Goal: Task Accomplishment & Management: Manage account settings

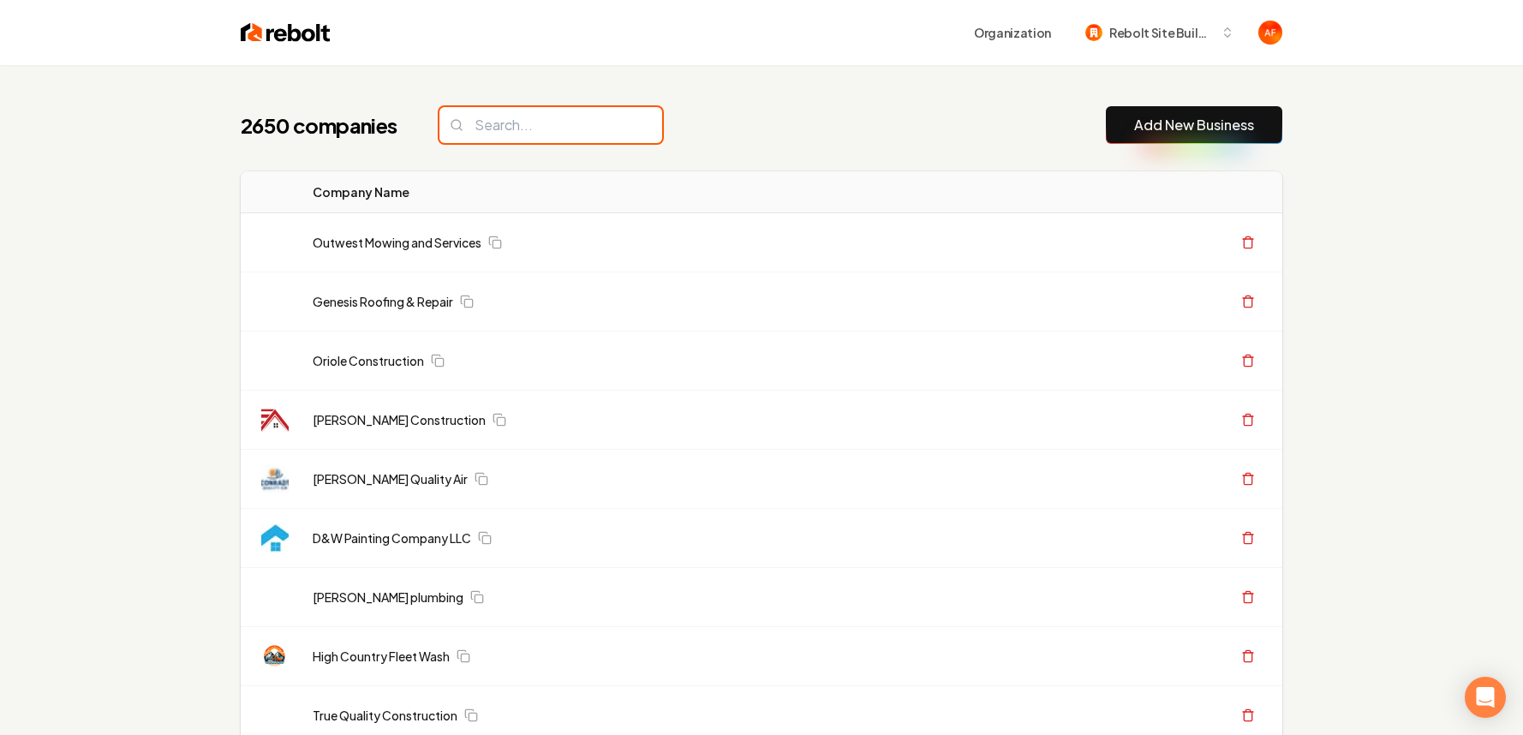
click at [549, 134] on input "search" at bounding box center [550, 125] width 223 height 36
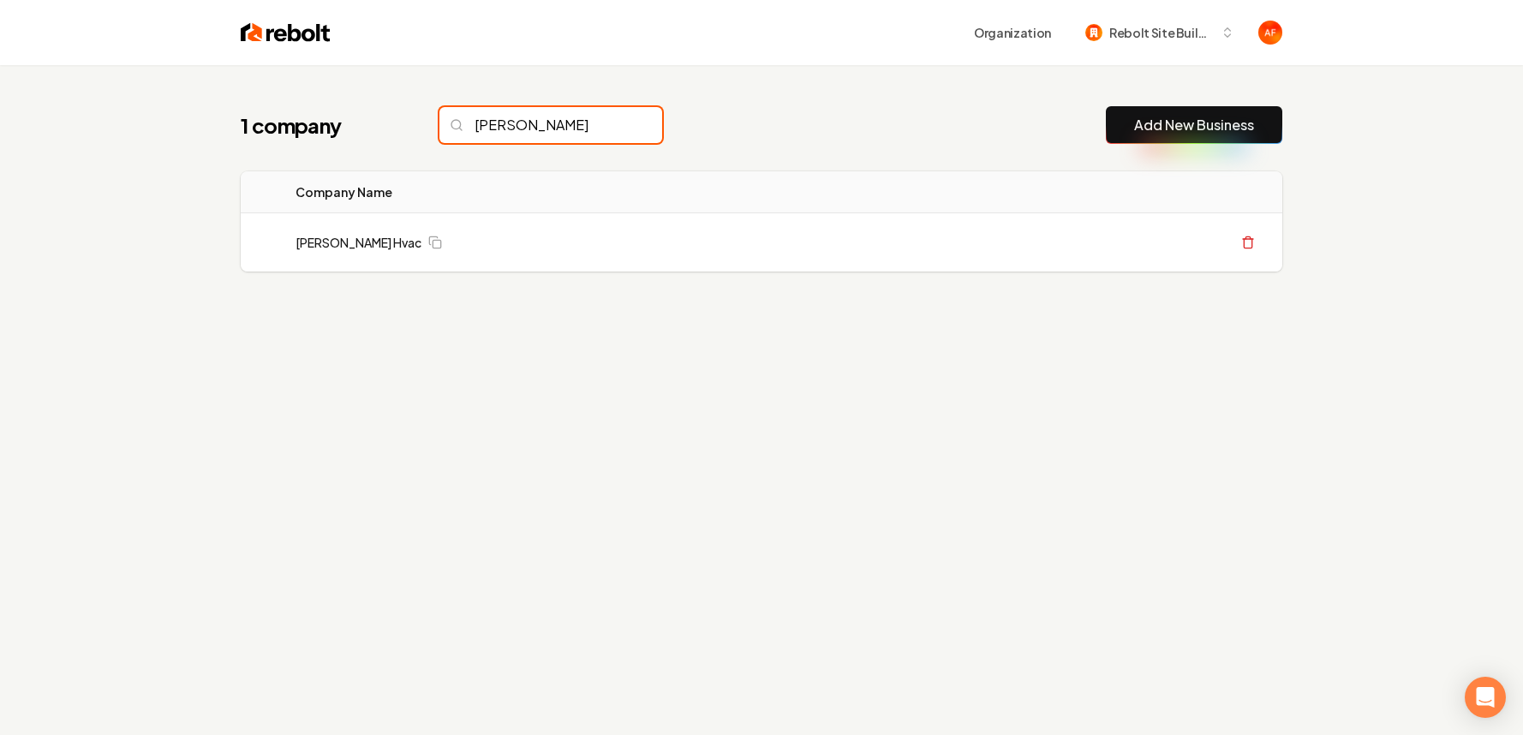
type input "peter"
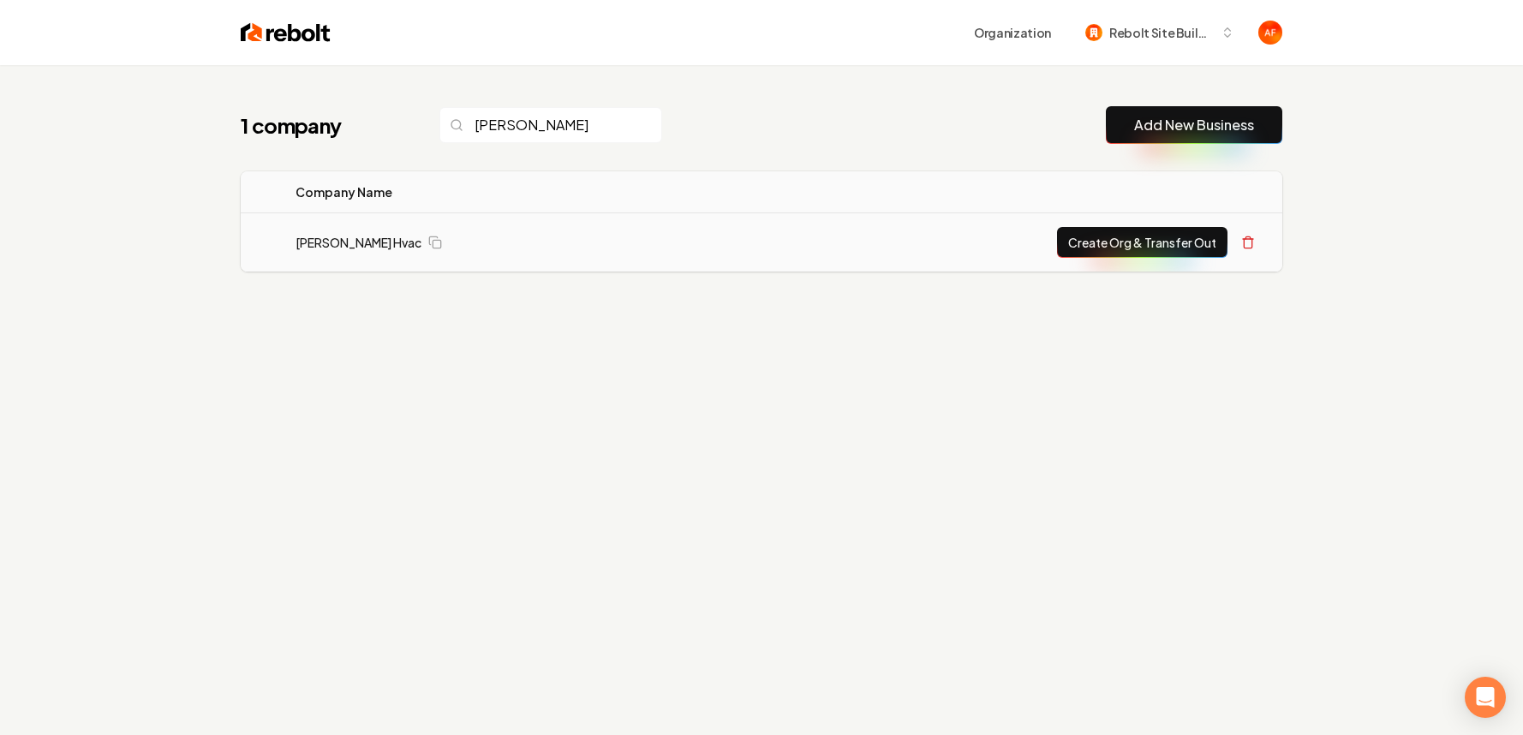
click at [1103, 232] on button "Create Org & Transfer Out" at bounding box center [1142, 242] width 170 height 31
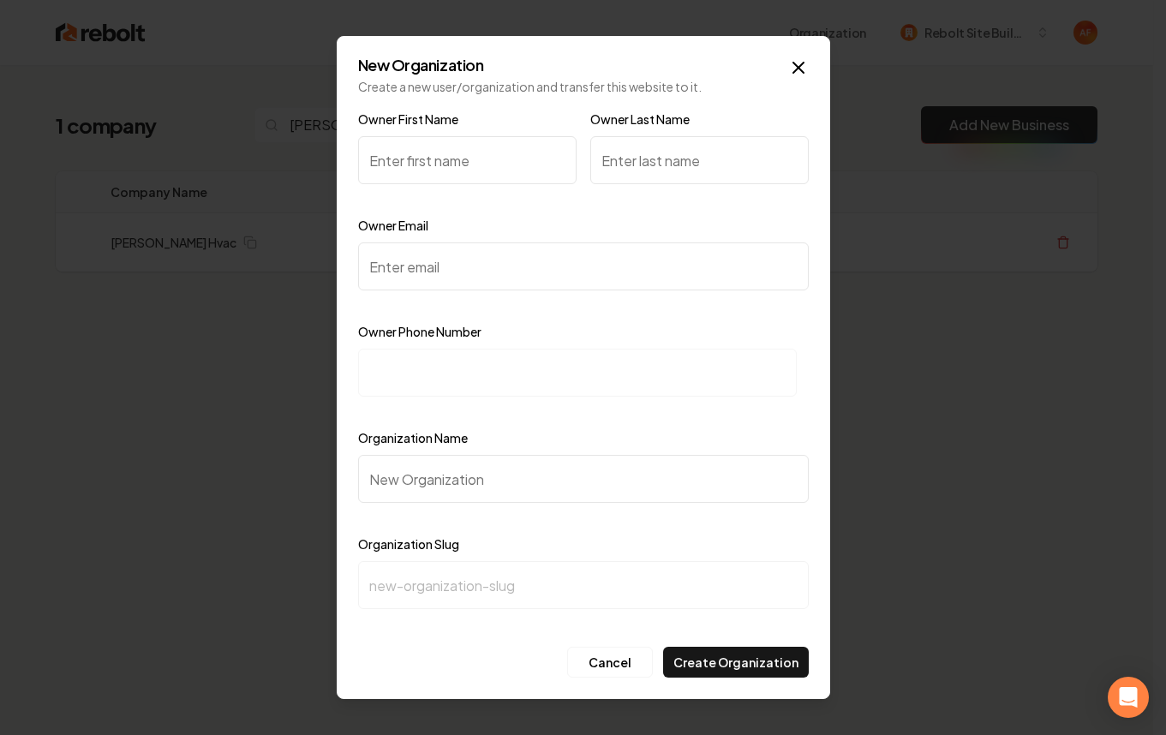
click at [498, 280] on input "Owner Email" at bounding box center [583, 266] width 451 height 48
paste input "petersonhvac@gmail.com"
type input "petersonhvac@gmail.com"
click at [451, 354] on input at bounding box center [577, 373] width 439 height 48
paste input "+1 (801) 388-1913"
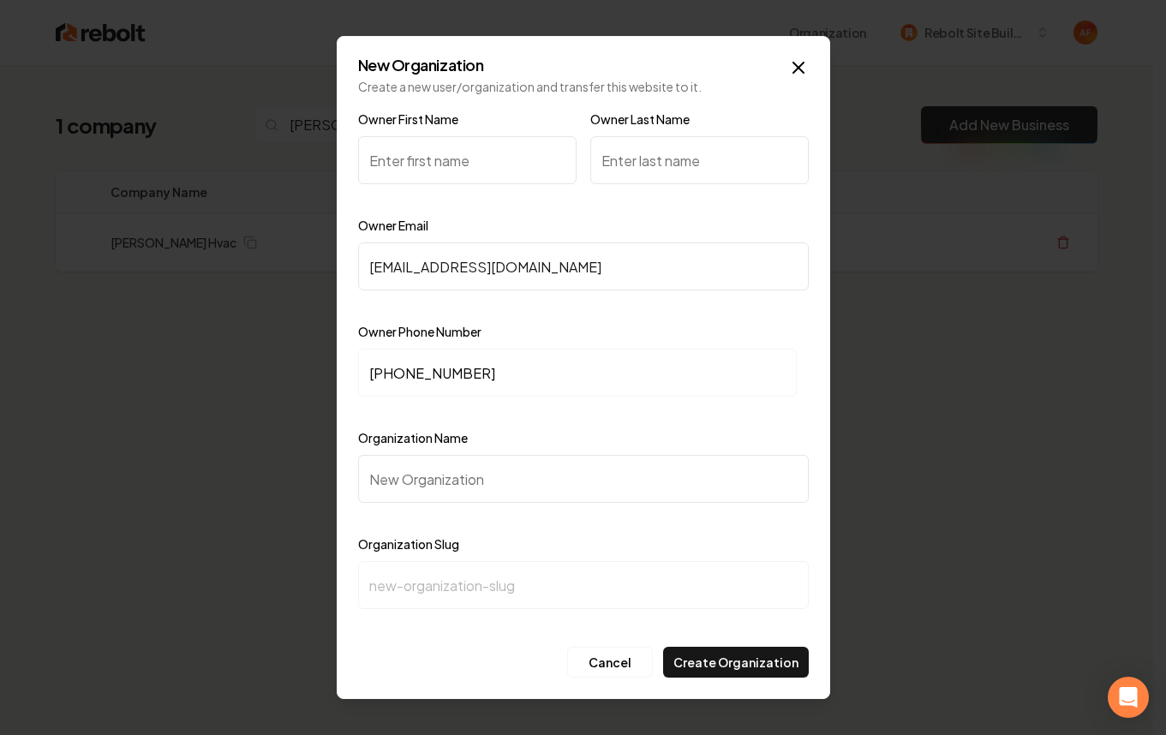
type input "+1 (801) 388-1913"
click at [448, 164] on input "Owner First Name" at bounding box center [467, 160] width 218 height 48
type input "Zack"
click at [678, 164] on input "Owner Last Name" at bounding box center [699, 160] width 218 height 48
type input "Peterson"
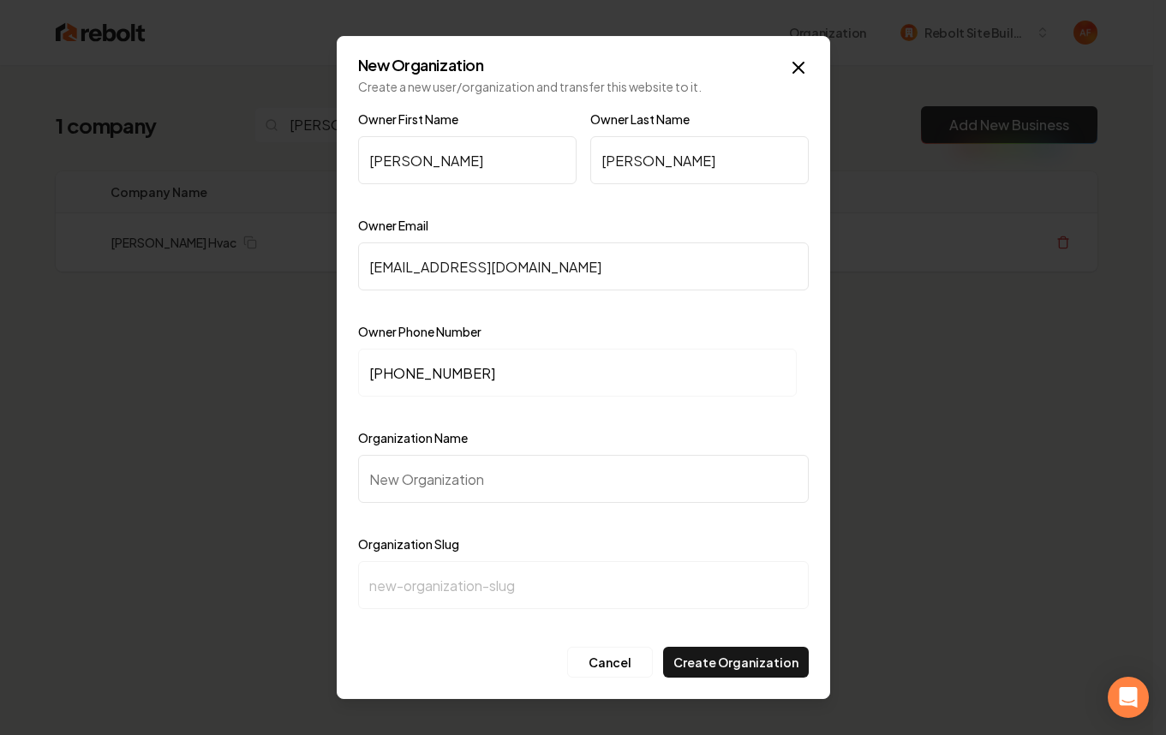
click at [458, 470] on input "Organization Name" at bounding box center [583, 479] width 451 height 48
paste input "Peterson Hvac"
type input "Peterson Hvac"
type input "peterson-hvac"
type input "Peterson Hvac"
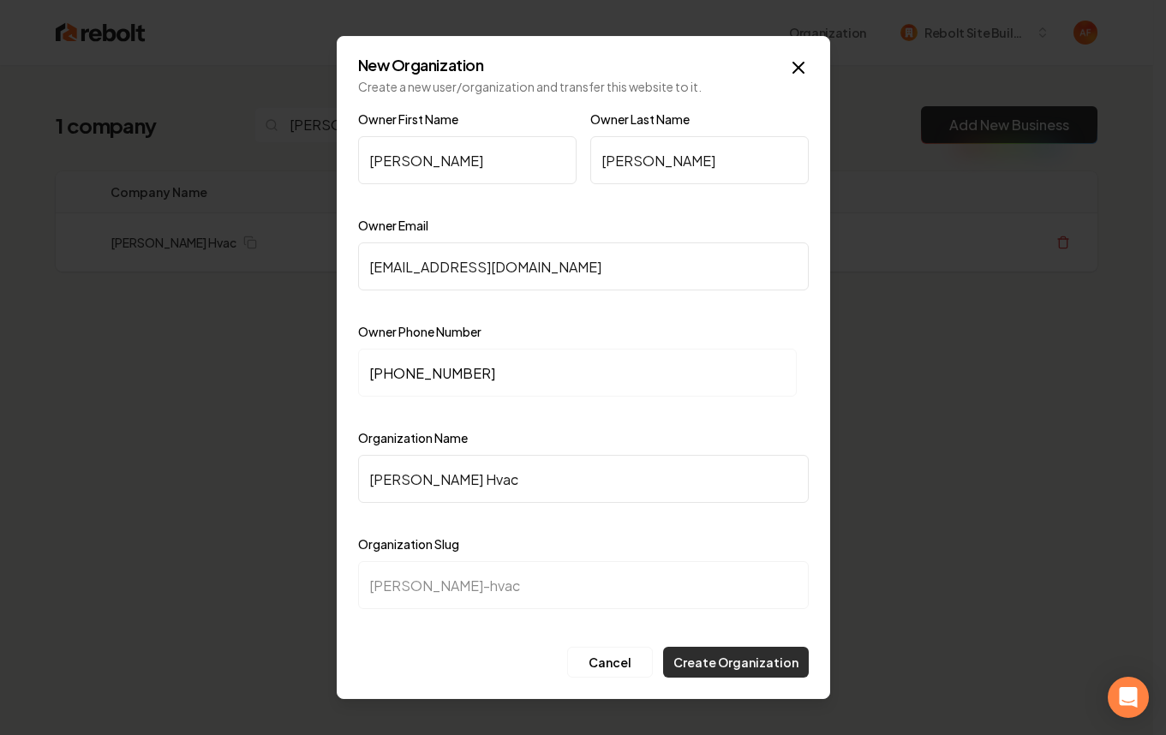
click at [726, 647] on button "Create Organization" at bounding box center [736, 662] width 146 height 31
drag, startPoint x: 496, startPoint y: 379, endPoint x: 370, endPoint y: 367, distance: 126.6
click at [370, 367] on input "+1 (801) 388-1913" at bounding box center [577, 373] width 439 height 48
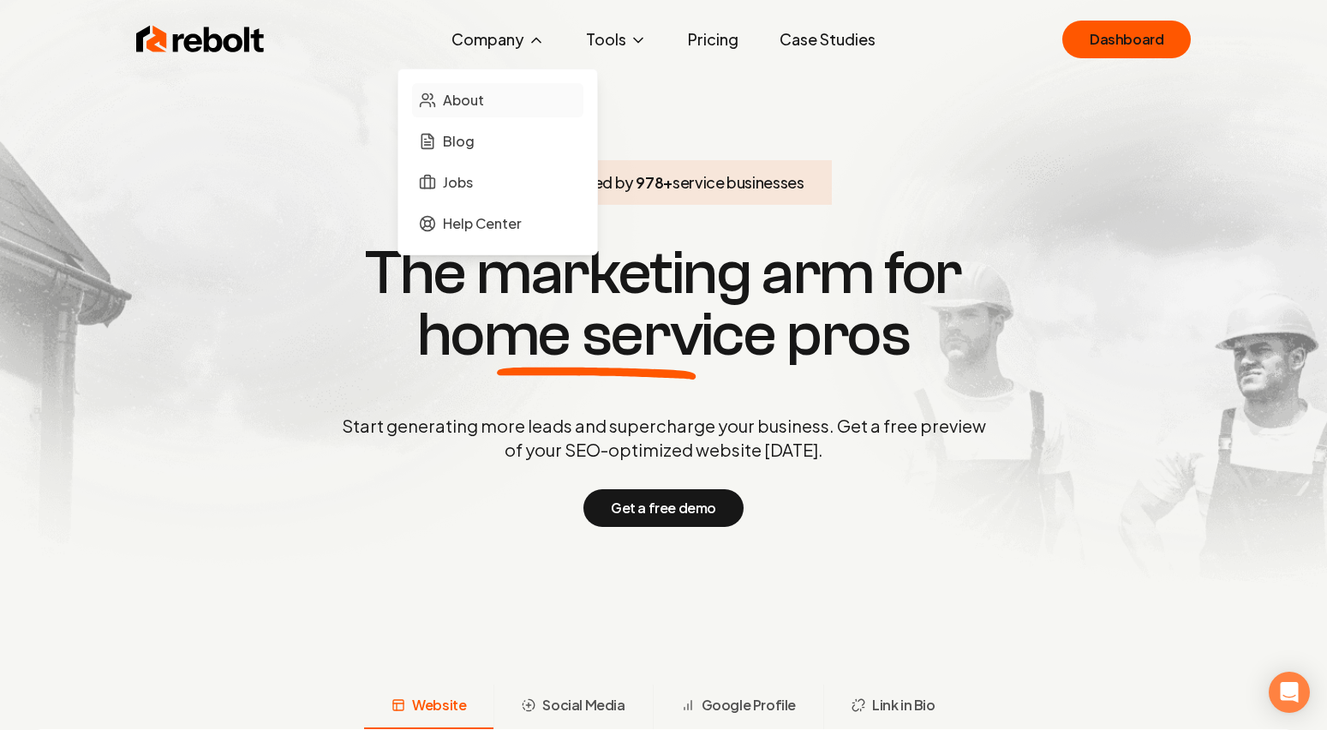
click at [503, 99] on link "About" at bounding box center [497, 100] width 171 height 34
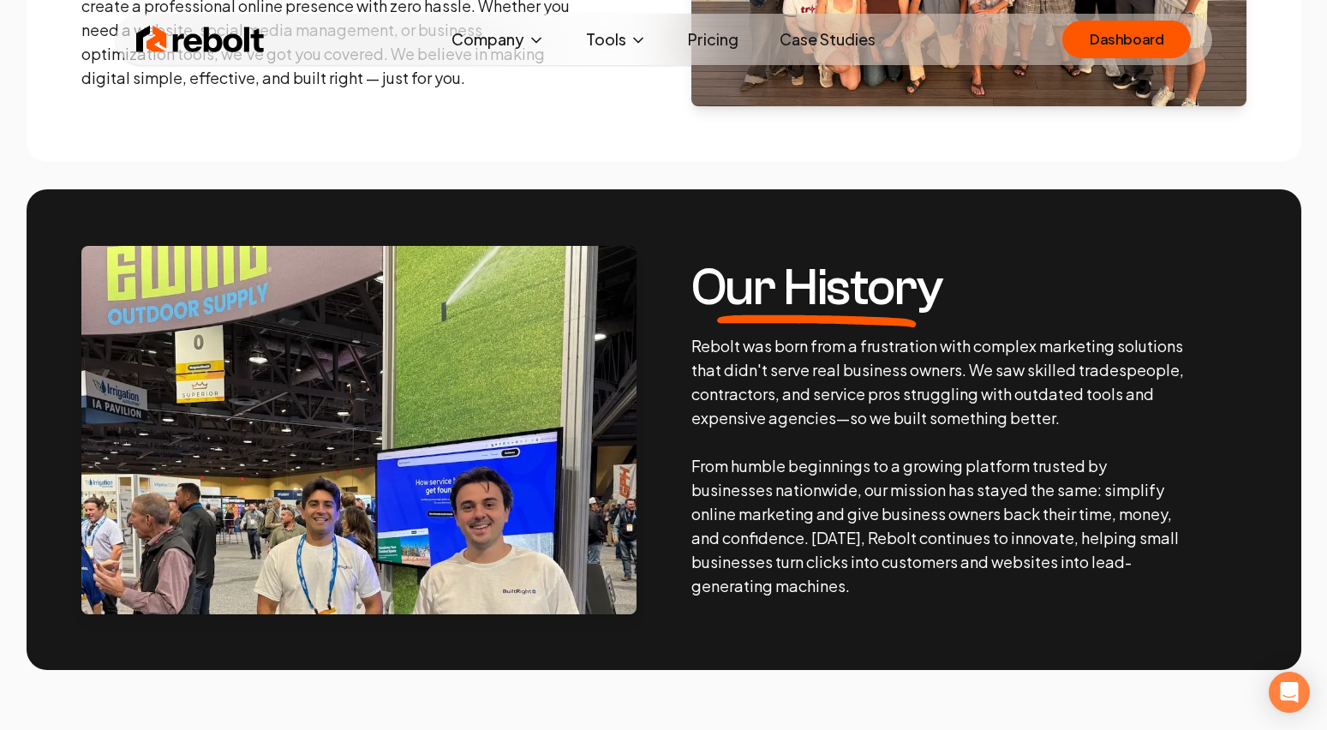
scroll to position [1472, 0]
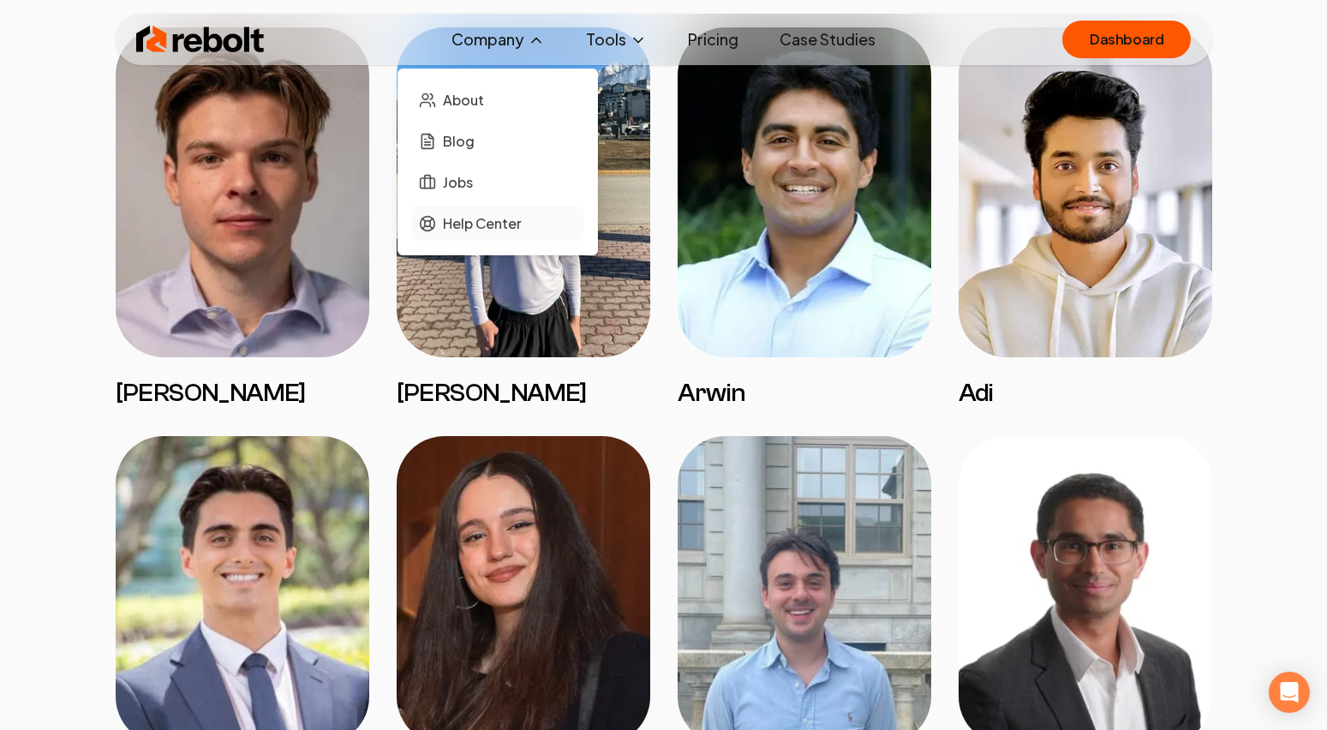
click at [475, 224] on span "Help Center" at bounding box center [482, 223] width 79 height 21
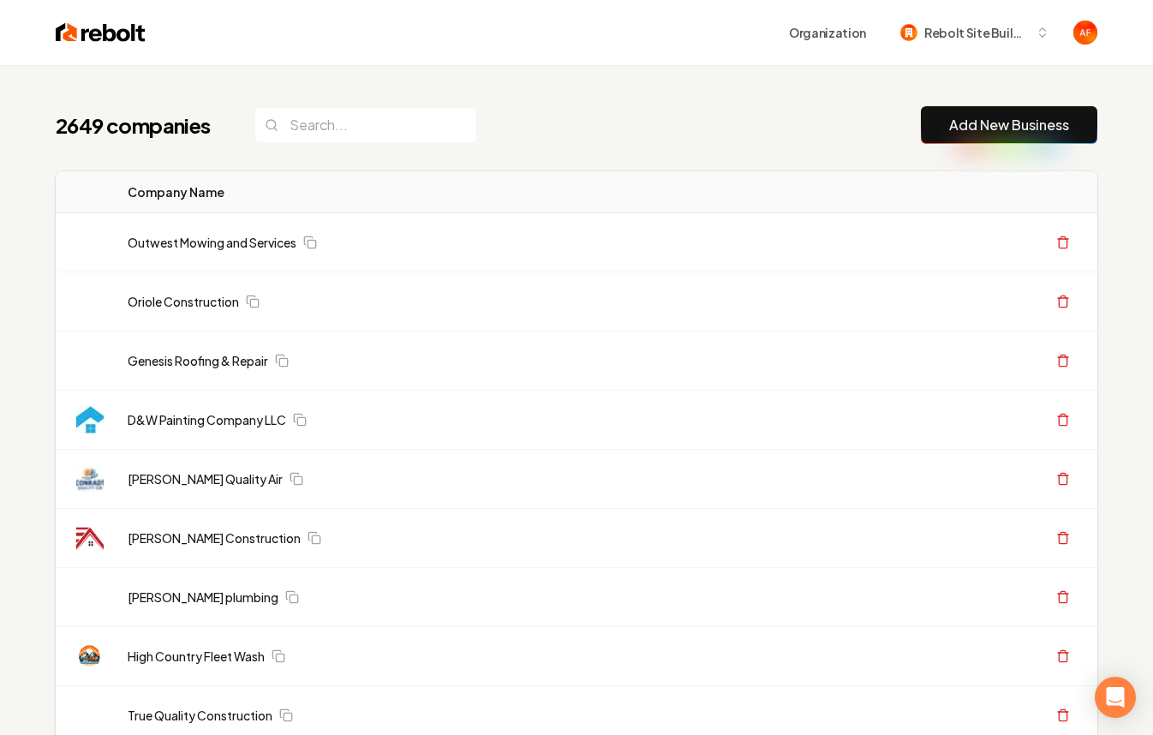
click at [839, 176] on th "Actions" at bounding box center [965, 192] width 264 height 42
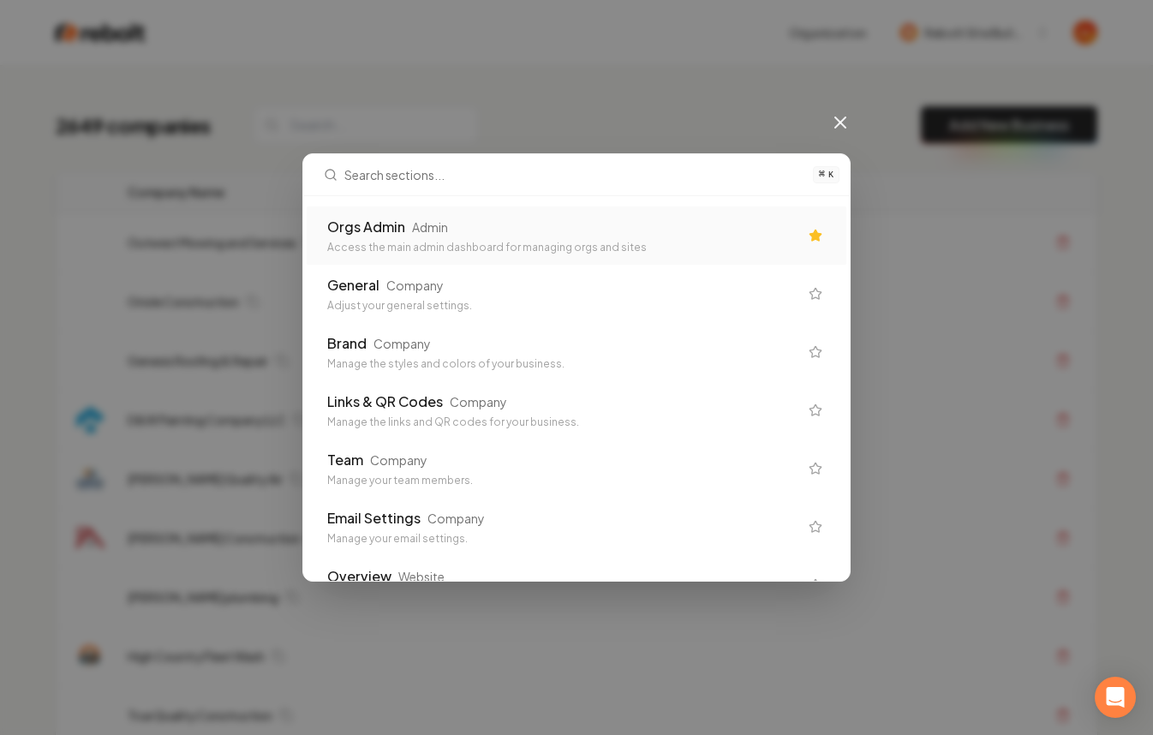
click at [640, 232] on div "Orgs Admin Admin" at bounding box center [562, 227] width 471 height 21
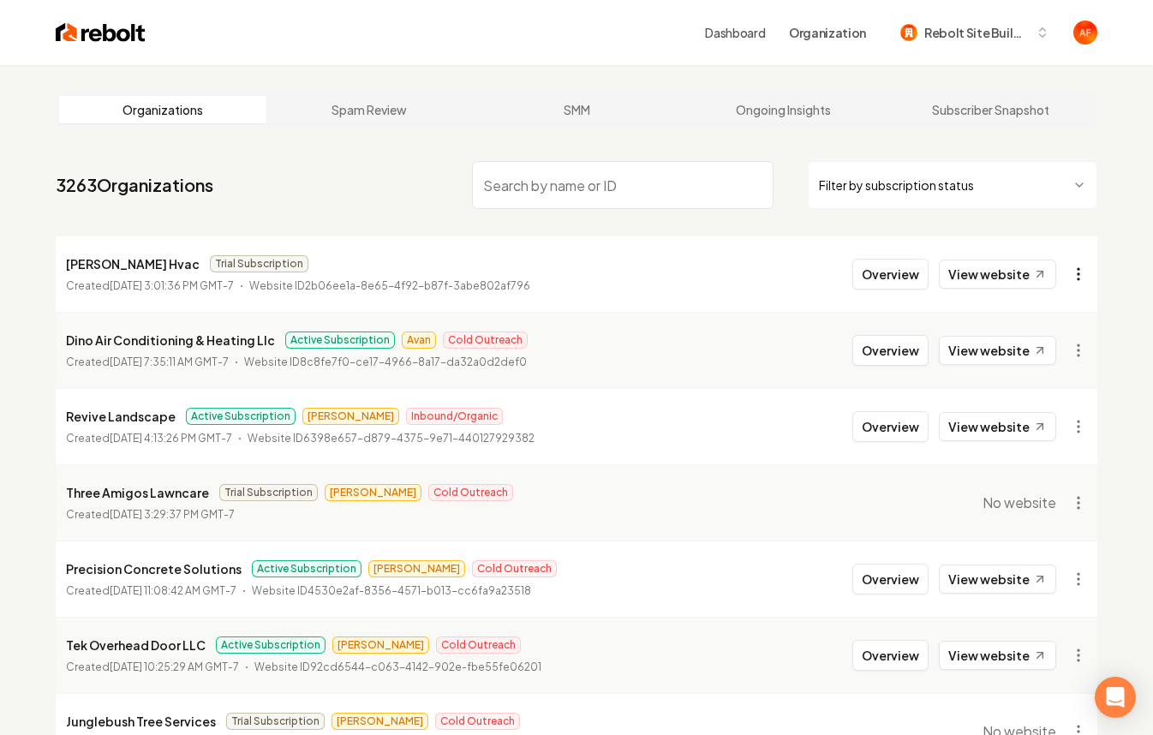
click at [1078, 281] on html "Dashboard Organization Rebolt Site Builder Organizations Spam Review SMM Ongoin…" at bounding box center [576, 367] width 1153 height 735
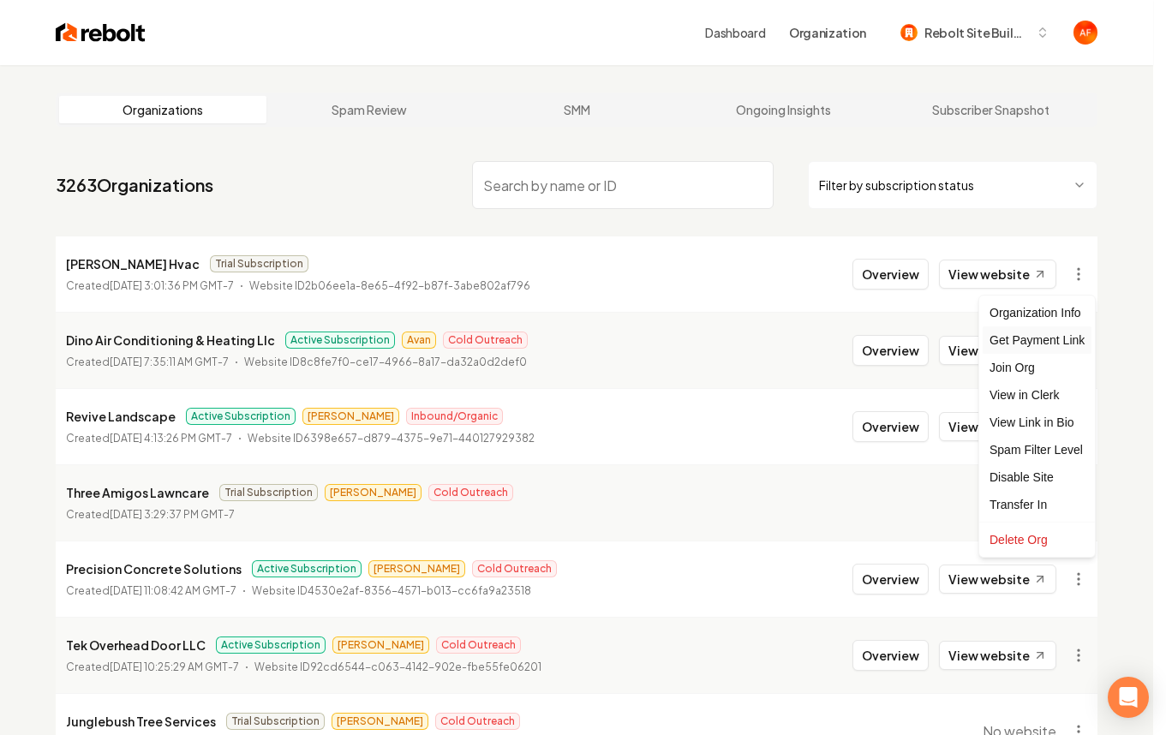
click at [1048, 337] on div "Get Payment Link" at bounding box center [1037, 339] width 109 height 27
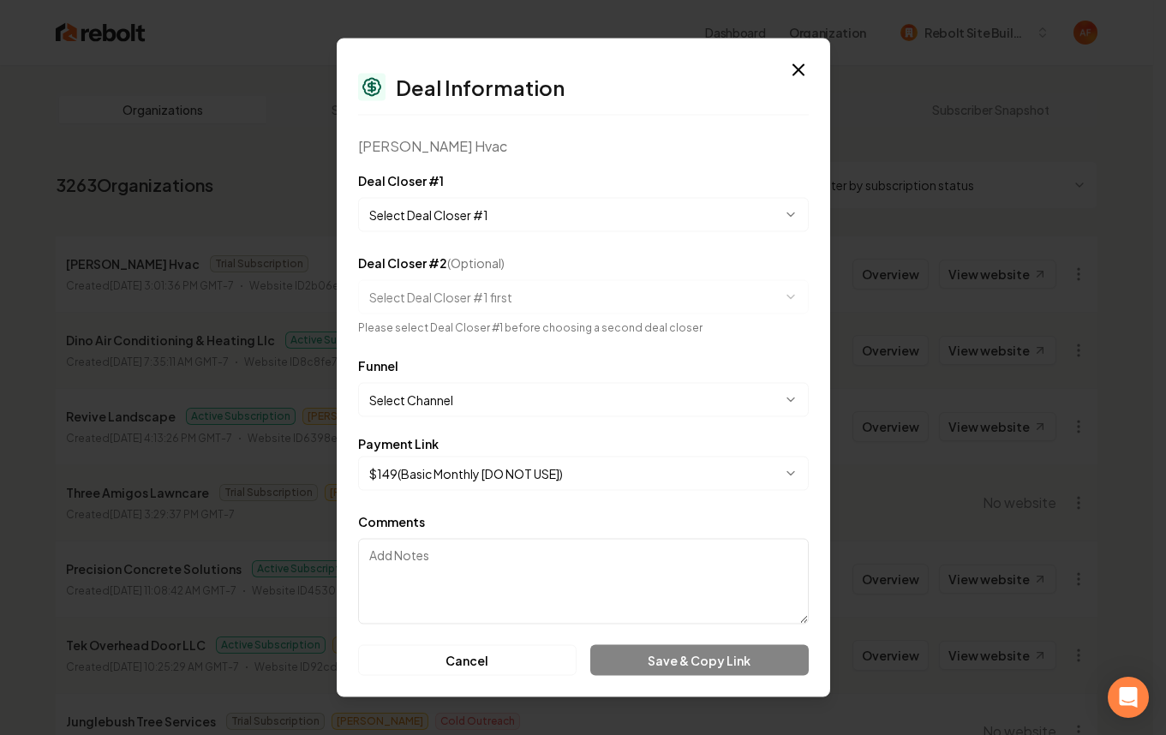
click at [638, 207] on body "Dashboard Organization Rebolt Site Builder Organizations Spam Review SMM Ongoin…" at bounding box center [576, 367] width 1153 height 735
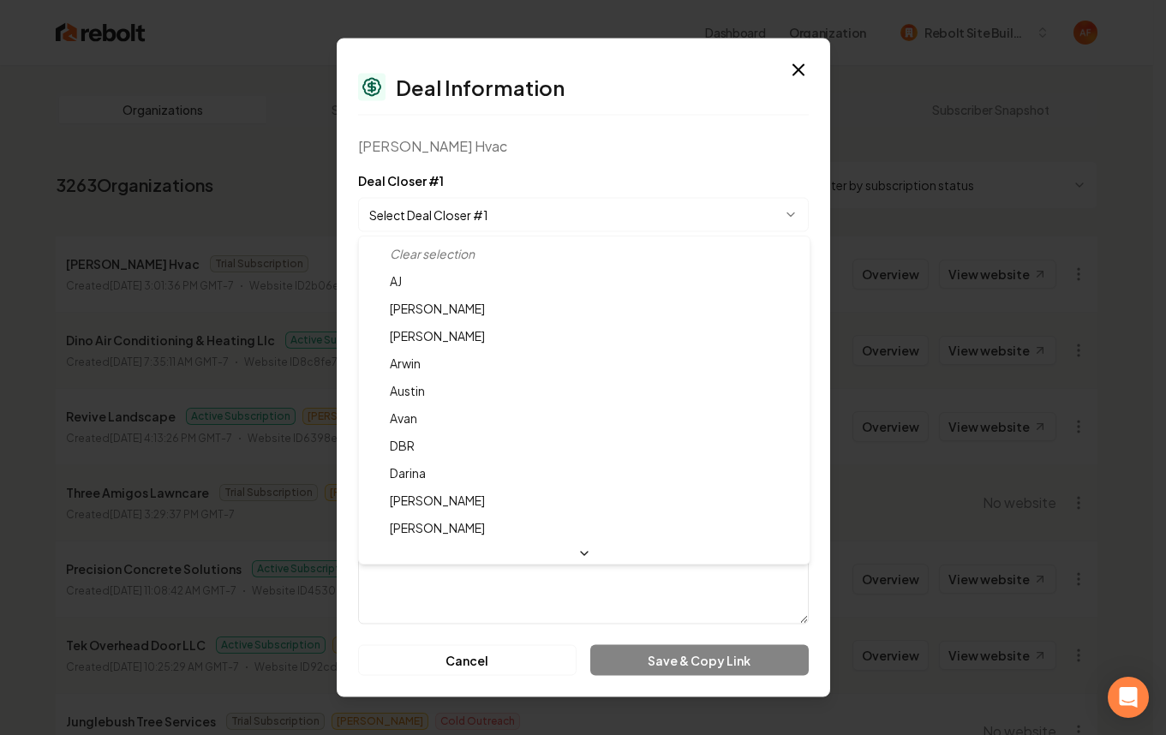
select select "**********"
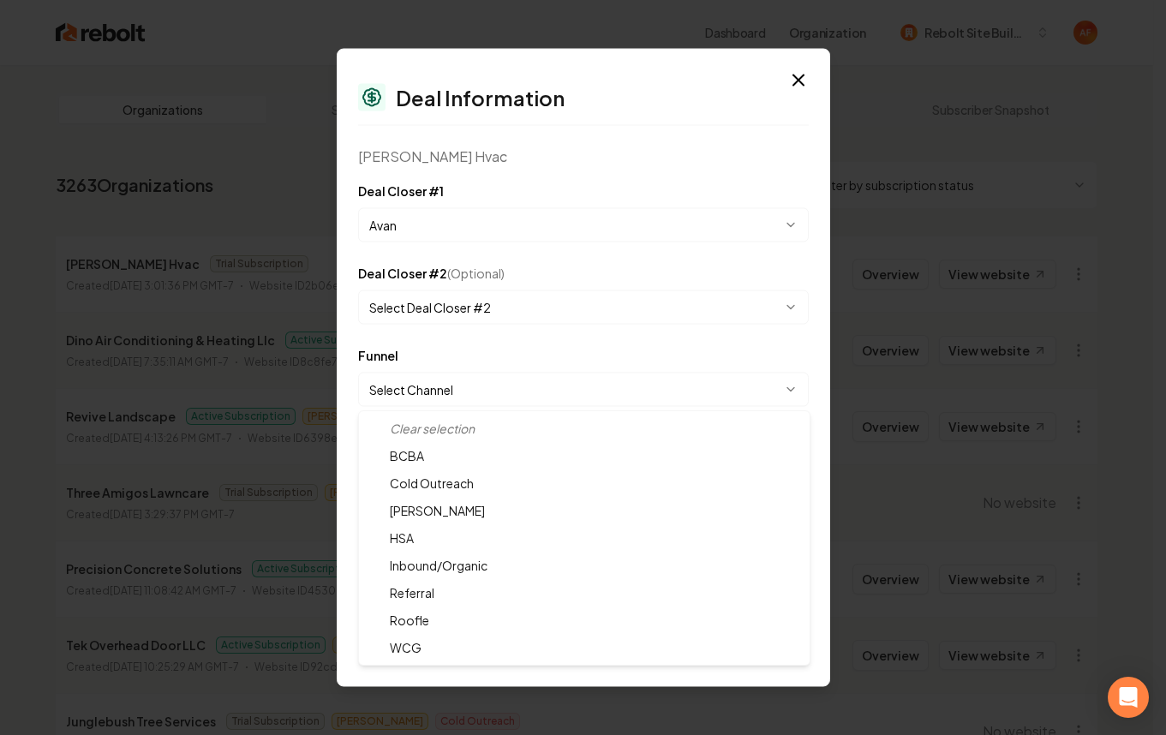
click at [443, 398] on body "Dashboard Organization Rebolt Site Builder Organizations Spam Review SMM Ongoin…" at bounding box center [576, 367] width 1153 height 735
select select "**********"
drag, startPoint x: 434, startPoint y: 478, endPoint x: 484, endPoint y: 475, distance: 49.7
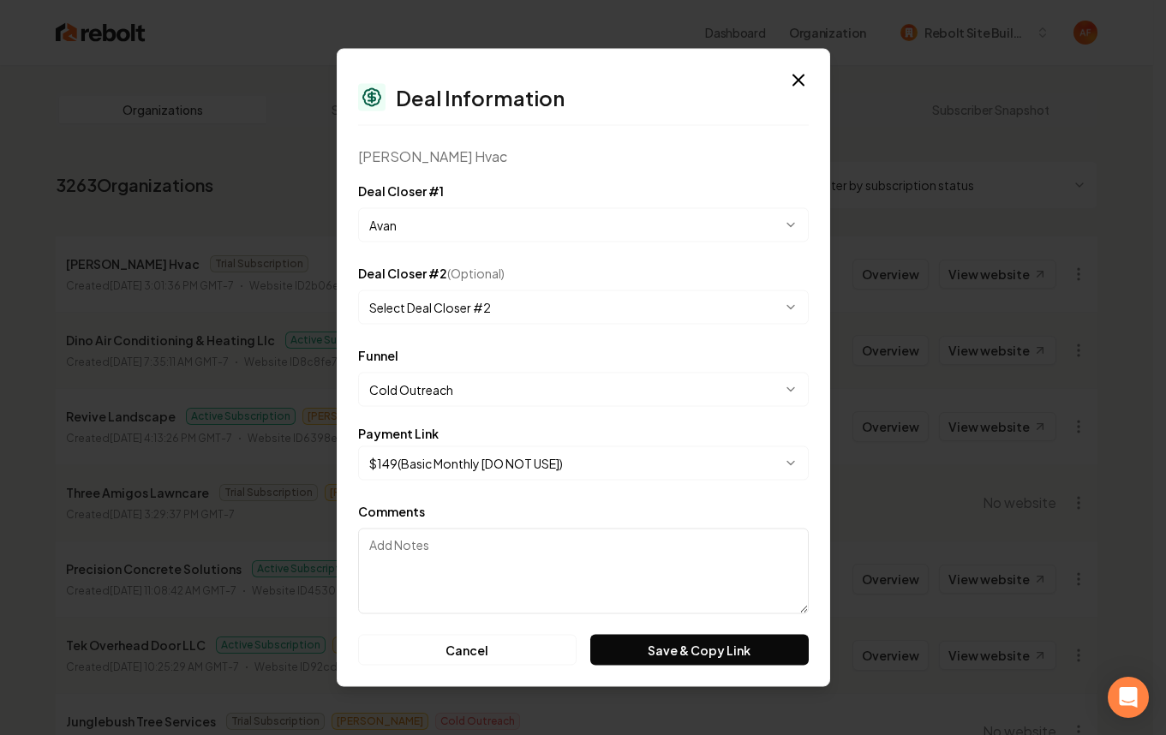
click at [511, 479] on body "Dashboard Organization Rebolt Site Builder Organizations Spam Review SMM Ongoin…" at bounding box center [576, 367] width 1153 height 735
click at [684, 659] on button "Save & Copy Link" at bounding box center [699, 650] width 218 height 31
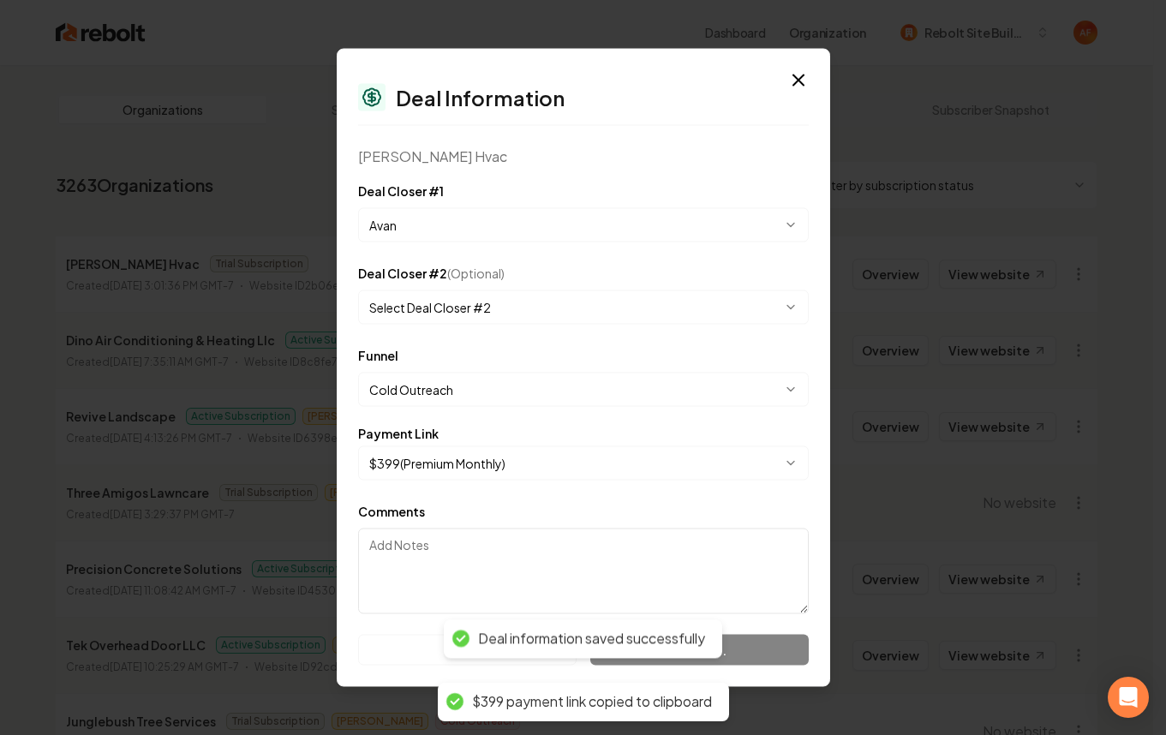
select select "**********"
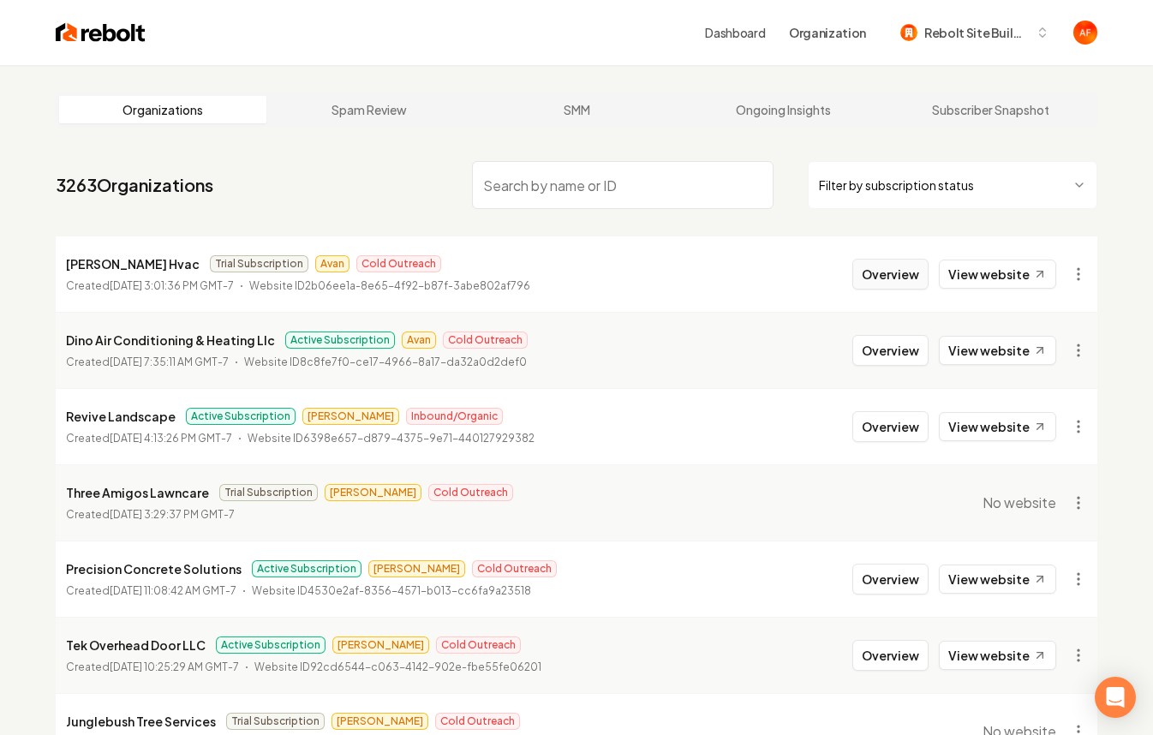
click at [868, 269] on button "Overview" at bounding box center [890, 274] width 76 height 31
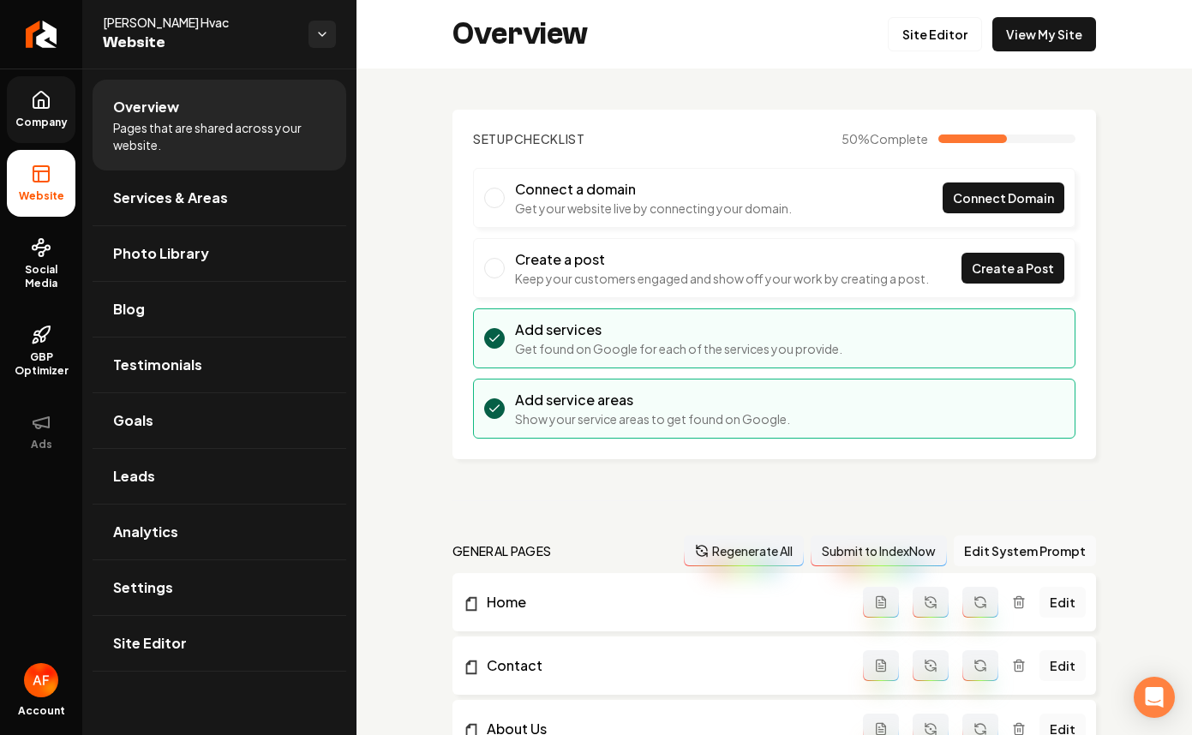
click at [49, 99] on icon at bounding box center [40, 100] width 15 height 16
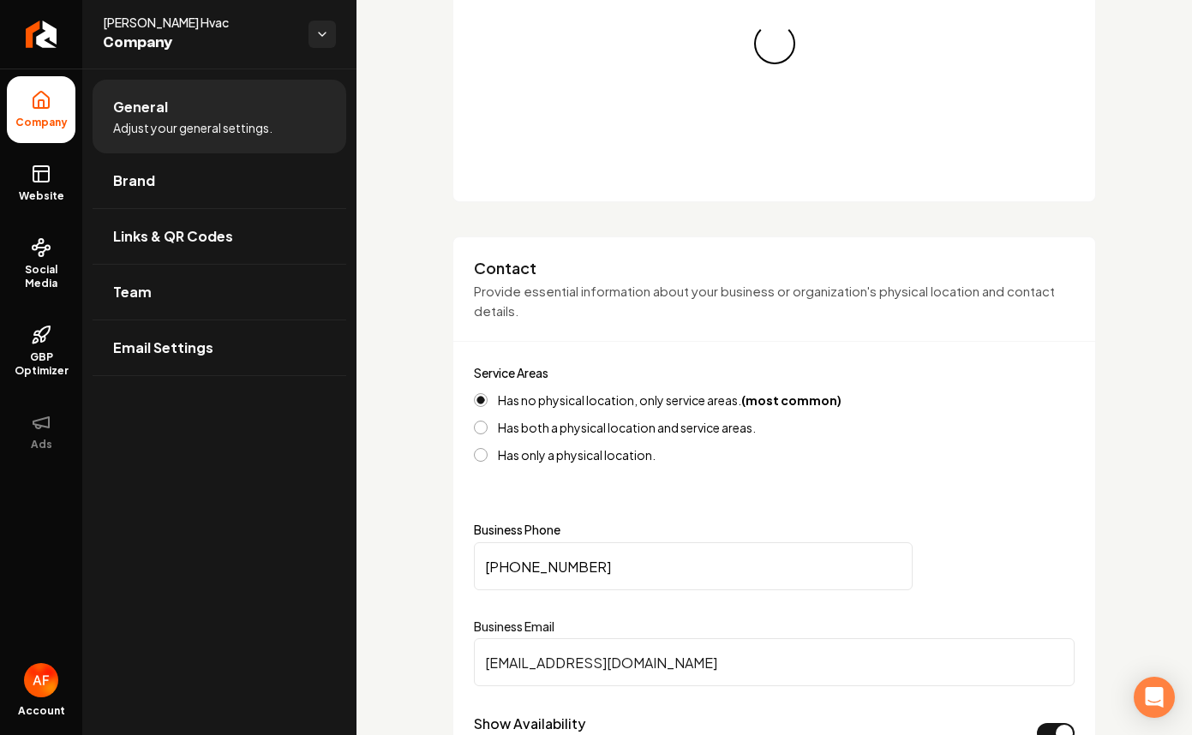
scroll to position [332, 0]
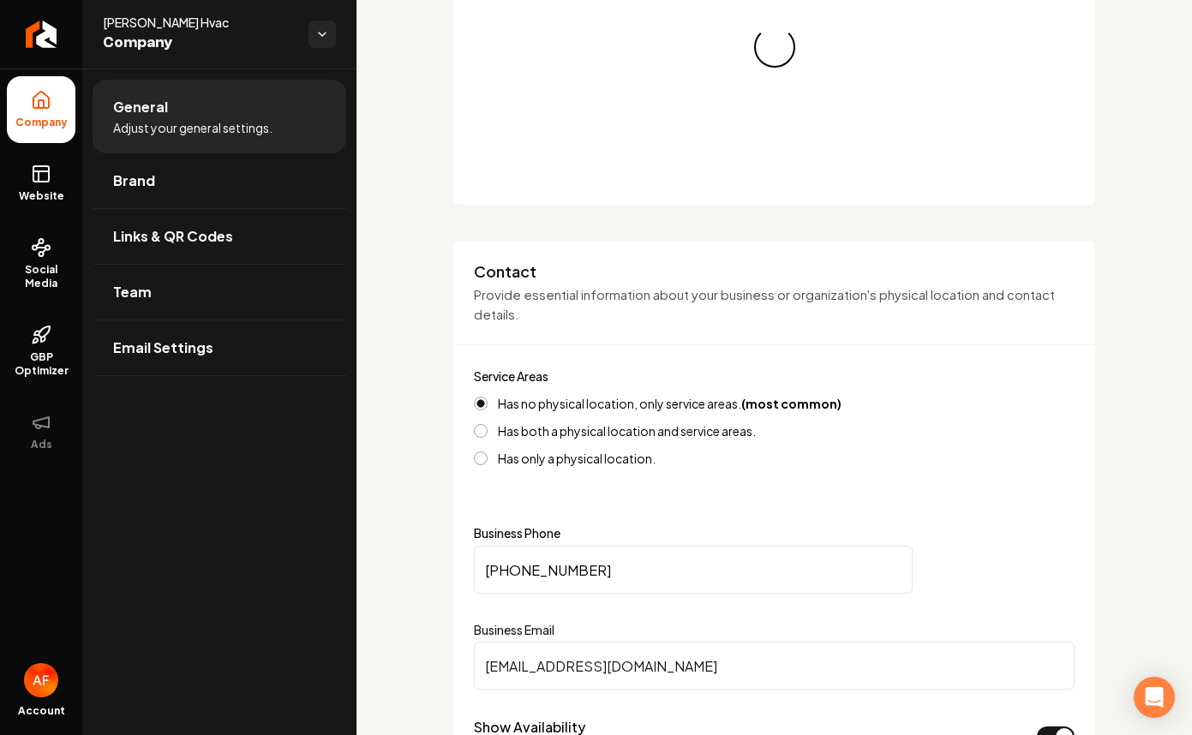
click at [600, 572] on input "(801) 388-1913" at bounding box center [693, 570] width 439 height 48
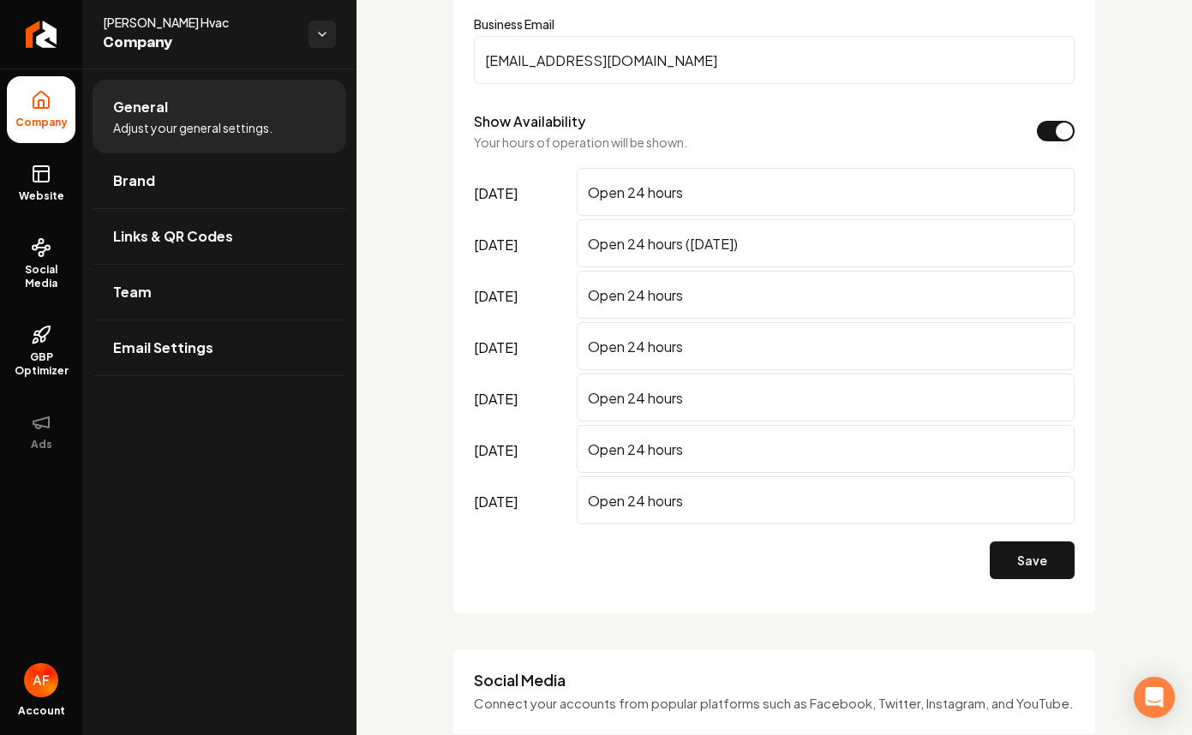
scroll to position [1054, 0]
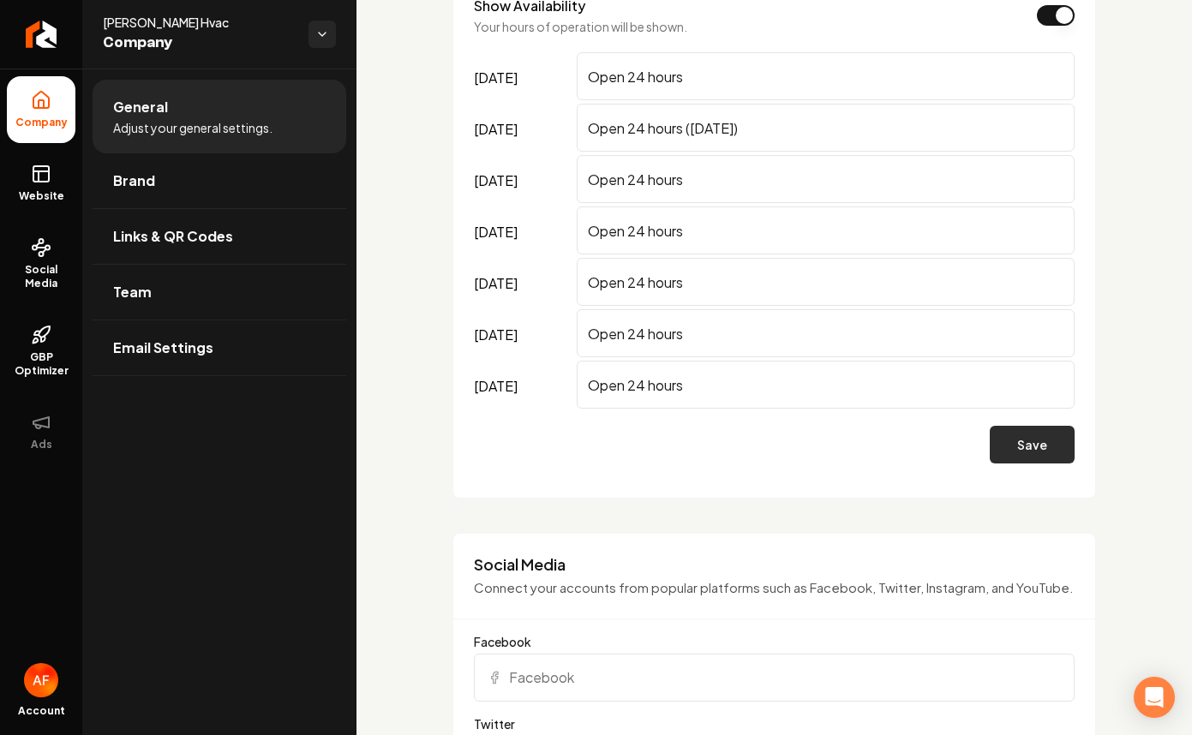
click at [1012, 454] on button "Save" at bounding box center [1031, 445] width 85 height 38
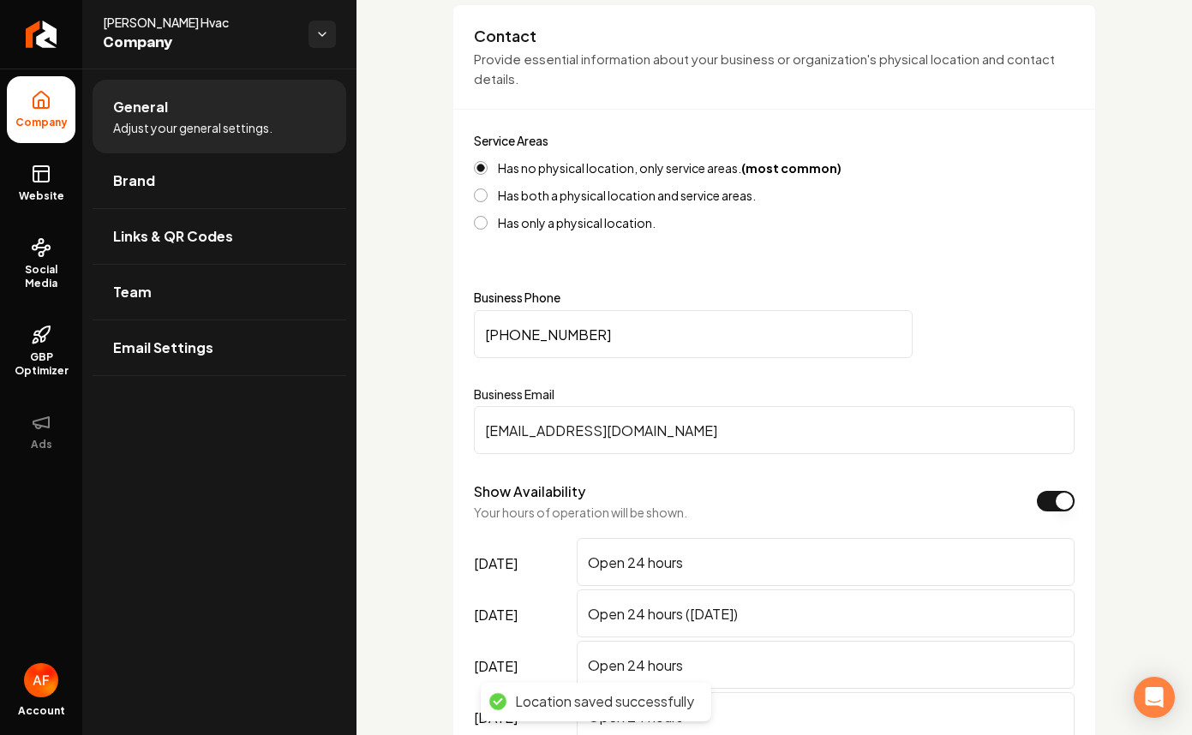
scroll to position [731, 0]
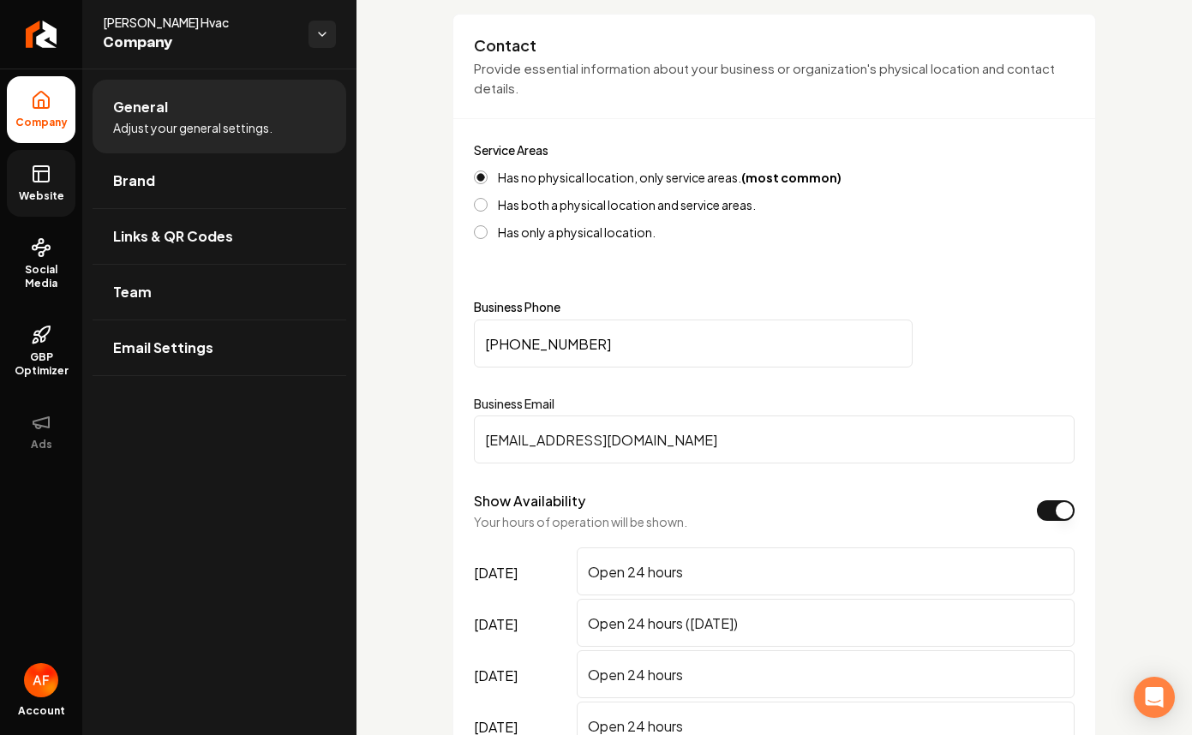
click at [9, 172] on link "Website" at bounding box center [41, 183] width 69 height 67
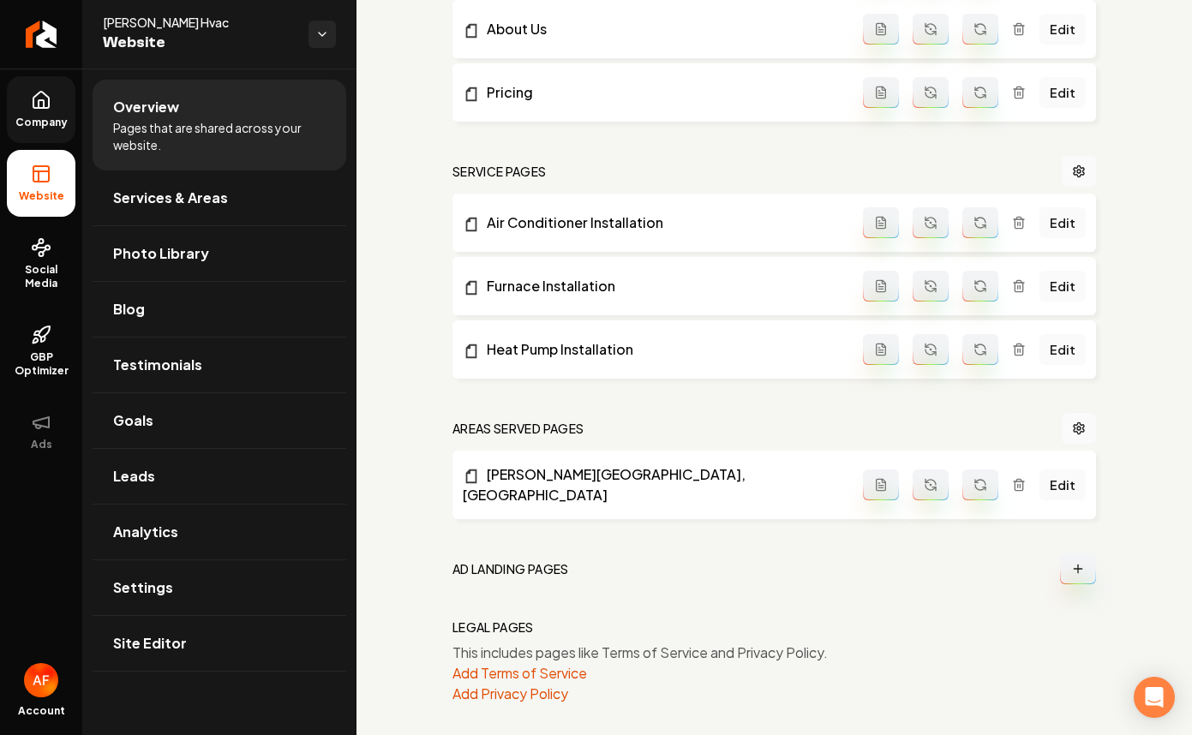
click at [72, 110] on link "Company" at bounding box center [41, 109] width 69 height 67
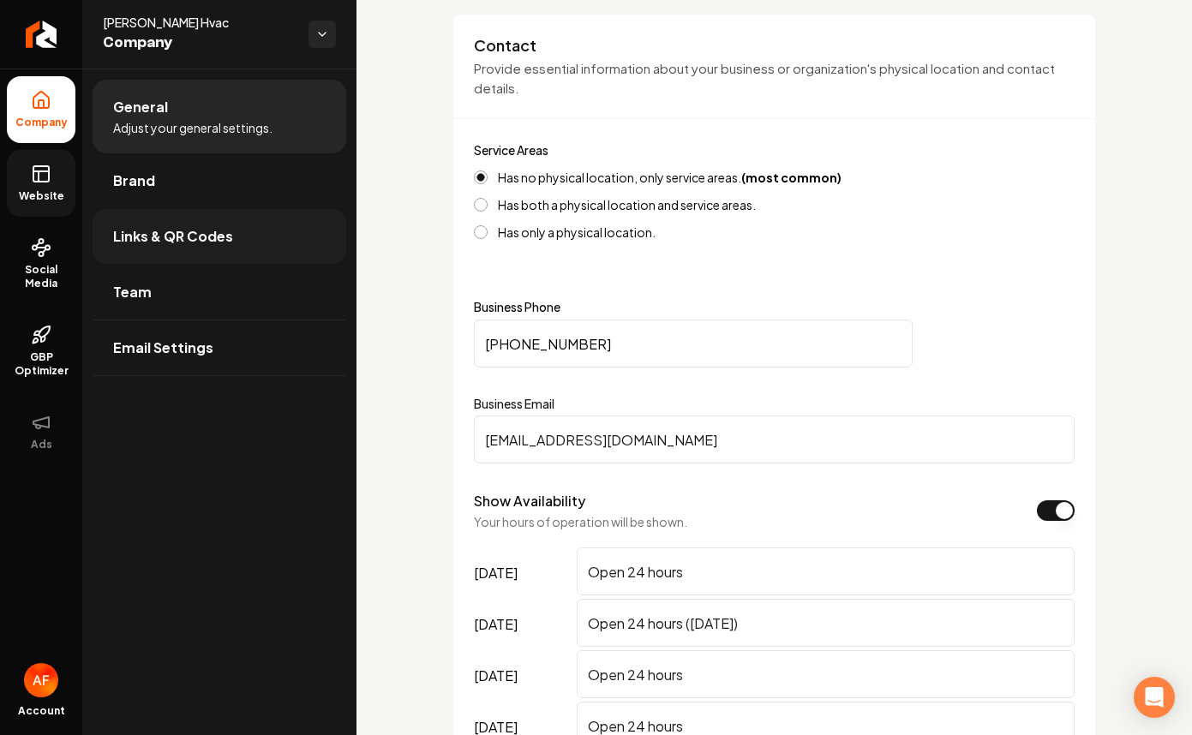
click at [205, 248] on link "Links & QR Codes" at bounding box center [220, 236] width 254 height 55
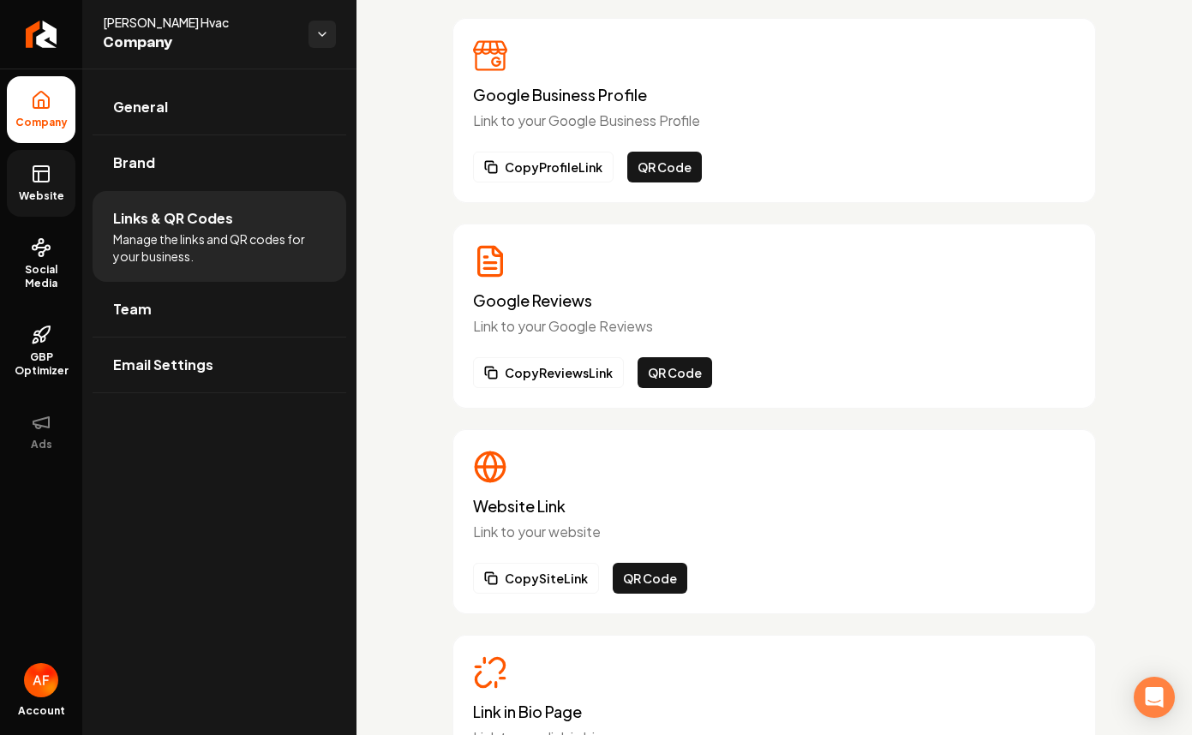
scroll to position [218, 0]
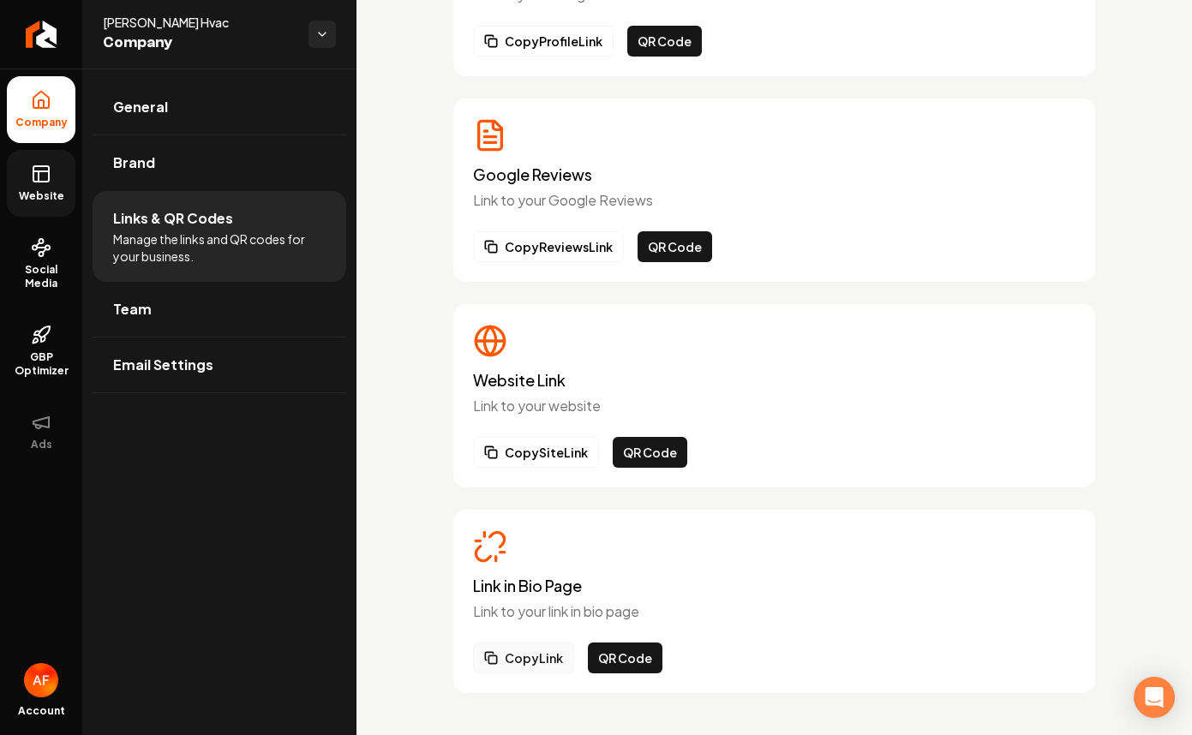
click at [523, 656] on button "Copy Link" at bounding box center [523, 657] width 101 height 31
click at [517, 660] on button "Copy Link" at bounding box center [523, 657] width 101 height 31
click at [29, 182] on link "Website" at bounding box center [41, 183] width 69 height 67
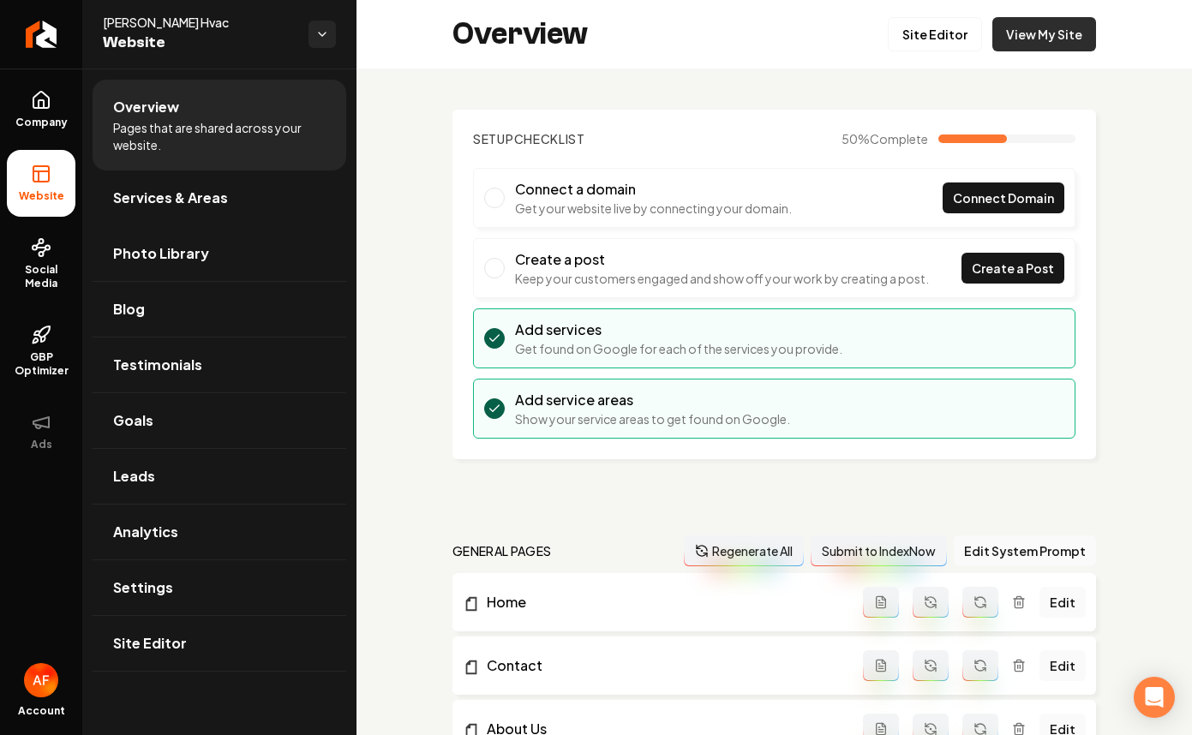
click at [1049, 42] on link "View My Site" at bounding box center [1044, 34] width 104 height 34
click at [136, 198] on span "Services & Areas" at bounding box center [170, 198] width 115 height 21
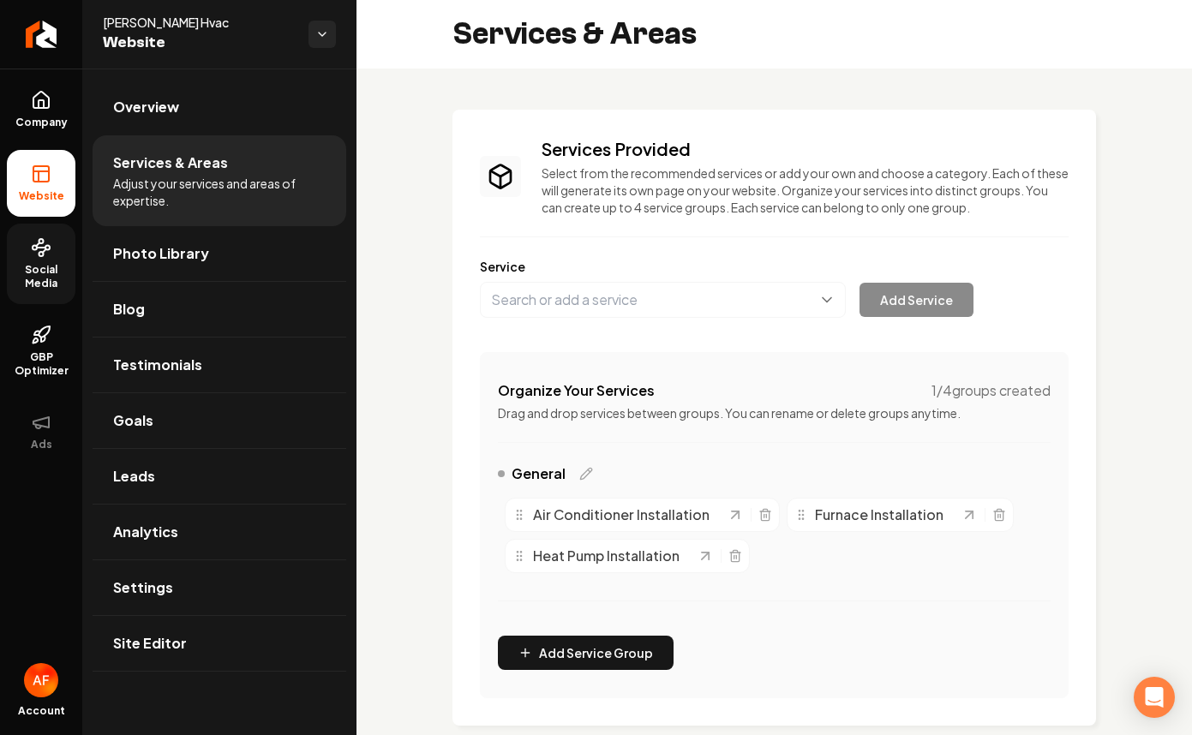
click at [26, 263] on span "Social Media" at bounding box center [41, 276] width 69 height 27
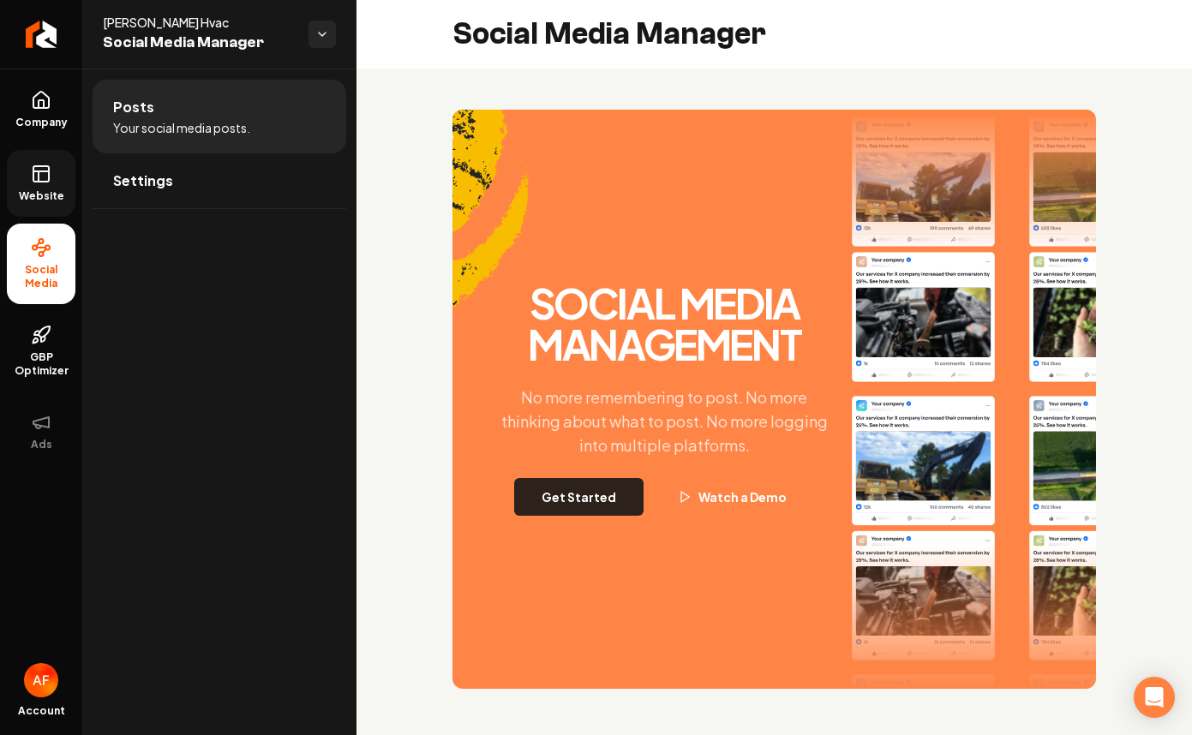
click at [617, 505] on button "Get Started" at bounding box center [578, 497] width 129 height 38
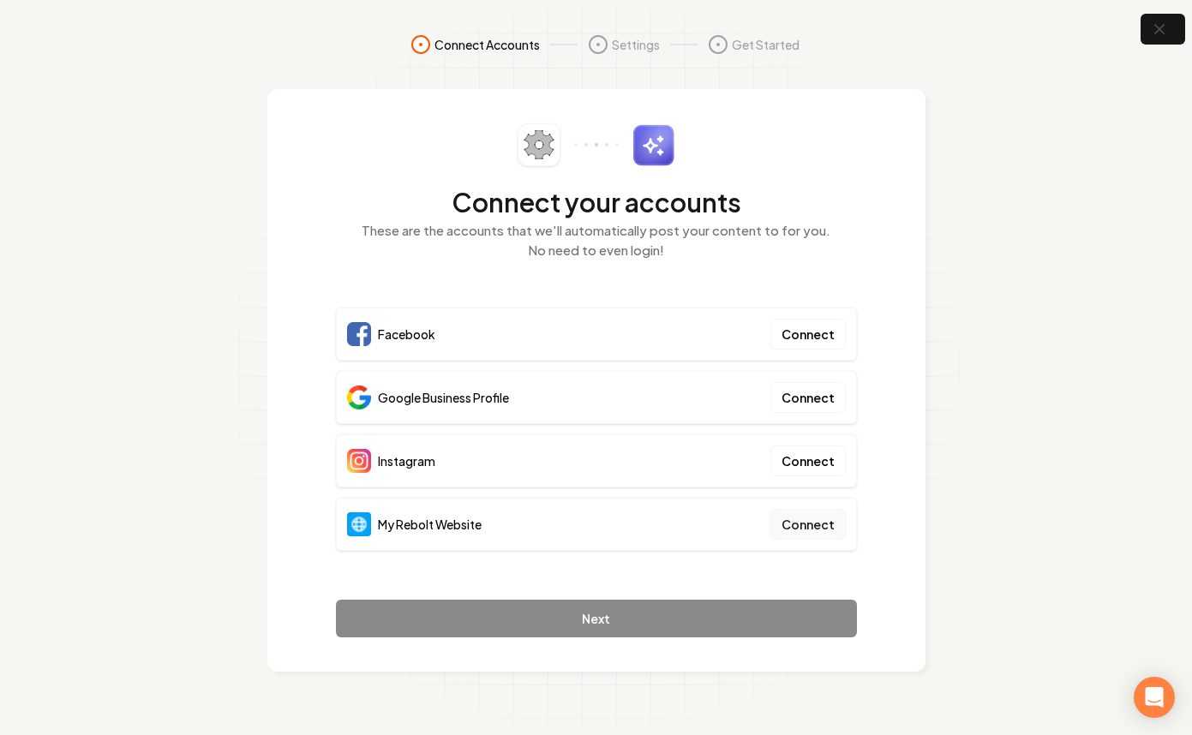
click at [812, 520] on button "Connect" at bounding box center [807, 524] width 75 height 31
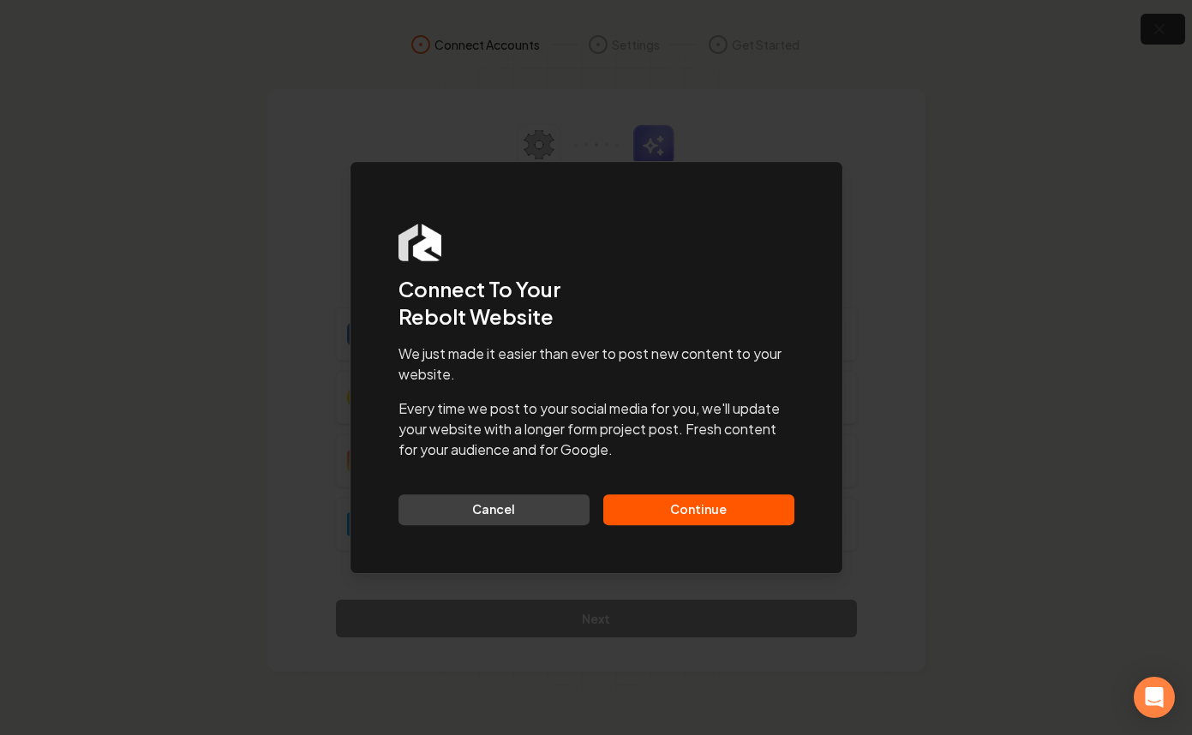
click at [683, 506] on button "Continue" at bounding box center [698, 509] width 191 height 31
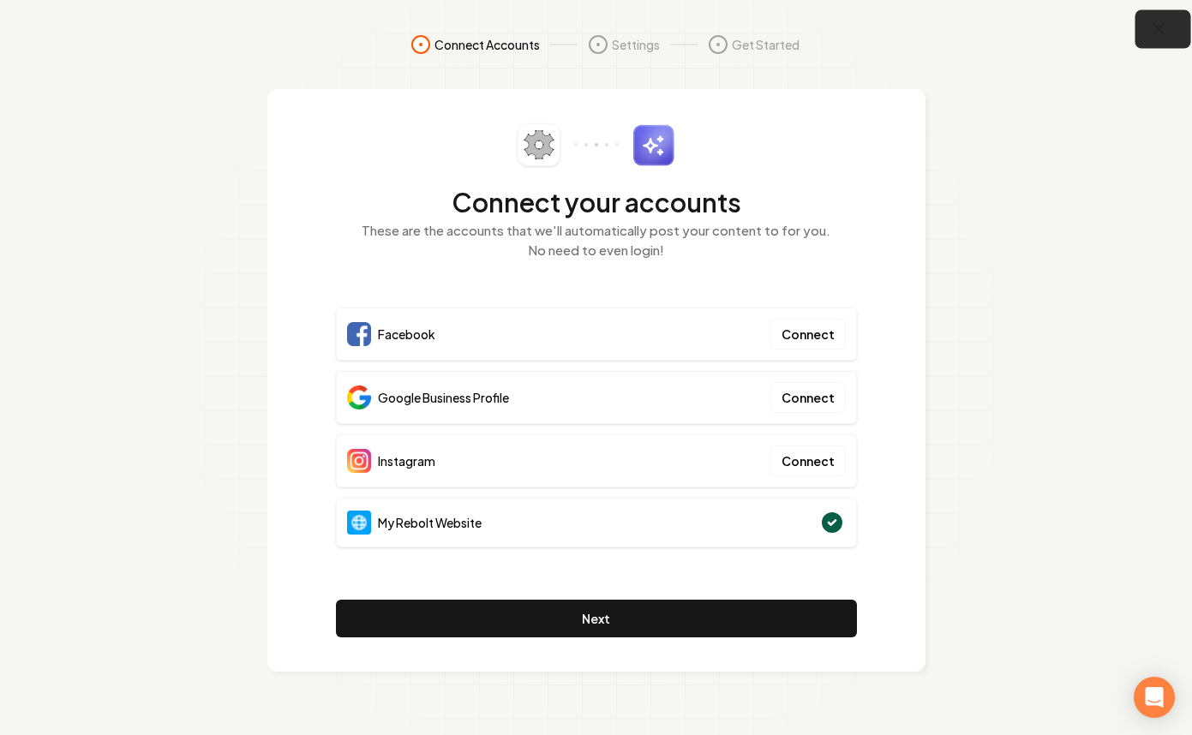
click at [1150, 43] on button "button" at bounding box center [1163, 29] width 56 height 39
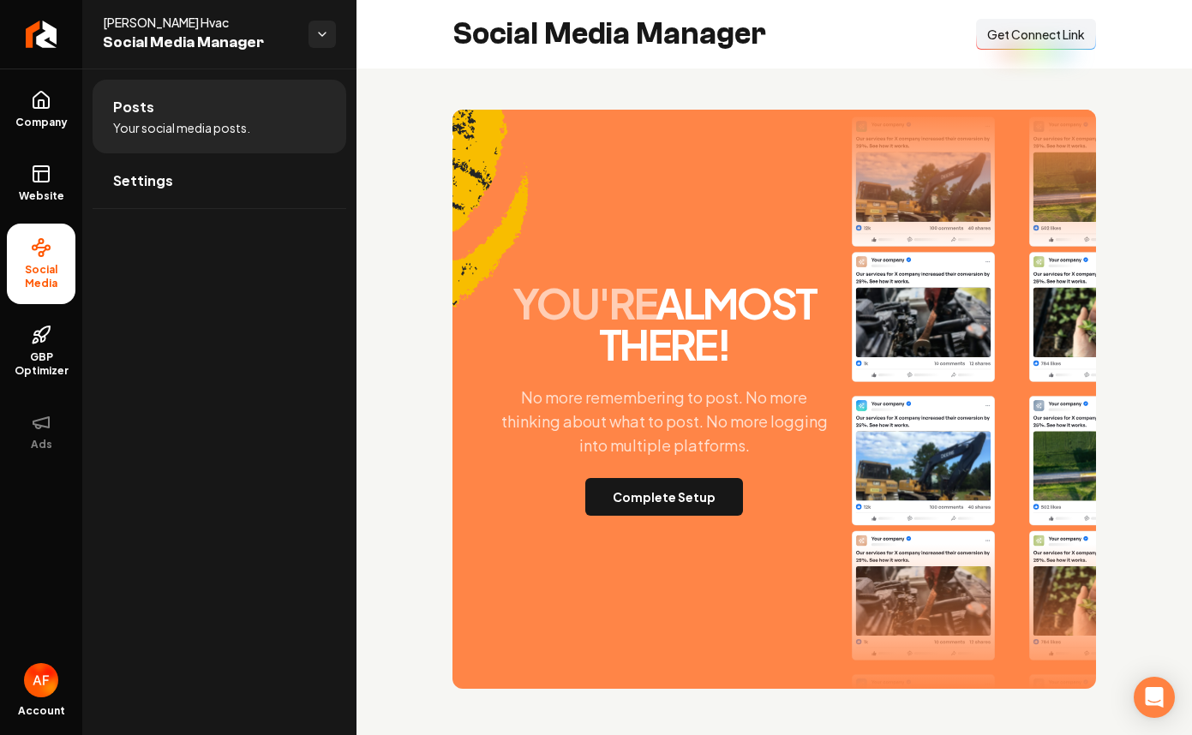
click at [1054, 33] on span "Get Connect Link" at bounding box center [1036, 34] width 98 height 17
click at [15, 110] on link "Company" at bounding box center [41, 109] width 69 height 67
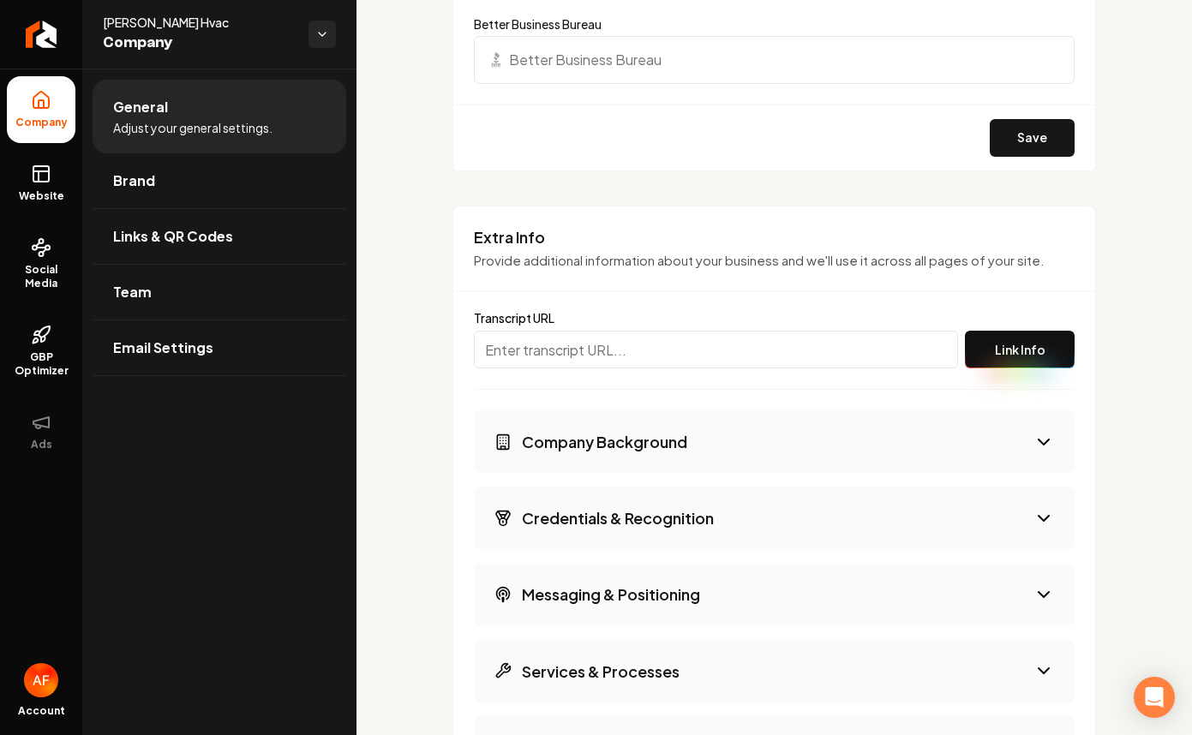
scroll to position [2596, 0]
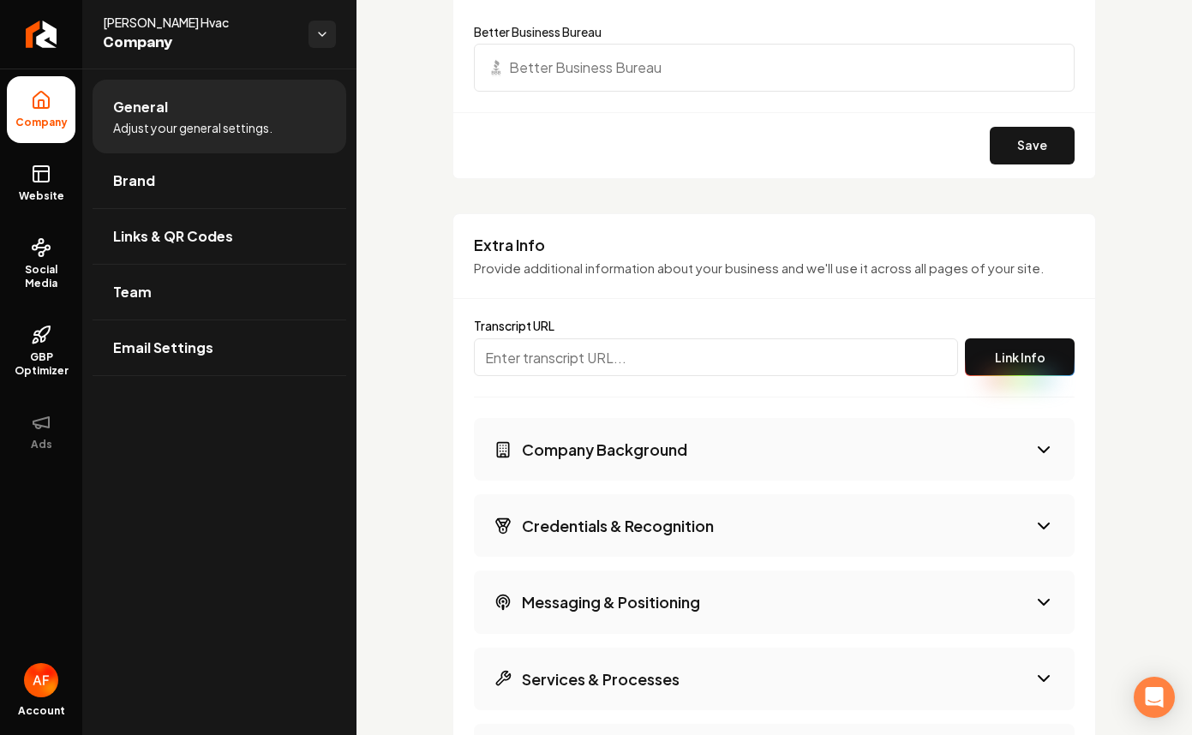
click at [595, 376] on input "Main content area" at bounding box center [716, 357] width 484 height 38
paste input "https://app.fireflies.ai/view/Peterson-HVAC-Onboarding::01K7845V7Z5A8CP052HMTZ7…"
type input "https://app.fireflies.ai/view/Peterson-HVAC-Onboarding::01K7845V7Z5A8CP052HMTZ7…"
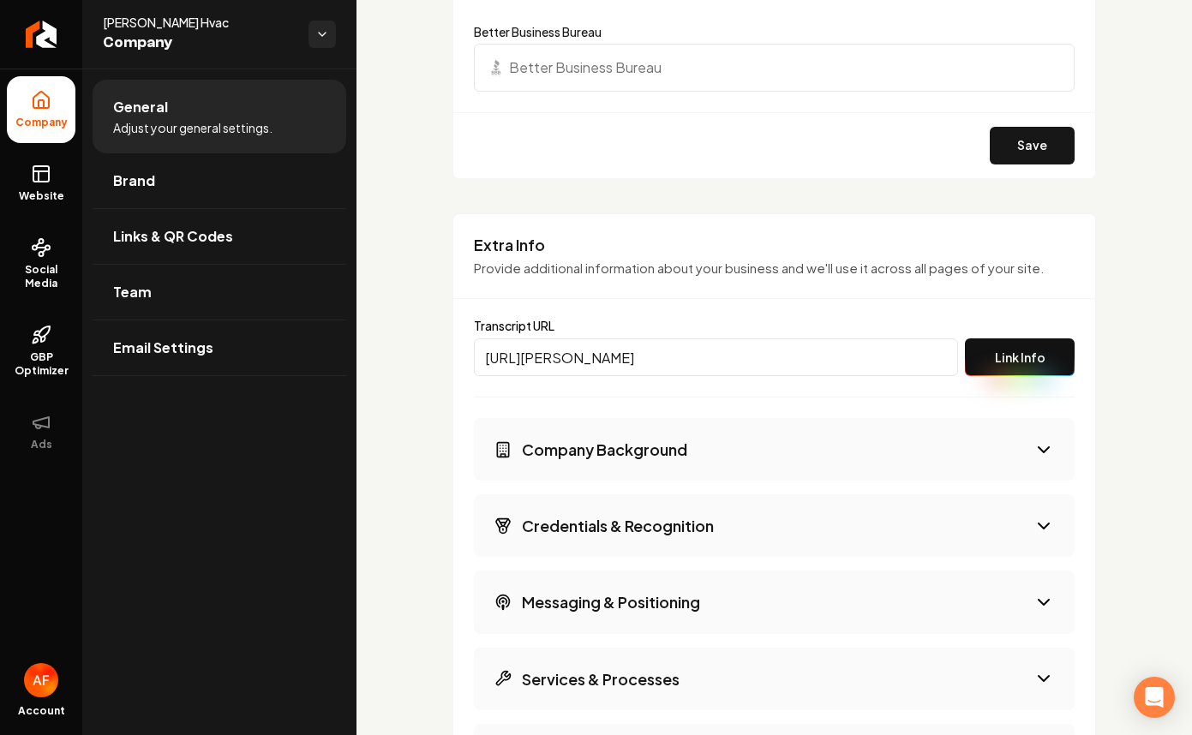
click at [1010, 374] on button "Link Info" at bounding box center [1020, 357] width 110 height 38
drag, startPoint x: 882, startPoint y: 289, endPoint x: 869, endPoint y: 290, distance: 13.8
click at [879, 278] on p "Provide additional information about your business and we'll use it across all …" at bounding box center [774, 269] width 600 height 20
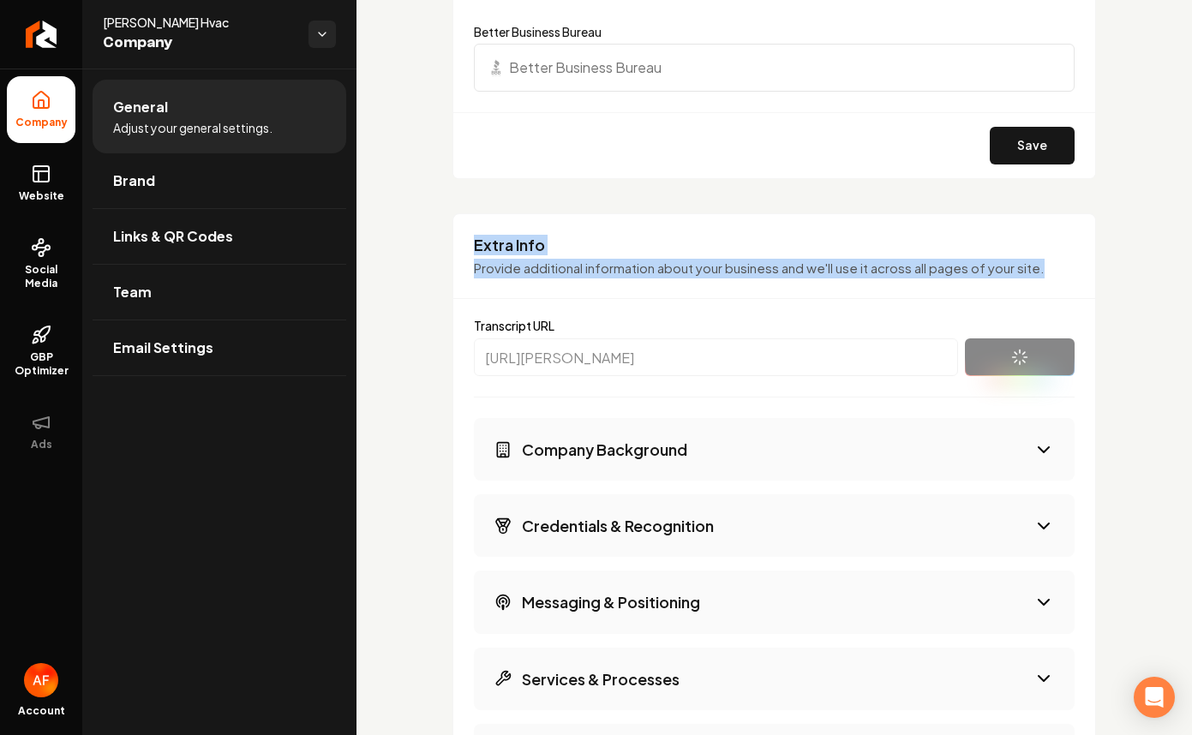
drag, startPoint x: 460, startPoint y: 260, endPoint x: 1043, endPoint y: 290, distance: 584.1
click at [1043, 290] on div "Extra Info Provide additional information about your business and we'll use it …" at bounding box center [774, 267] width 642 height 65
click at [1043, 278] on p "Provide additional information about your business and we'll use it across all …" at bounding box center [774, 269] width 600 height 20
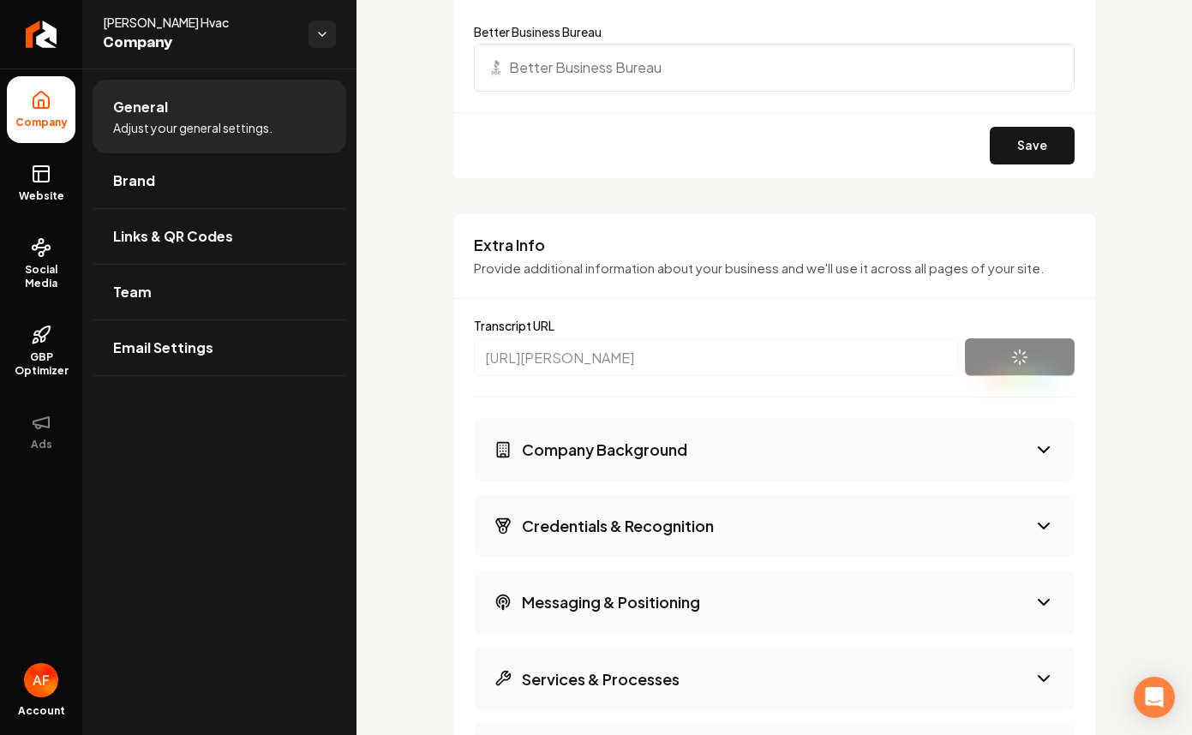
drag, startPoint x: 1091, startPoint y: 315, endPoint x: 1100, endPoint y: 313, distance: 8.9
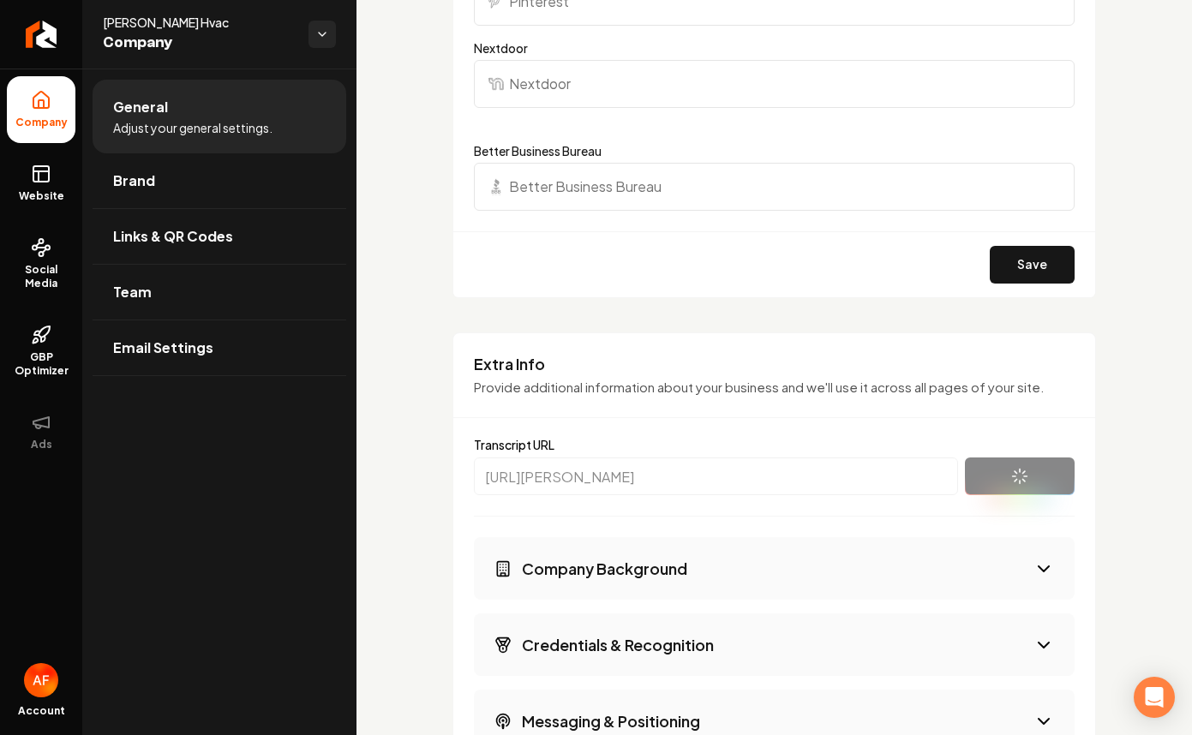
scroll to position [2479, 0]
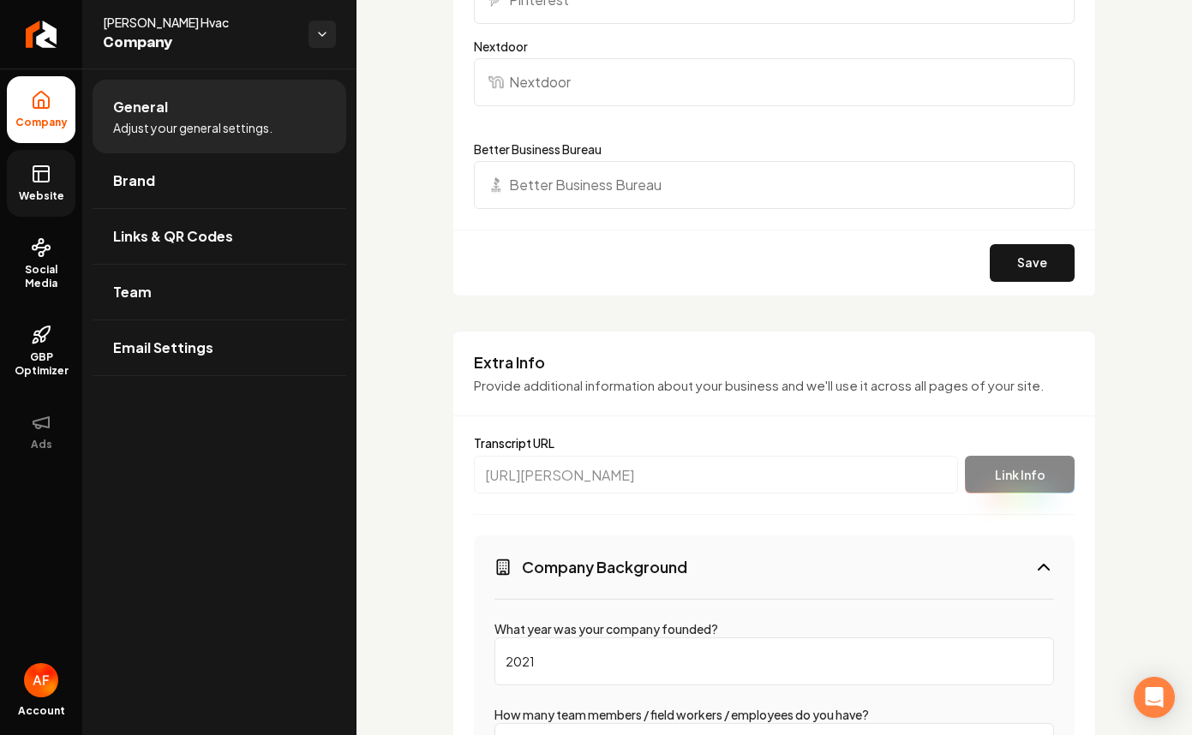
click at [37, 173] on icon at bounding box center [41, 174] width 21 height 21
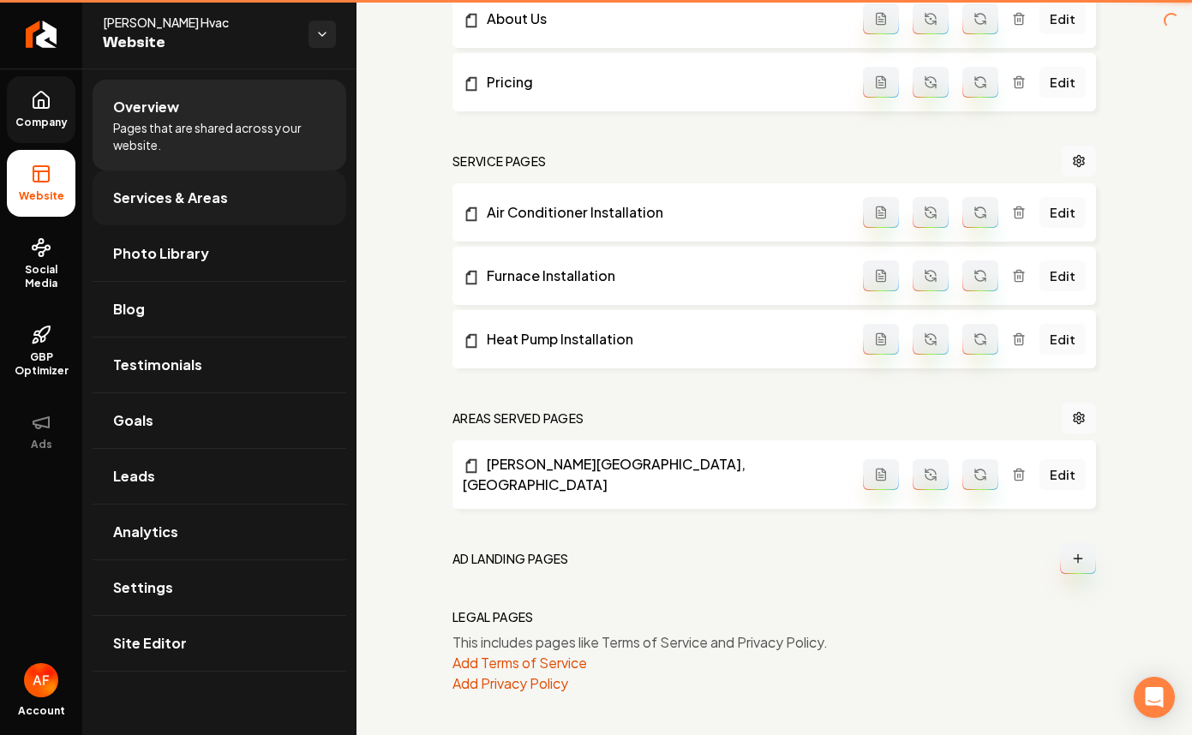
scroll to position [700, 0]
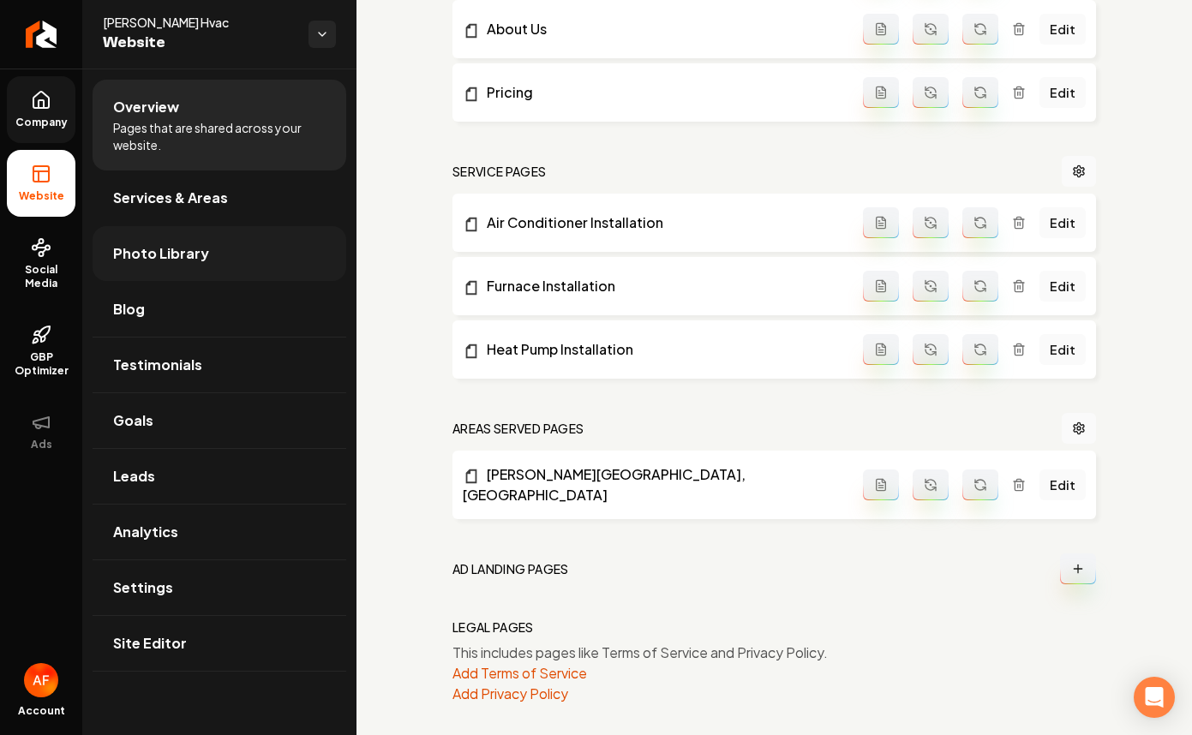
click at [166, 255] on span "Photo Library" at bounding box center [161, 253] width 96 height 21
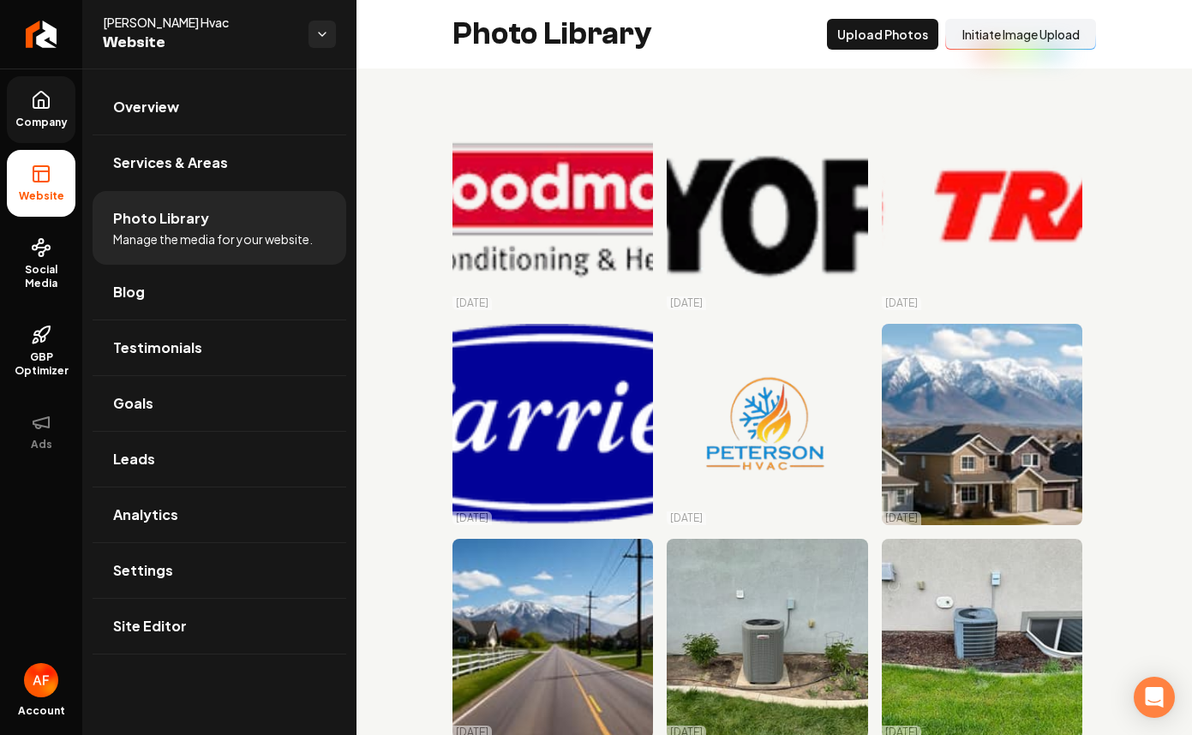
click at [971, 35] on button "Initiate Image Upload" at bounding box center [1020, 34] width 151 height 31
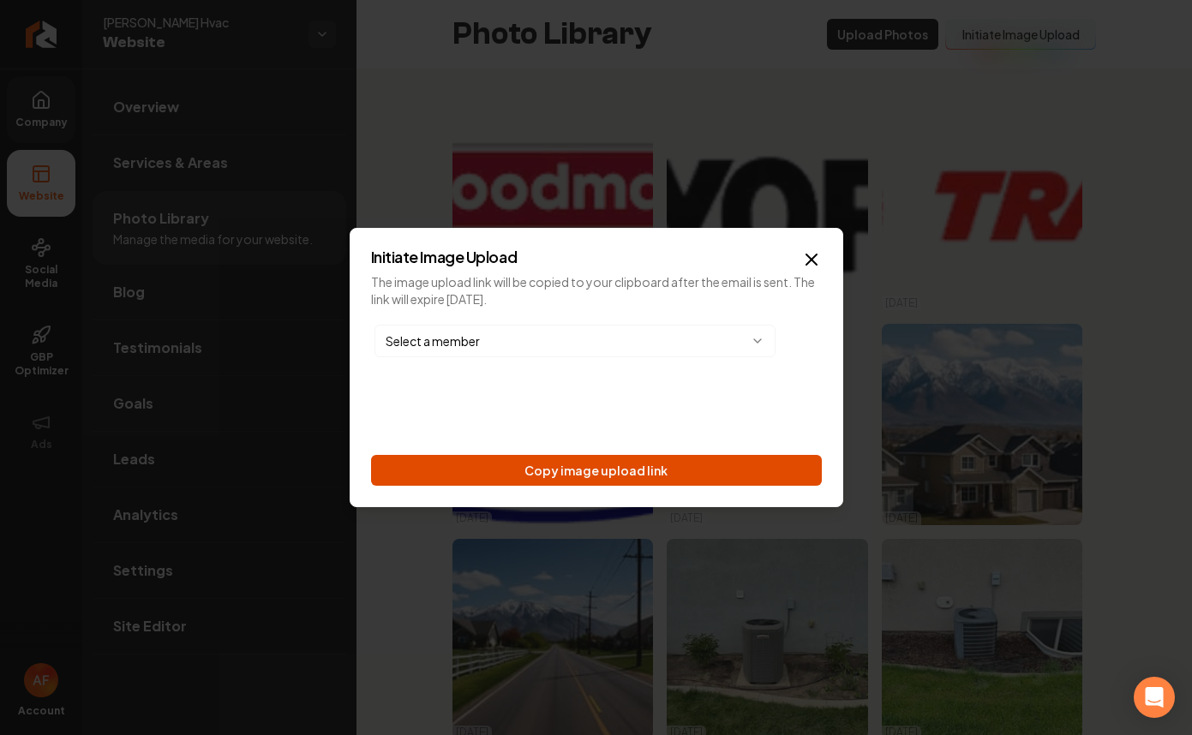
click at [582, 465] on button "Copy image upload link" at bounding box center [596, 470] width 451 height 31
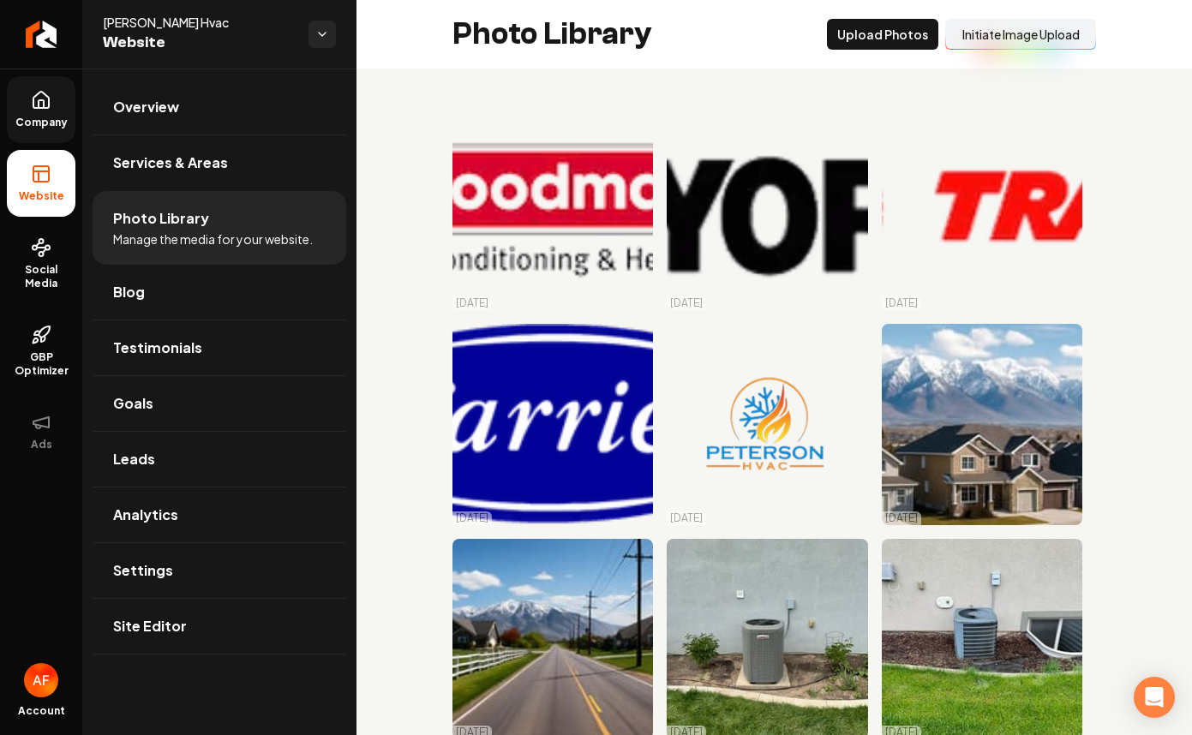
click at [61, 111] on link "Company" at bounding box center [41, 109] width 69 height 67
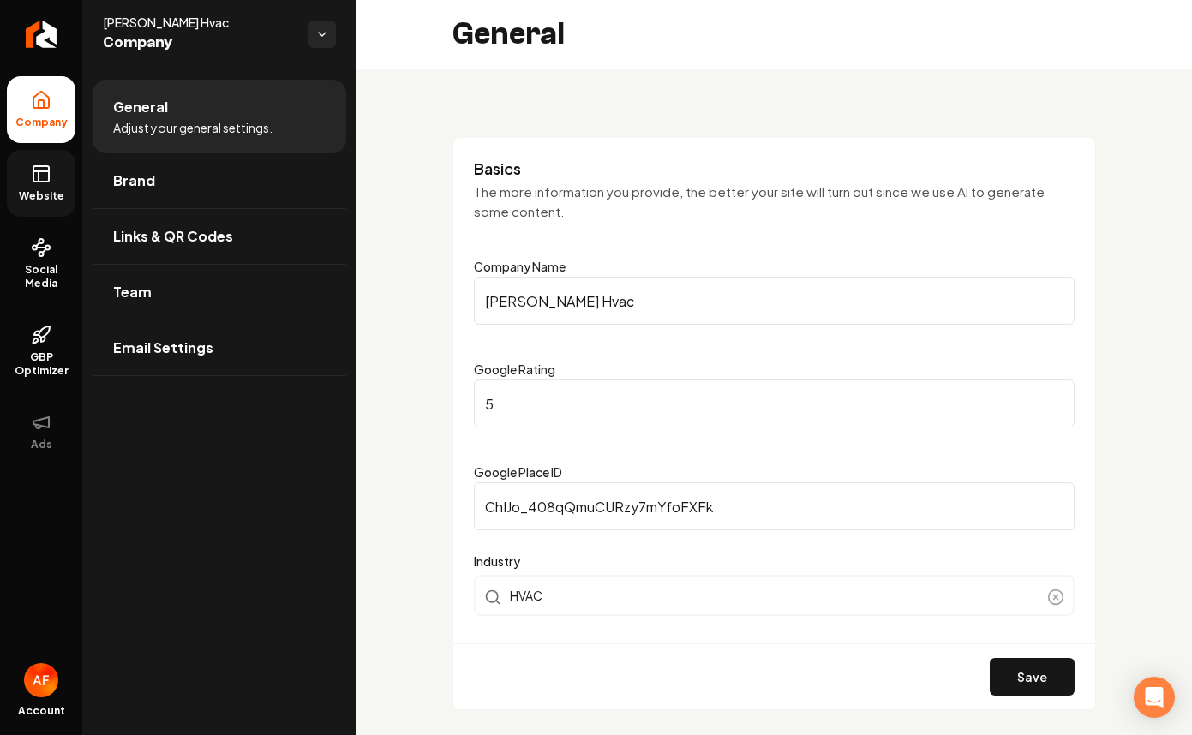
click at [51, 168] on icon at bounding box center [41, 174] width 21 height 21
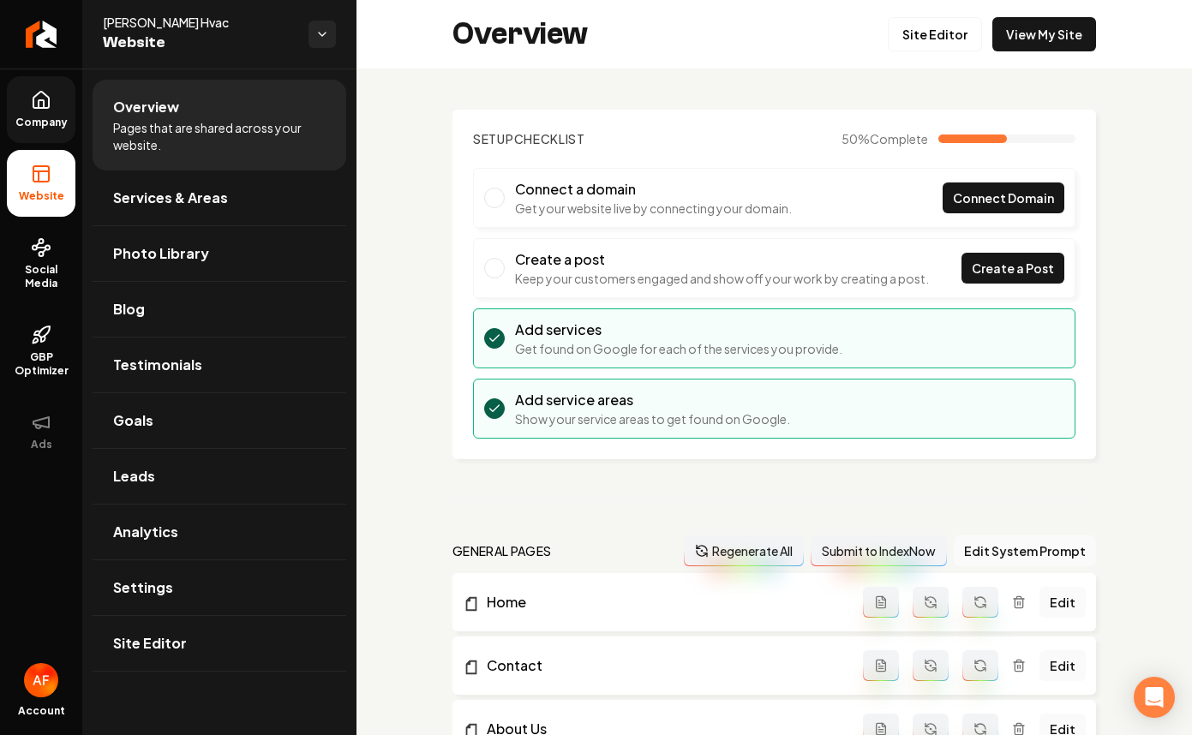
click at [978, 47] on div "Site Editor View My Site" at bounding box center [991, 34] width 208 height 34
click at [1021, 33] on link "View My Site" at bounding box center [1044, 34] width 104 height 34
click at [40, 117] on span "Company" at bounding box center [42, 123] width 66 height 14
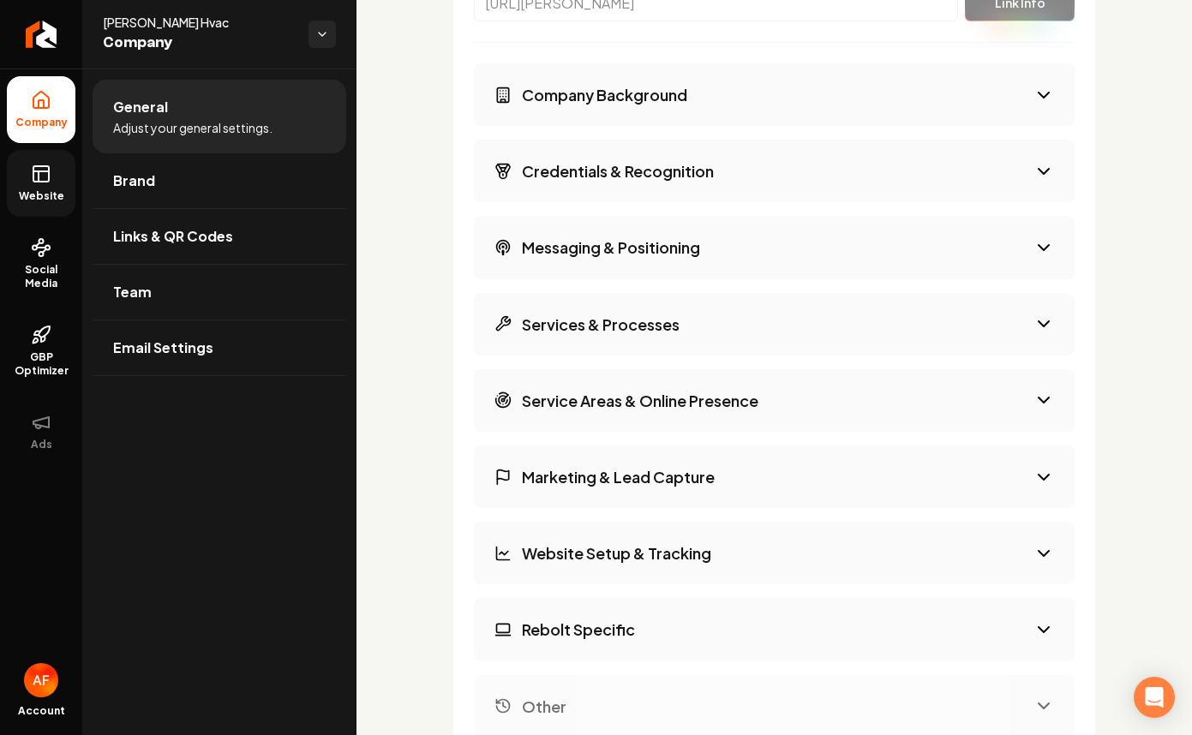
scroll to position [3156, 0]
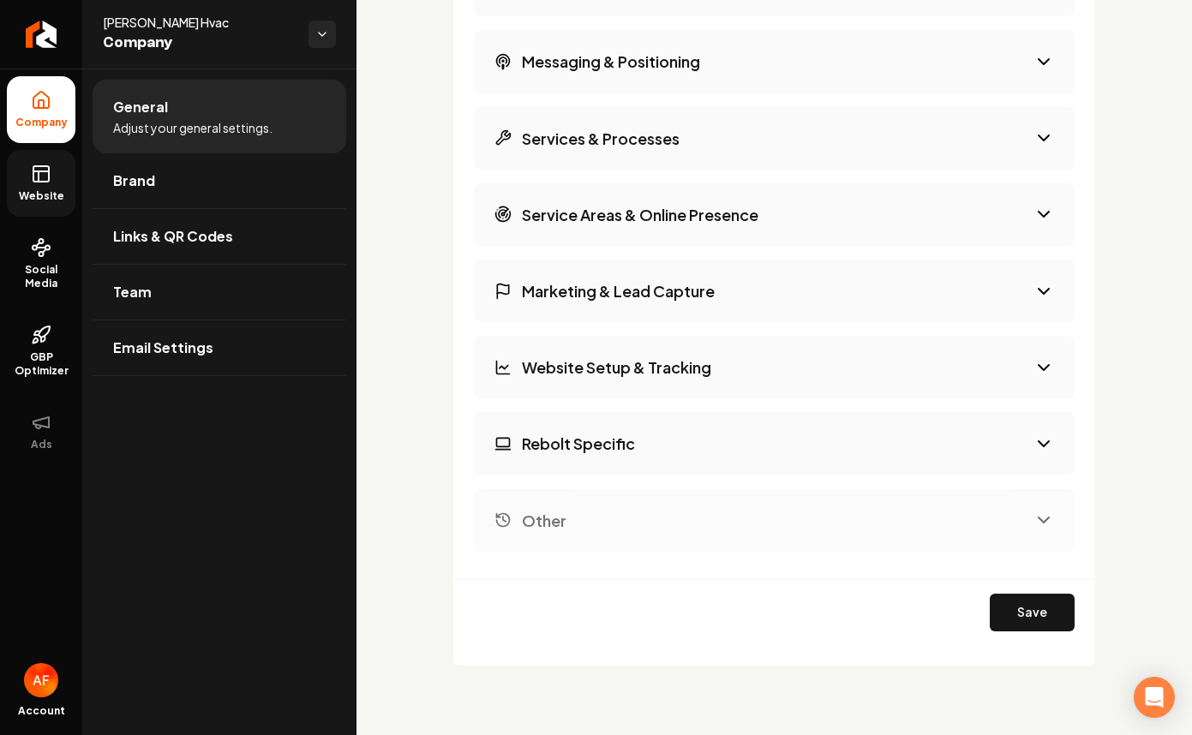
click at [877, 473] on button "Rebolt Specific" at bounding box center [774, 443] width 600 height 63
select select "******"
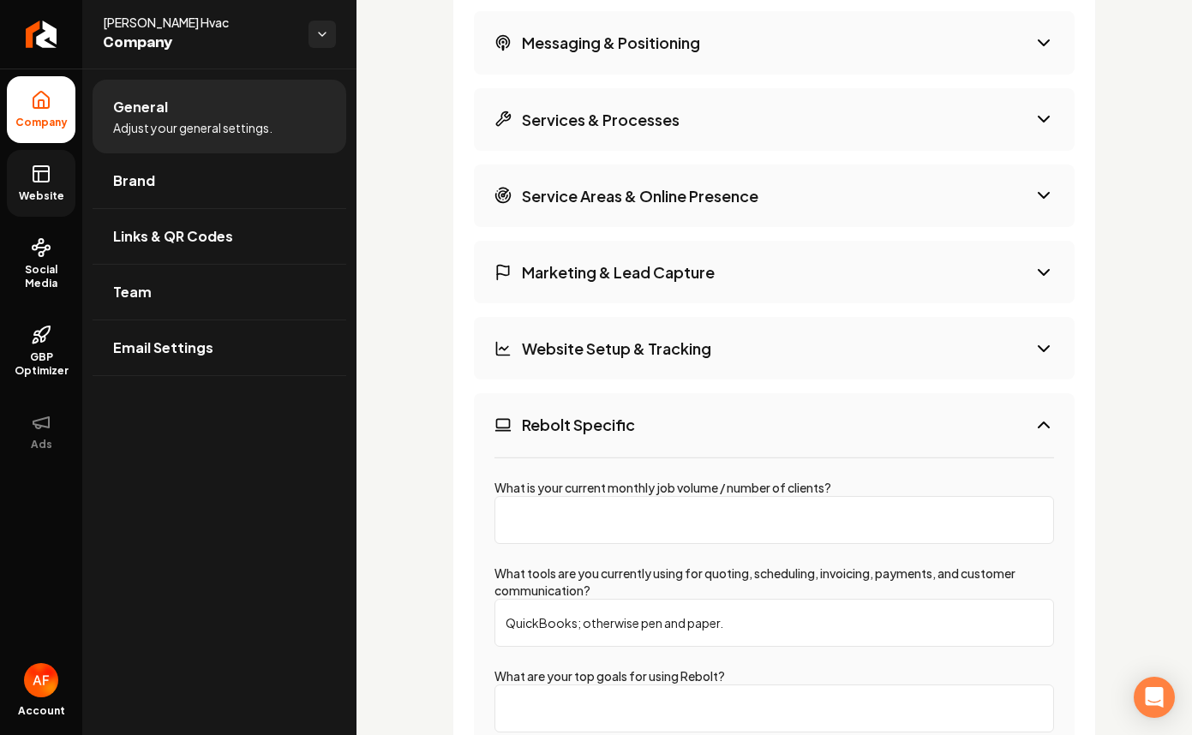
click at [875, 453] on button "Rebolt Specific" at bounding box center [774, 424] width 600 height 63
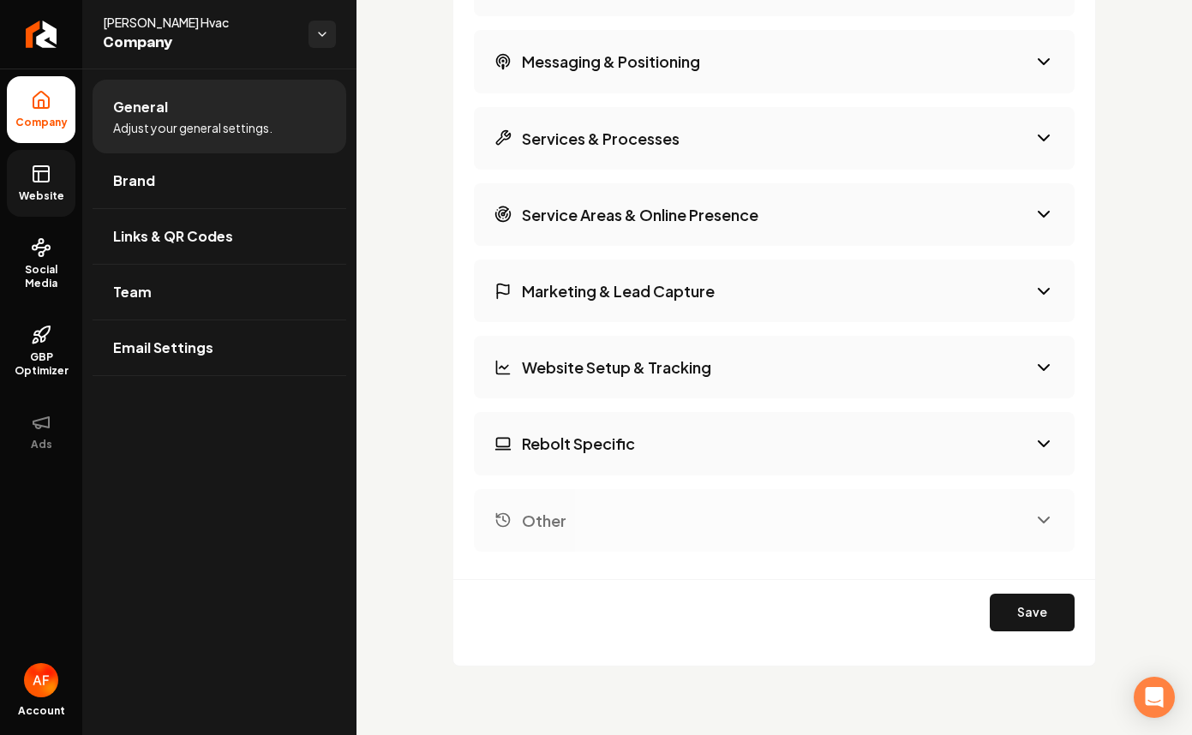
click at [882, 333] on div "Company Background Credentials & Recognition Messaging & Positioning Services &…" at bounding box center [774, 215] width 600 height 674
click at [894, 285] on button "Marketing & Lead Capture" at bounding box center [774, 291] width 600 height 63
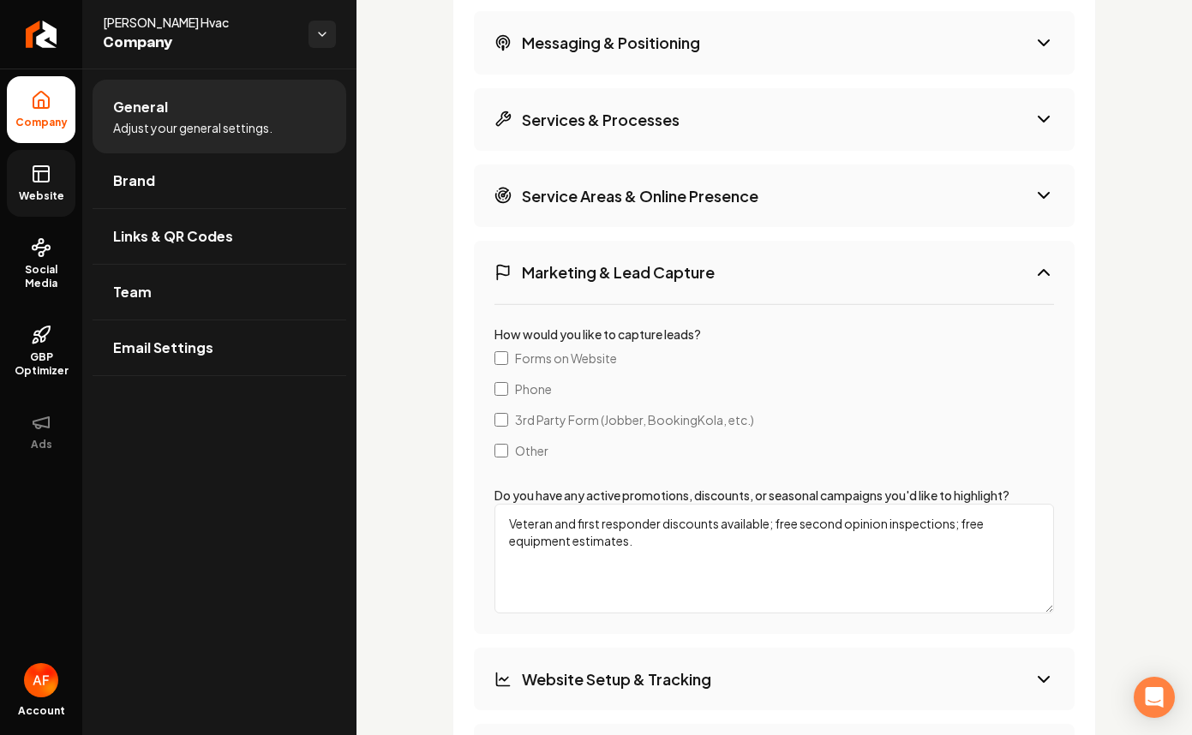
click at [894, 285] on button "Marketing & Lead Capture" at bounding box center [774, 272] width 600 height 63
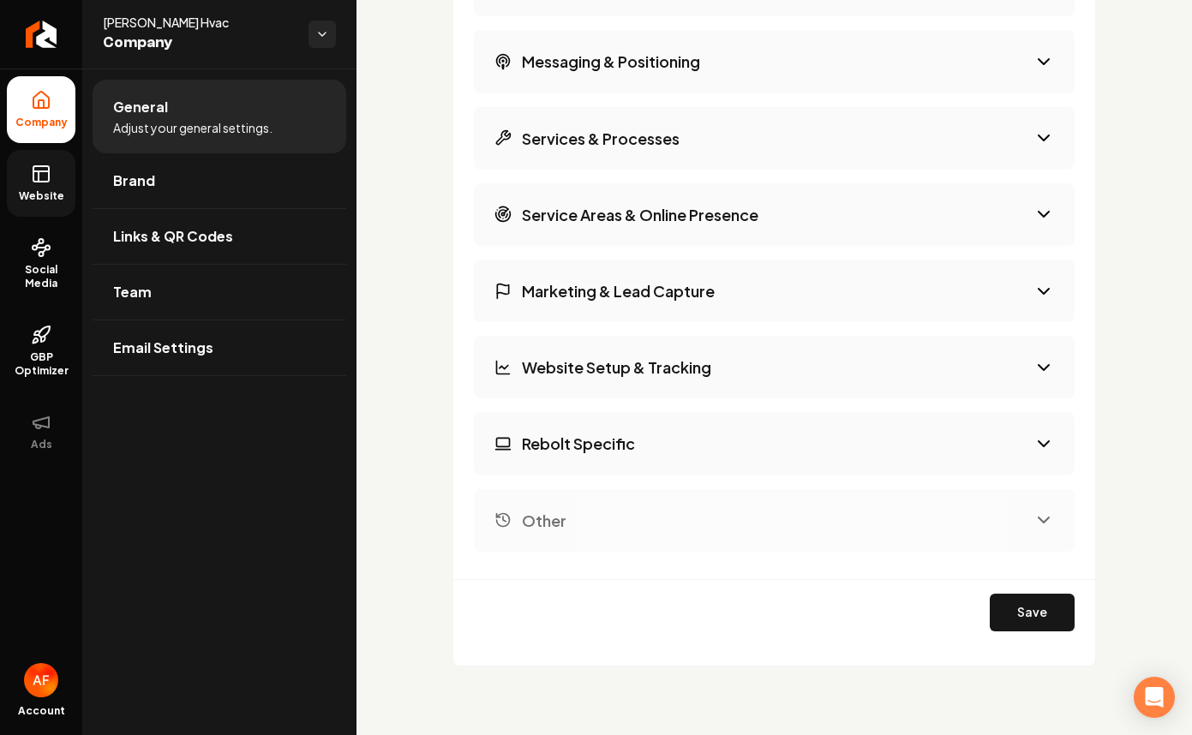
click at [893, 272] on button "Marketing & Lead Capture" at bounding box center [774, 291] width 600 height 63
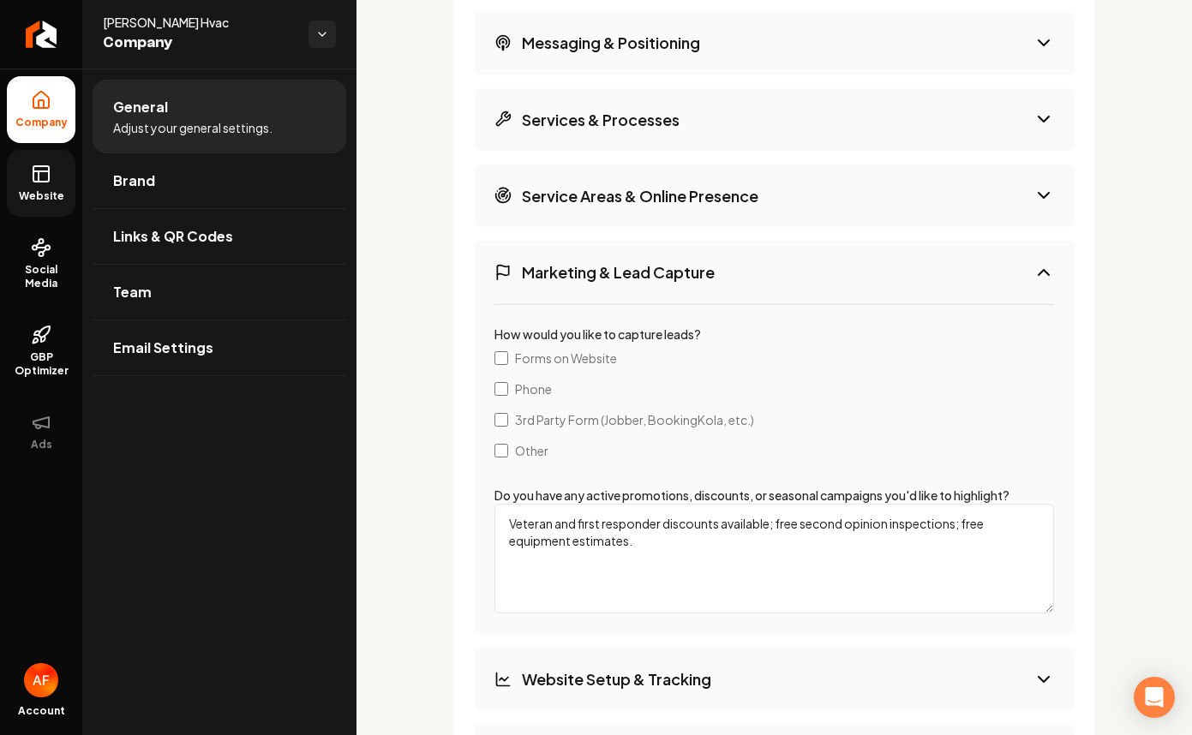
click at [711, 227] on button "Service Areas & Online Presence" at bounding box center [774, 195] width 600 height 63
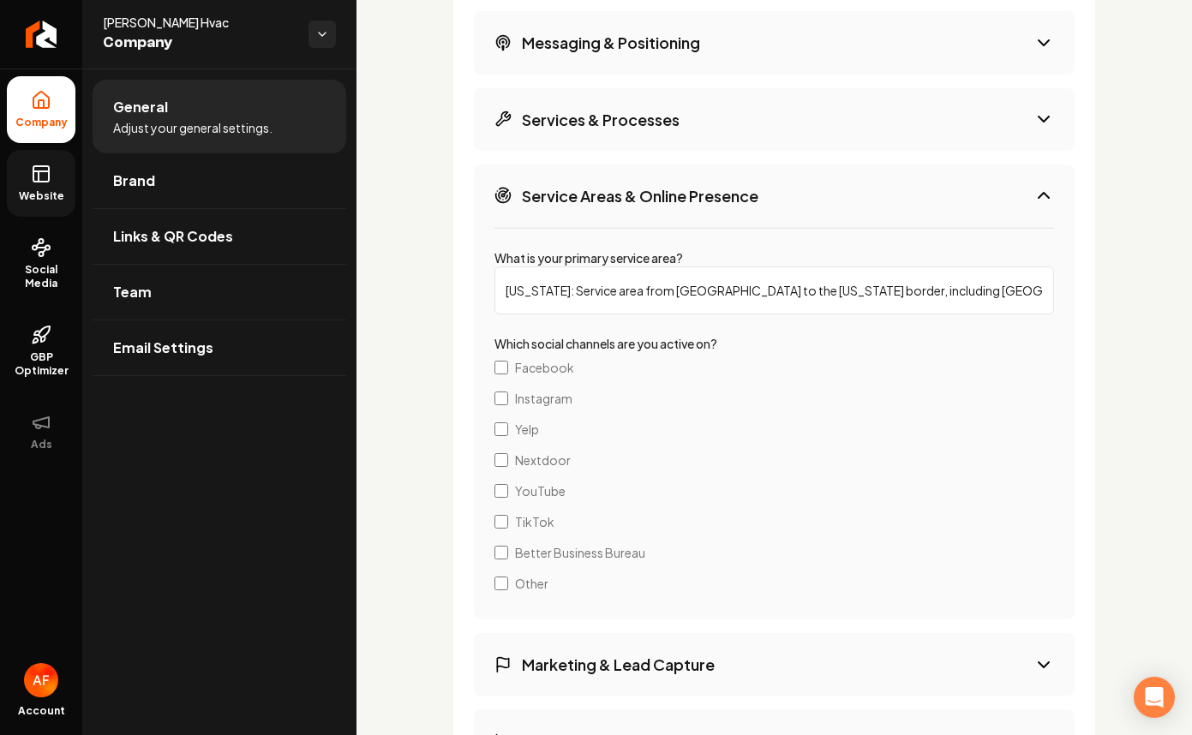
click at [723, 170] on div "Company Background Credentials & Recognition Messaging & Positioning Services &…" at bounding box center [774, 392] width 600 height 1066
click at [729, 151] on button "Services & Processes" at bounding box center [774, 119] width 600 height 63
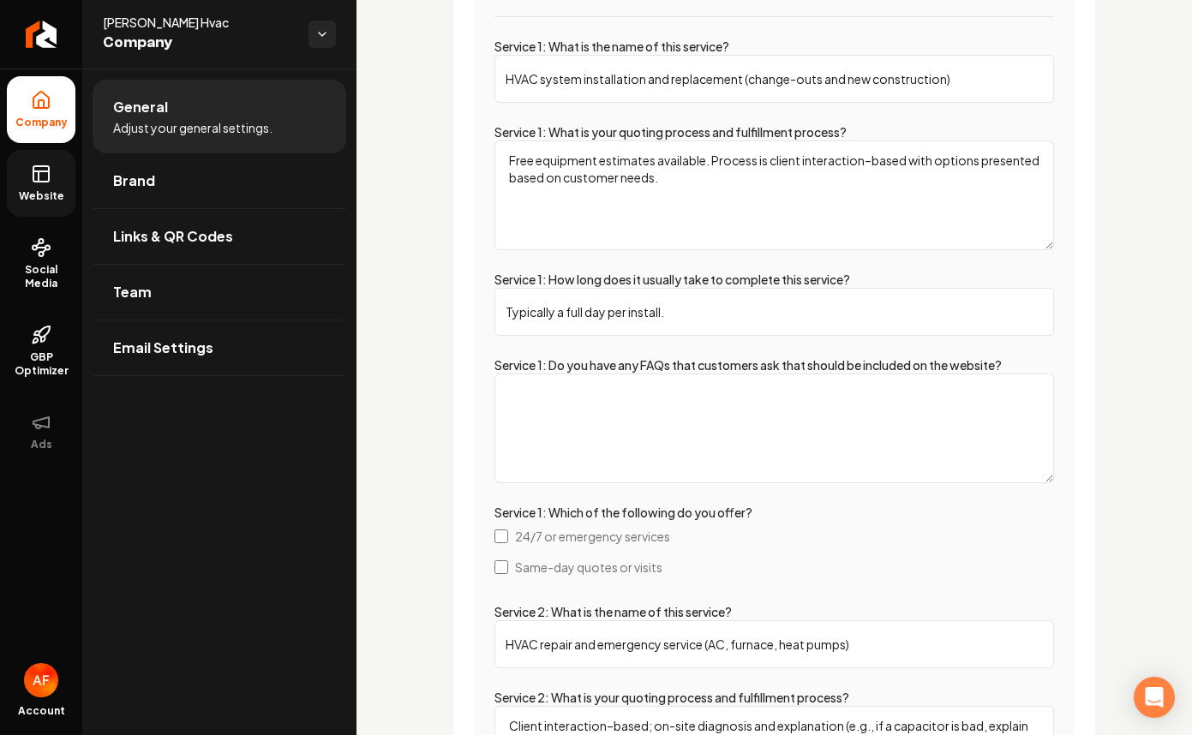
scroll to position [3494, 0]
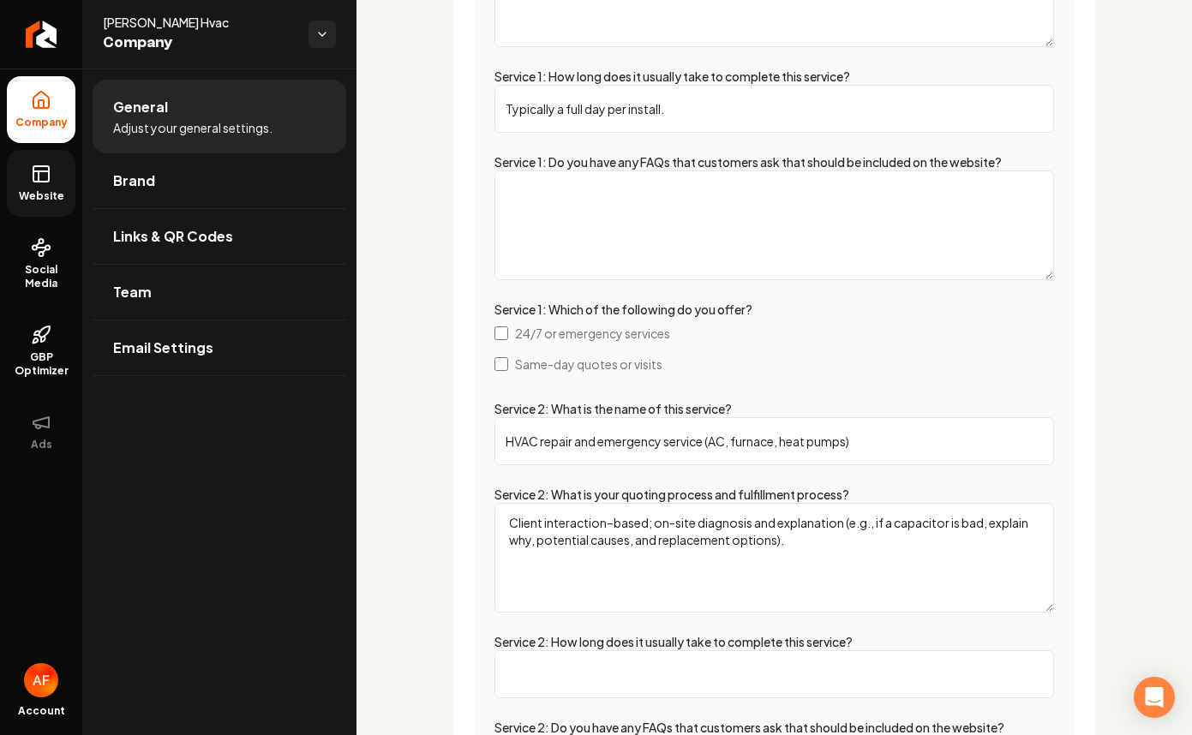
click at [547, 342] on span "24/7 or emergency services" at bounding box center [592, 333] width 155 height 17
click at [597, 373] on span "Same-day quotes or visits" at bounding box center [588, 363] width 147 height 17
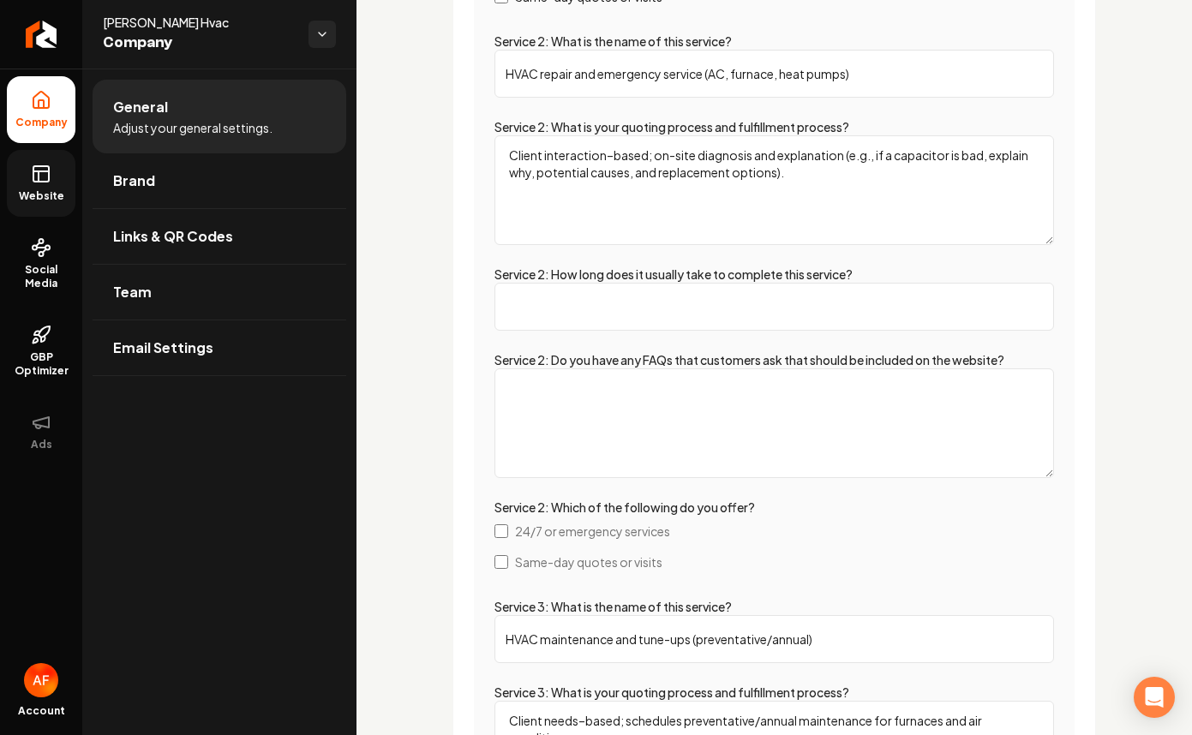
scroll to position [4132, 0]
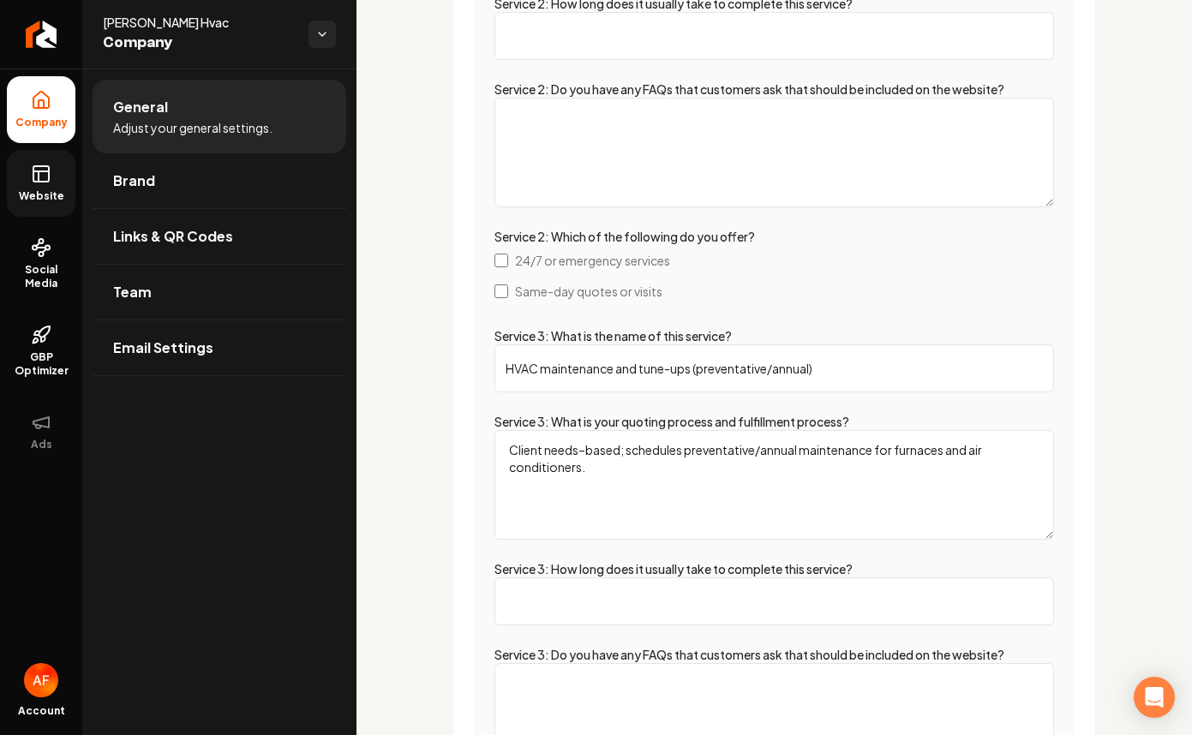
click at [608, 307] on label "Same-day quotes or visits" at bounding box center [773, 291] width 559 height 31
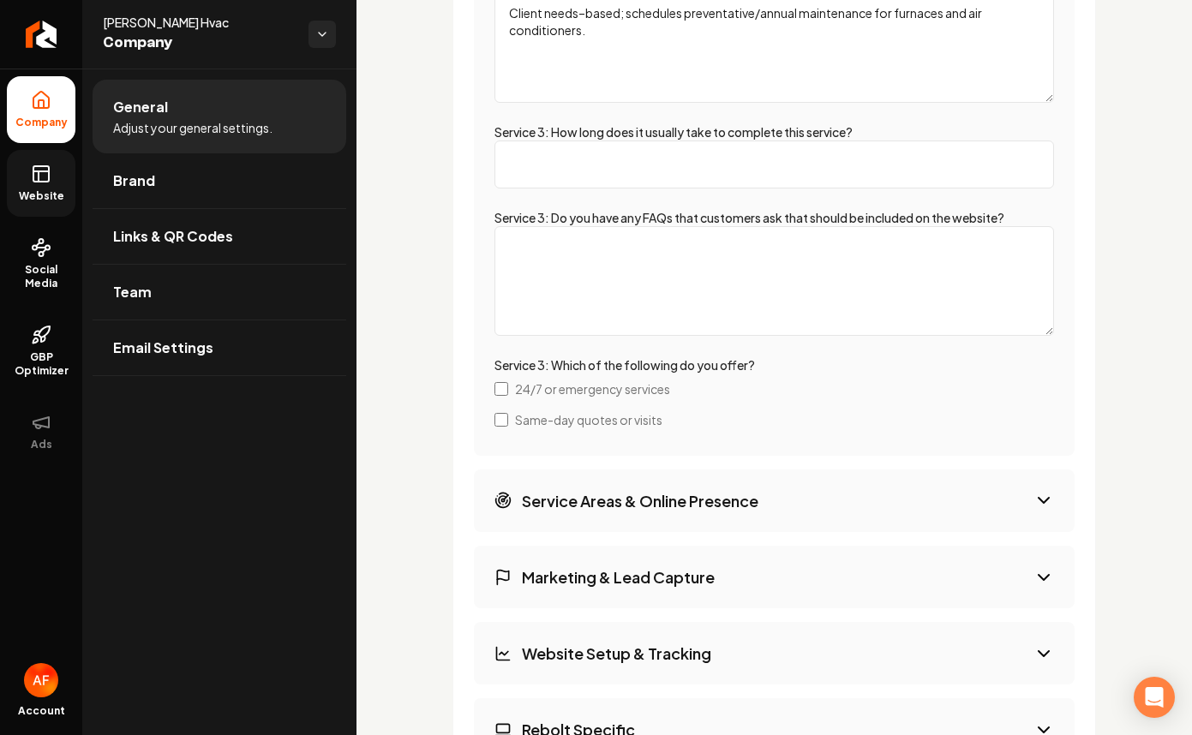
scroll to position [4599, 0]
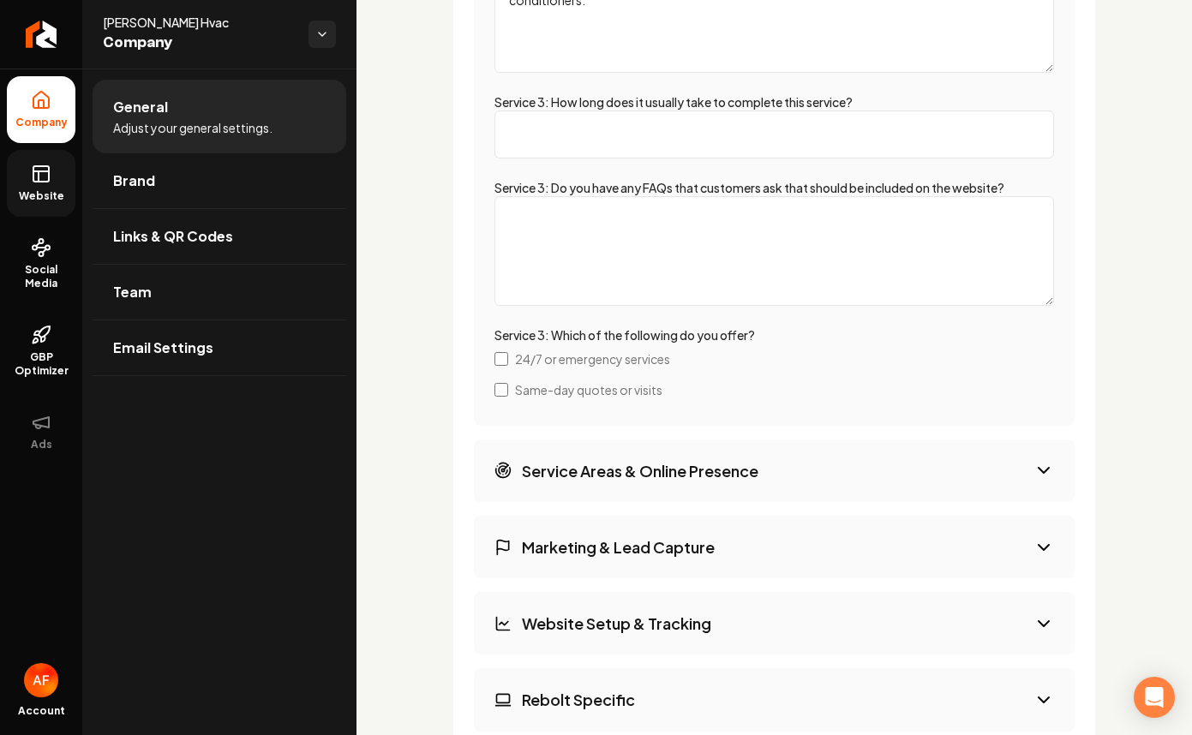
click at [594, 367] on span "24/7 or emergency services" at bounding box center [592, 358] width 155 height 17
click at [582, 398] on span "Same-day quotes or visits" at bounding box center [588, 389] width 147 height 17
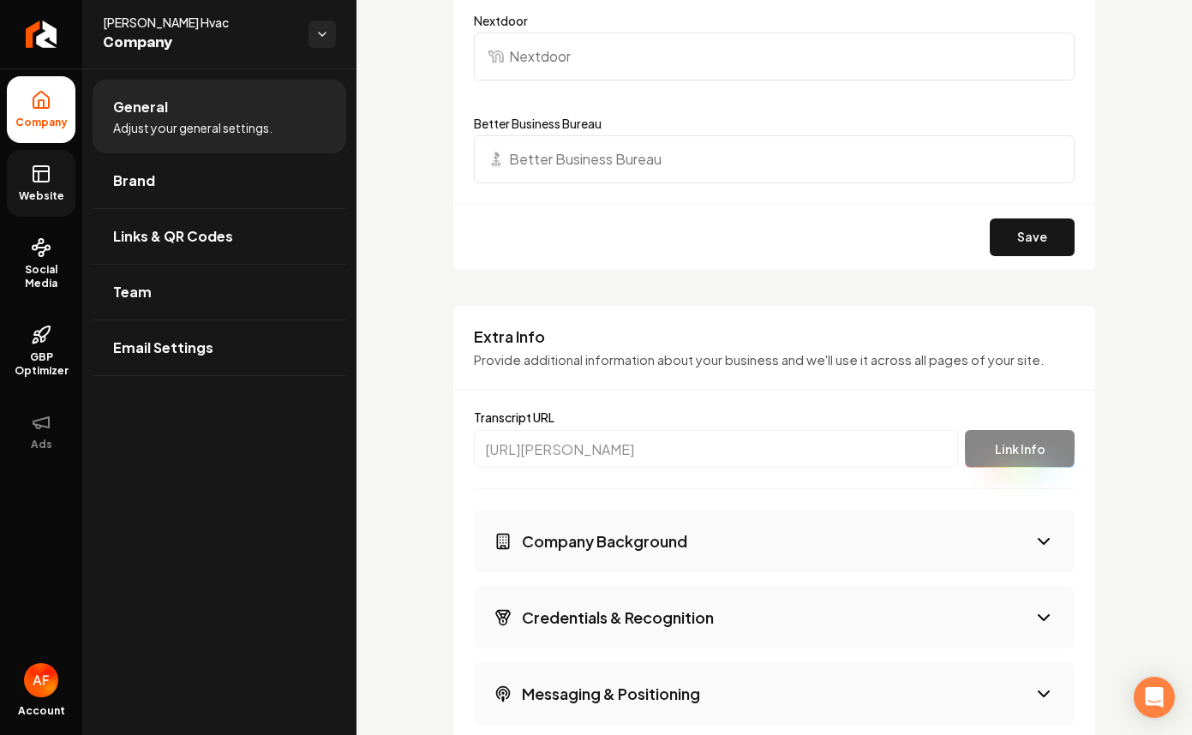
scroll to position [2536, 0]
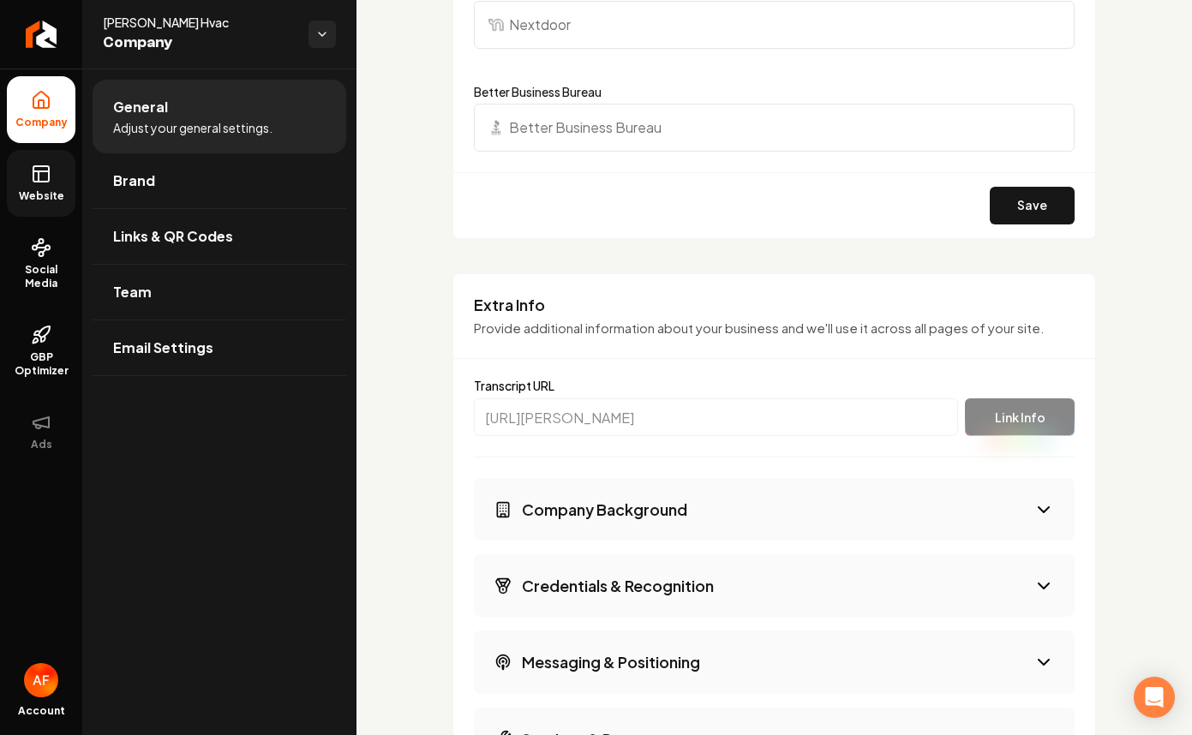
click at [722, 541] on button "Company Background" at bounding box center [774, 509] width 600 height 63
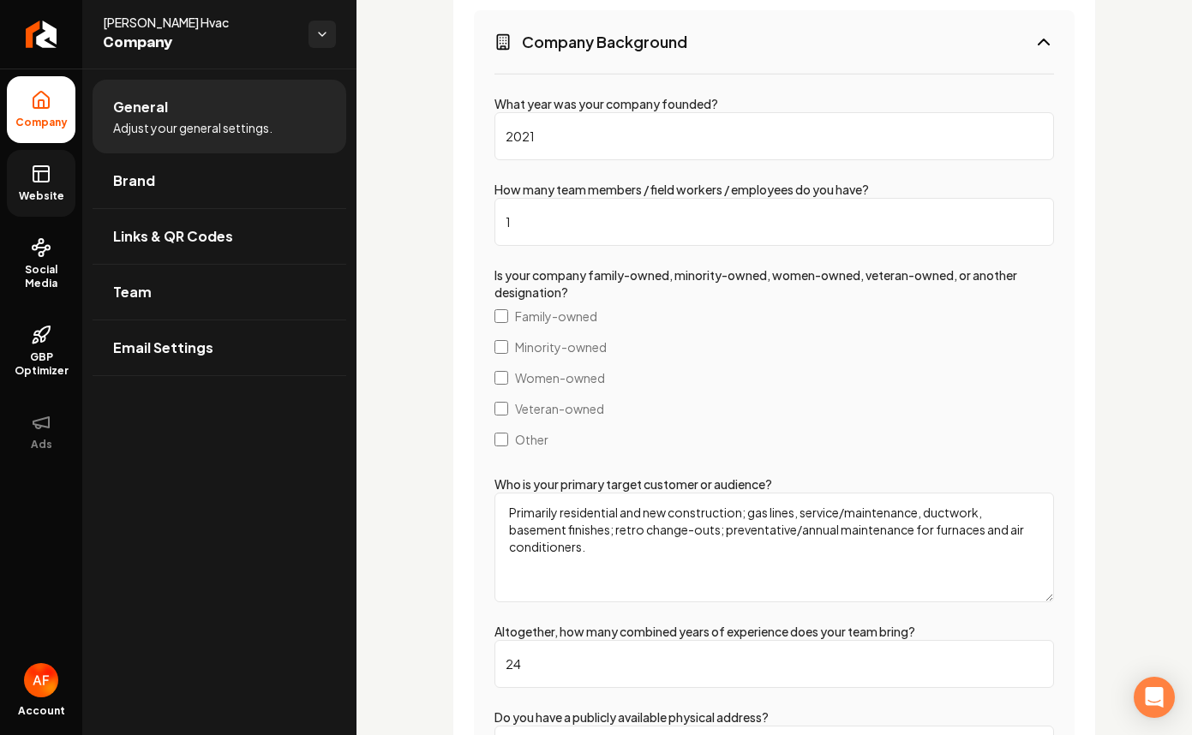
scroll to position [3207, 0]
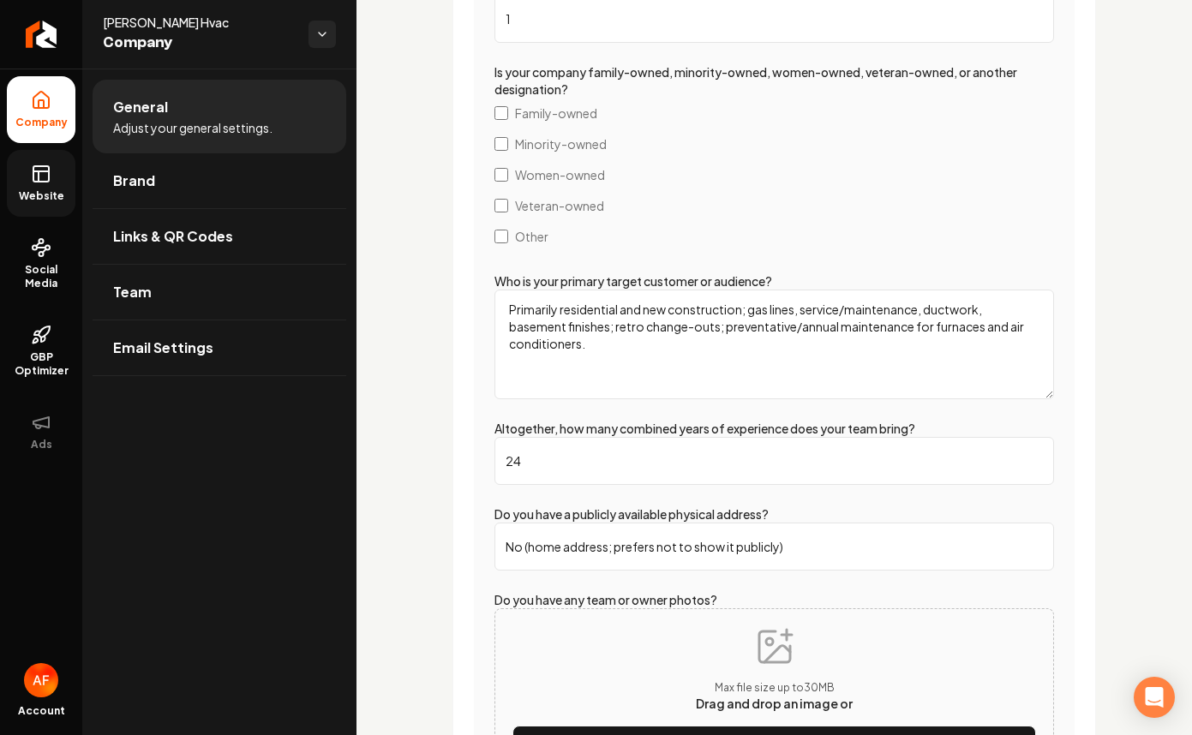
click at [559, 122] on span "Family-owned" at bounding box center [556, 113] width 82 height 17
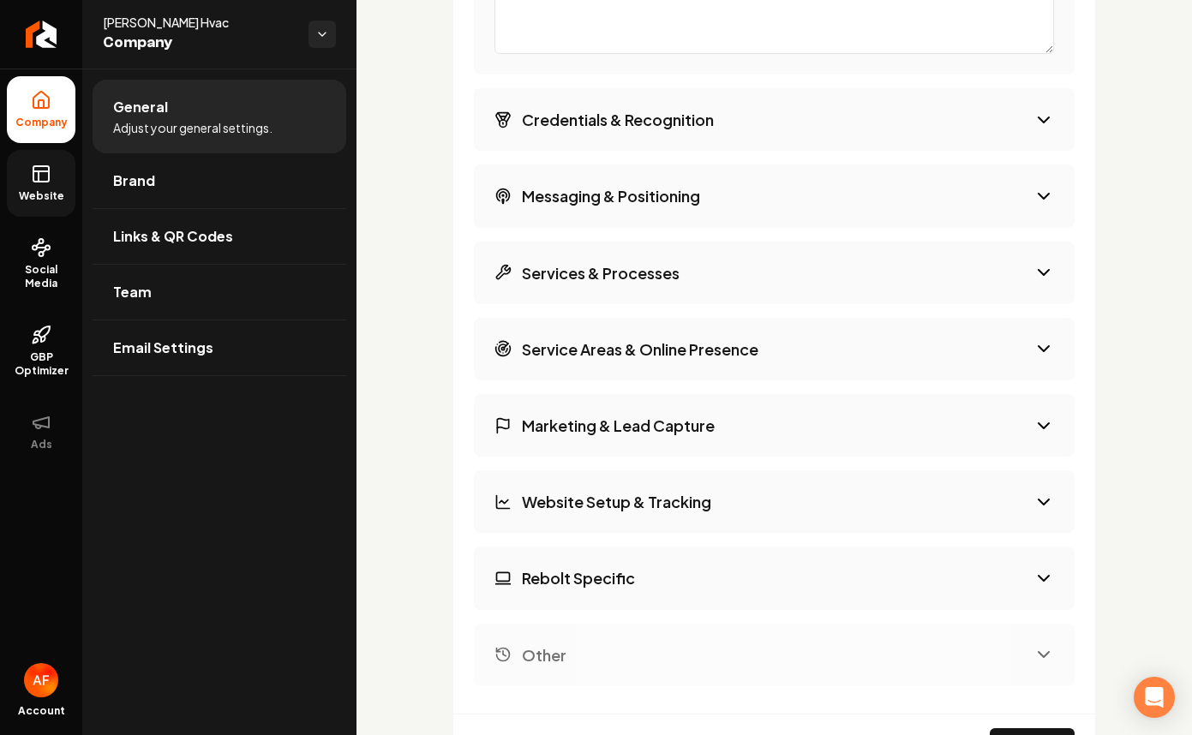
click at [651, 130] on h3 "Credentials & Recognition" at bounding box center [618, 119] width 192 height 21
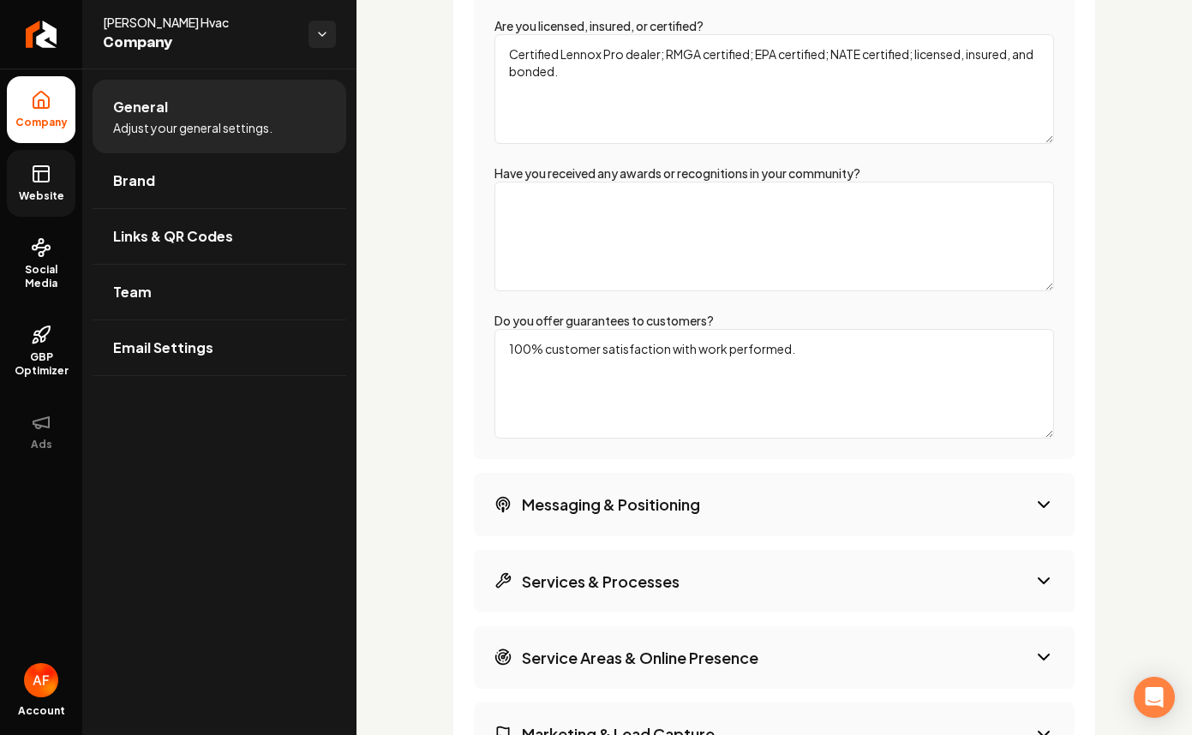
scroll to position [3159, 0]
click at [610, 535] on button "Messaging & Positioning" at bounding box center [774, 503] width 600 height 63
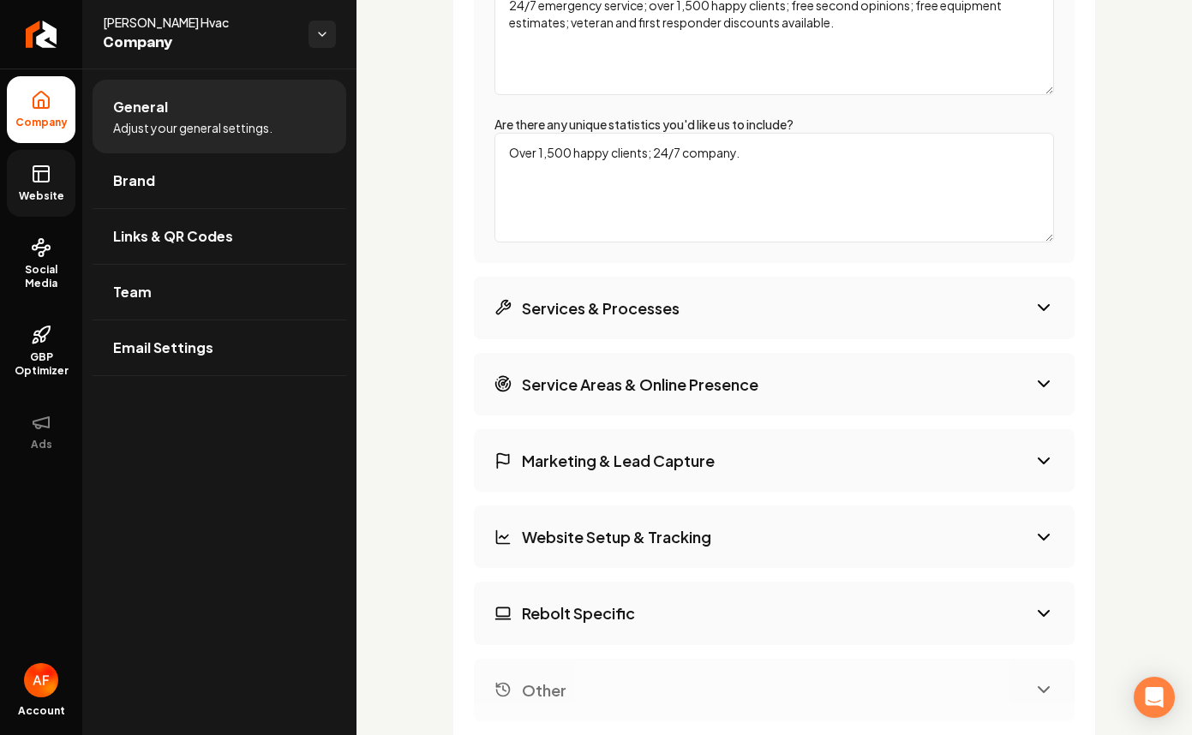
click at [611, 319] on h3 "Services & Processes" at bounding box center [601, 307] width 158 height 21
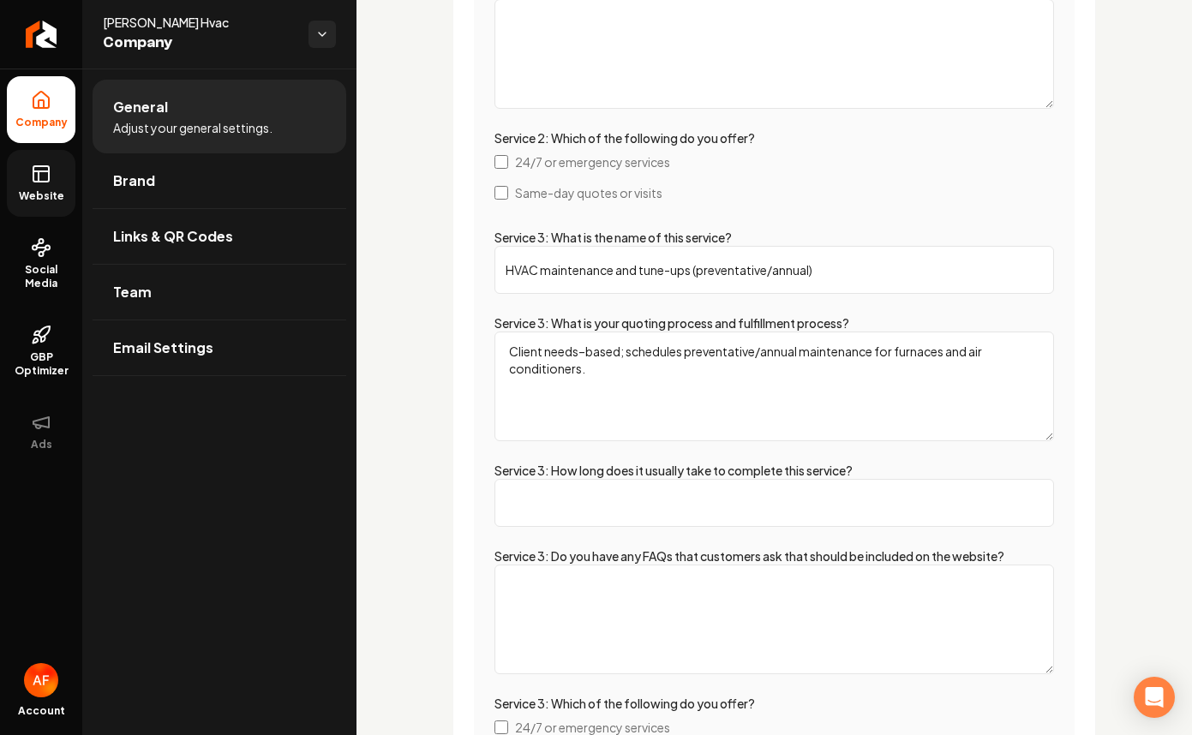
scroll to position [4874, 0]
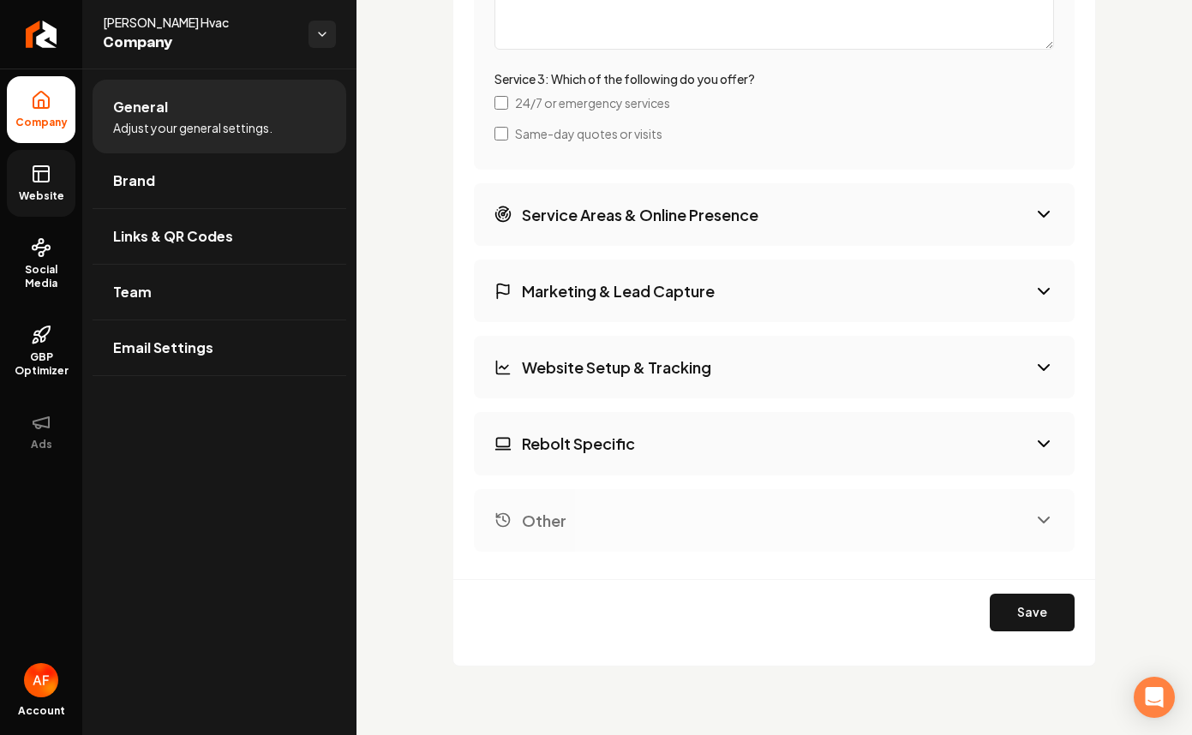
click at [774, 469] on button "Rebolt Specific" at bounding box center [774, 443] width 600 height 63
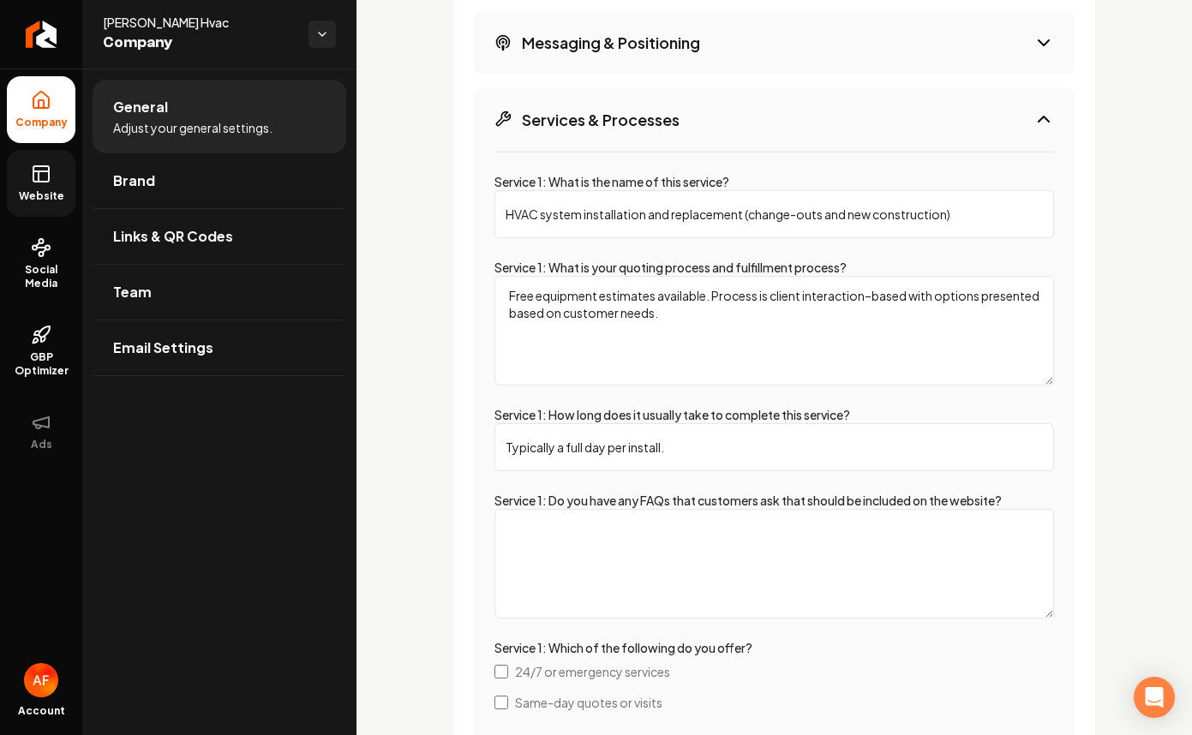
select select "******"
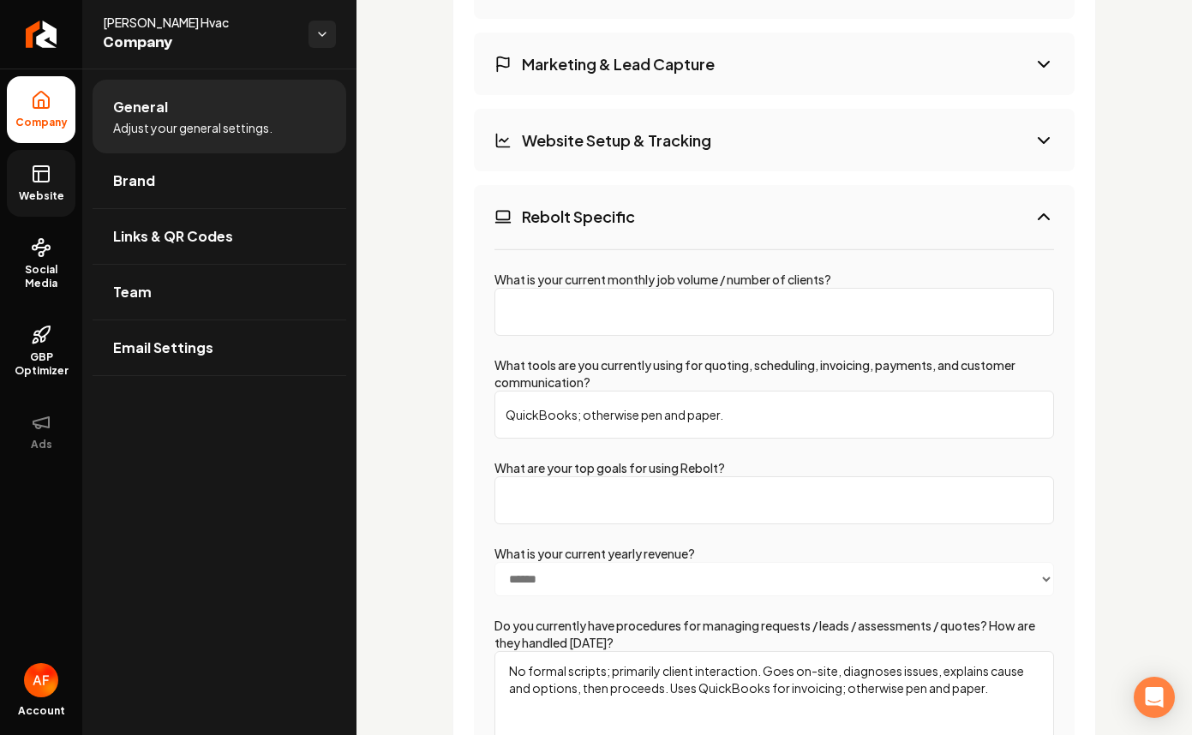
scroll to position [3523, 0]
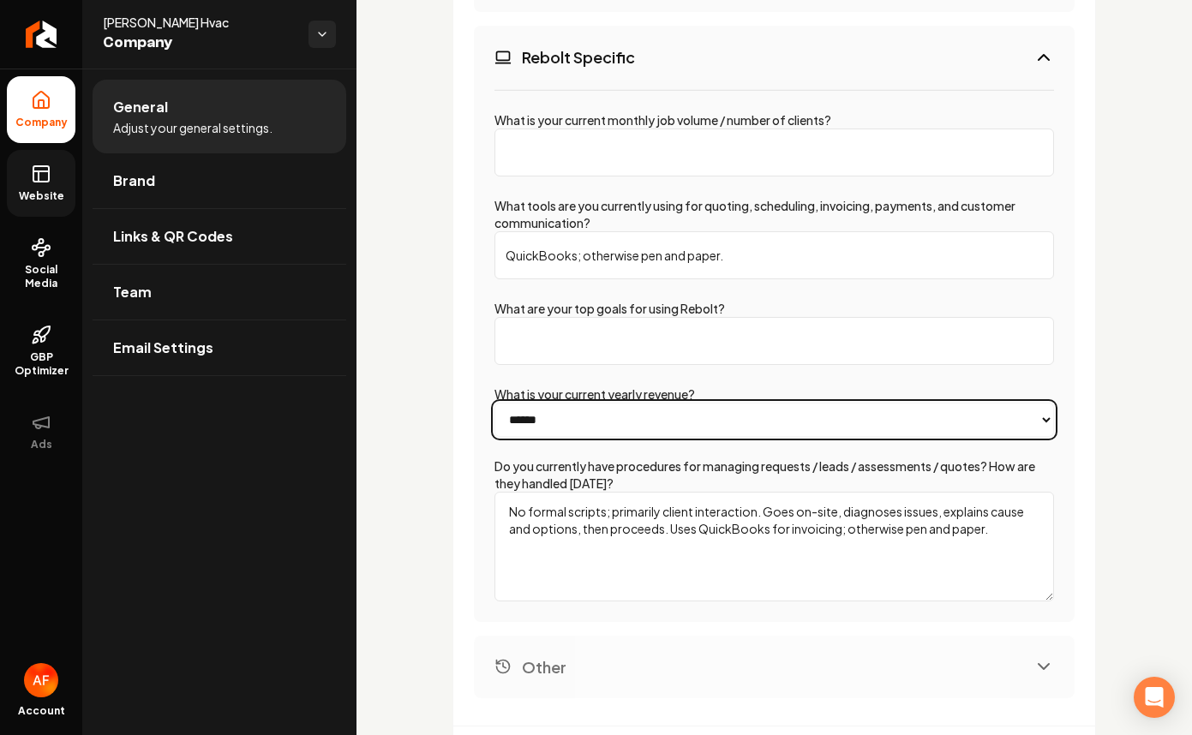
click at [578, 437] on select "**********" at bounding box center [773, 420] width 559 height 34
click at [494, 421] on select "**********" at bounding box center [773, 420] width 559 height 34
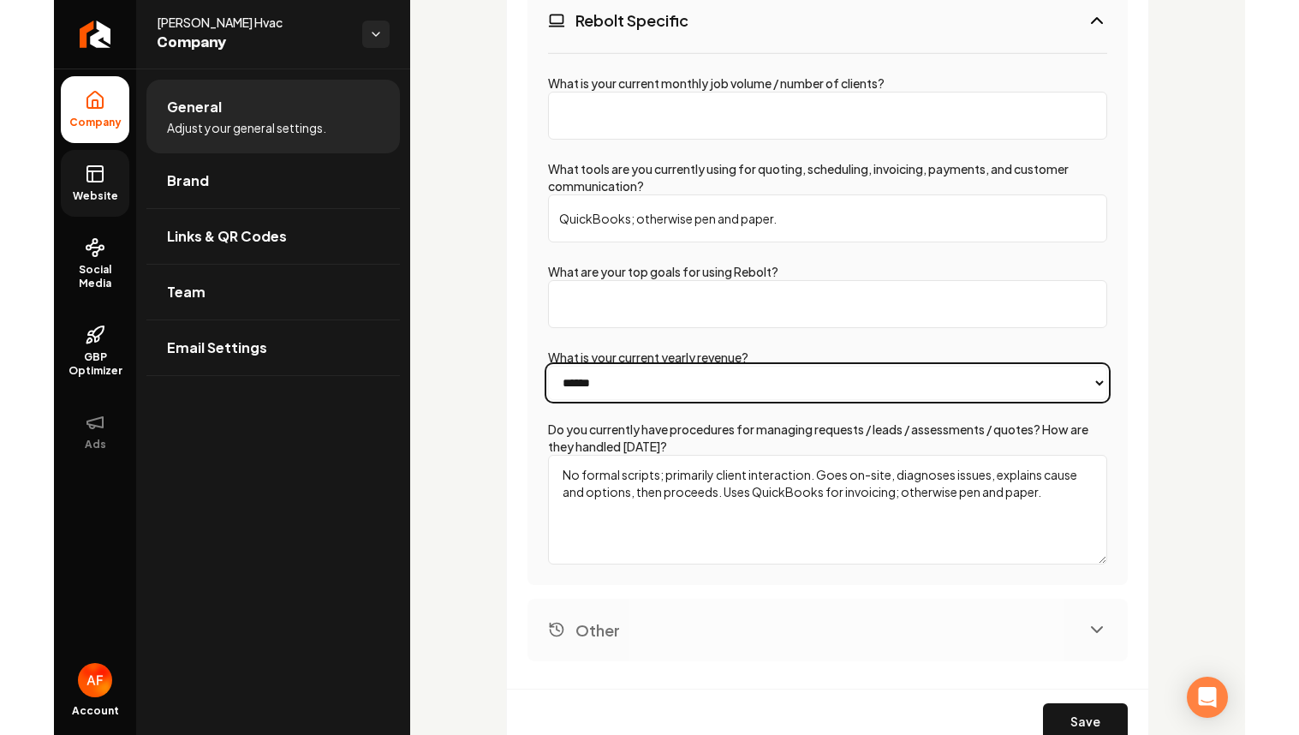
scroll to position [3688, 0]
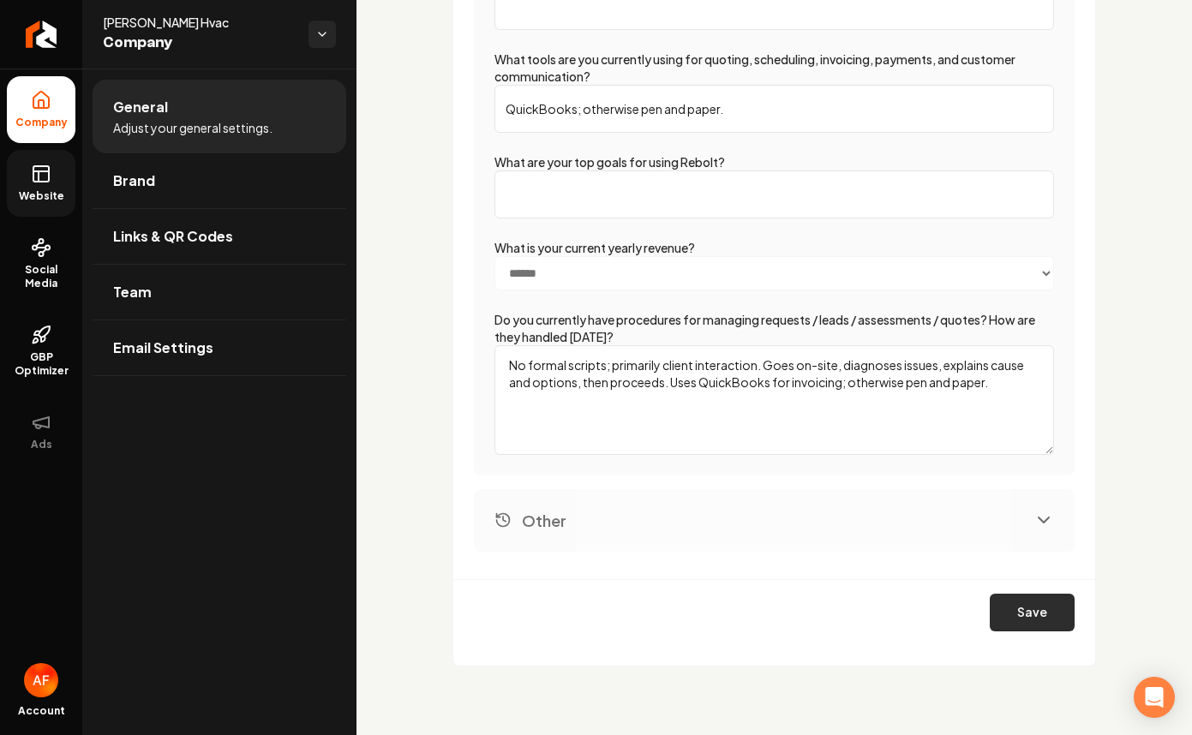
click at [1021, 622] on button "Save" at bounding box center [1031, 613] width 85 height 38
click at [1039, 606] on button "Save" at bounding box center [1031, 613] width 85 height 38
click at [53, 33] on icon "Return to dashboard" at bounding box center [40, 34] width 27 height 27
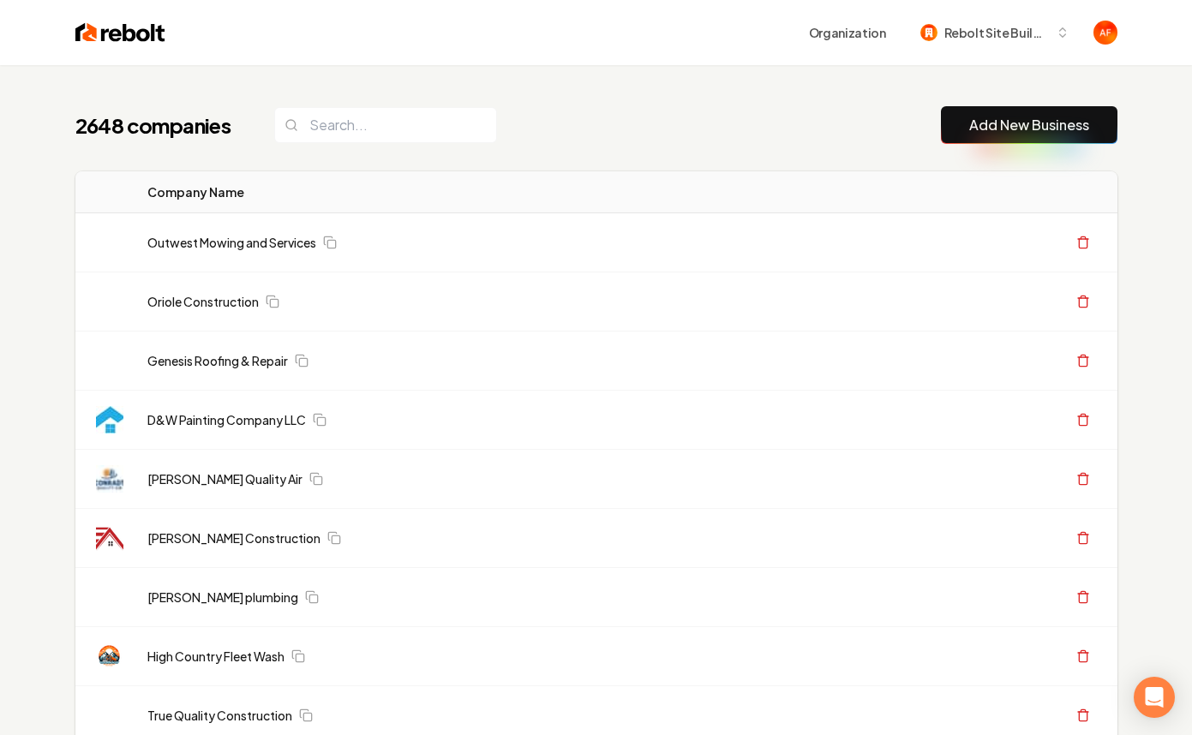
click at [51, 34] on div "Organization Rebolt Site Builder" at bounding box center [596, 32] width 1096 height 65
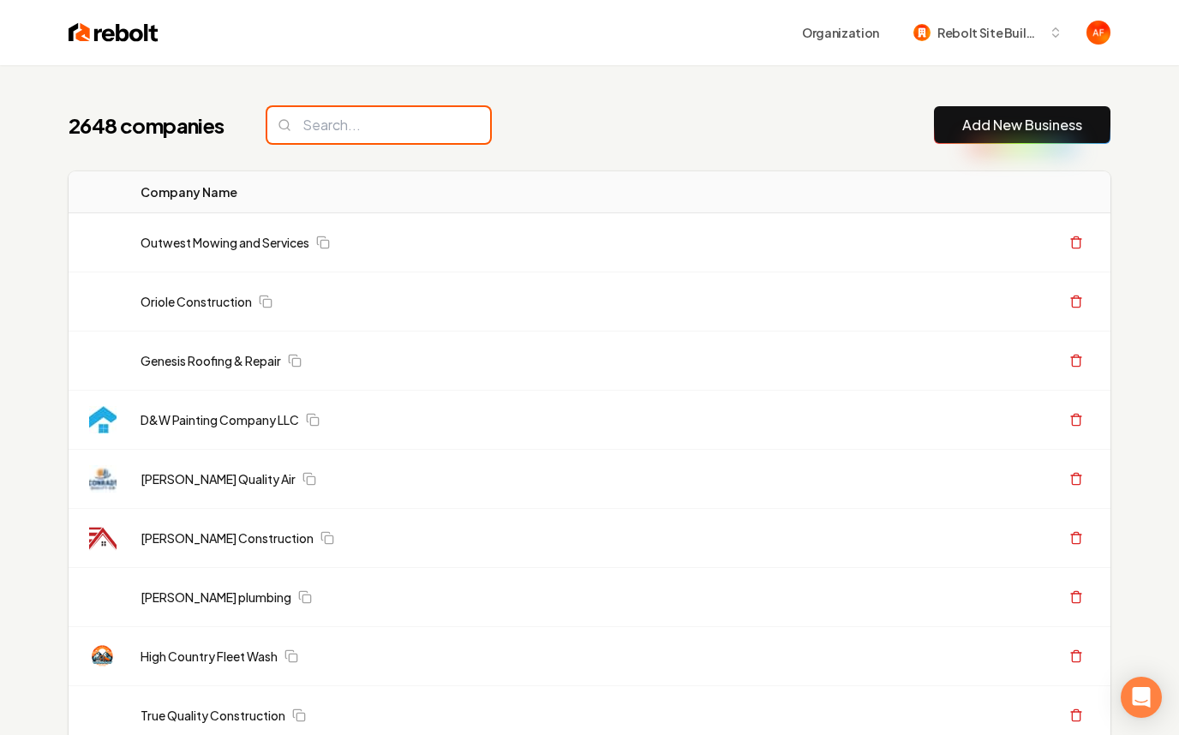
click at [350, 133] on input "search" at bounding box center [378, 125] width 223 height 36
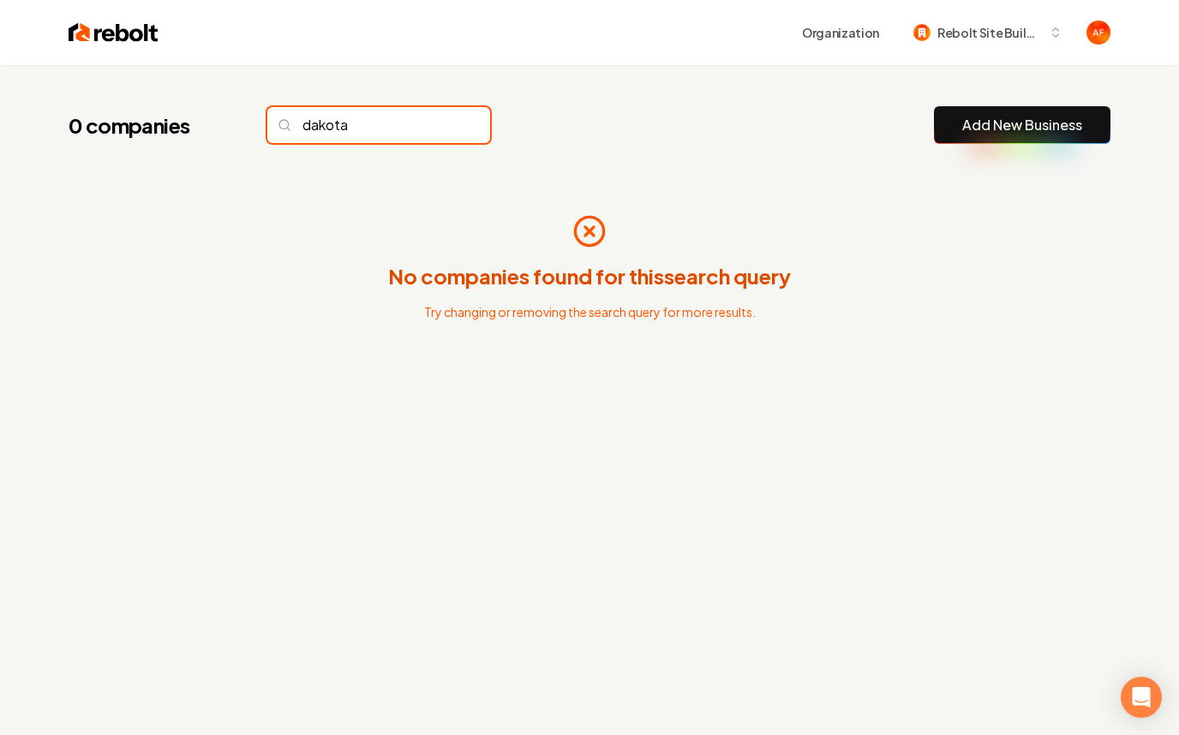
click at [373, 126] on input "dakota" at bounding box center [378, 125] width 223 height 36
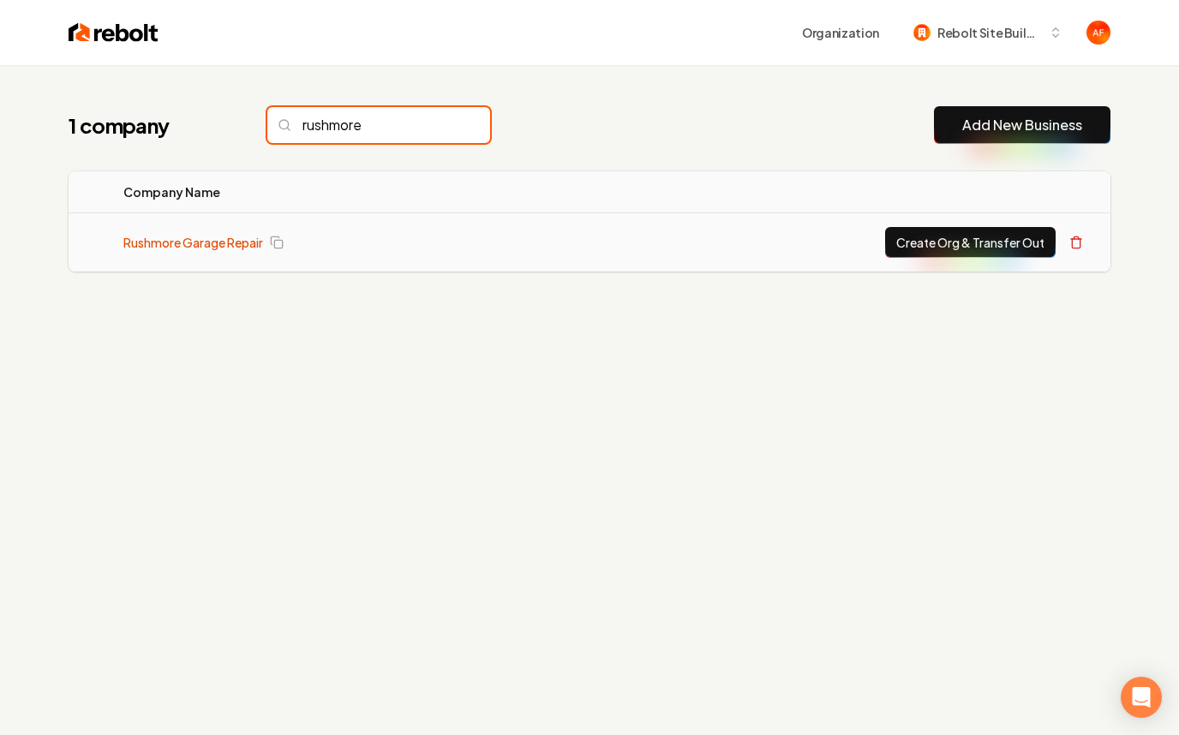
type input "rushmore"
click at [231, 242] on link "Rushmore Garage Repair" at bounding box center [193, 242] width 140 height 17
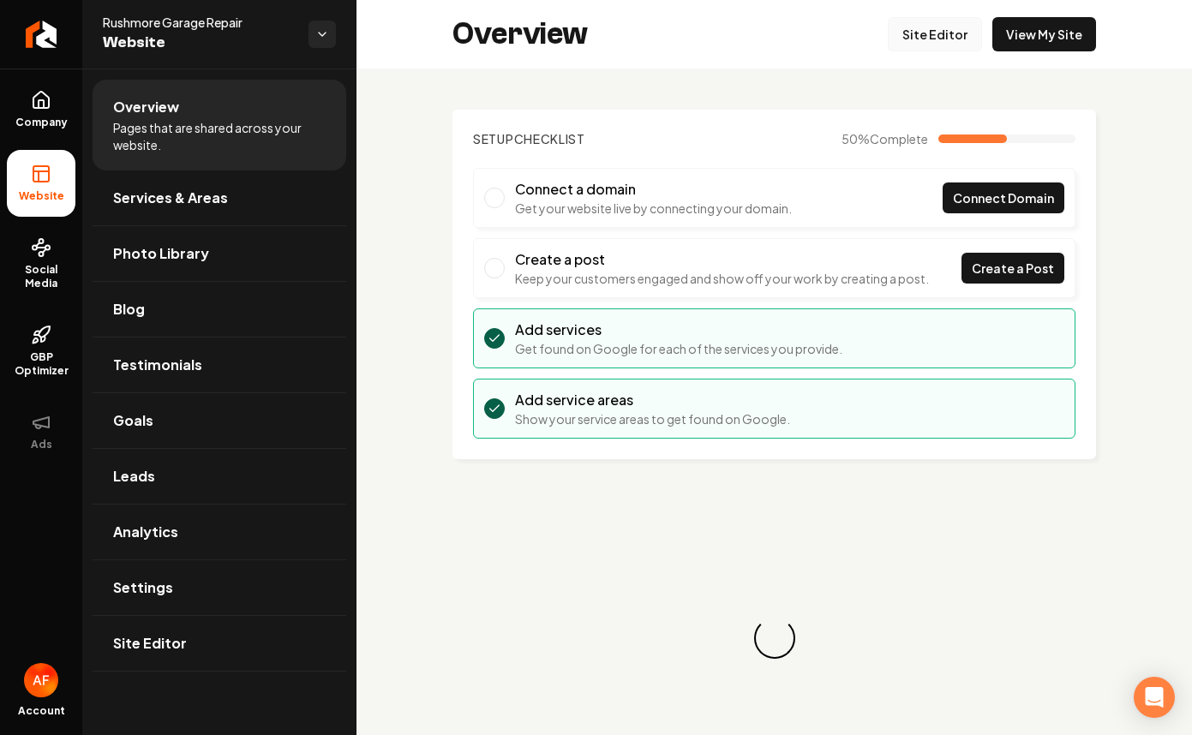
click at [944, 26] on link "Site Editor" at bounding box center [934, 34] width 94 height 34
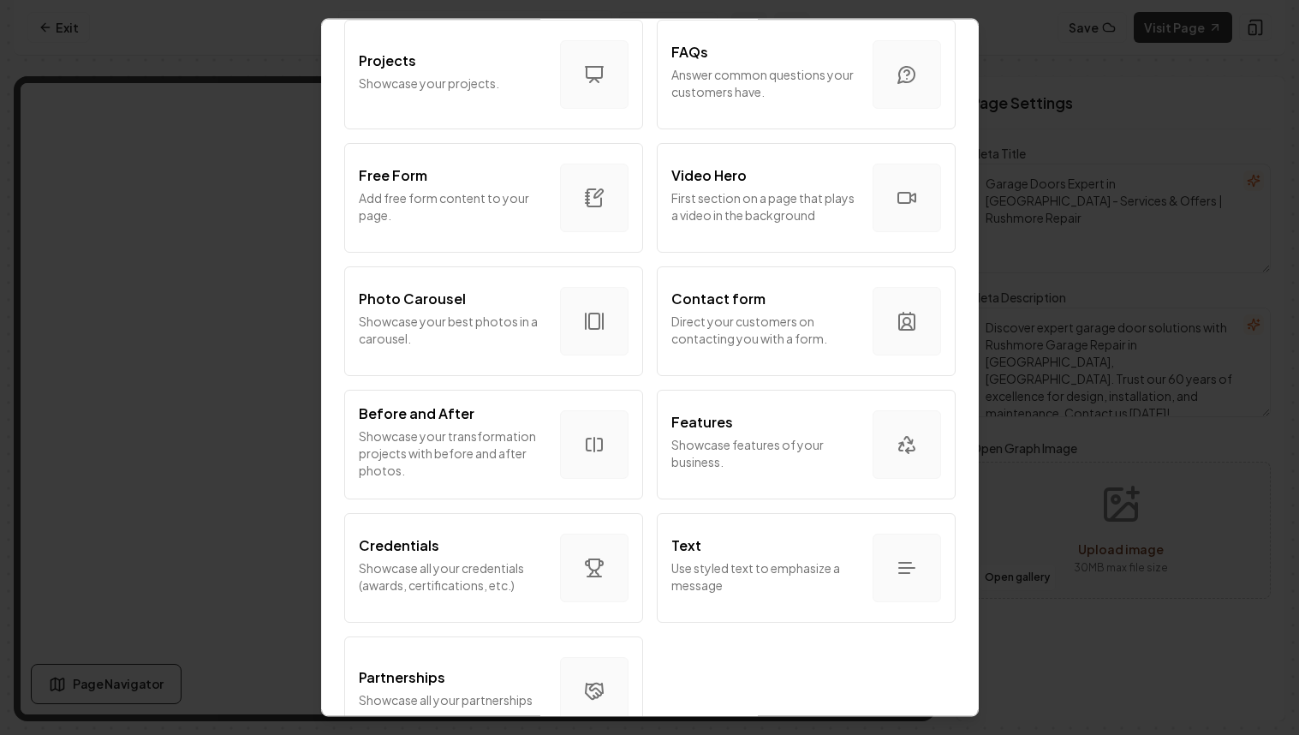
scroll to position [917, 0]
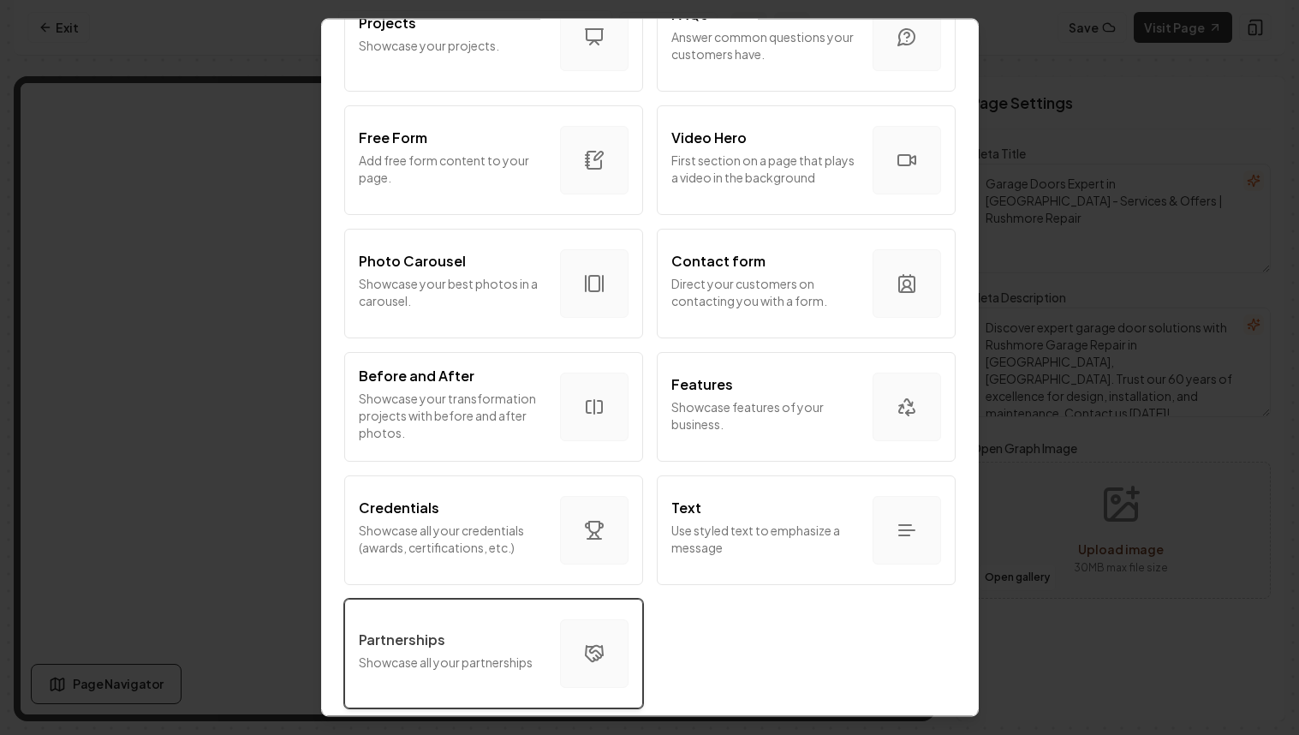
click at [493, 665] on div "Partnerships Showcase all your partnerships" at bounding box center [453, 654] width 188 height 48
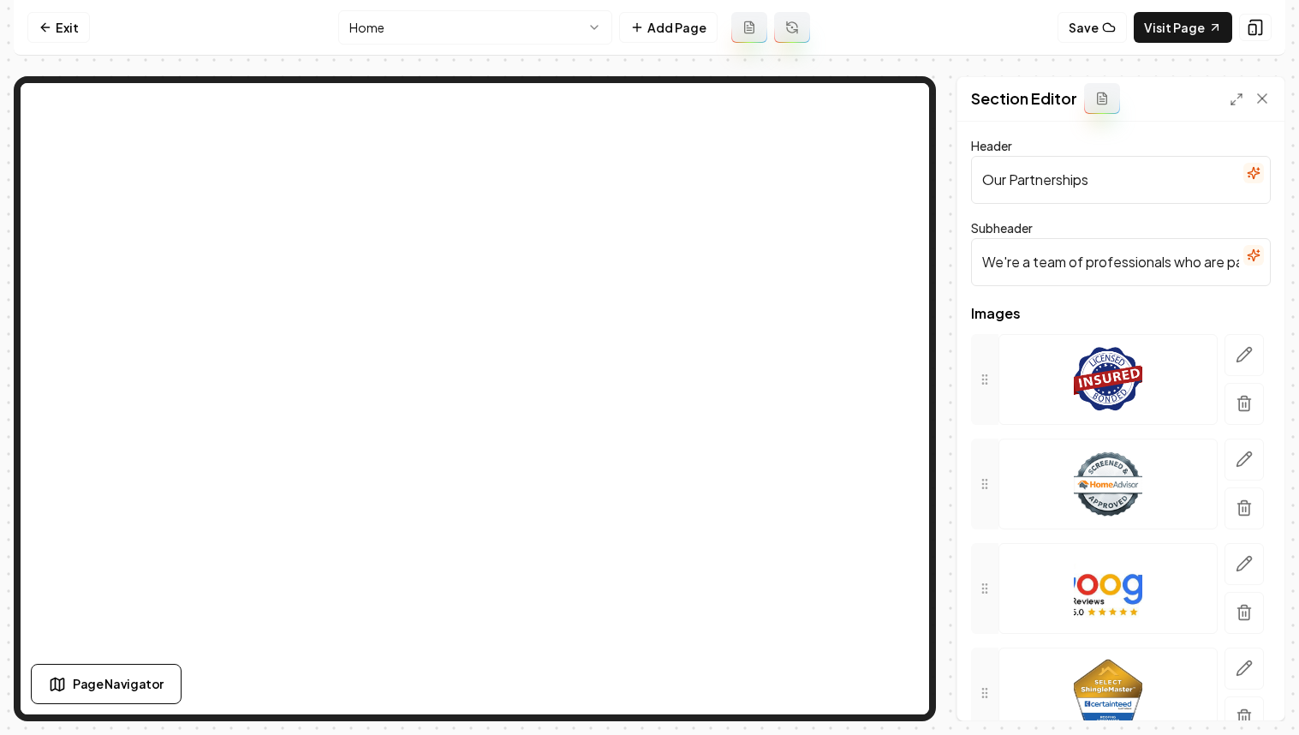
click at [1088, 267] on input "We're a team of professionals who are passionate about what we do." at bounding box center [1121, 262] width 300 height 48
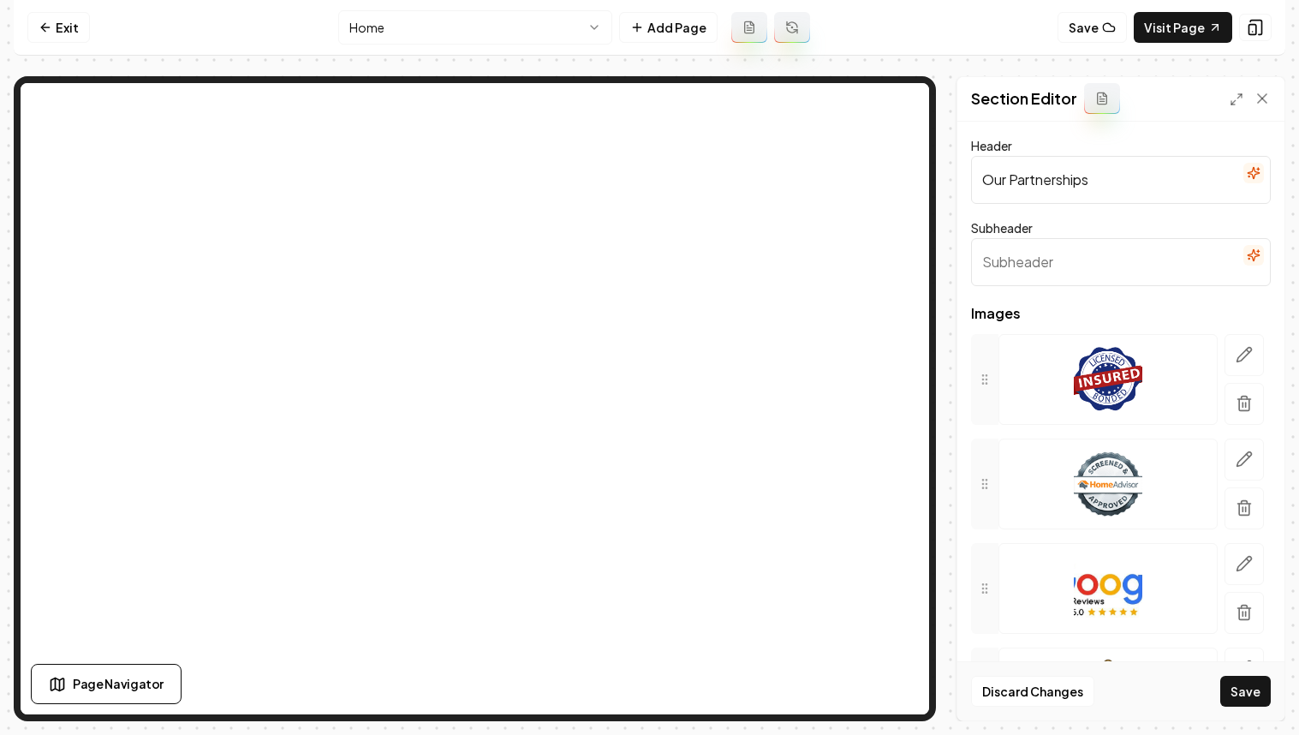
click at [1048, 178] on input "Our Partnerships" at bounding box center [1121, 180] width 300 height 48
type input "Brands We Service"
drag, startPoint x: 1245, startPoint y: 363, endPoint x: 1267, endPoint y: 367, distance: 21.8
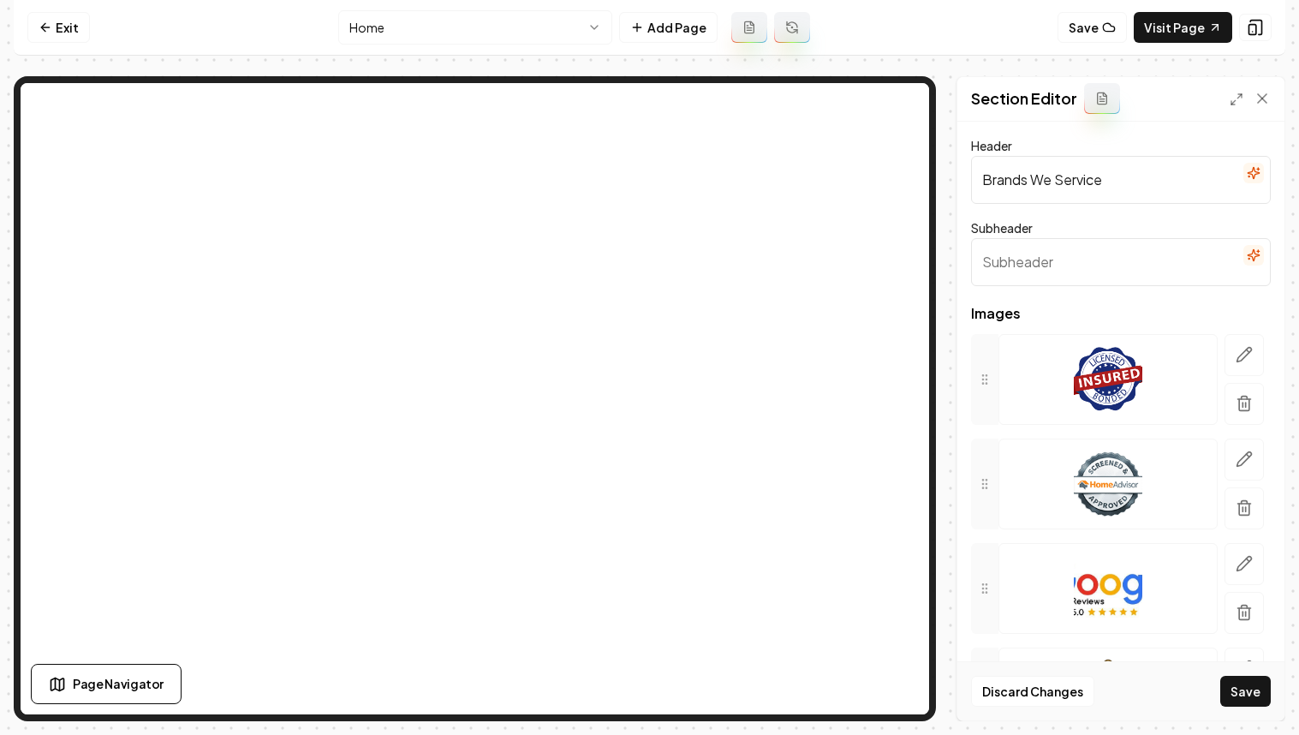
click at [1152, 363] on button "button" at bounding box center [1244, 355] width 39 height 42
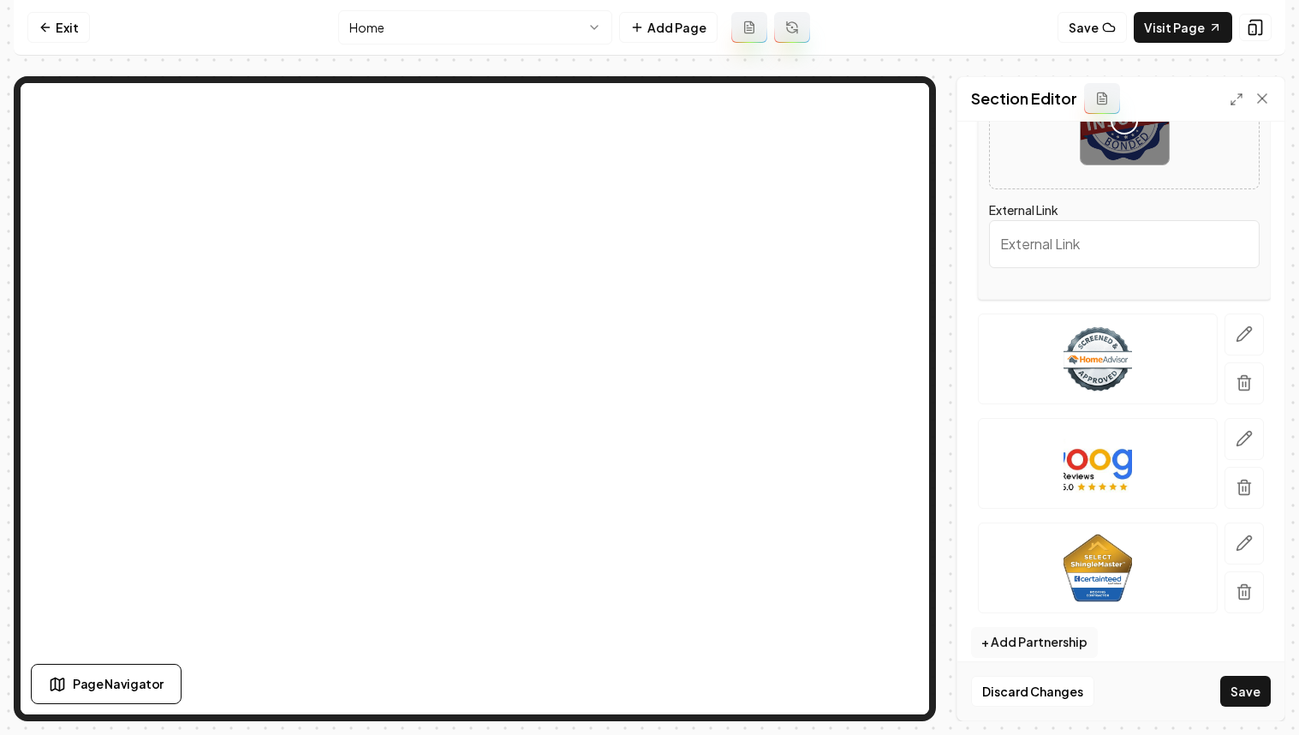
scroll to position [326, 0]
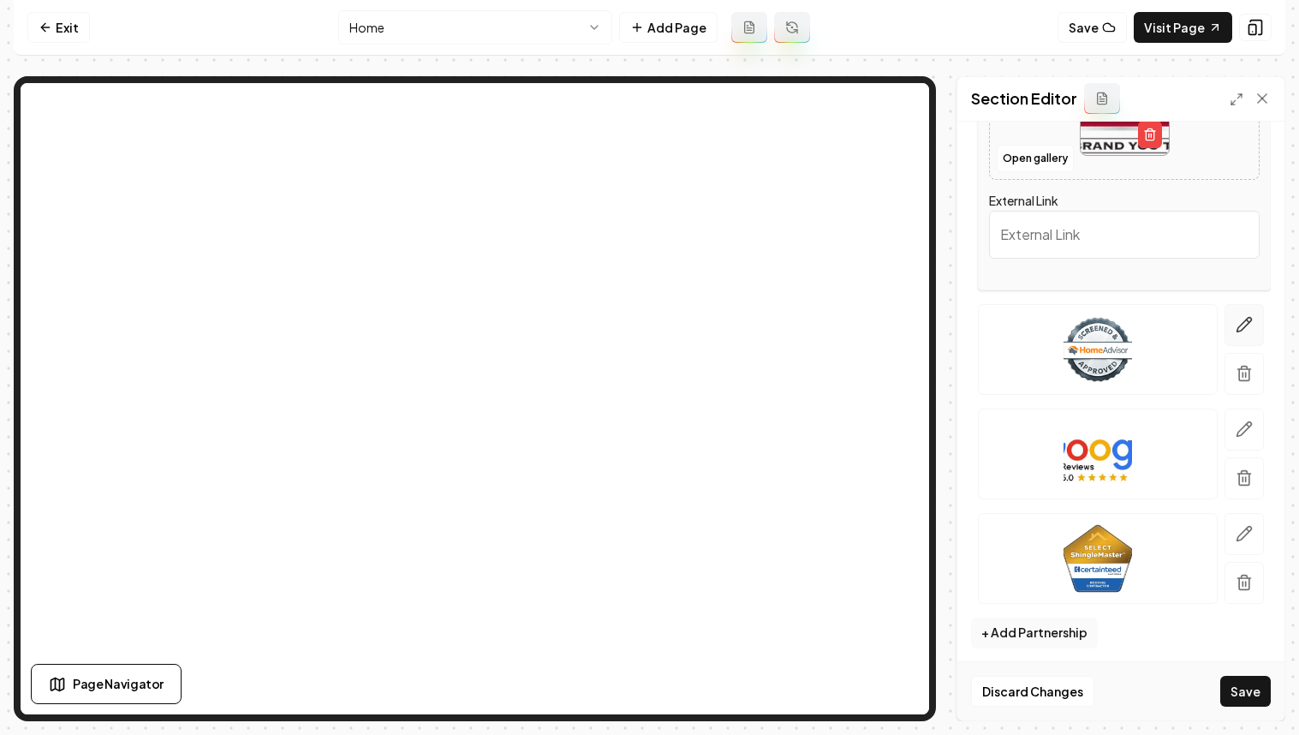
click at [1152, 326] on icon "button" at bounding box center [1245, 325] width 15 height 15
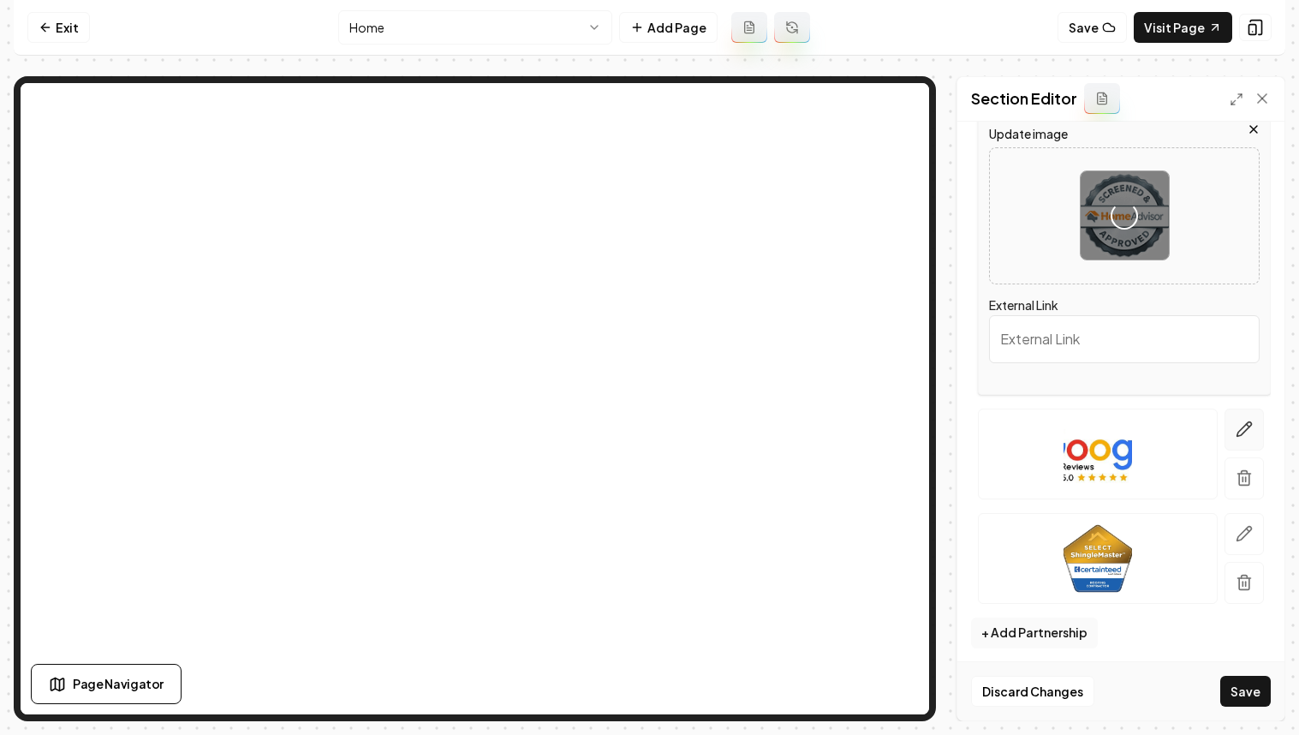
click at [1152, 433] on icon "button" at bounding box center [1244, 429] width 17 height 17
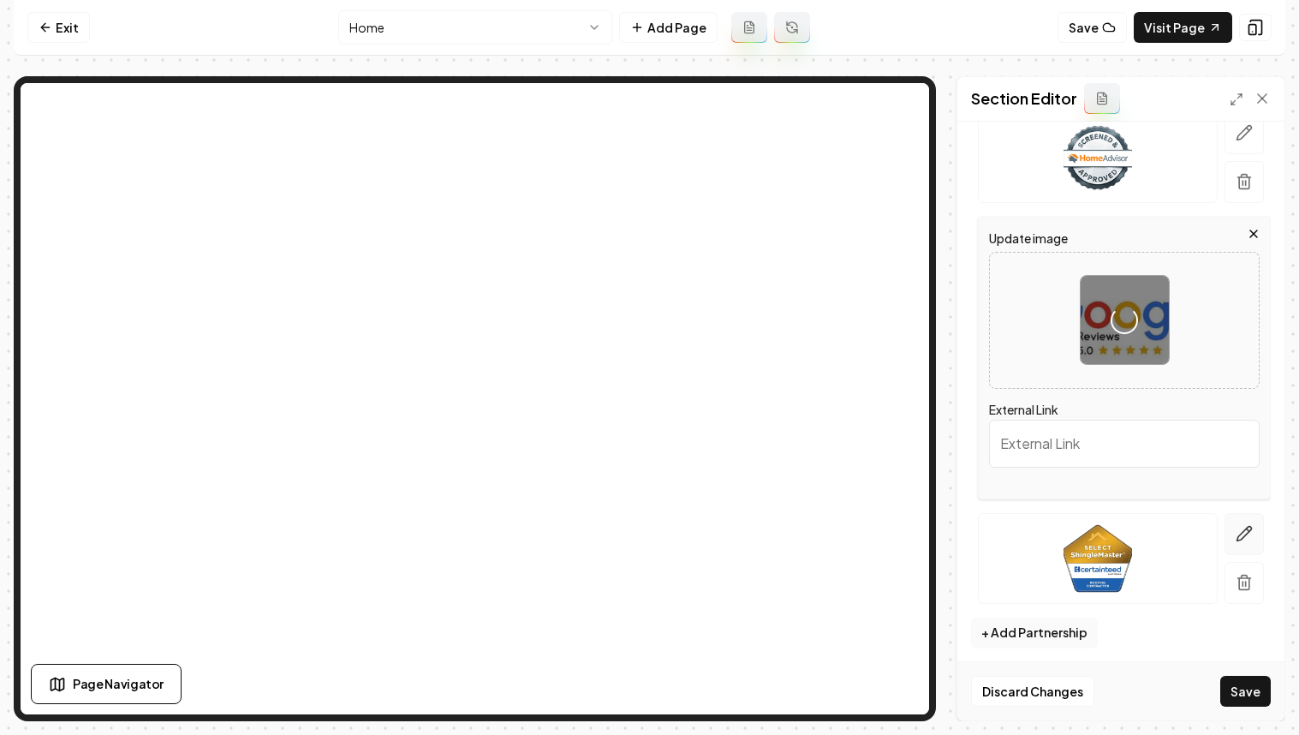
click at [1152, 521] on button "button" at bounding box center [1244, 534] width 39 height 42
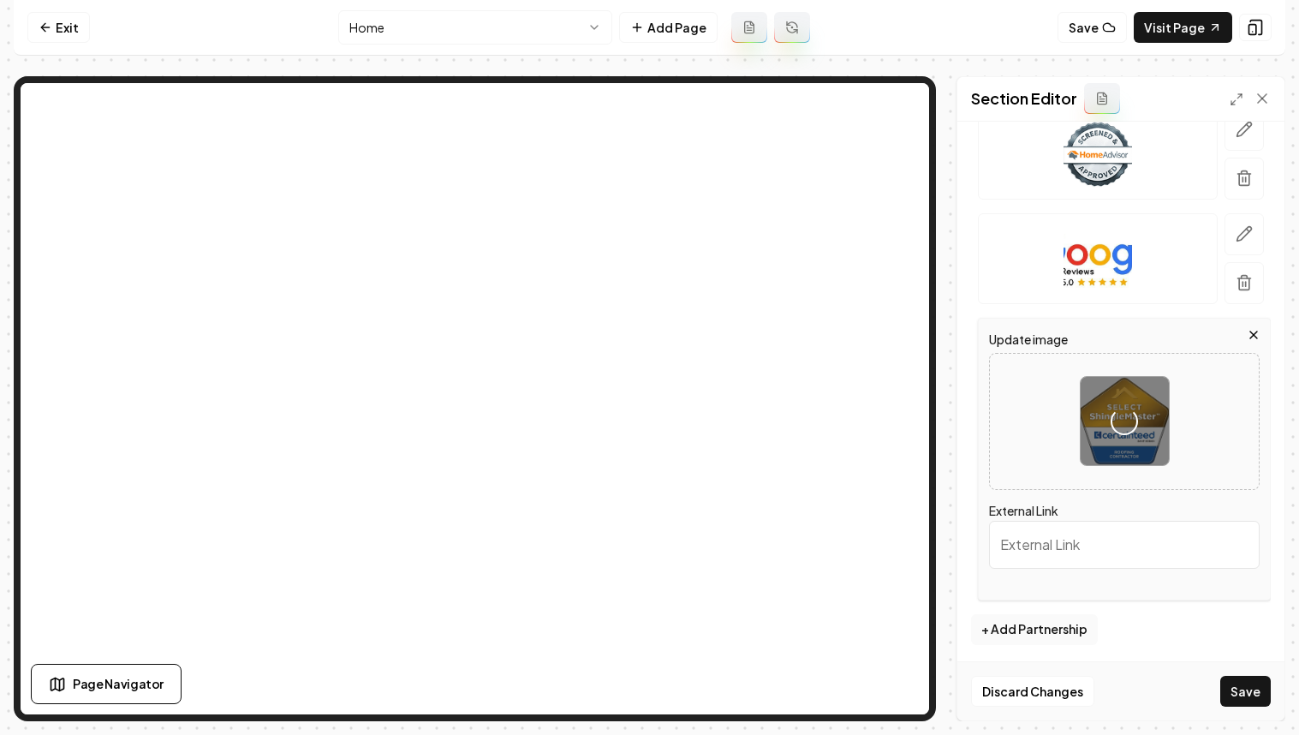
scroll to position [334, 0]
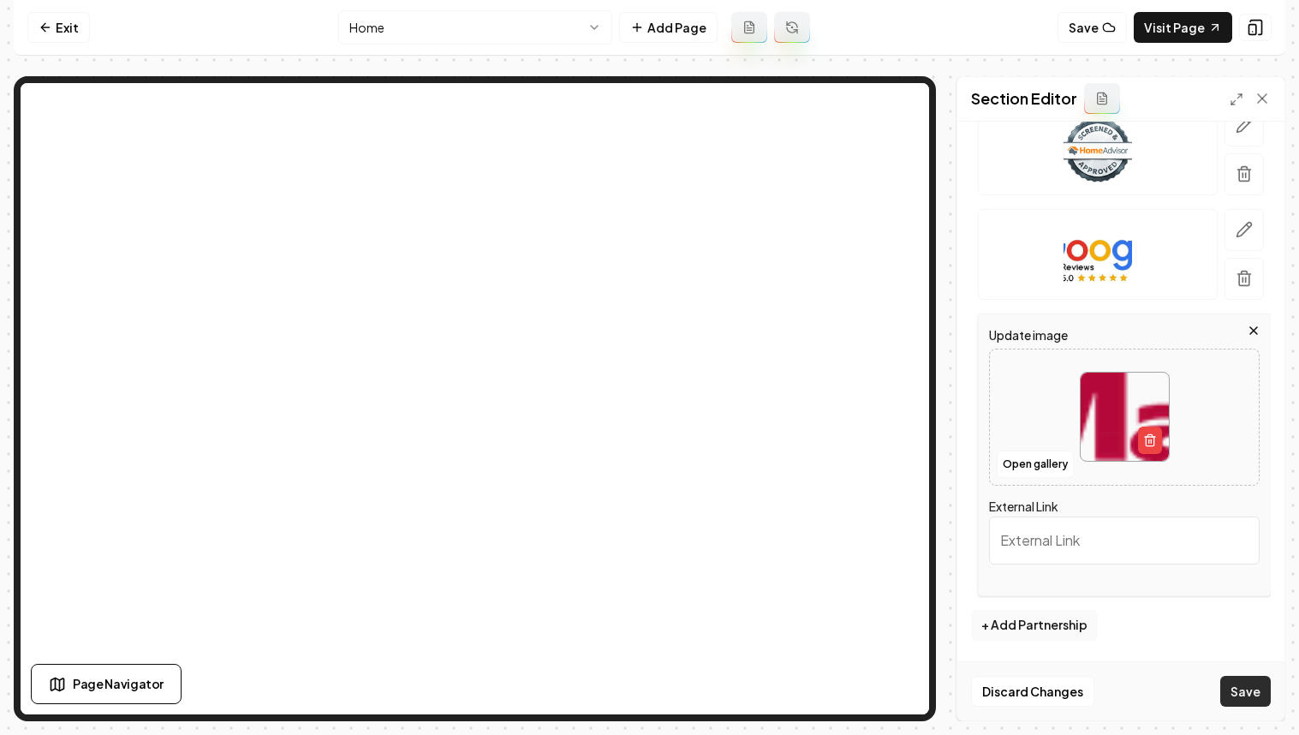
click at [1152, 698] on button "Save" at bounding box center [1246, 691] width 51 height 31
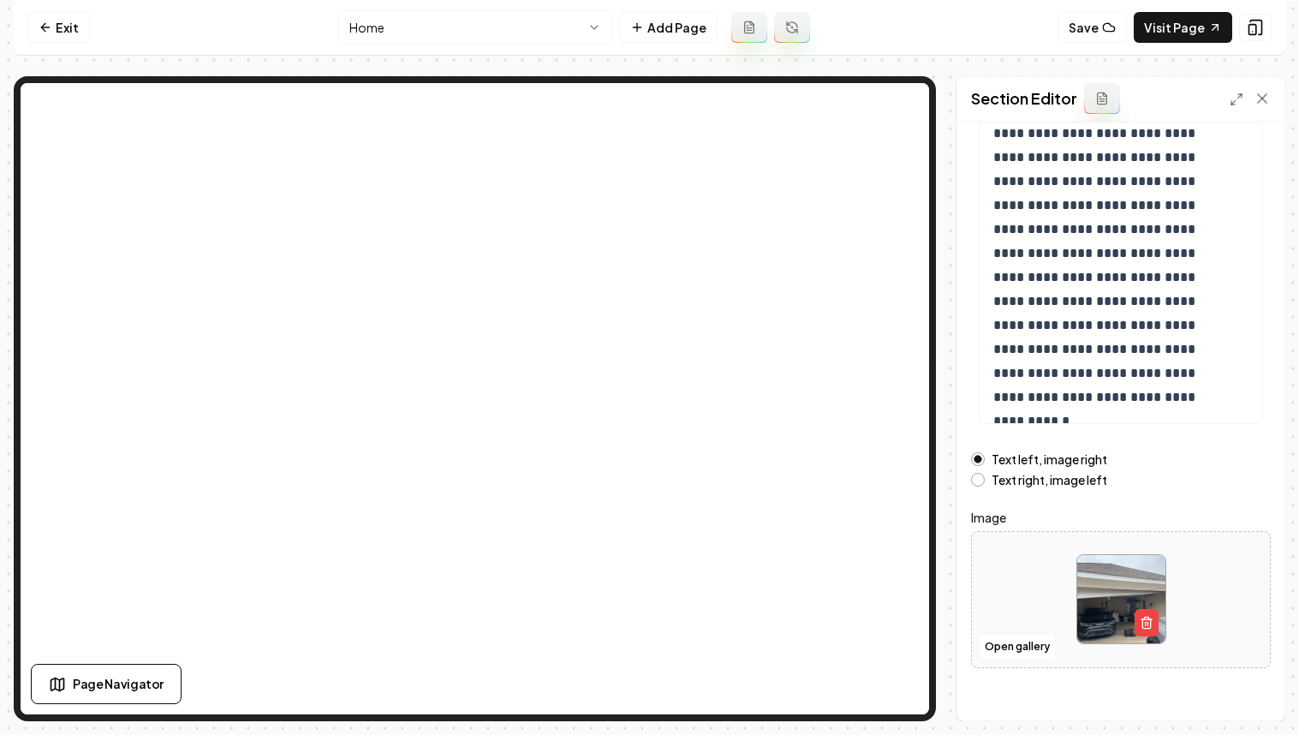
scroll to position [175, 0]
click at [980, 648] on button "Open gallery" at bounding box center [1017, 645] width 77 height 27
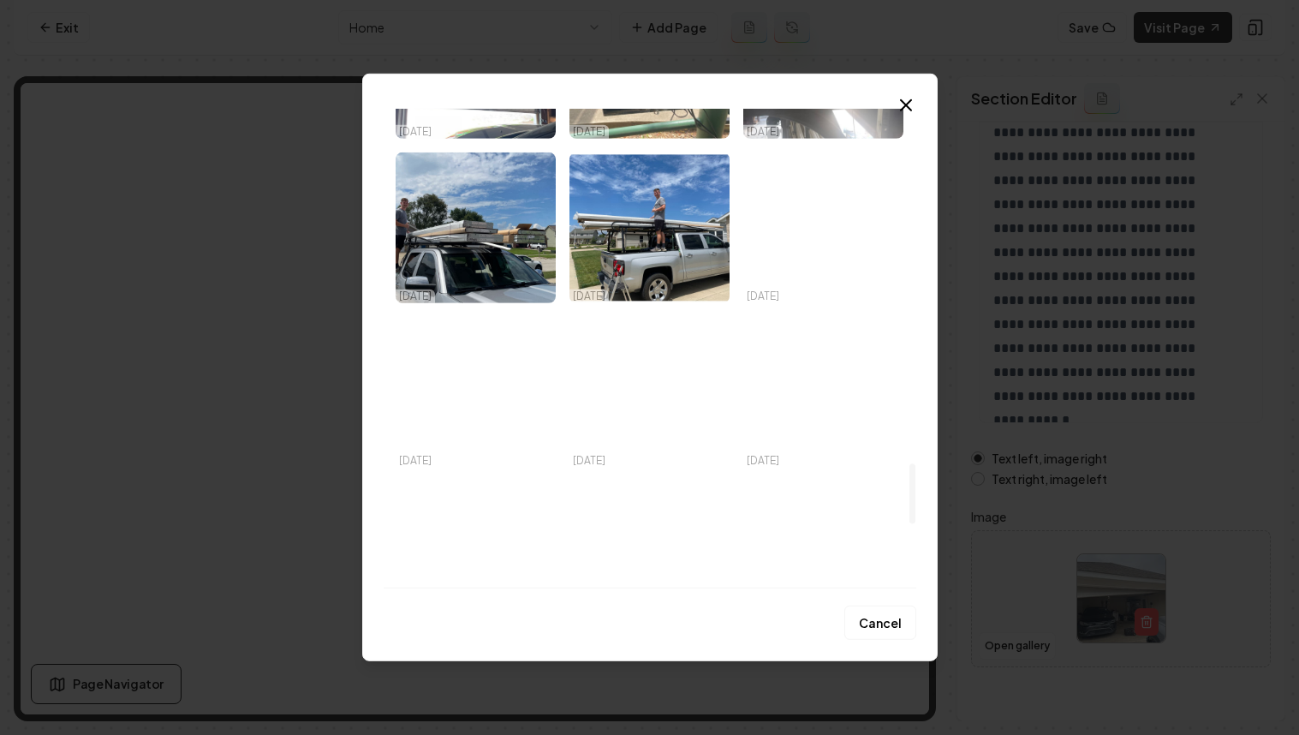
scroll to position [2793, 0]
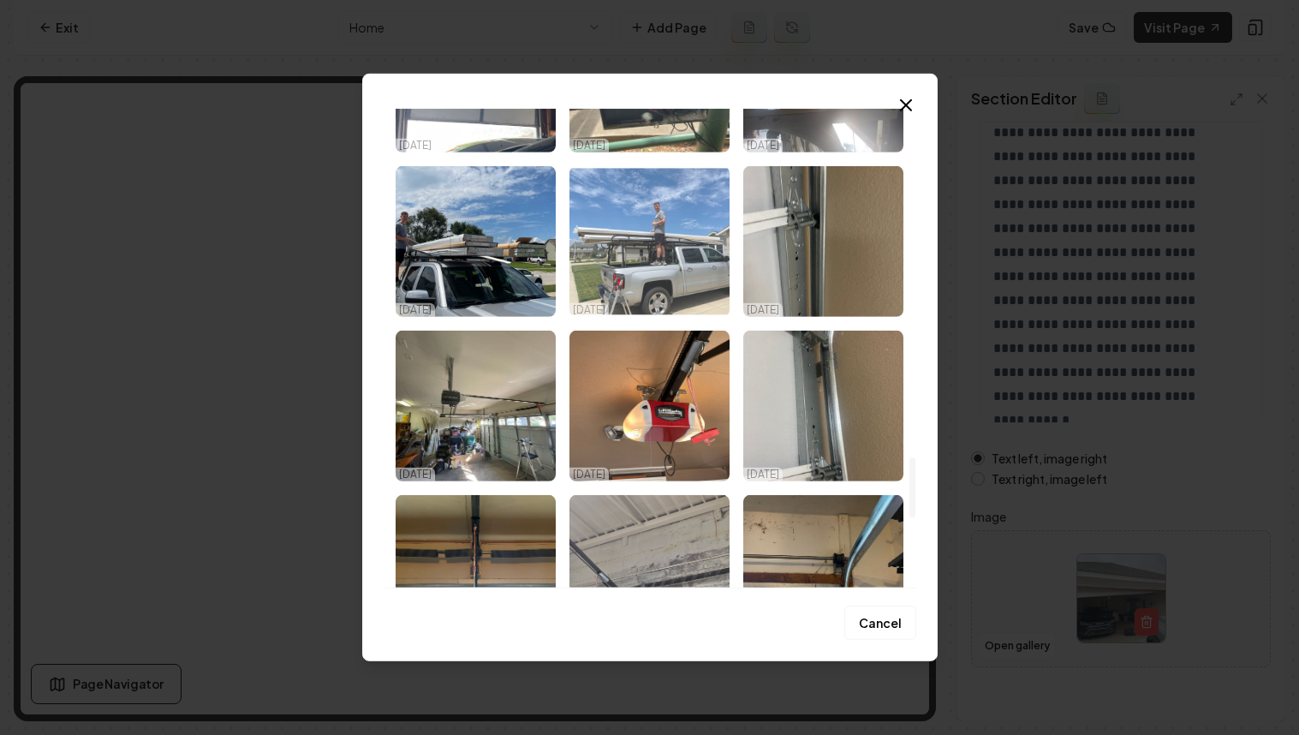
click at [705, 223] on img "Select image image_68a470c65c7cd75eb83bb365.jpeg" at bounding box center [650, 241] width 160 height 151
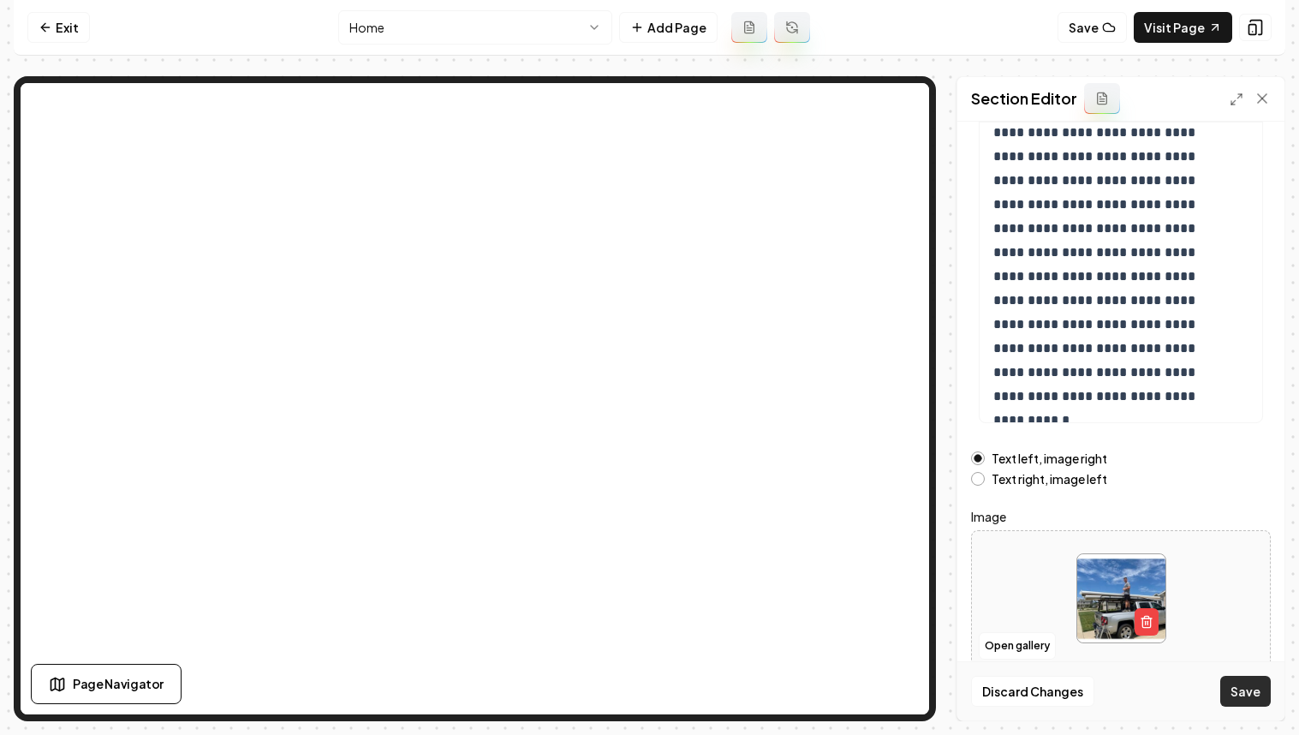
click at [1152, 691] on button "Save" at bounding box center [1246, 691] width 51 height 31
click at [1029, 637] on button "Open gallery" at bounding box center [1017, 645] width 77 height 27
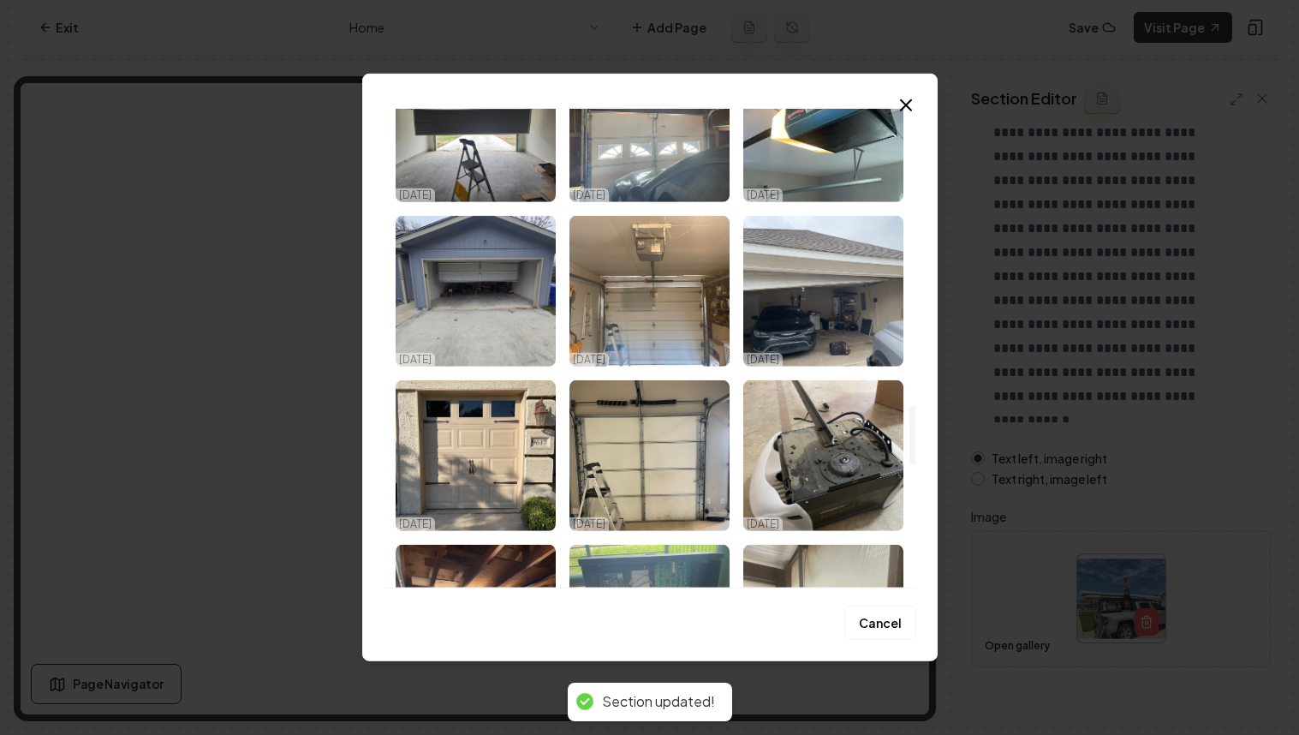
scroll to position [3352, 0]
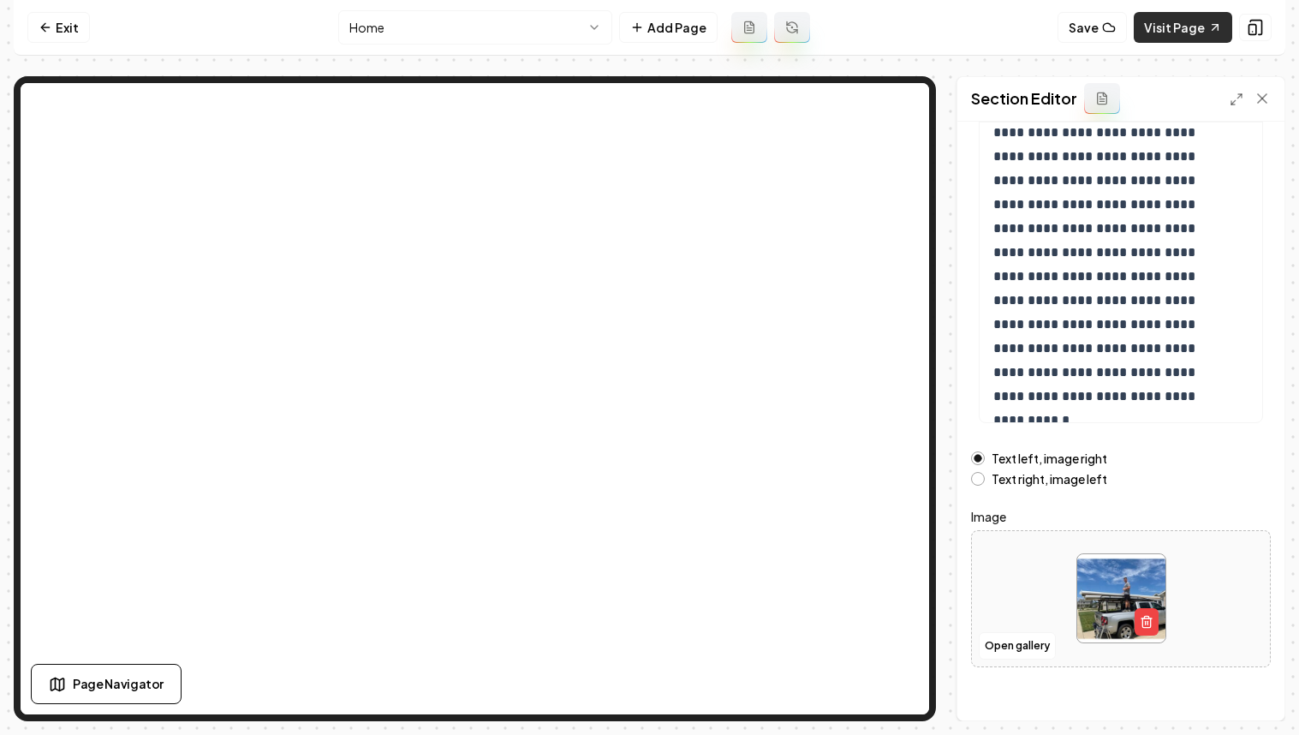
click at [1152, 28] on link "Visit Page" at bounding box center [1183, 27] width 99 height 31
click at [84, 29] on link "Exit" at bounding box center [58, 27] width 63 height 31
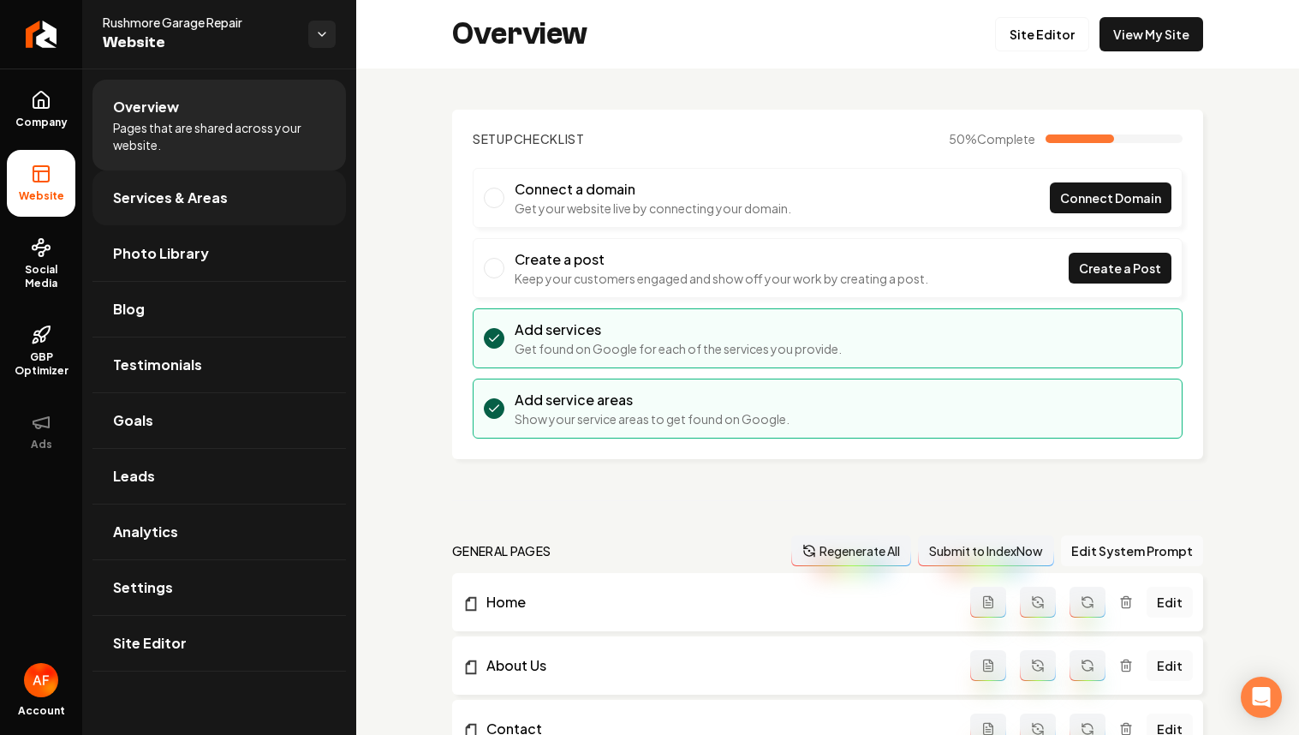
click at [128, 182] on link "Services & Areas" at bounding box center [220, 197] width 254 height 55
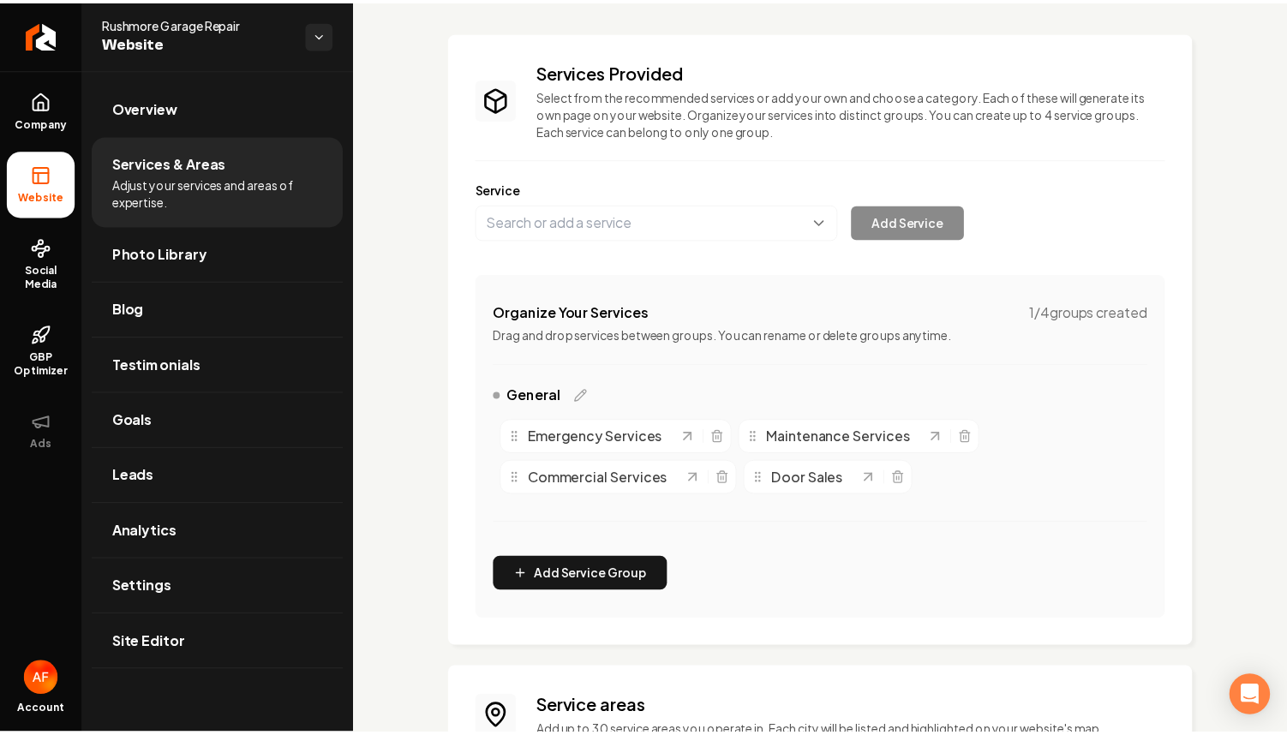
scroll to position [182, 0]
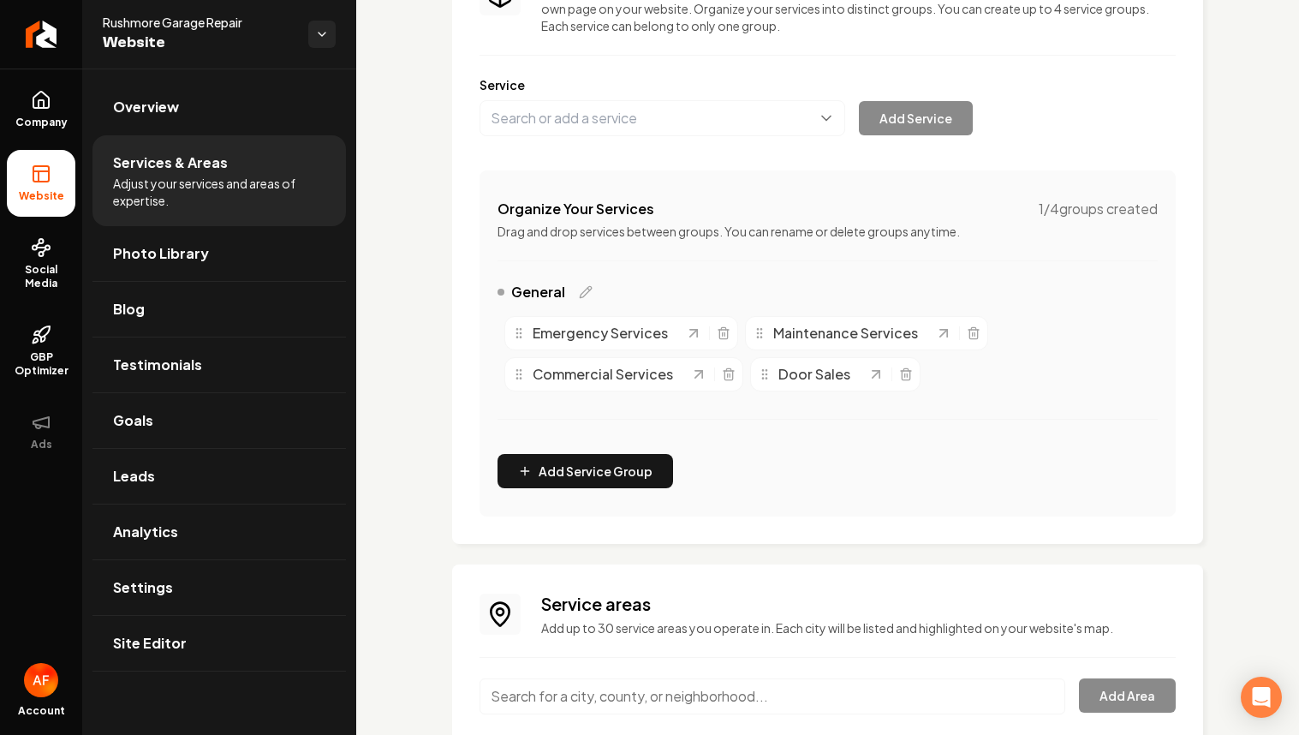
click at [738, 682] on input "Main content area" at bounding box center [773, 696] width 586 height 36
click at [735, 692] on input "Main content area" at bounding box center [773, 696] width 586 height 36
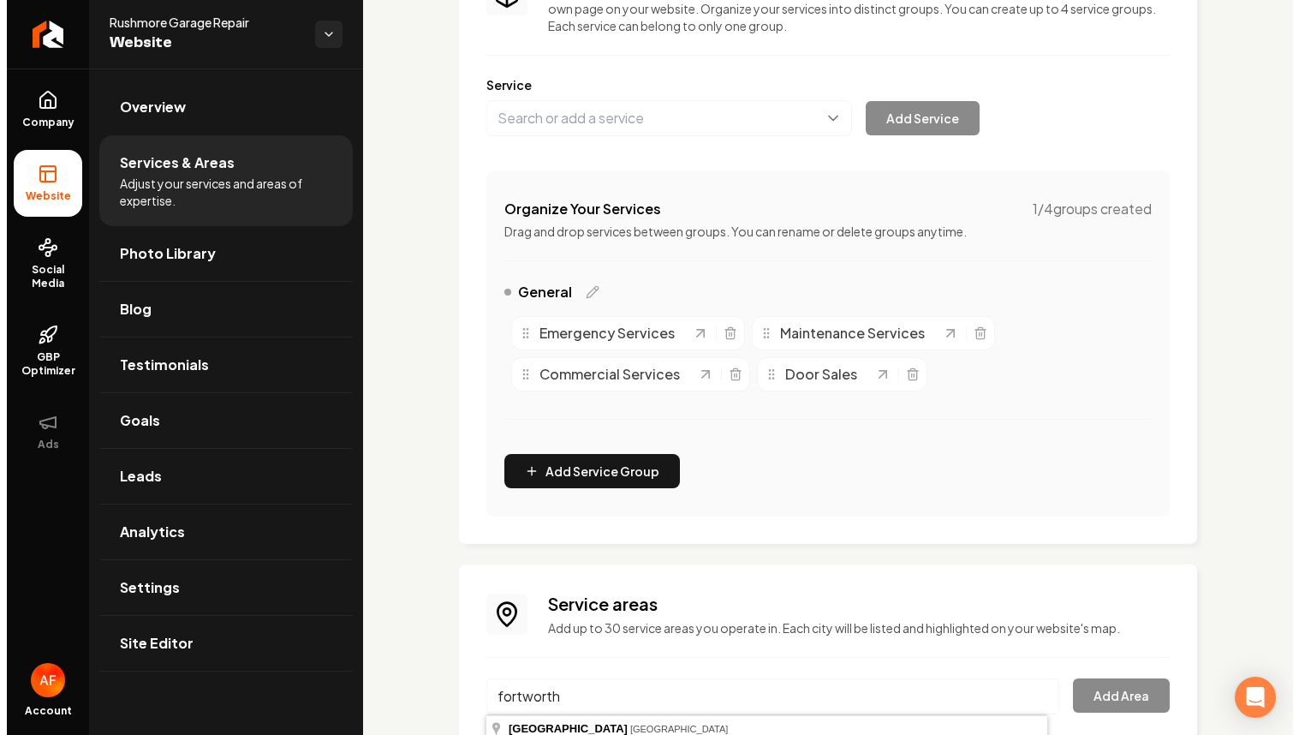
scroll to position [222, 0]
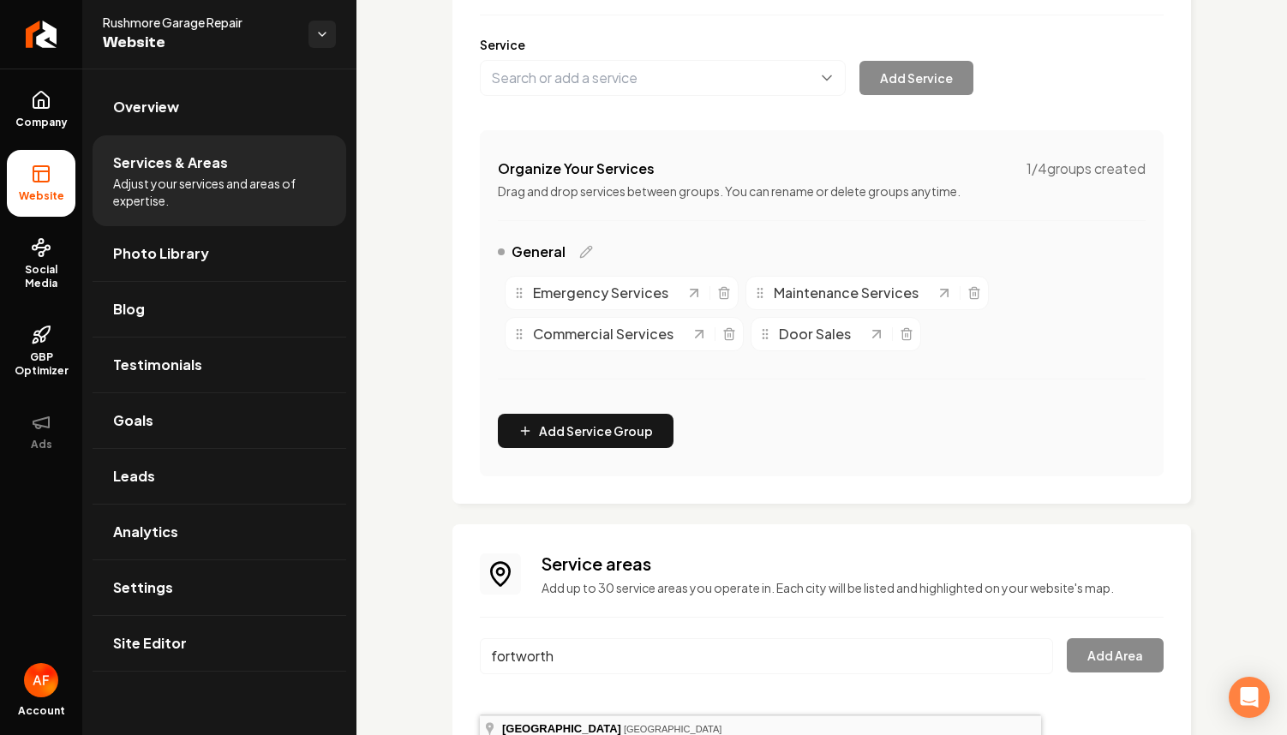
type input "Fort Worth, TX"
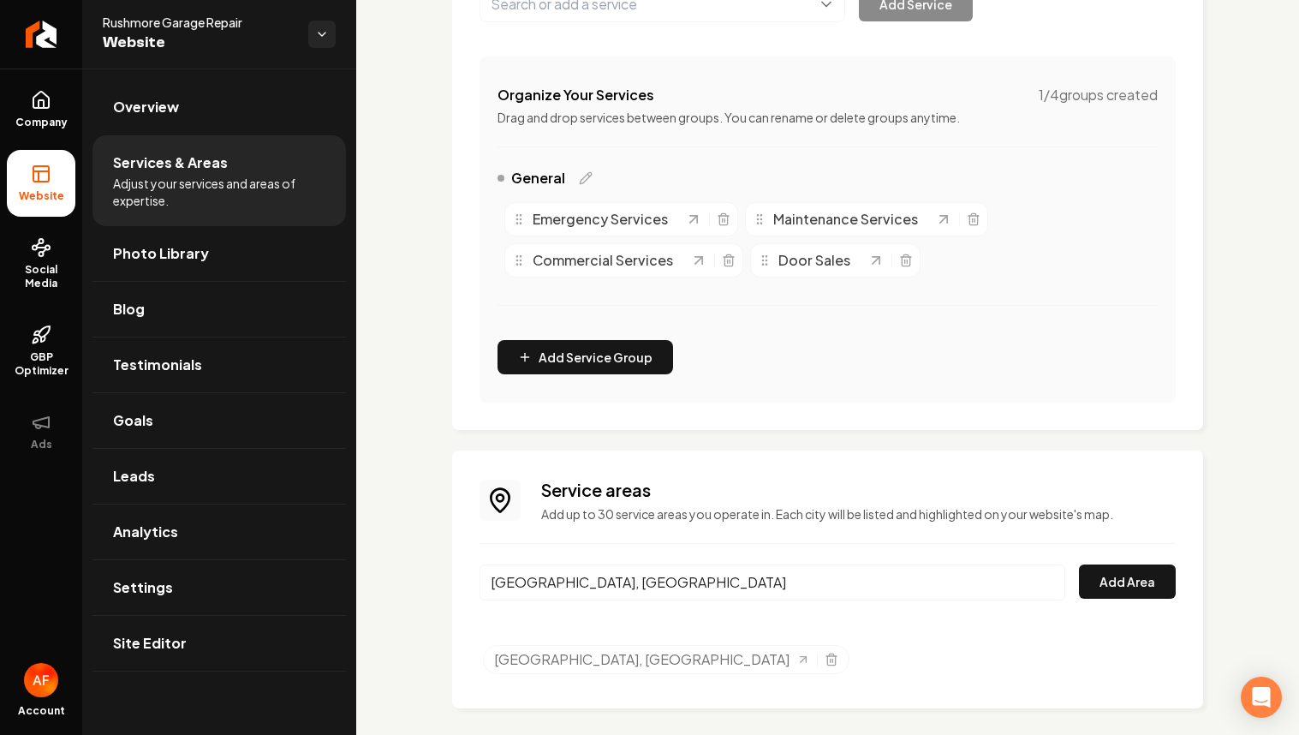
scroll to position [310, 0]
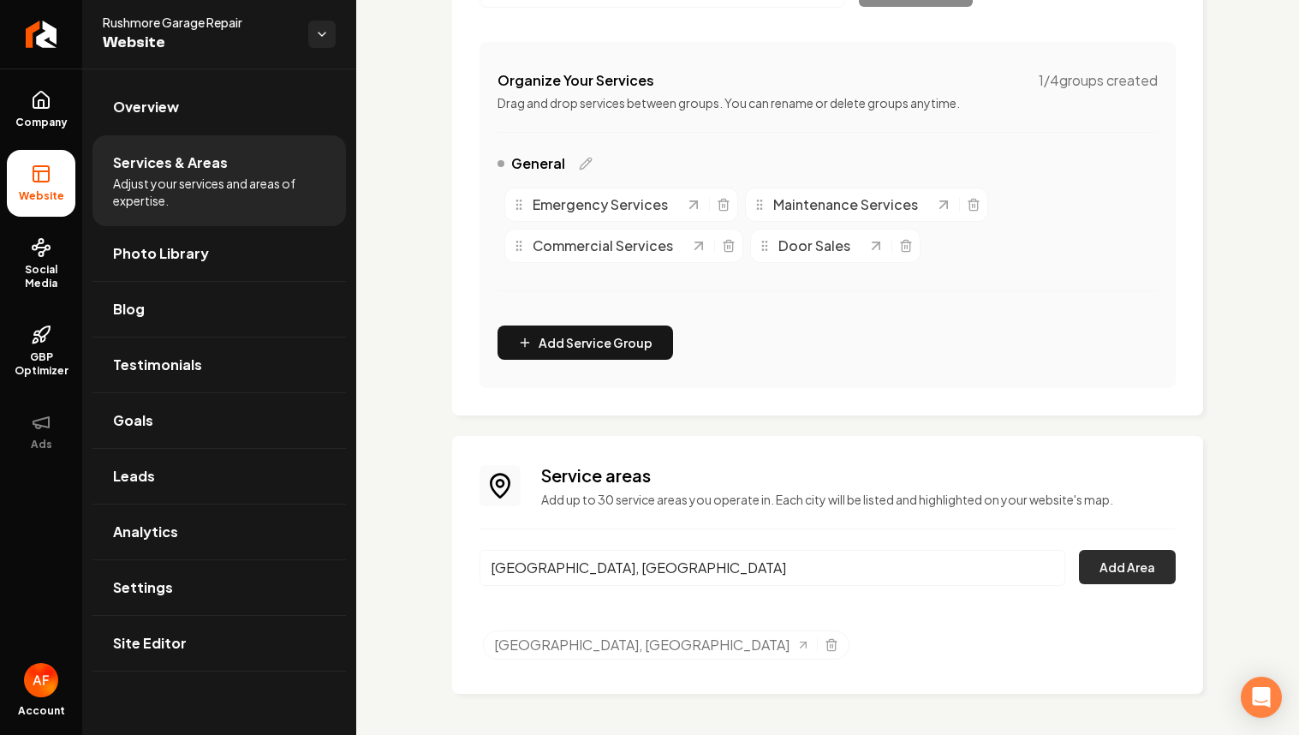
click at [1087, 545] on div "Service areas Add up to 30 service areas you operate in. Each city will be list…" at bounding box center [828, 564] width 696 height 203
click at [1089, 550] on button "Add Area" at bounding box center [1127, 567] width 97 height 34
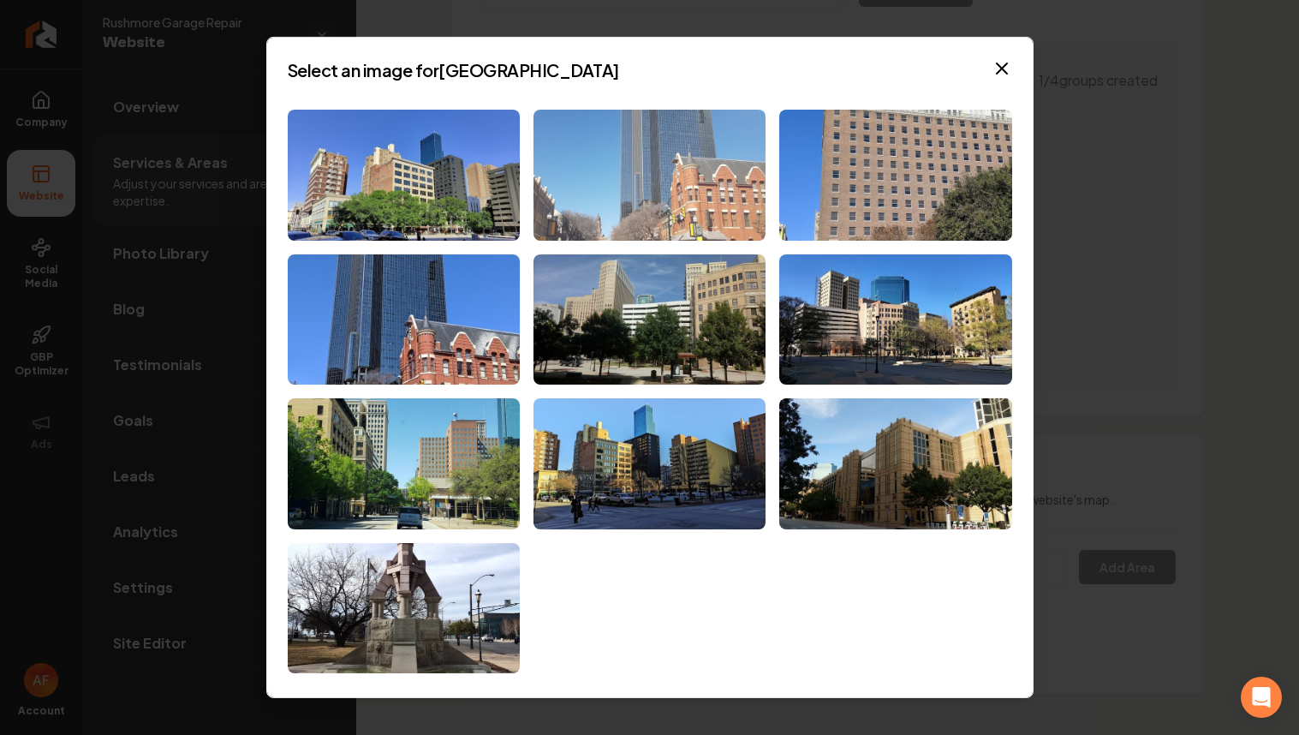
click at [646, 170] on img at bounding box center [650, 175] width 232 height 131
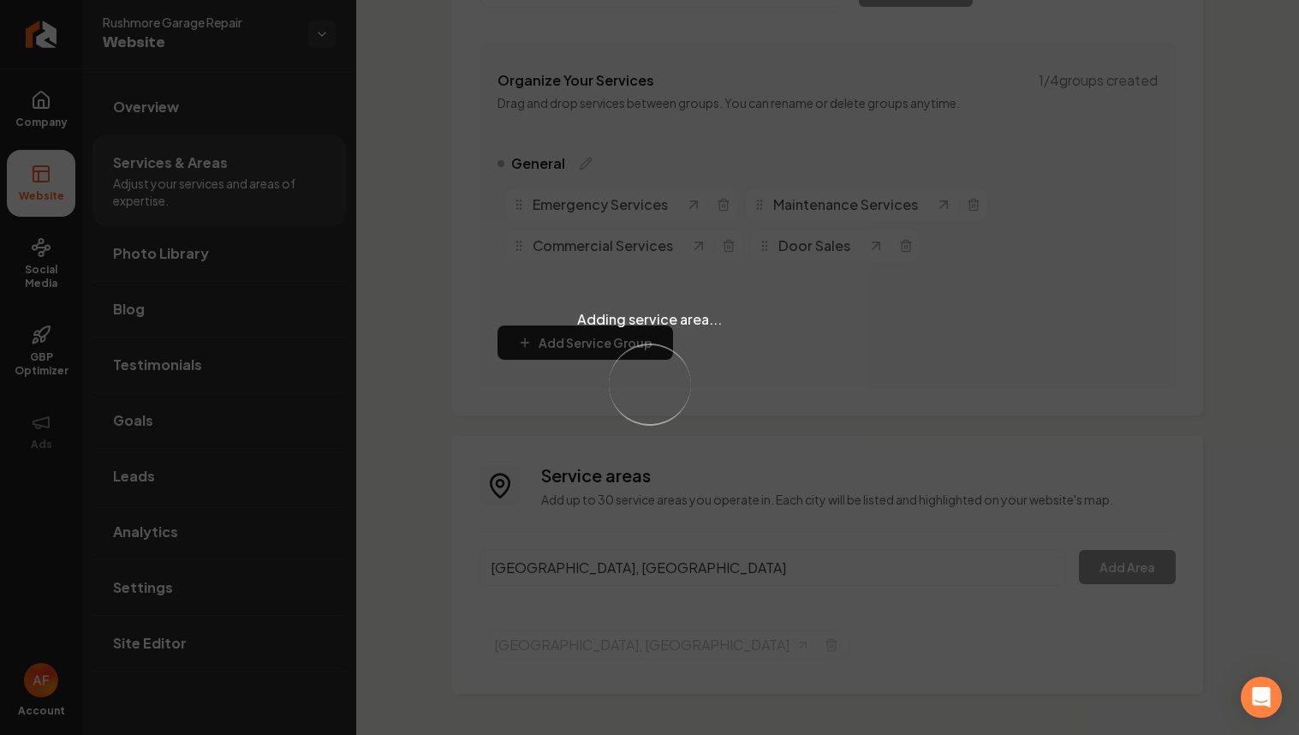
click at [1109, 567] on div "Adding service area... Loading..." at bounding box center [649, 367] width 1299 height 735
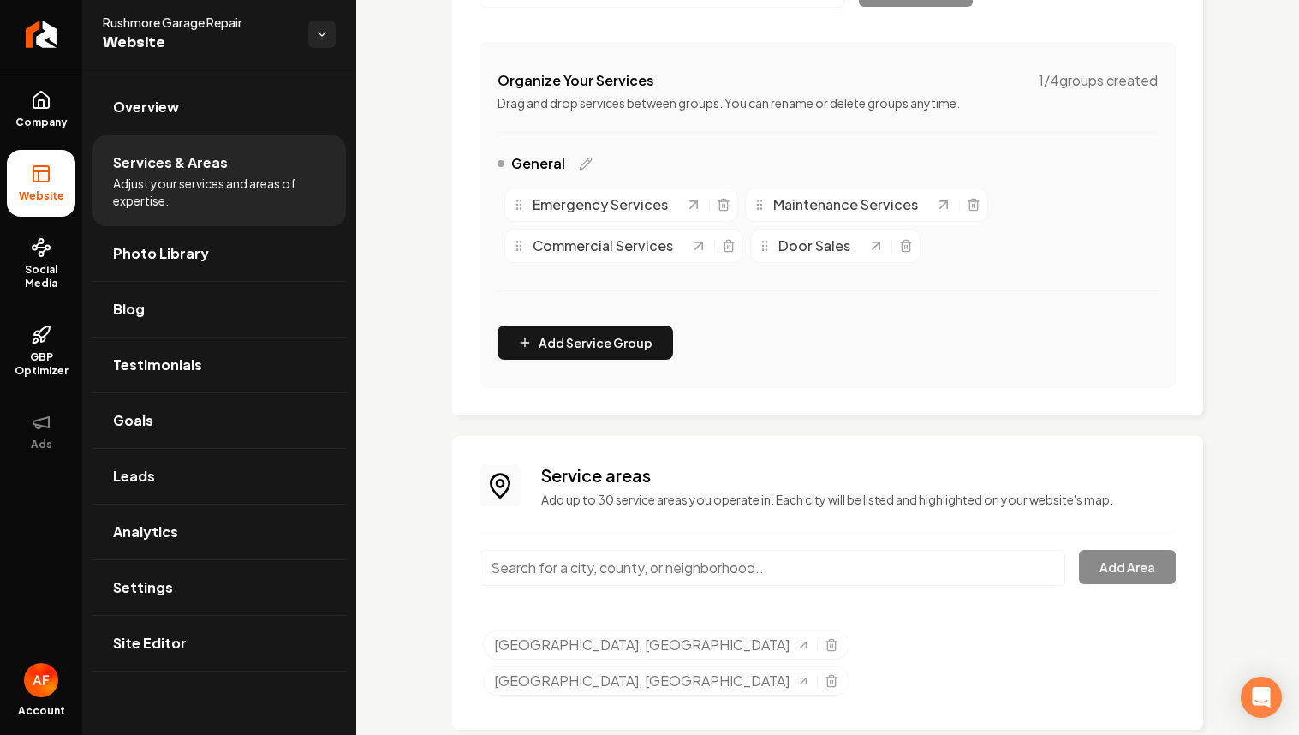
click at [726, 573] on input "Main content area" at bounding box center [773, 568] width 586 height 36
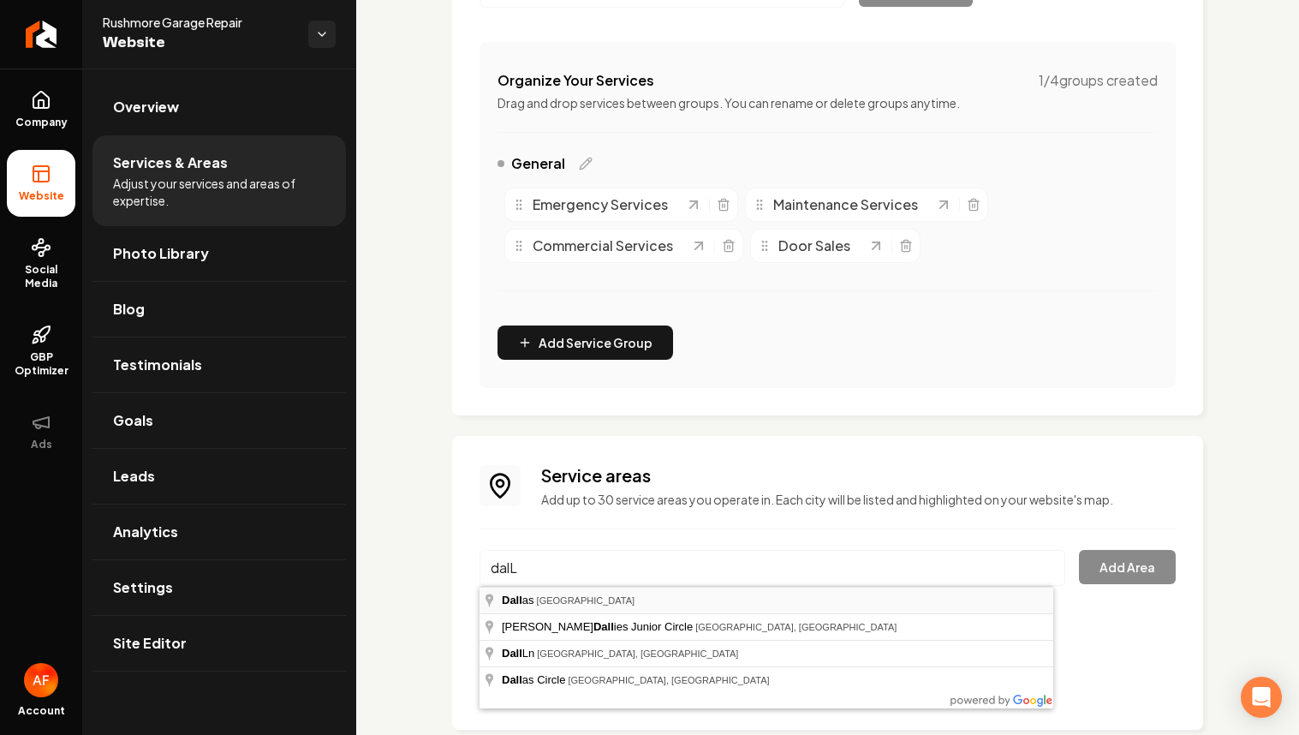
type input "Dallas, TX"
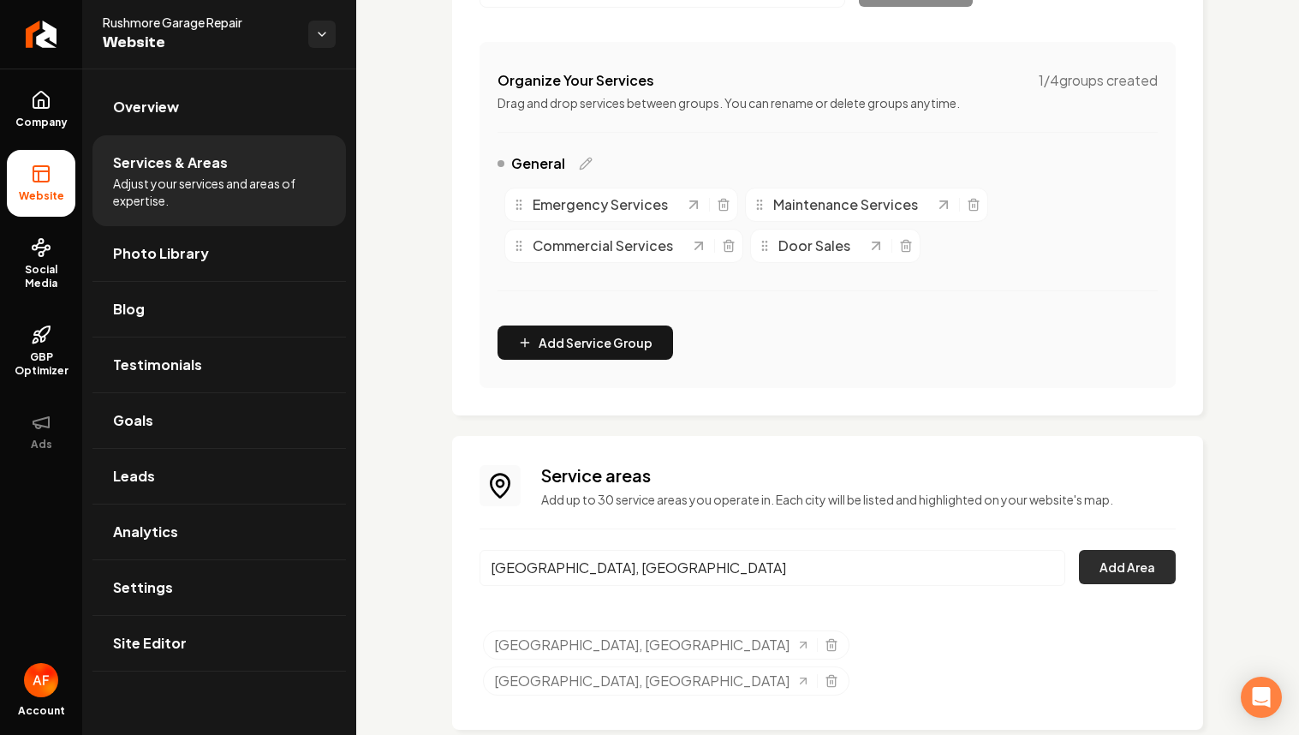
click at [1127, 559] on button "Add Area" at bounding box center [1127, 567] width 97 height 34
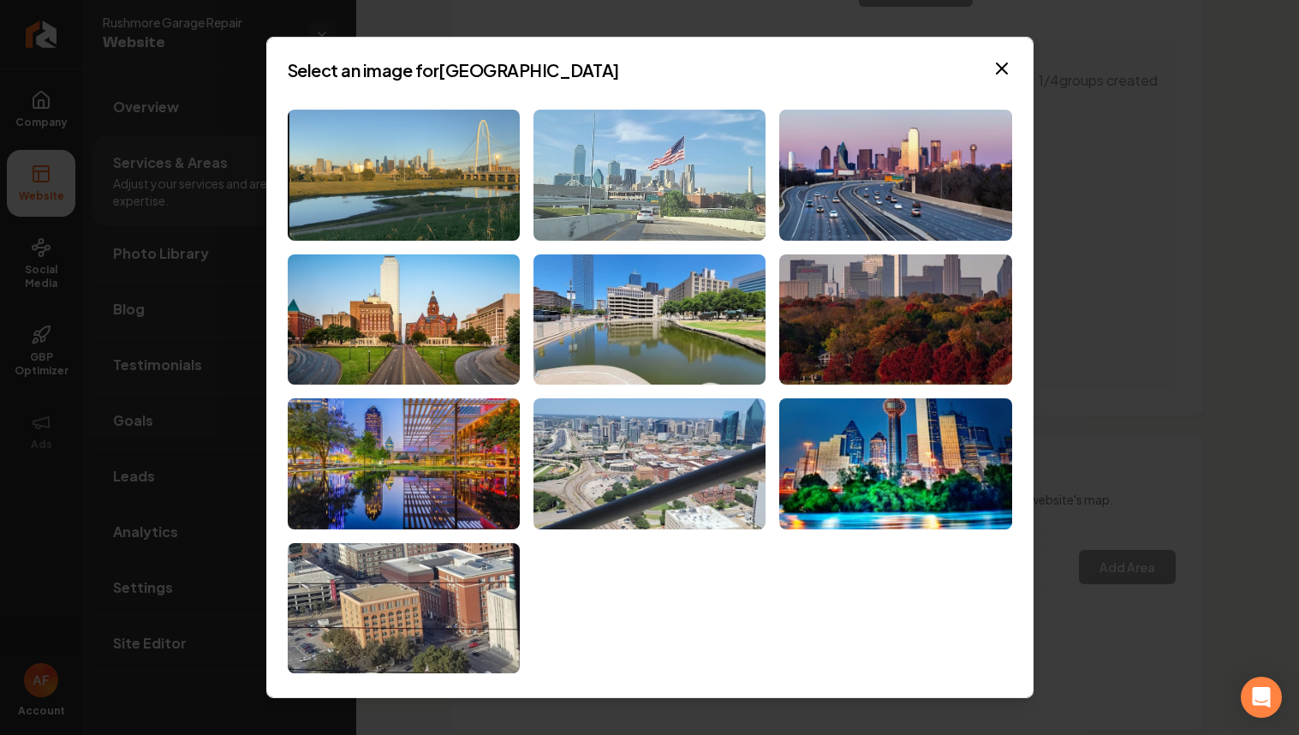
click at [665, 181] on img at bounding box center [650, 175] width 232 height 131
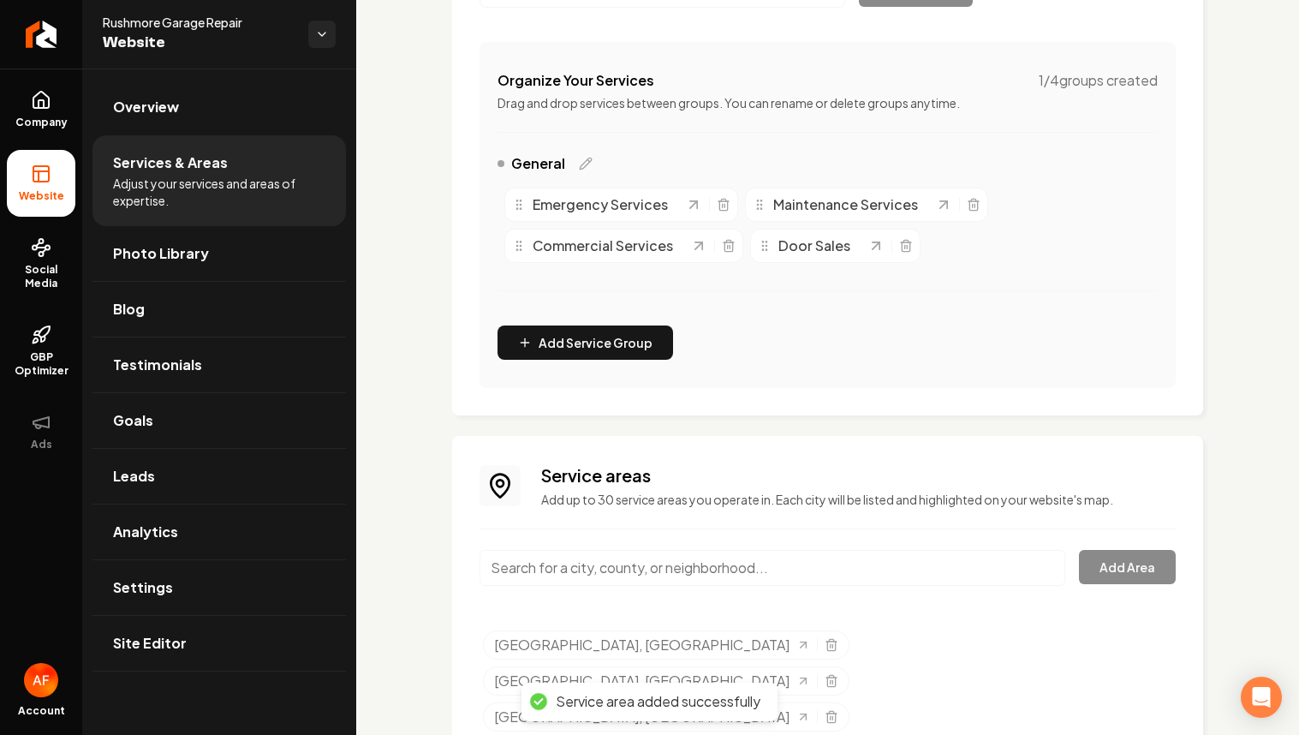
click at [845, 565] on input "Main content area" at bounding box center [773, 568] width 586 height 36
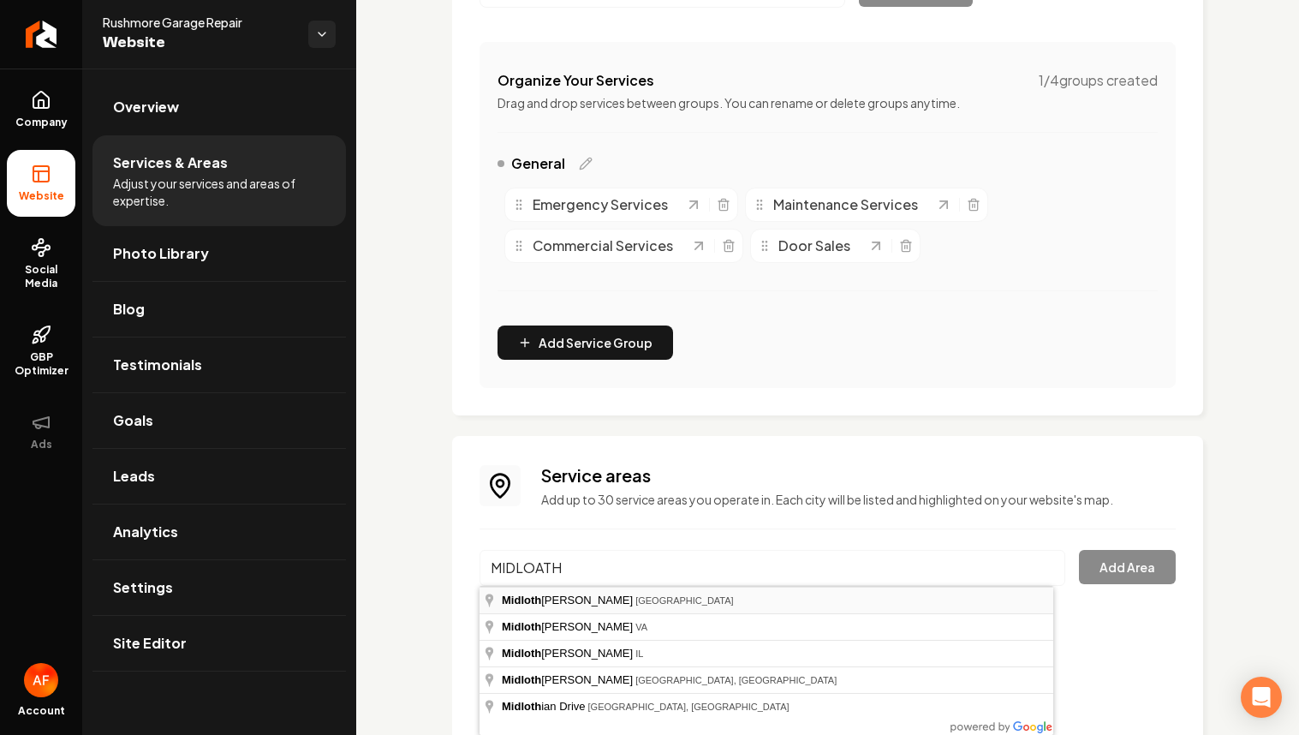
type input "Midlothian, TX"
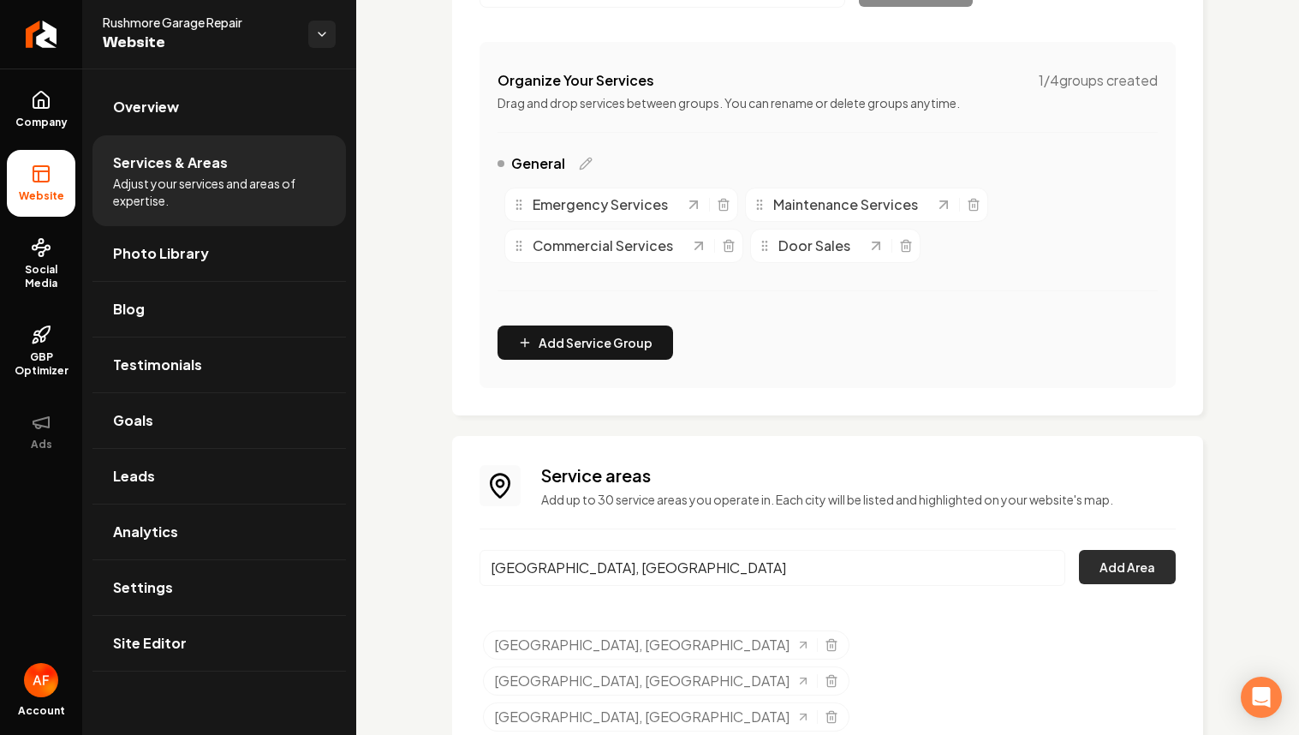
click at [1131, 567] on button "Add Area" at bounding box center [1127, 567] width 97 height 34
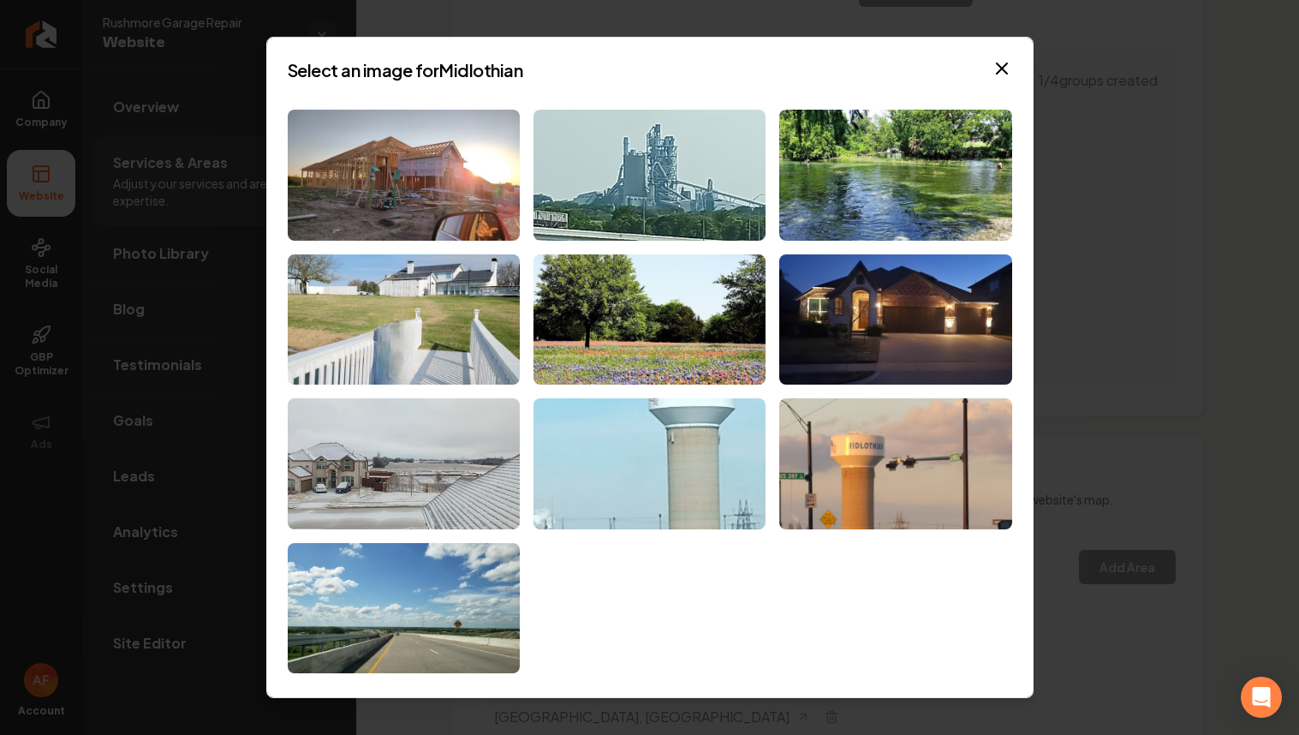
click at [1018, 293] on div "Select an image for Midlothian Close" at bounding box center [650, 367] width 768 height 661
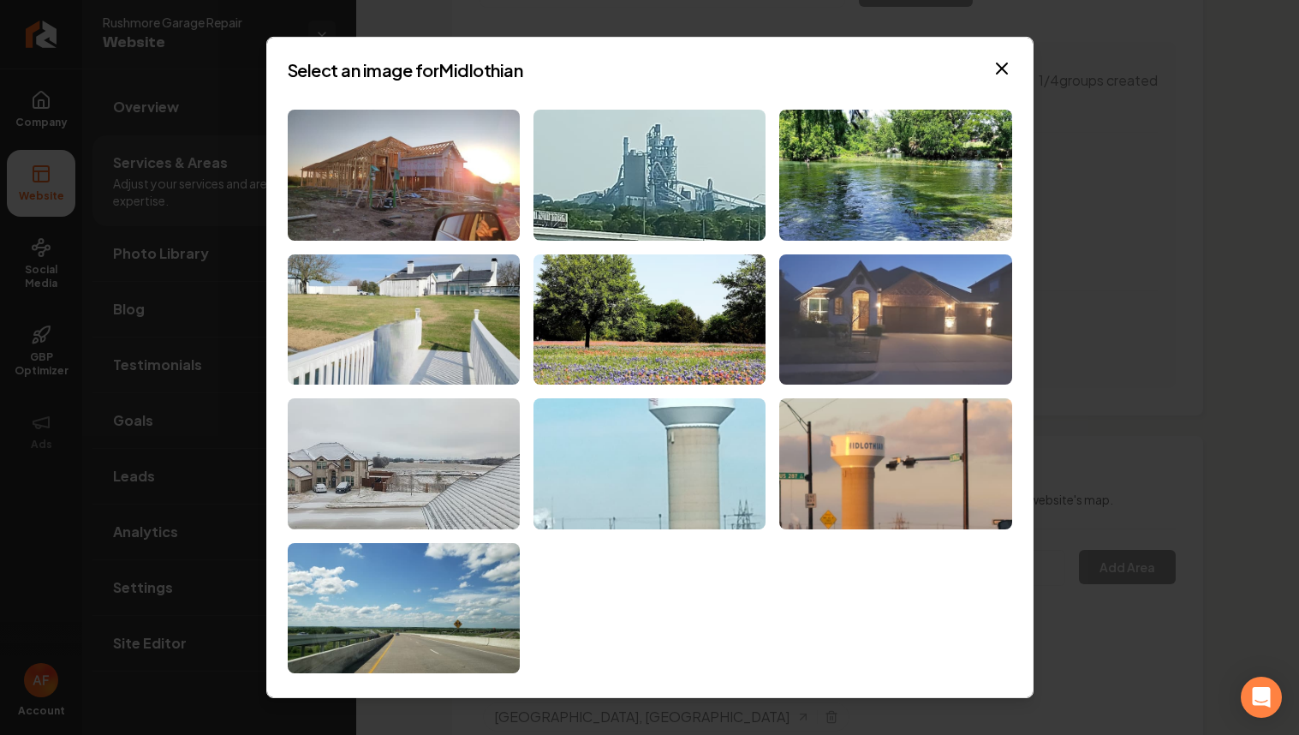
click at [946, 296] on img at bounding box center [895, 319] width 232 height 131
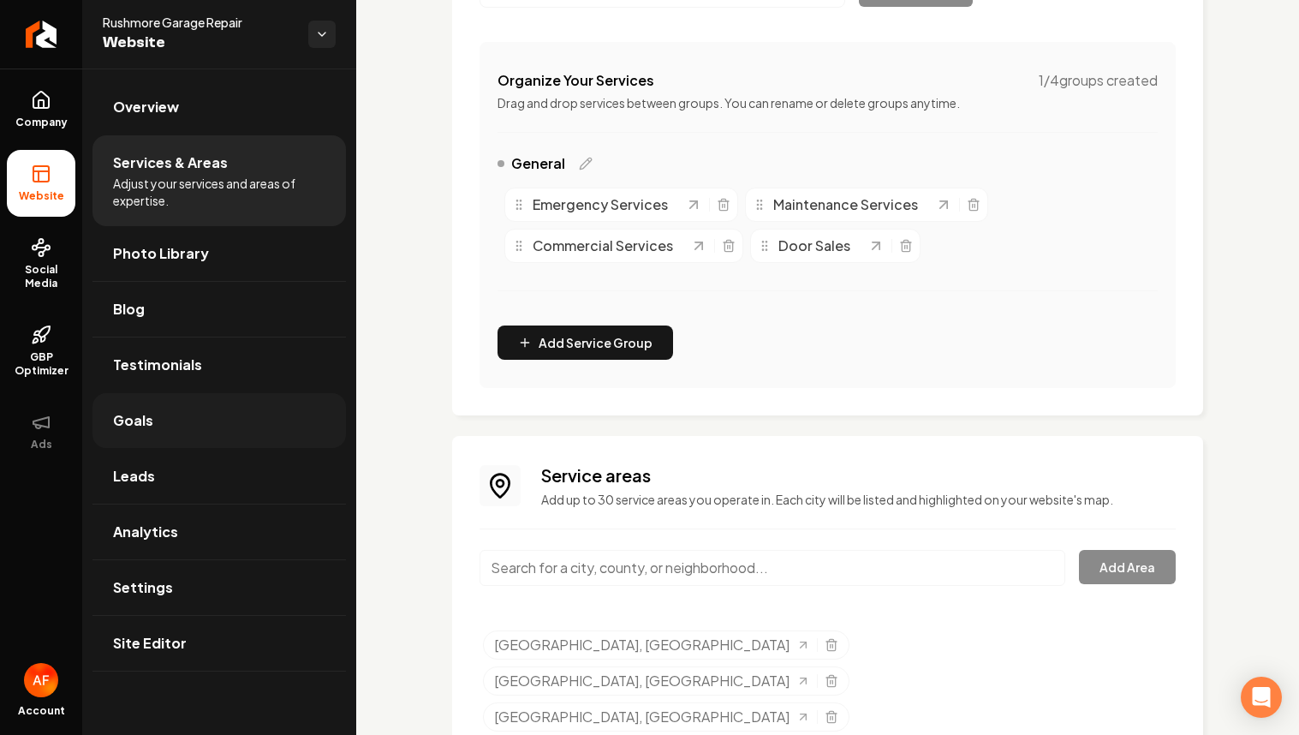
click at [166, 445] on link "Goals" at bounding box center [220, 420] width 254 height 55
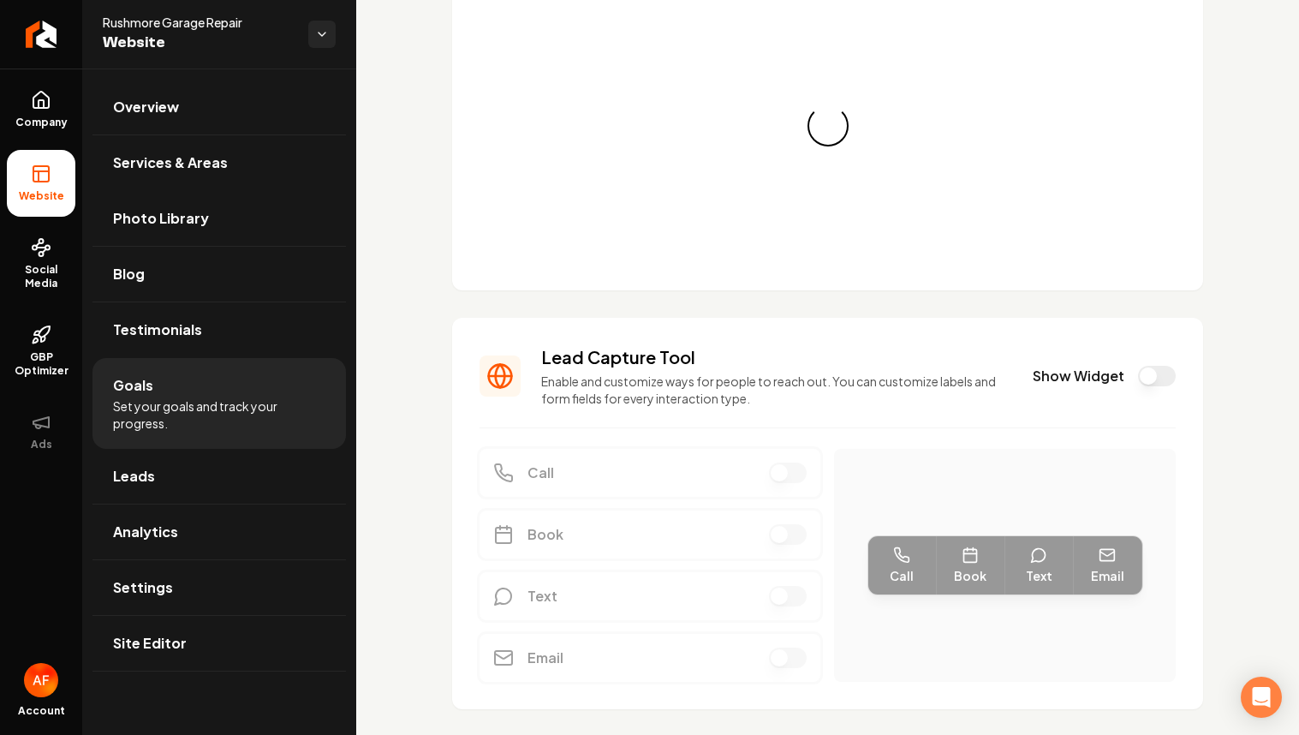
scroll to position [147, 0]
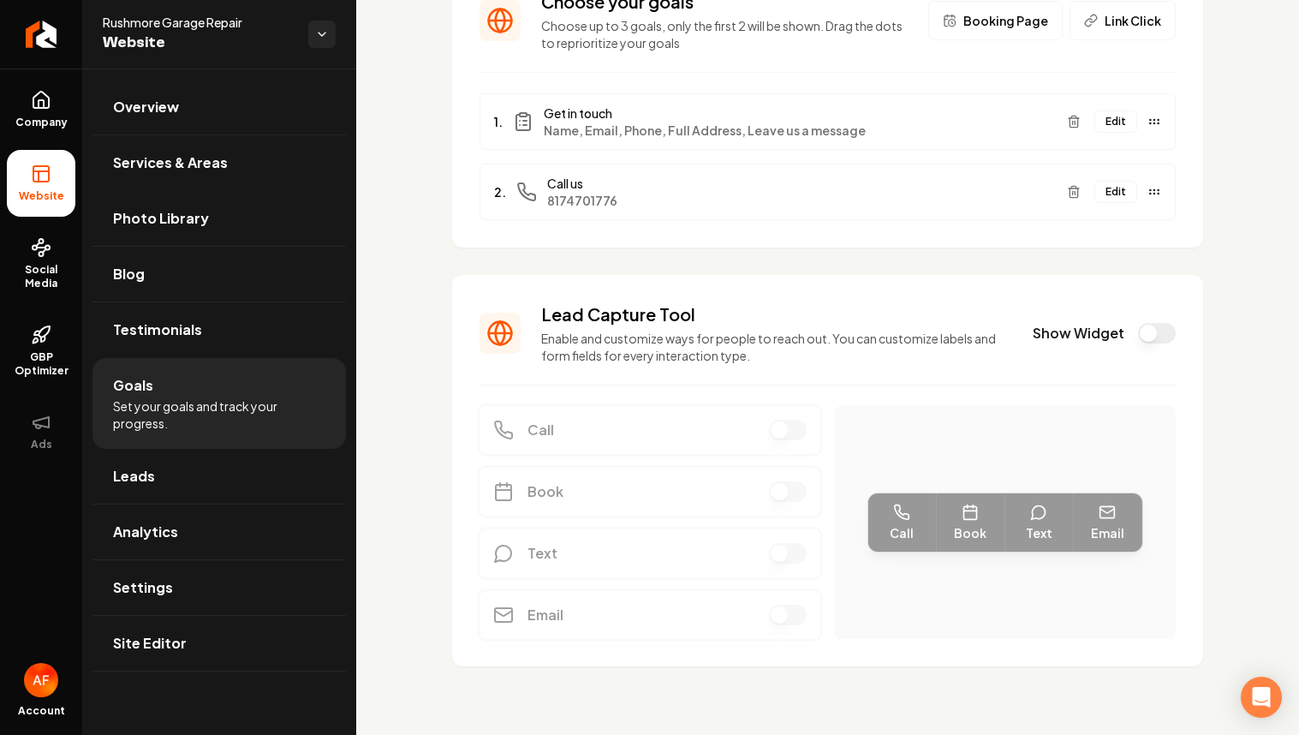
click at [1150, 334] on button "Show Widget" at bounding box center [1157, 333] width 38 height 21
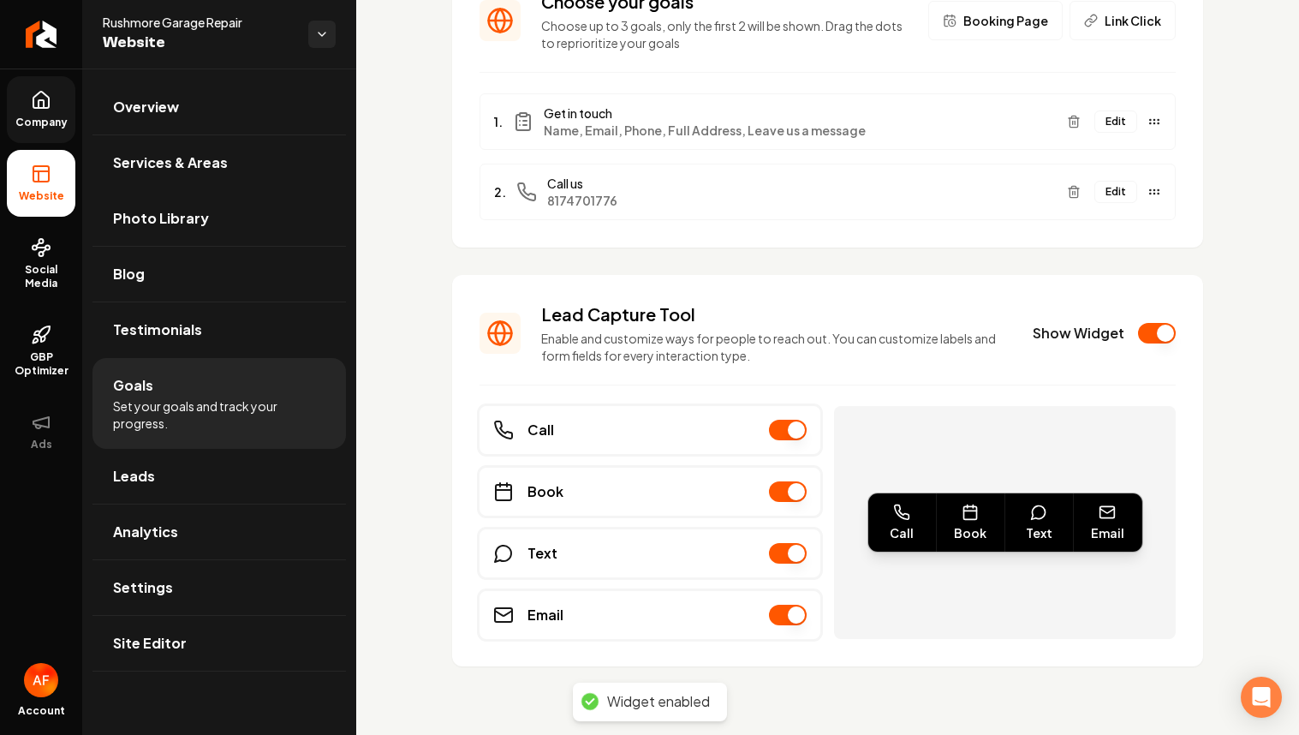
click at [53, 103] on link "Company" at bounding box center [41, 109] width 69 height 67
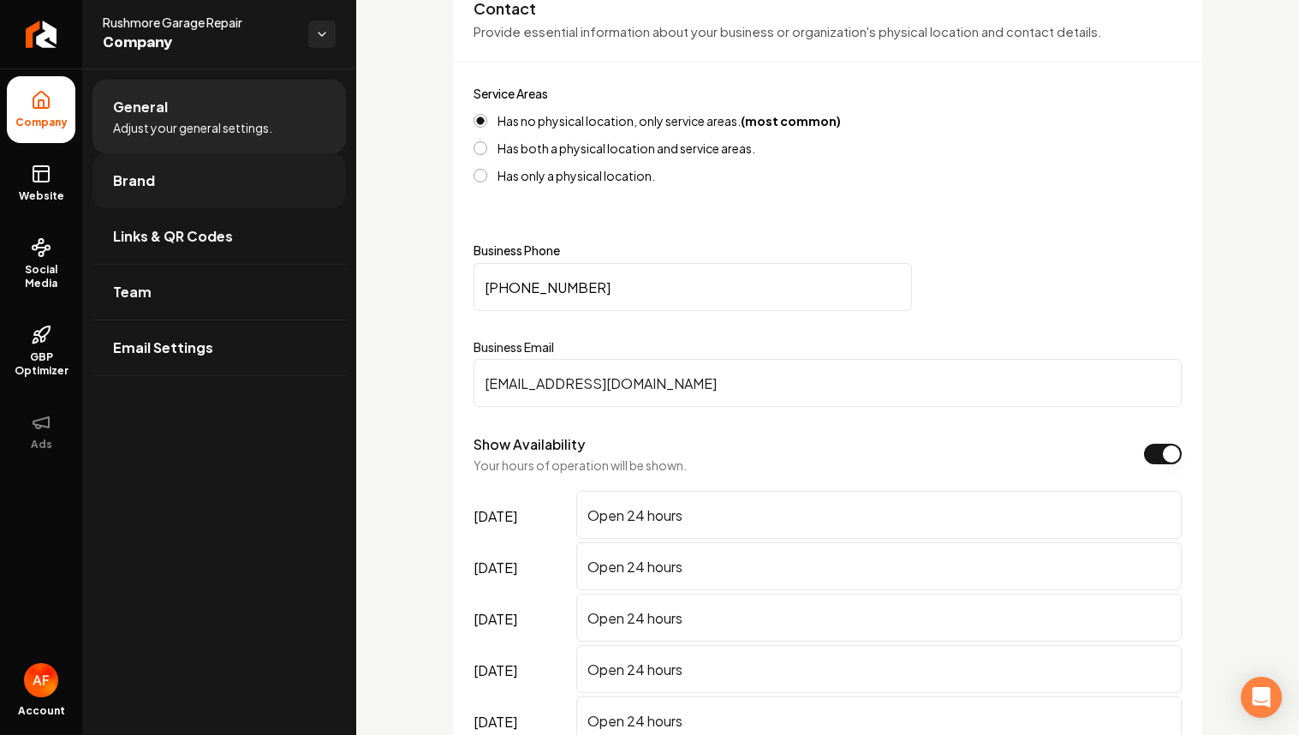
click at [126, 184] on span "Brand" at bounding box center [134, 180] width 42 height 21
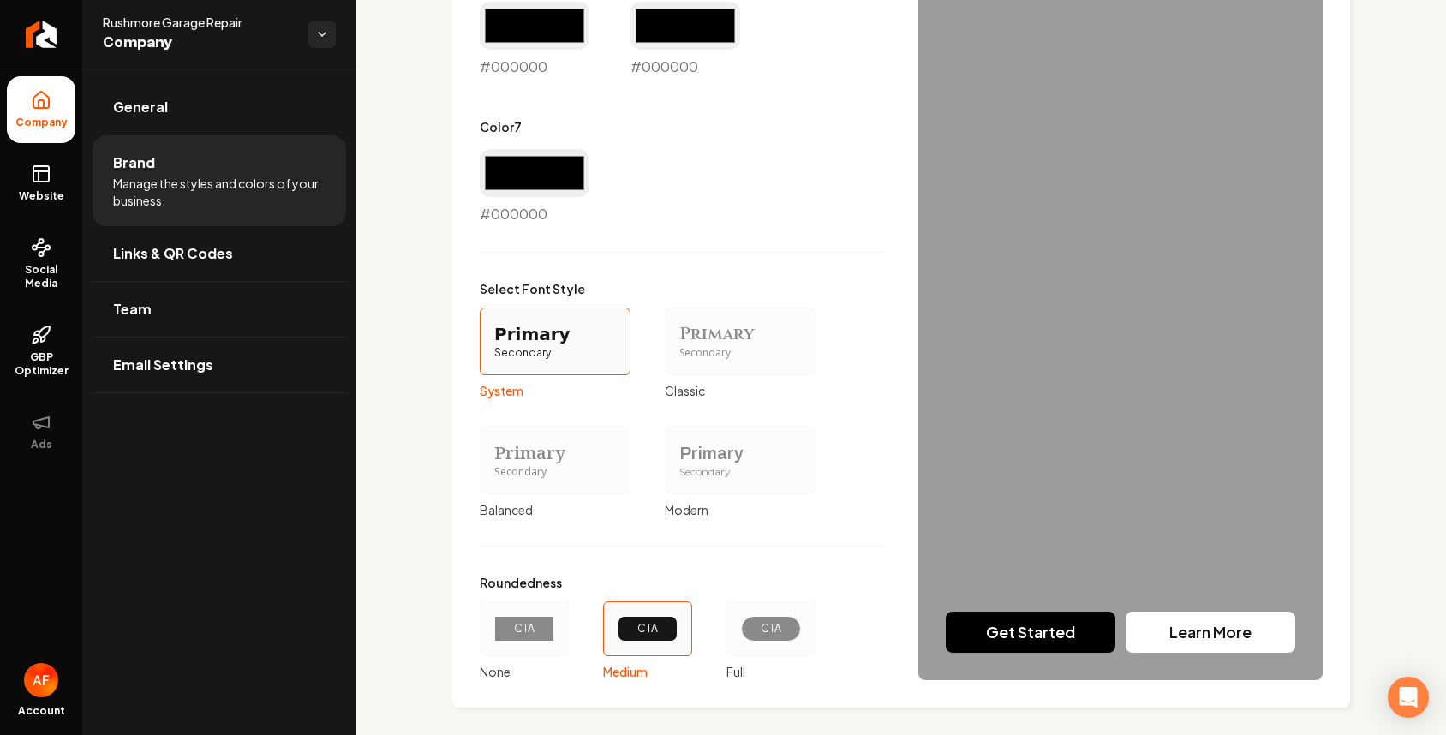
scroll to position [1393, 0]
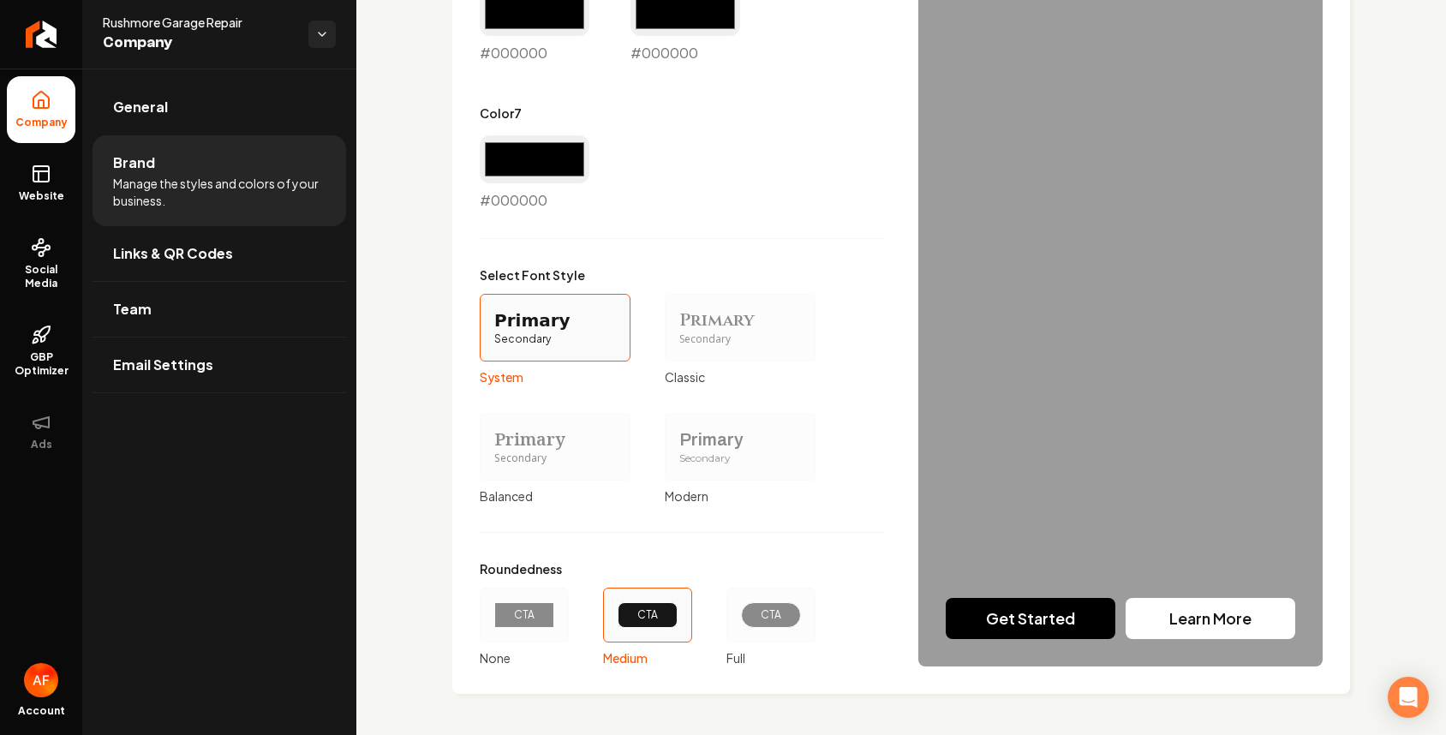
click at [770, 594] on div "CTA" at bounding box center [770, 615] width 89 height 55
click at [739, 608] on button "CTA Full" at bounding box center [733, 615] width 14 height 14
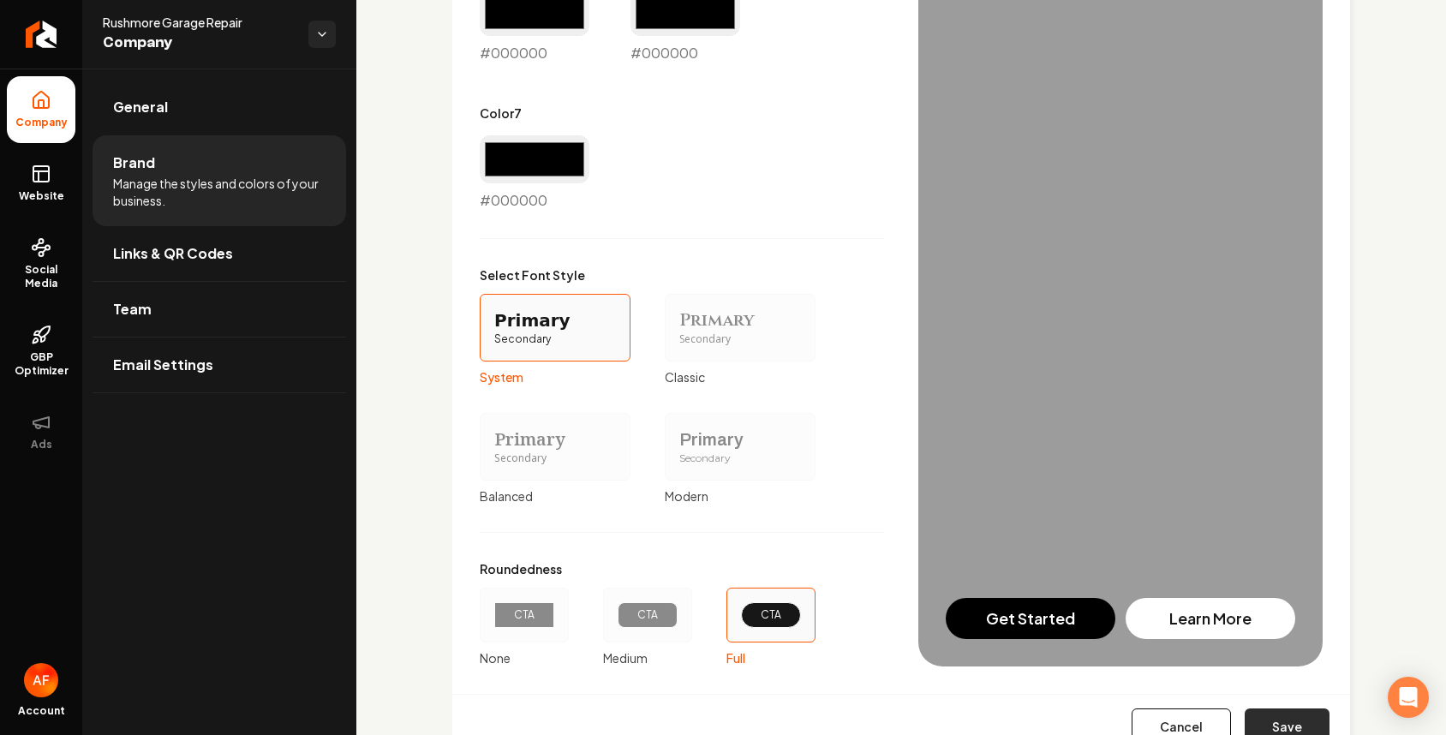
click at [1152, 717] on button "Save" at bounding box center [1287, 727] width 85 height 38
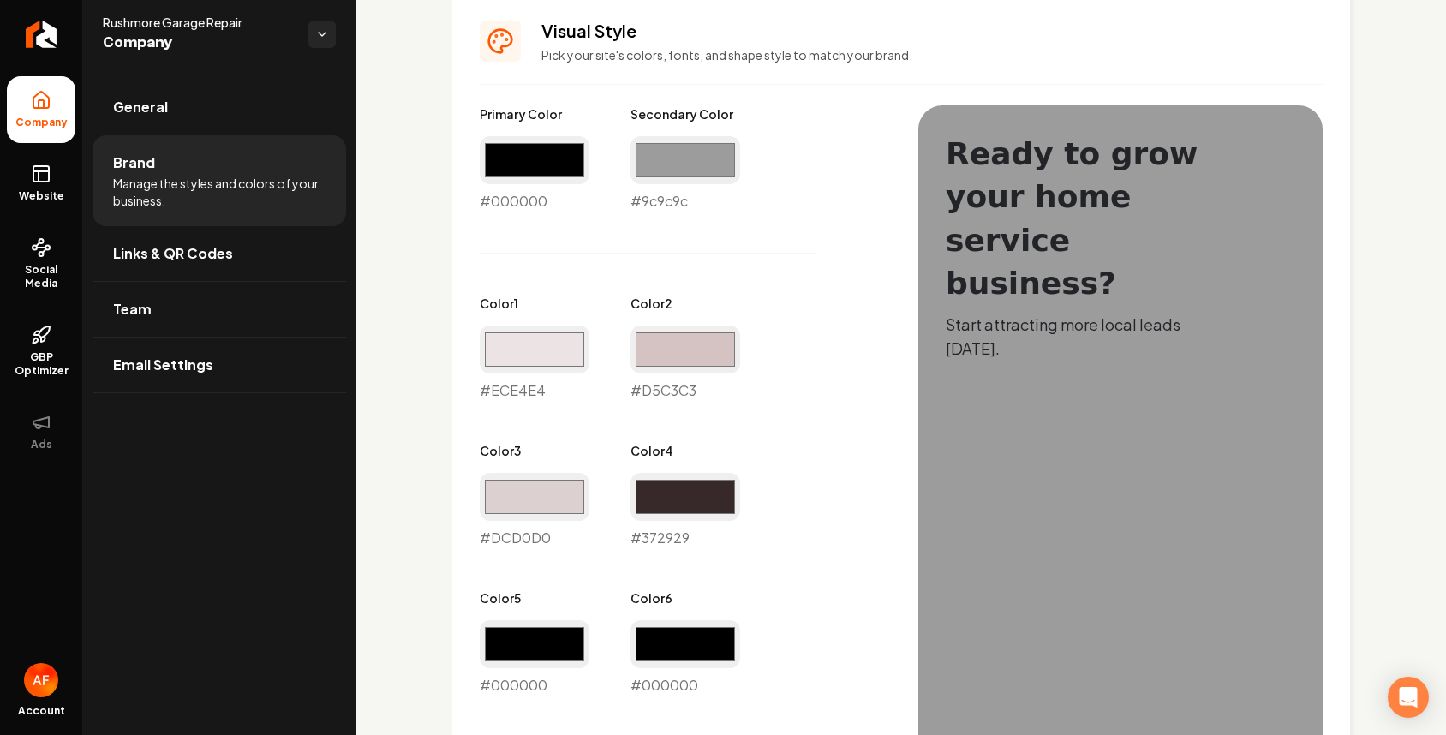
type input "#ece4e4"
type input "#d5c3c3"
type input "#dcd0d0"
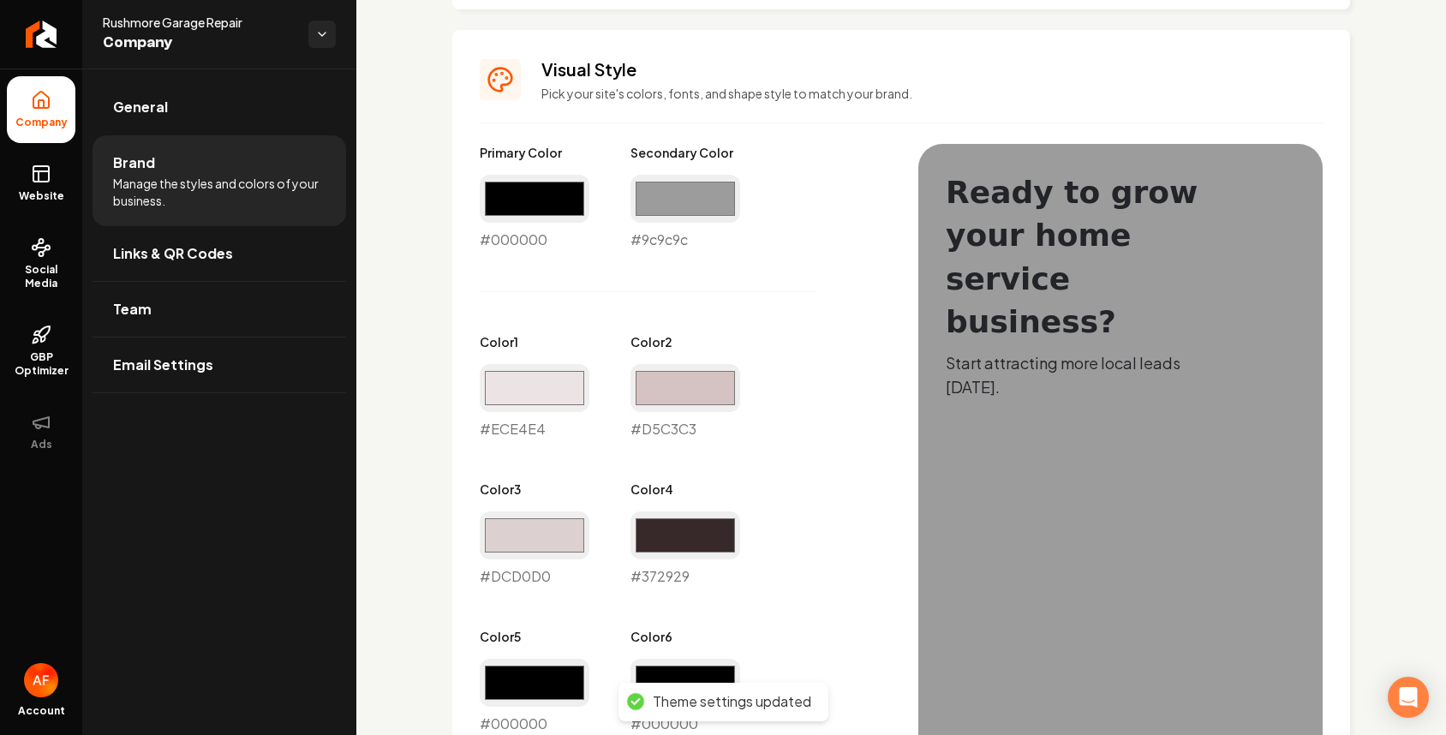
scroll to position [724, 0]
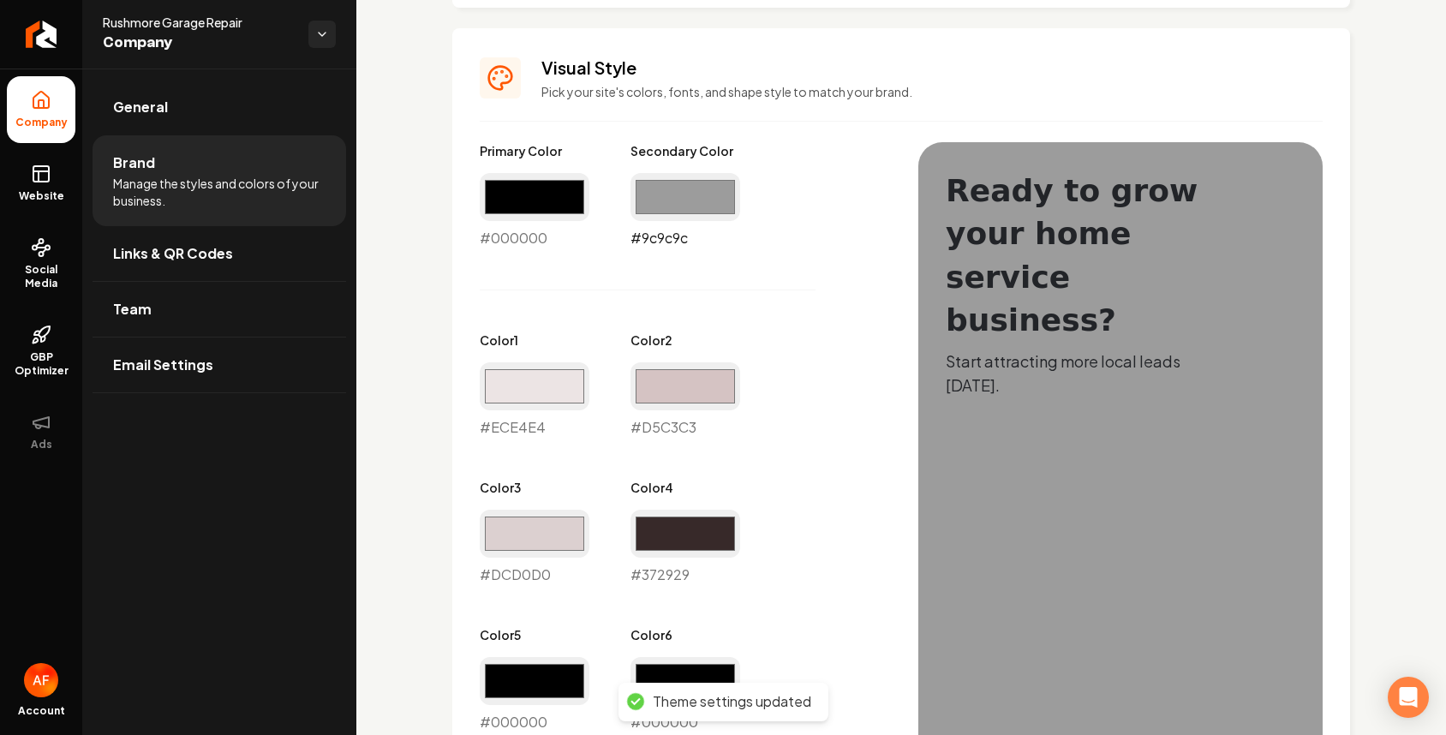
click at [685, 194] on input "#9c9c9c" at bounding box center [685, 197] width 110 height 48
click at [689, 220] on input "#9c9c9c" at bounding box center [685, 197] width 110 height 48
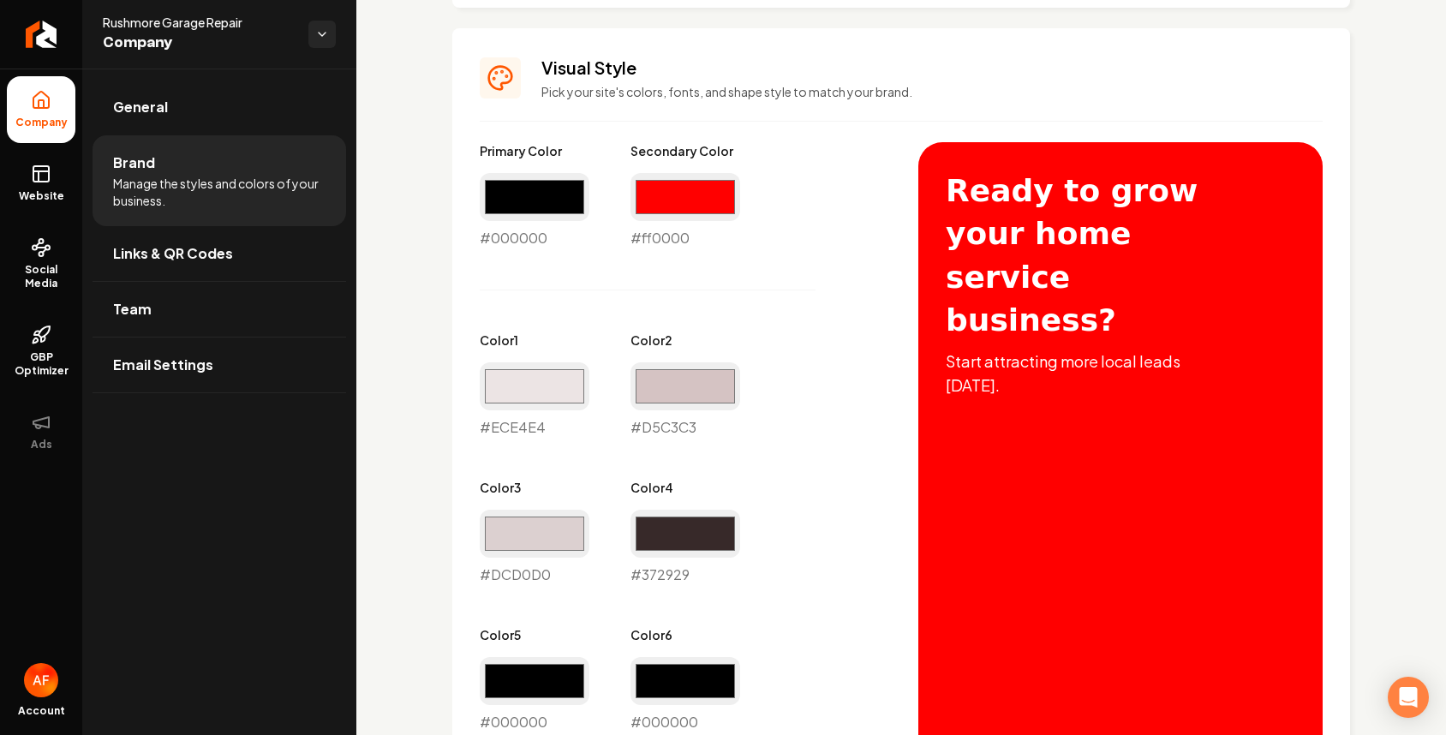
type input "#ff0000"
click at [868, 168] on div "Primary Color #000000 #000000 Secondary Color #ff0000 #ff0000 Color 1 #ece4e4 #…" at bounding box center [682, 511] width 404 height 738
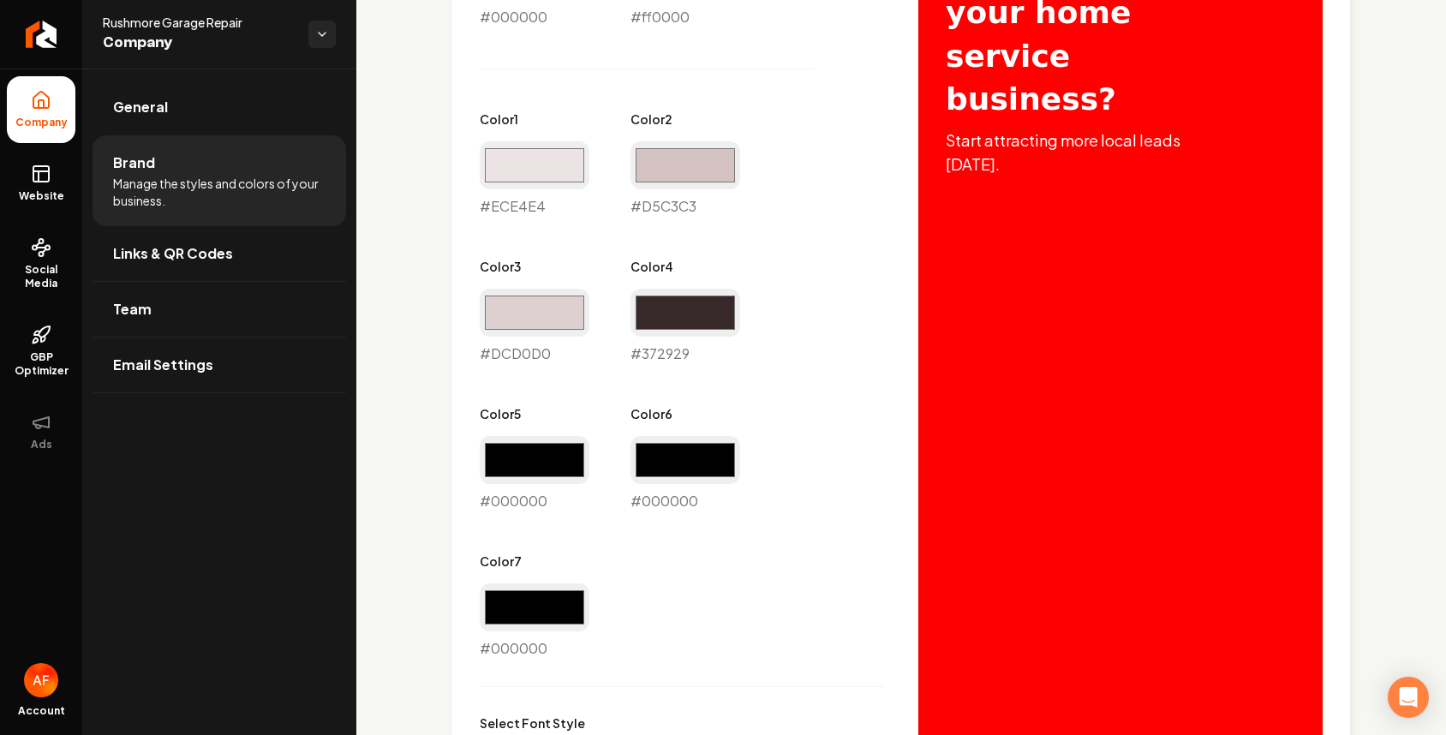
scroll to position [939, 0]
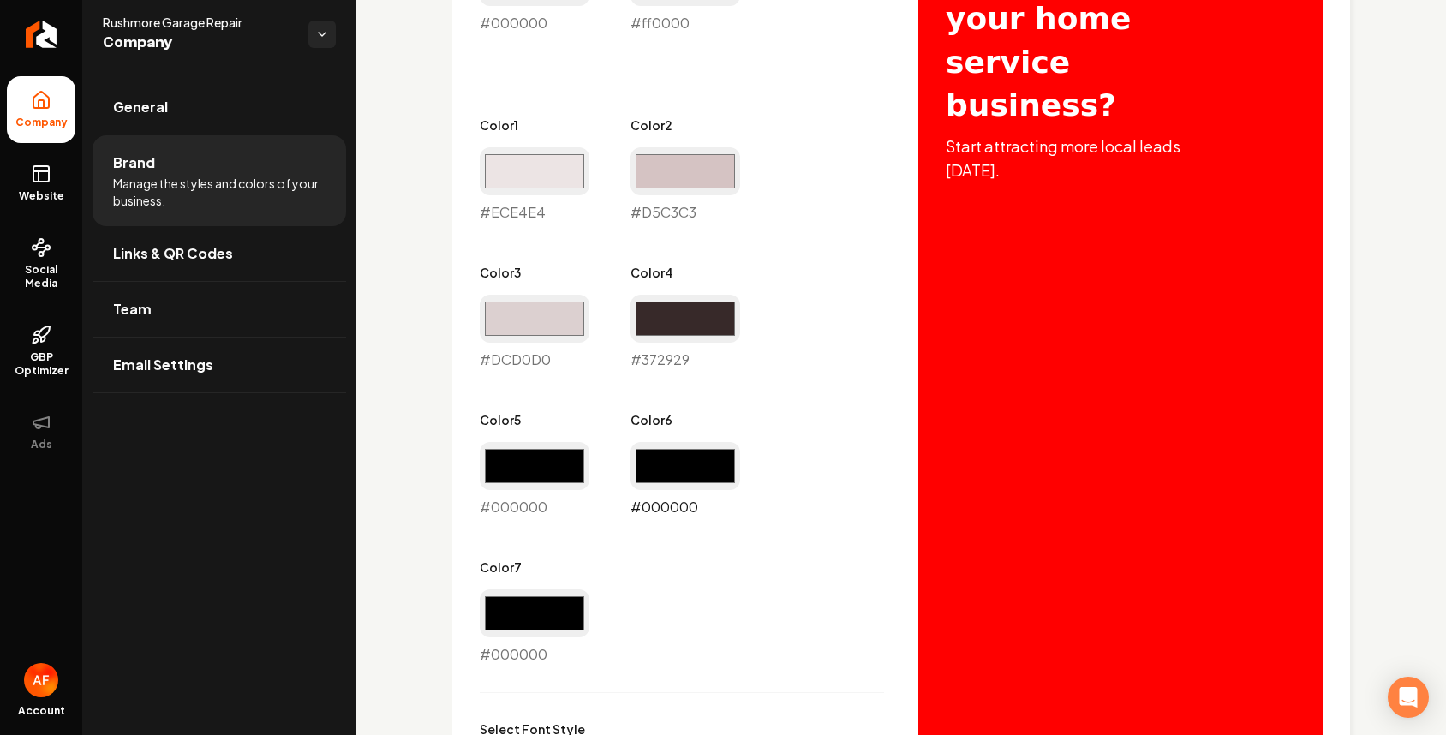
click at [690, 468] on input "#000000" at bounding box center [685, 466] width 110 height 48
click at [675, 463] on input "#000000" at bounding box center [685, 466] width 110 height 48
type input "#09810b"
click at [859, 437] on div "Primary Color #000000 #000000 Secondary Color #ff0000 #ff0000 Color 1 #ece4e4 #…" at bounding box center [682, 296] width 404 height 738
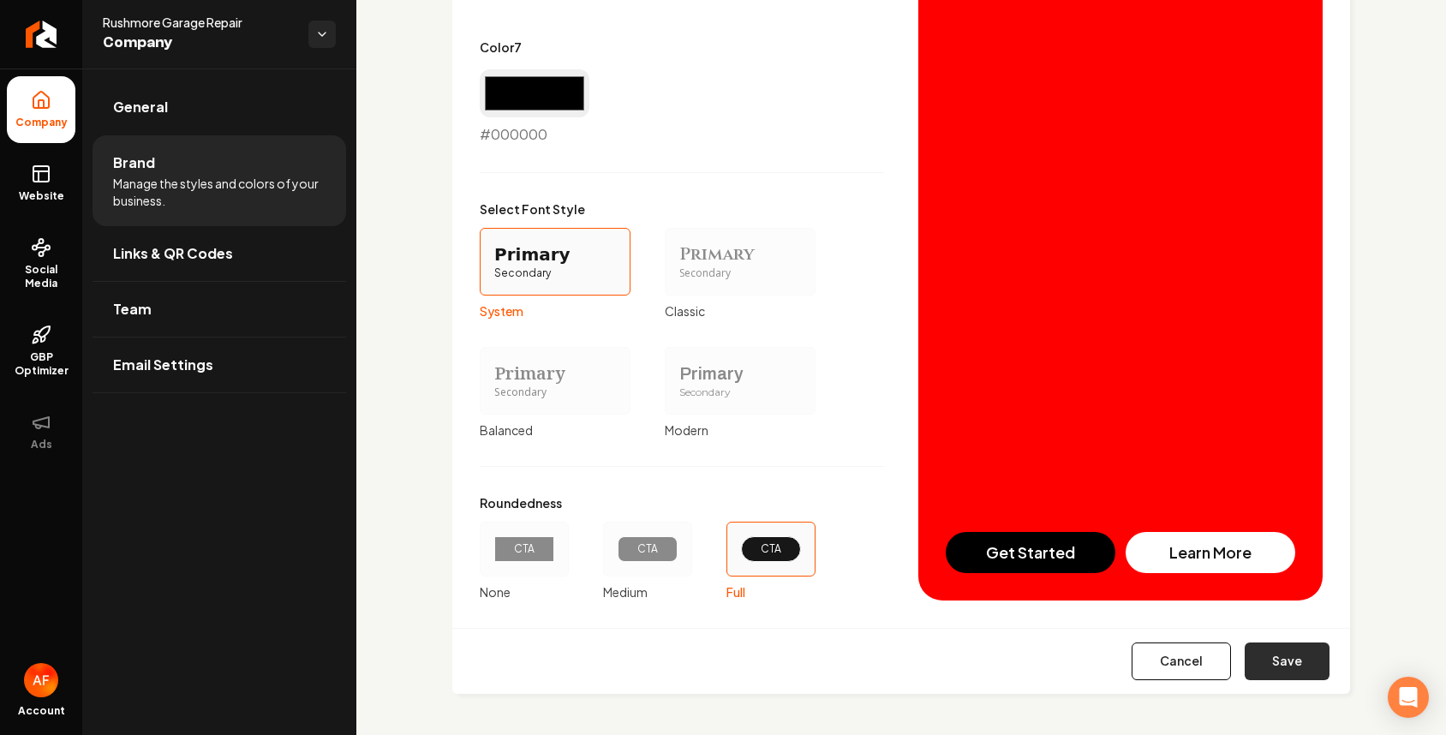
click at [1152, 657] on button "Save" at bounding box center [1287, 661] width 85 height 38
type input "#ece4e4"
type input "#d5c3c3"
type input "#dcd0d0"
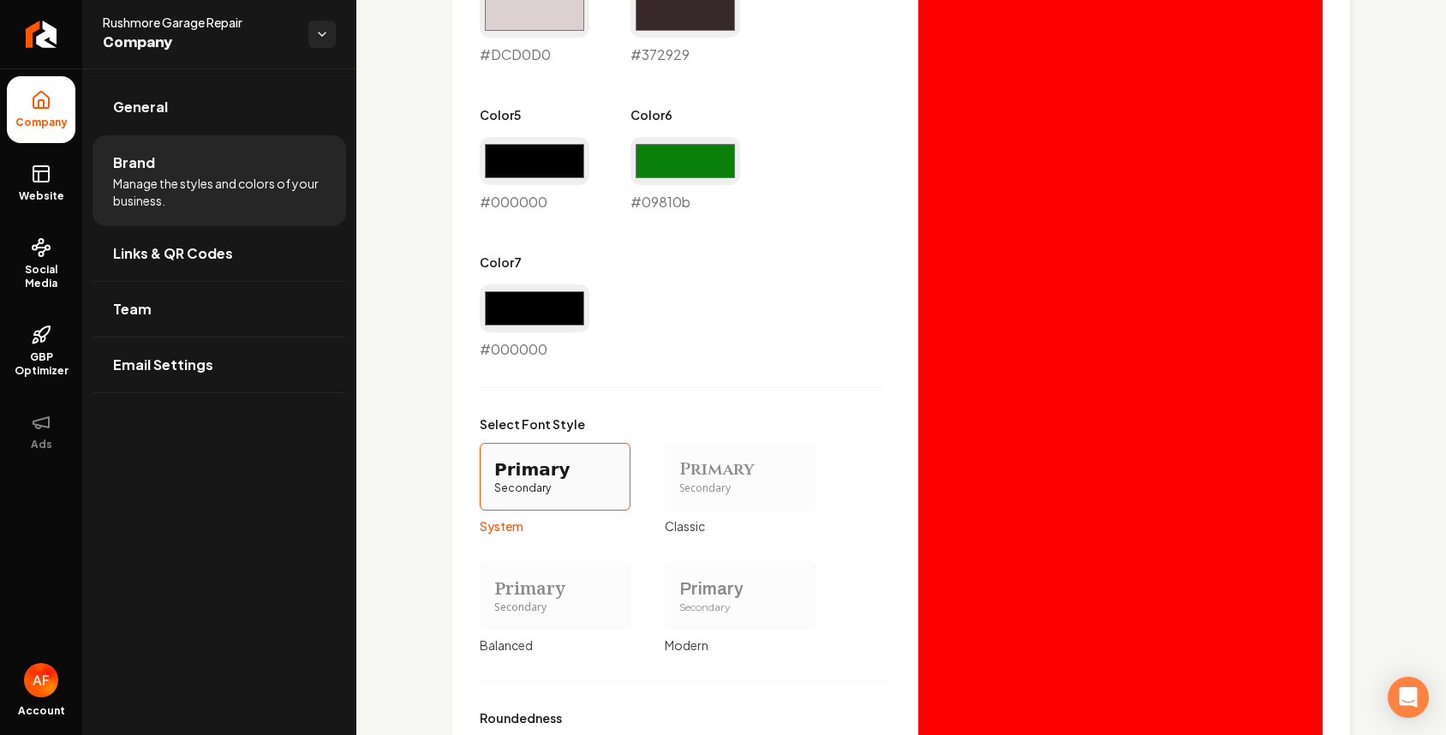
scroll to position [1228, 0]
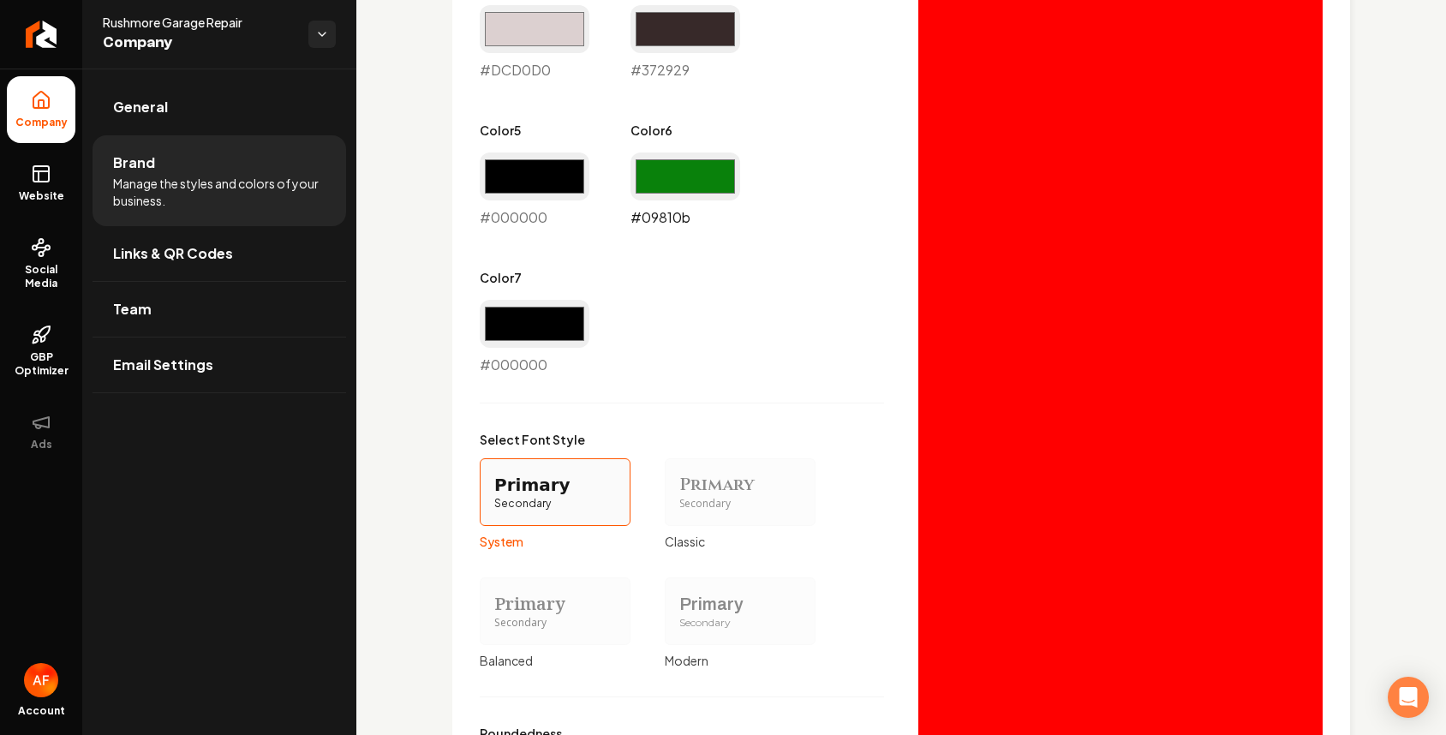
click at [668, 164] on input "#09810b" at bounding box center [685, 176] width 110 height 48
type input "#a21616"
click at [857, 227] on div "Primary Color #000000 #000000 Secondary Color #ff0000 #ff0000 Color 1 #ece4e4 #…" at bounding box center [682, 7] width 404 height 738
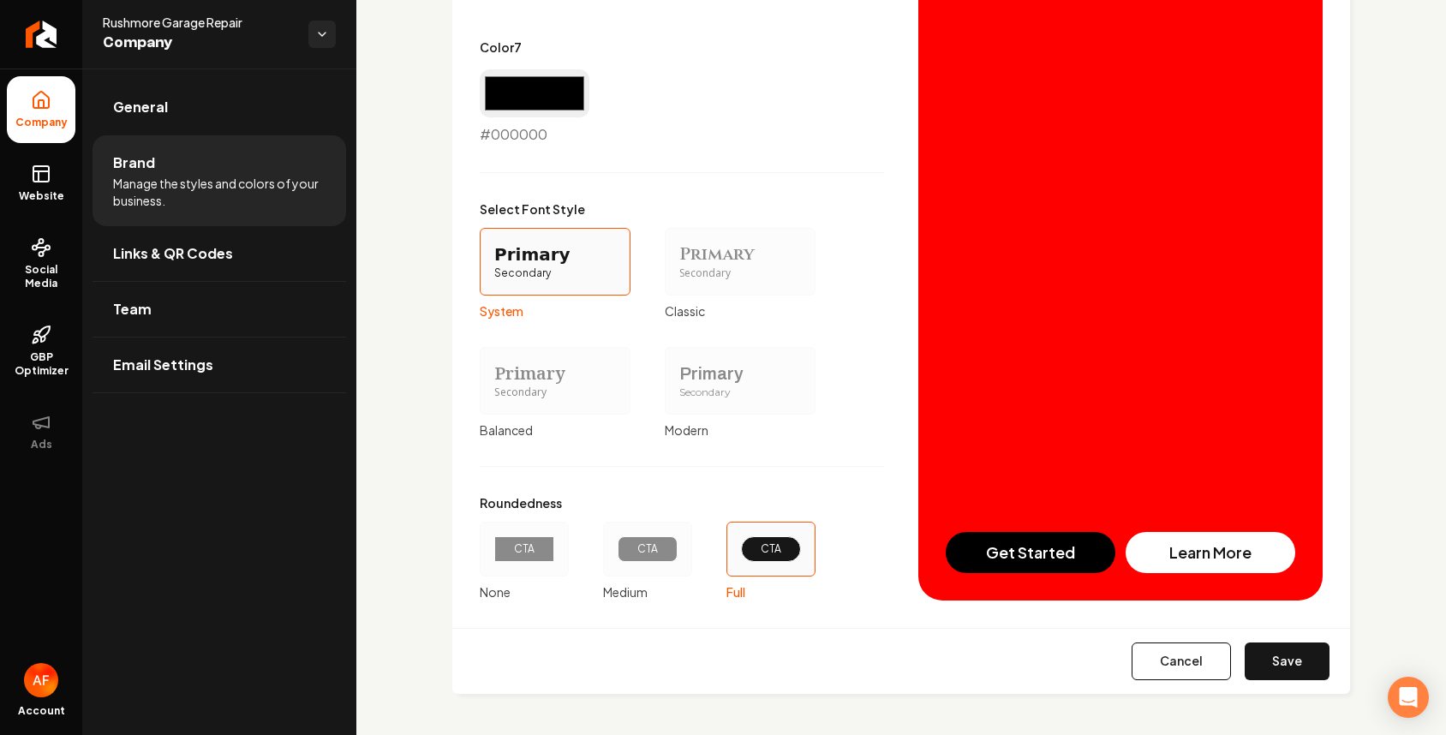
click at [1152, 648] on button "Save" at bounding box center [1287, 661] width 85 height 38
type input "#ece4e4"
type input "#d5c3c3"
type input "#dcd0d0"
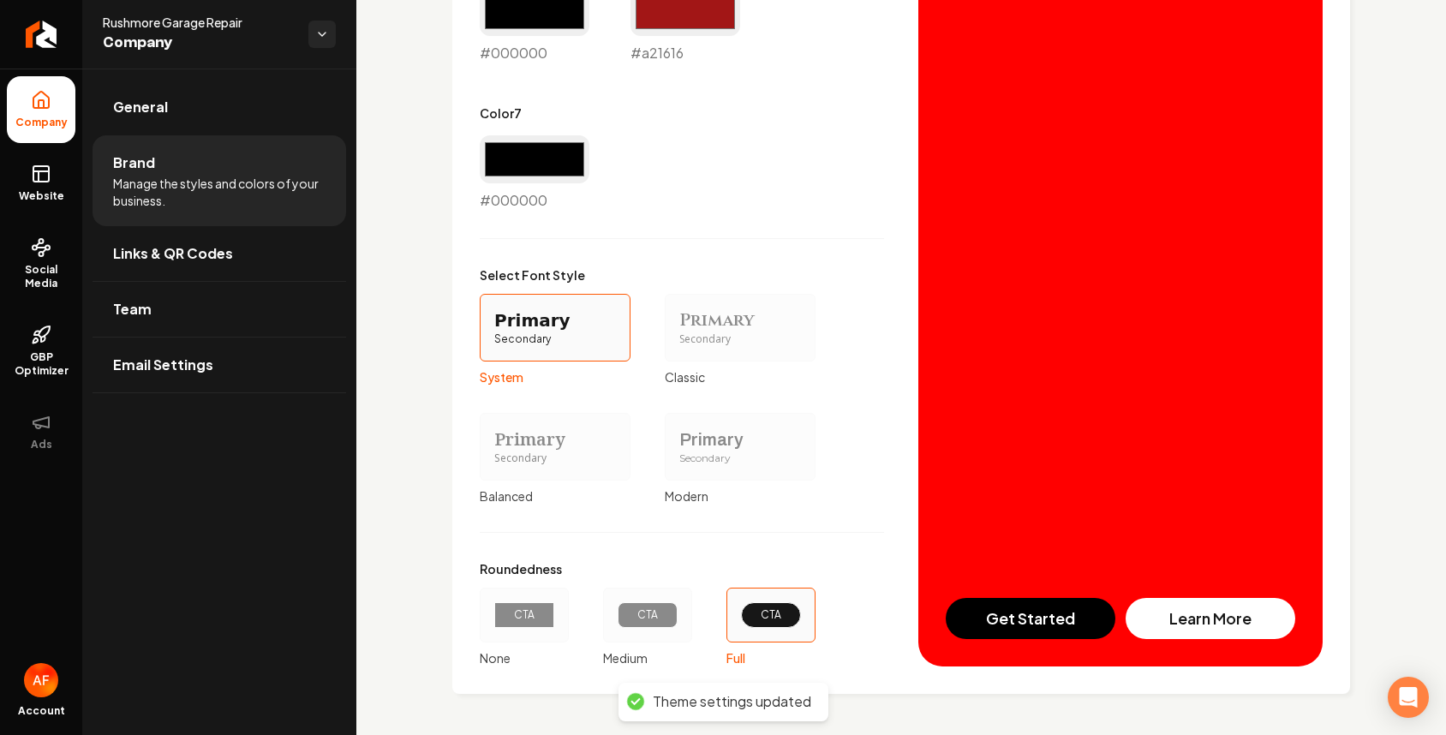
scroll to position [1393, 0]
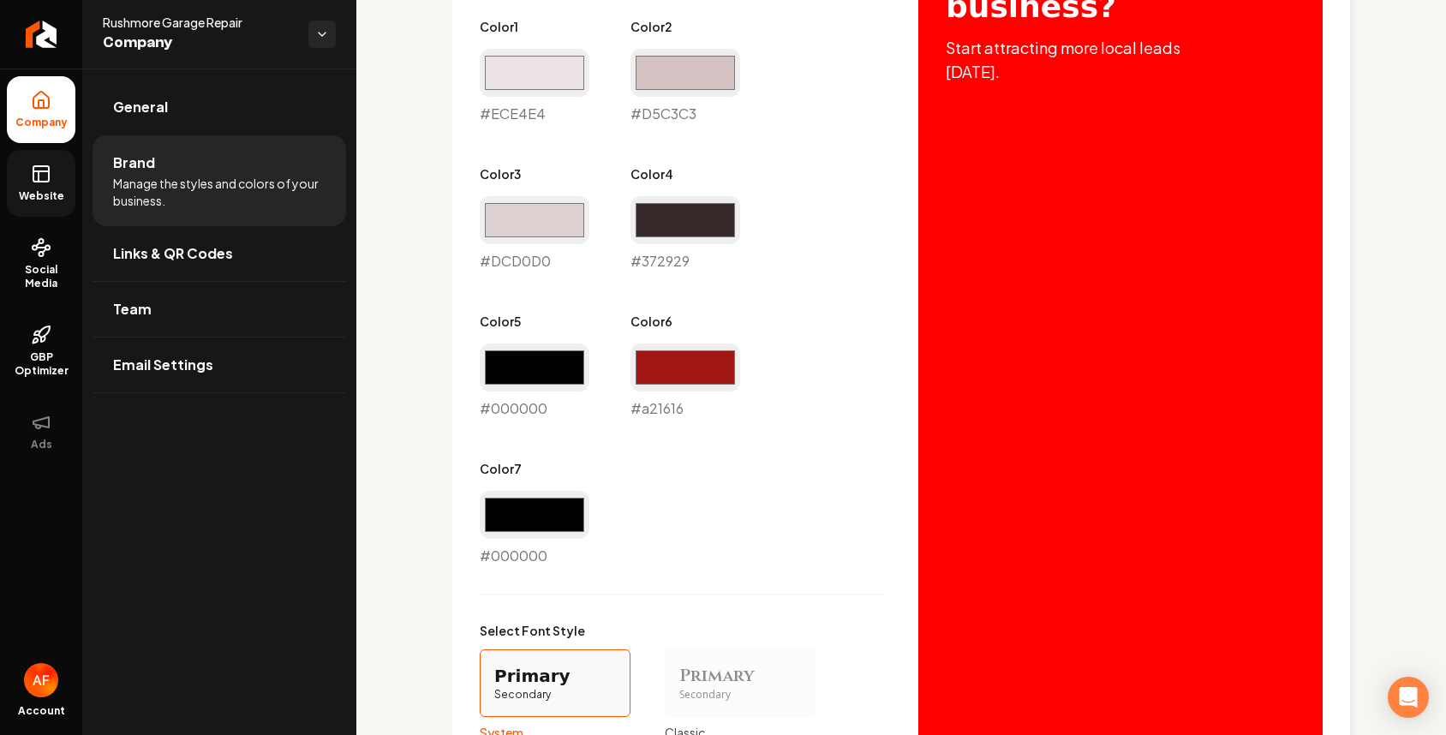
click at [7, 181] on link "Website" at bounding box center [41, 183] width 69 height 67
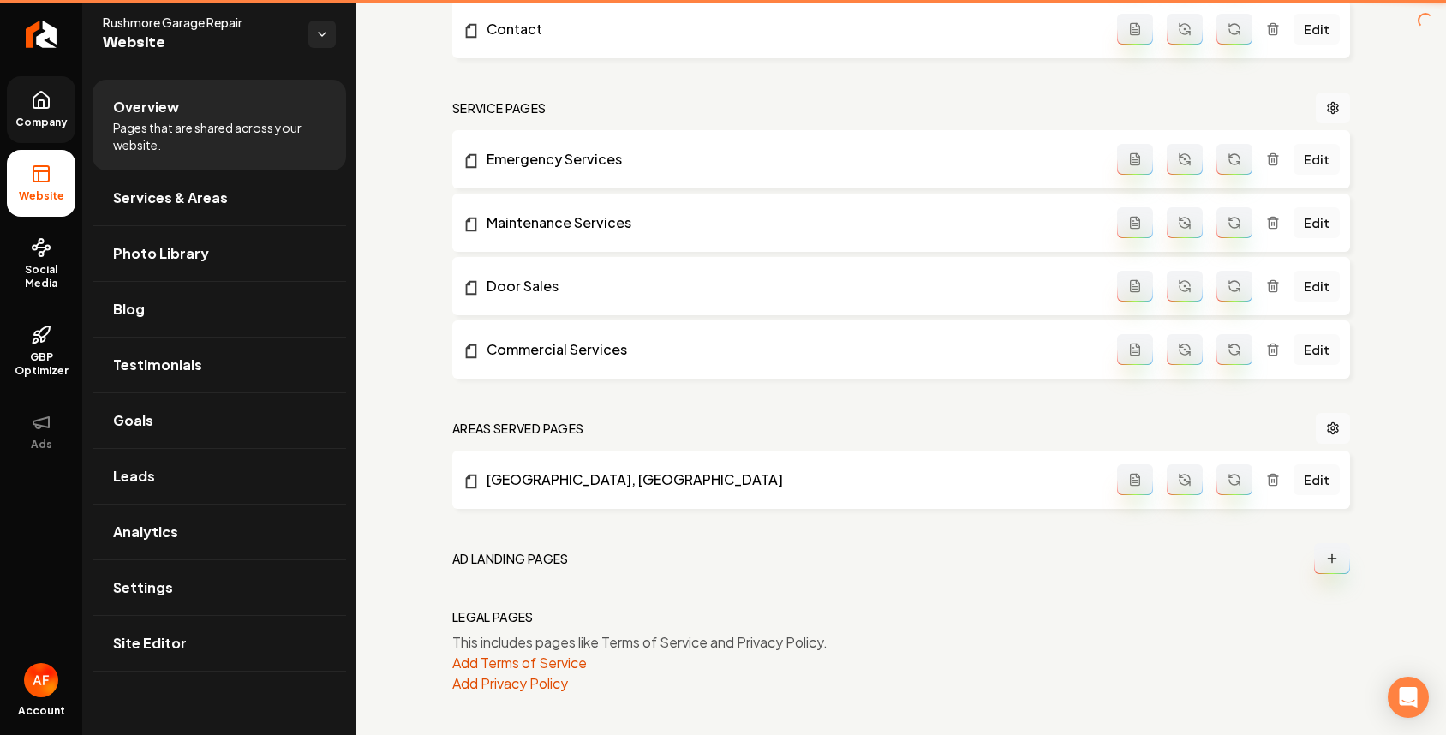
click at [63, 179] on li "Website" at bounding box center [41, 183] width 69 height 67
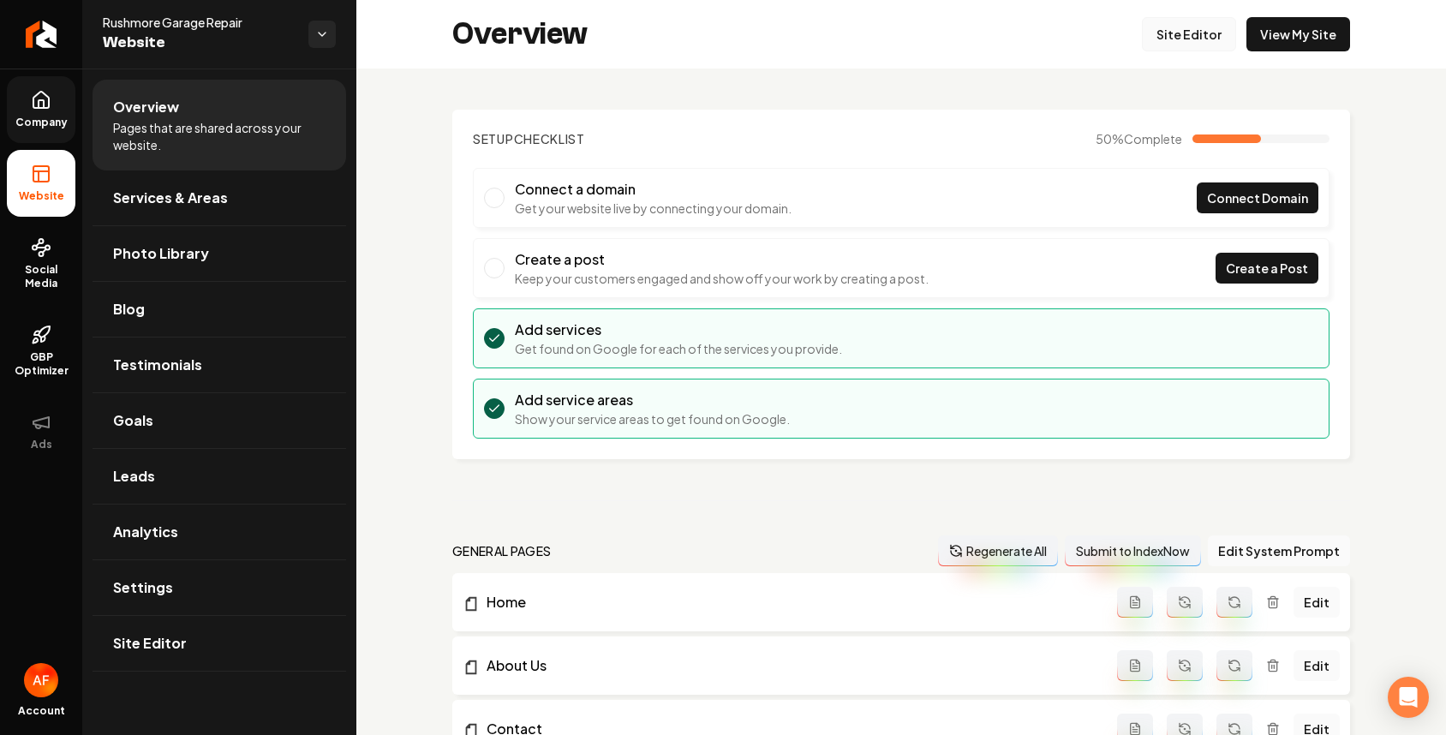
click at [1152, 45] on link "Site Editor" at bounding box center [1189, 34] width 94 height 34
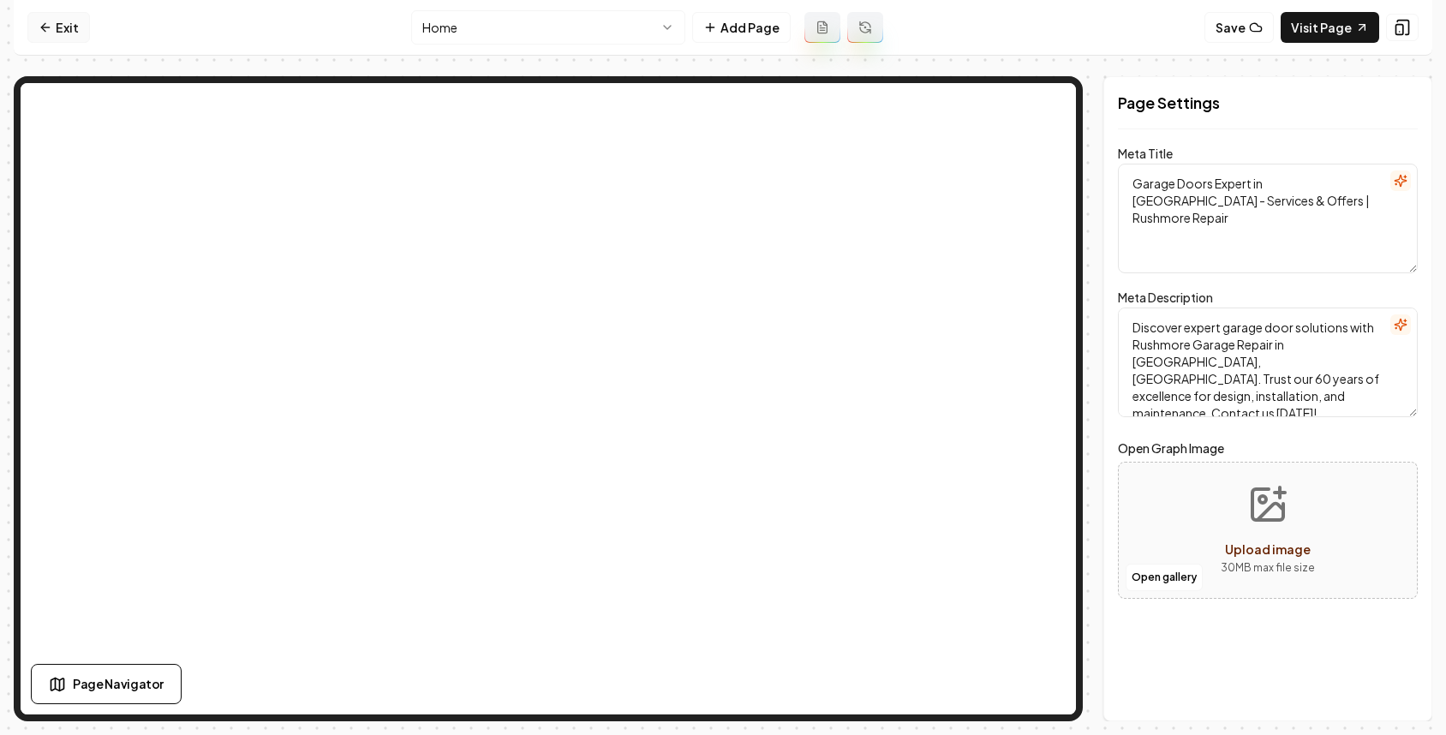
click at [46, 27] on icon at bounding box center [45, 27] width 8 height 0
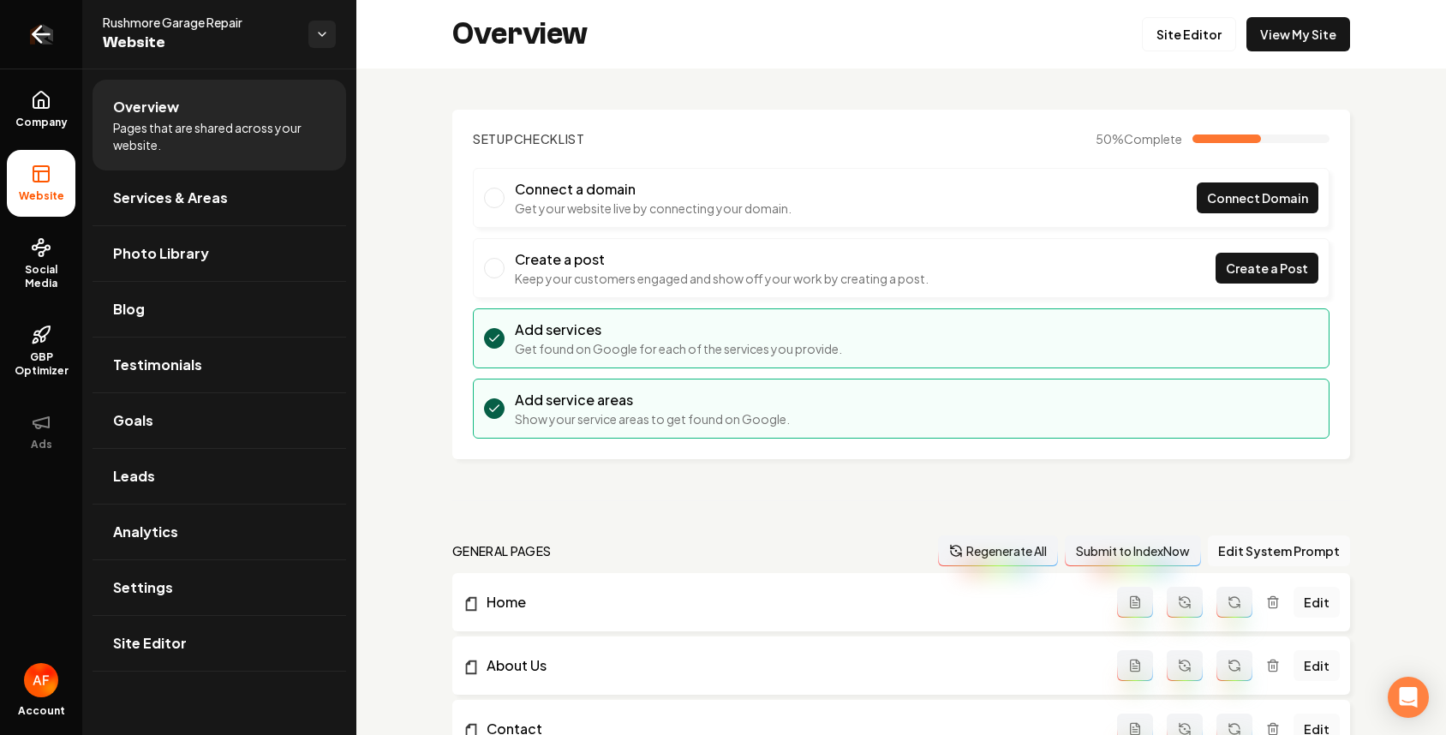
click at [49, 41] on icon "Return to dashboard" at bounding box center [40, 34] width 27 height 27
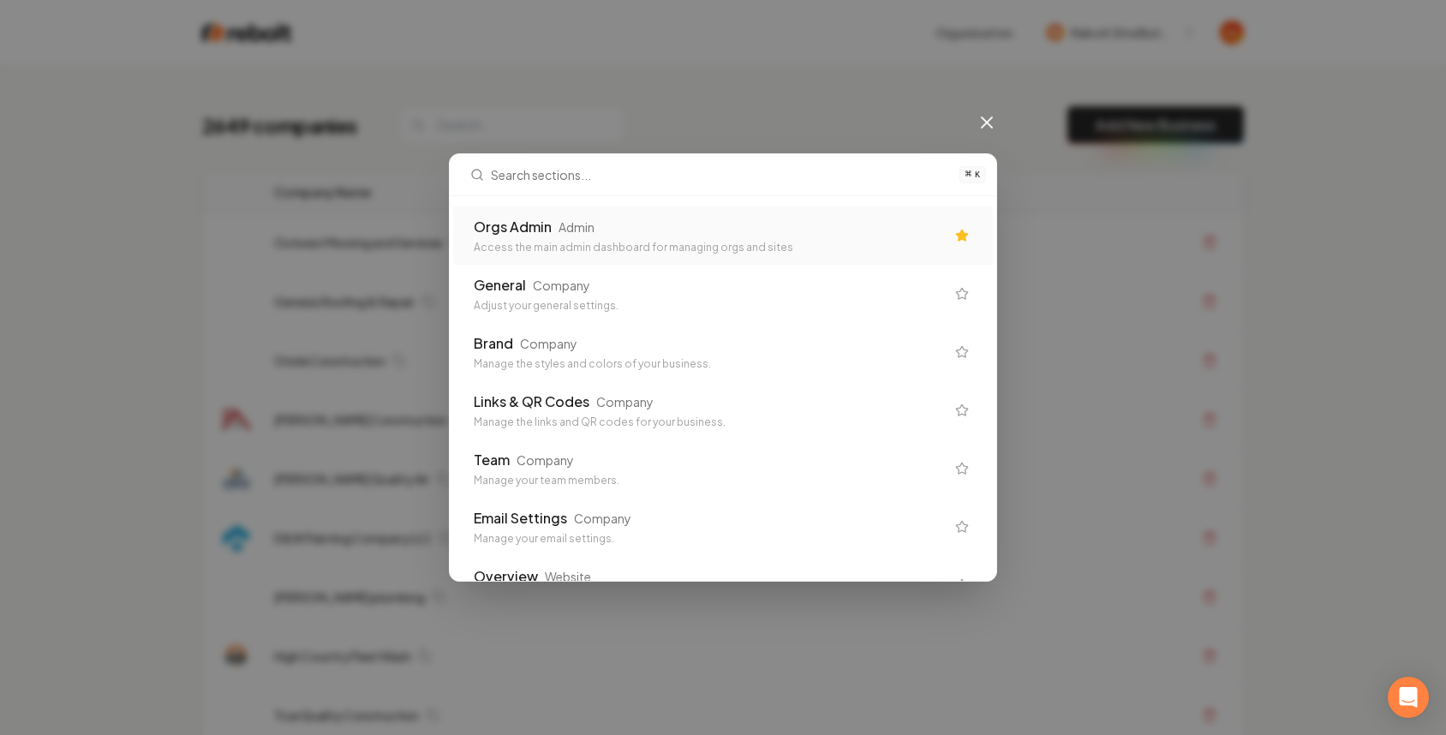
click at [532, 237] on div "Orgs Admin Admin Access the main admin dashboard for managing orgs and sites" at bounding box center [709, 236] width 471 height 38
click at [660, 252] on td "Outwest Mowing and Services" at bounding box center [620, 242] width 720 height 59
click at [666, 246] on div "Outwest Mowing and Services" at bounding box center [622, 242] width 696 height 17
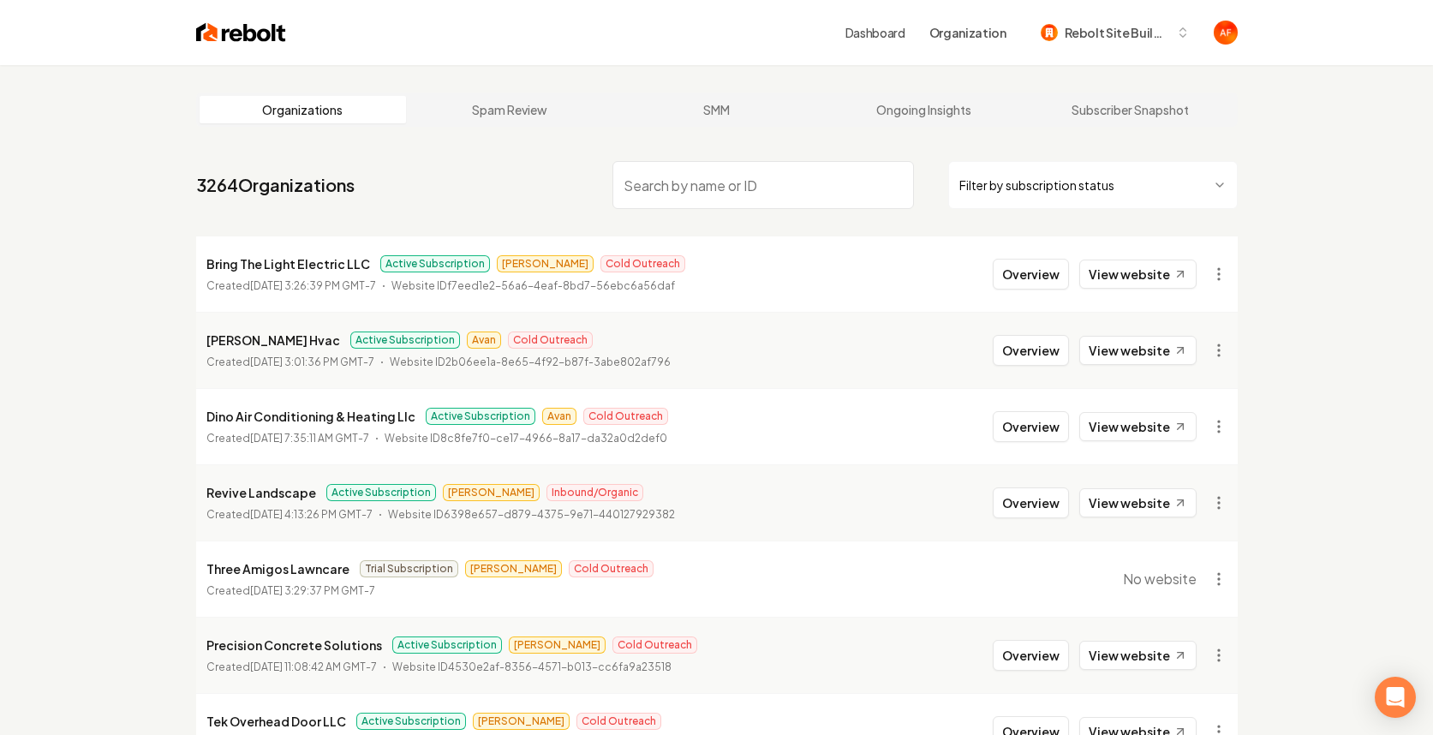
click at [680, 180] on input "search" at bounding box center [763, 185] width 302 height 48
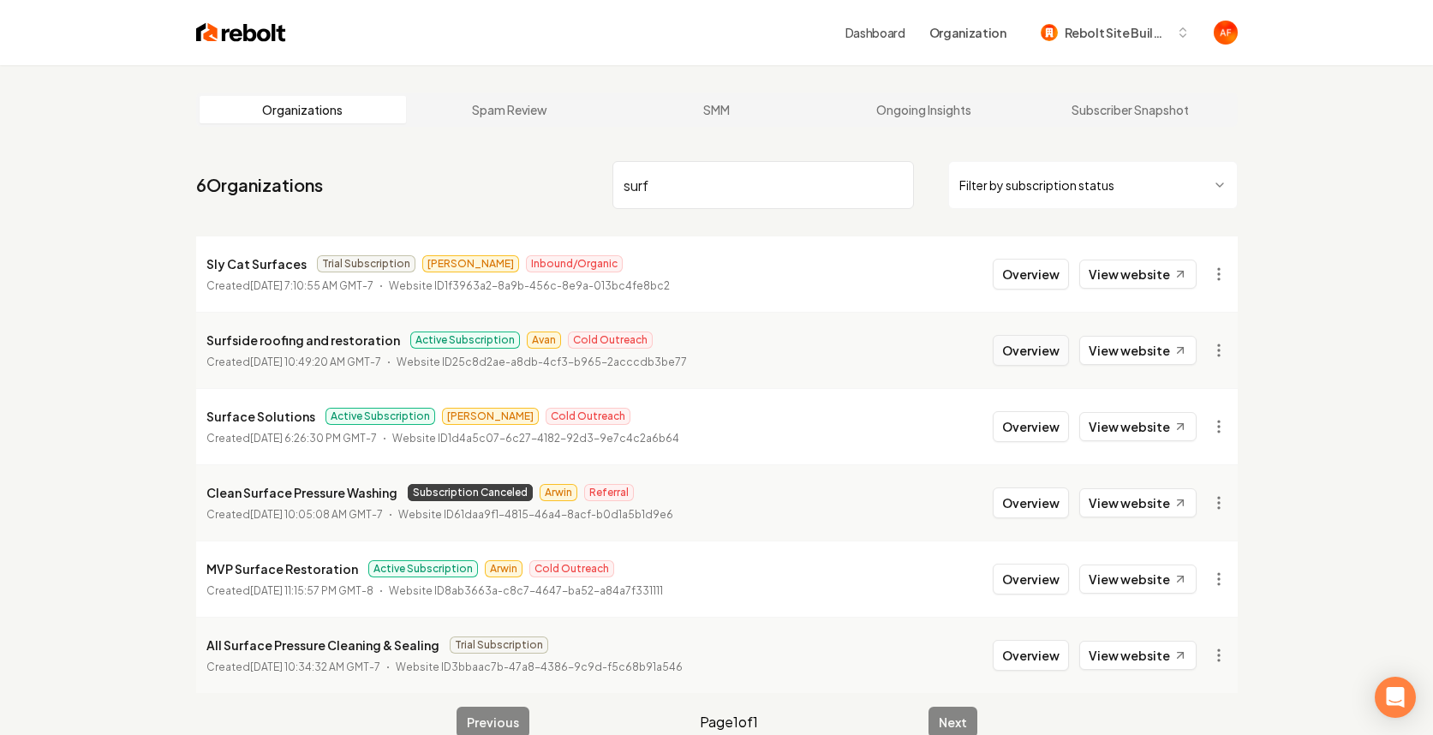
type input "surf"
click at [1044, 339] on button "Overview" at bounding box center [1031, 350] width 76 height 31
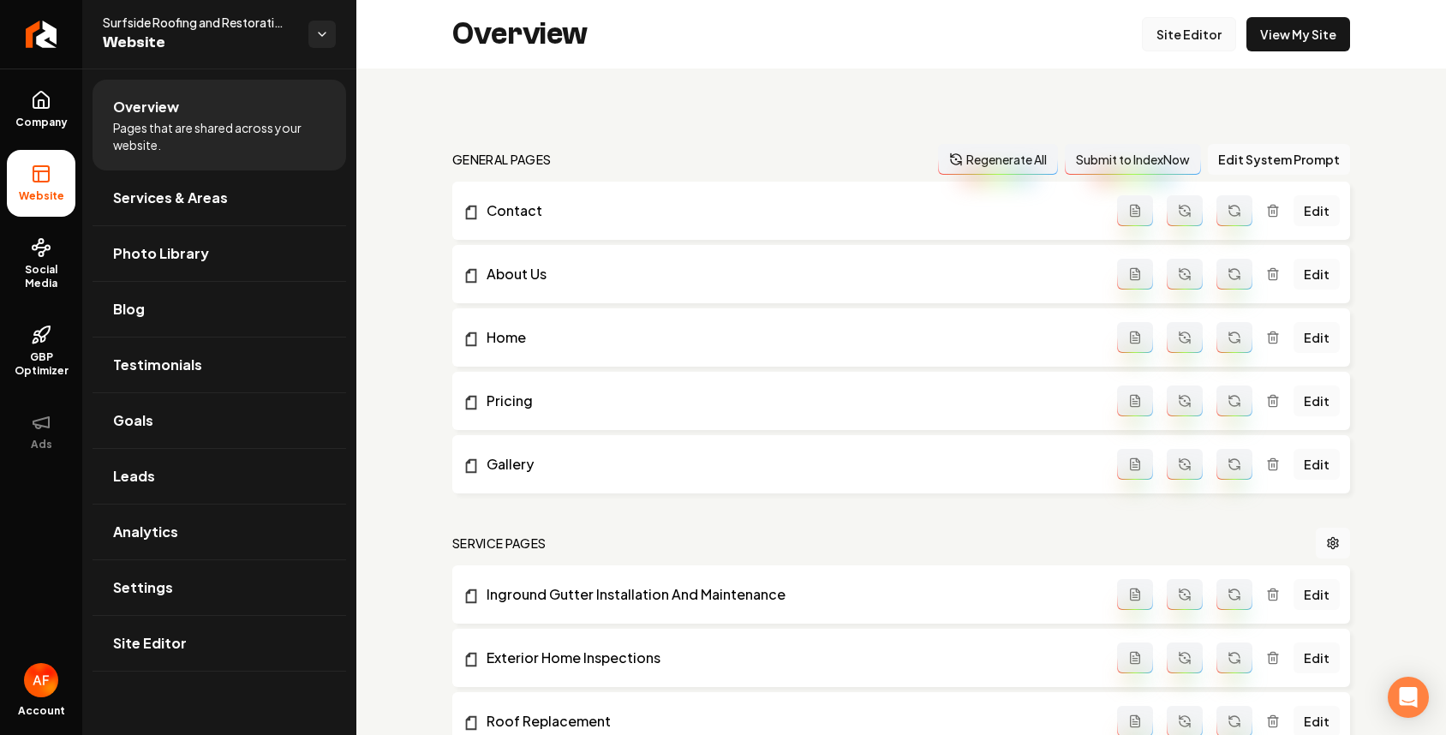
click at [1152, 43] on link "Site Editor" at bounding box center [1189, 34] width 94 height 34
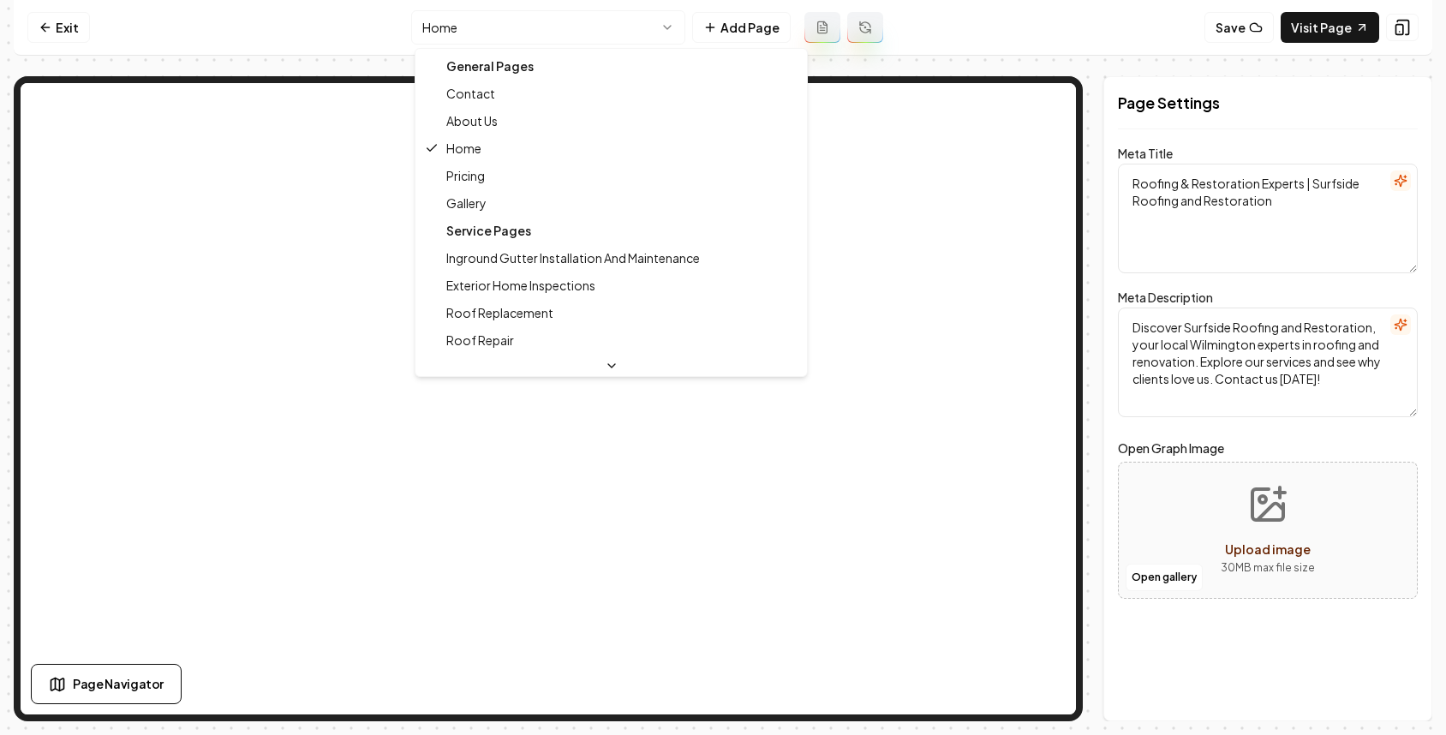
click at [558, 35] on html "Computer Required This feature is only available on a computer. Please switch t…" at bounding box center [723, 367] width 1446 height 735
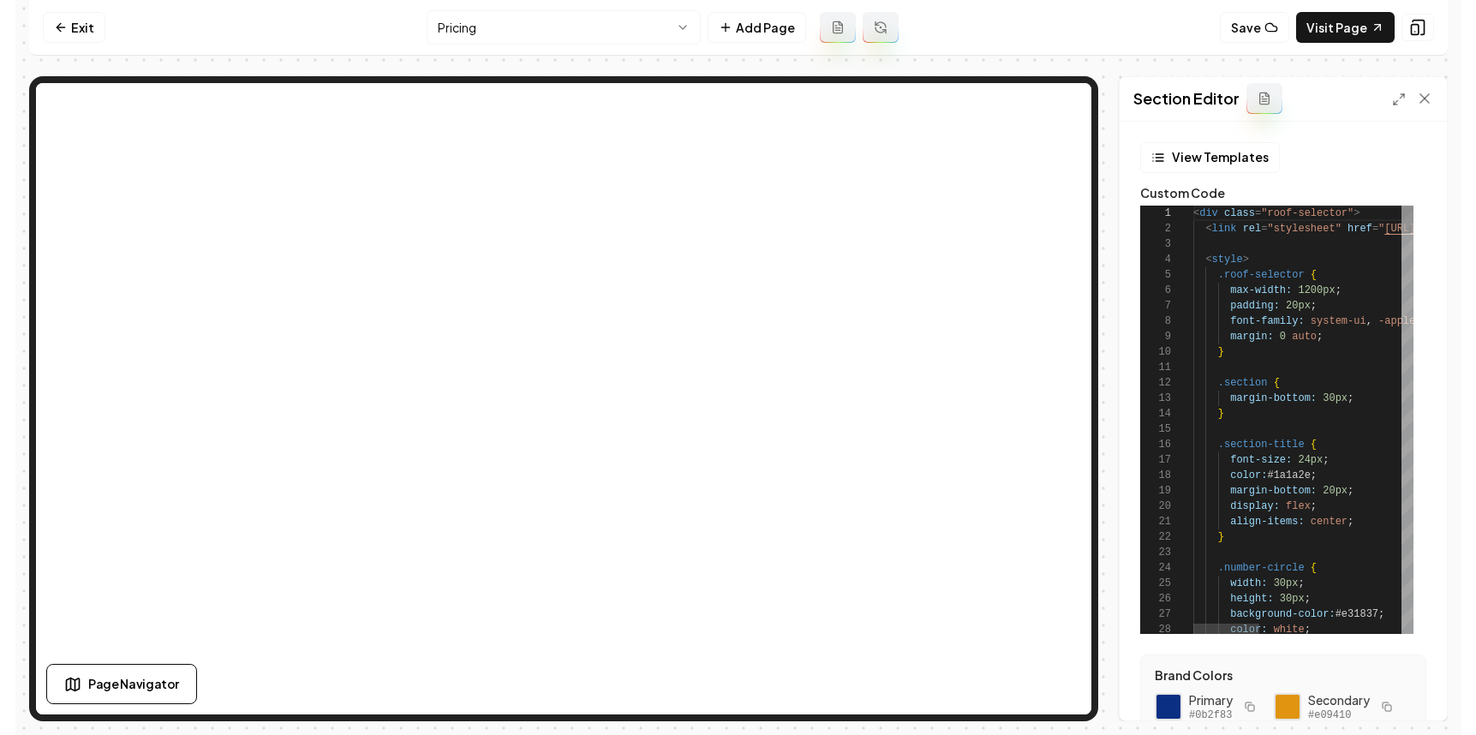
scroll to position [15, 87]
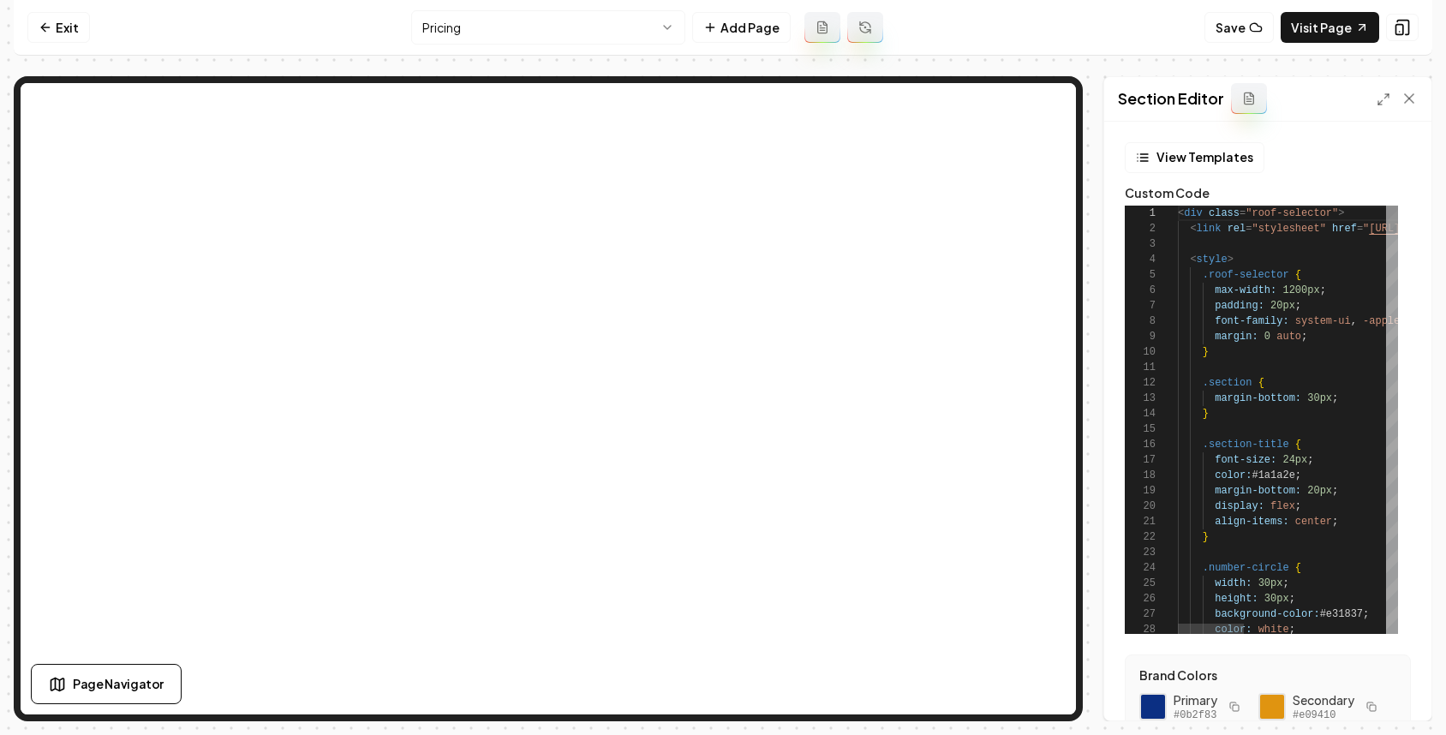
type textarea "**********"
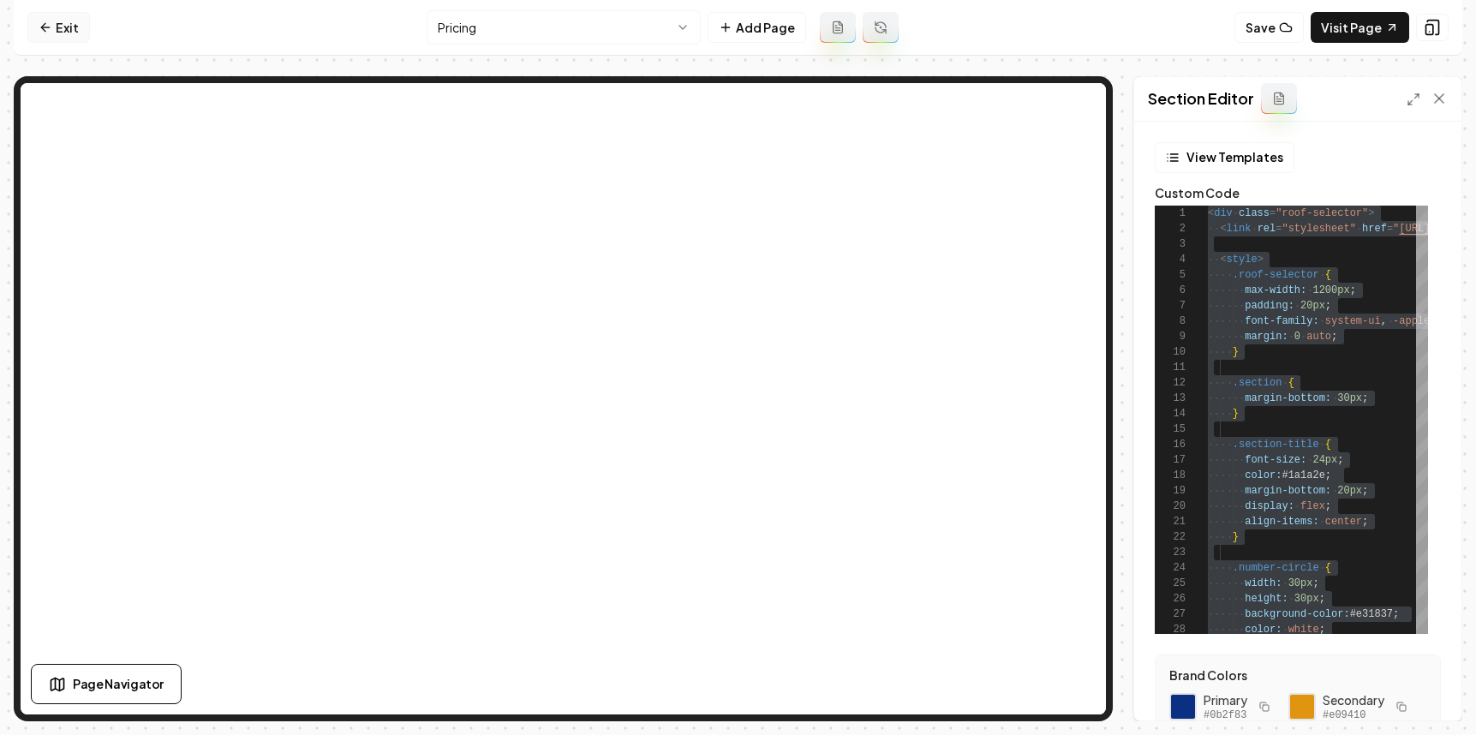
click at [55, 21] on link "Exit" at bounding box center [58, 27] width 63 height 31
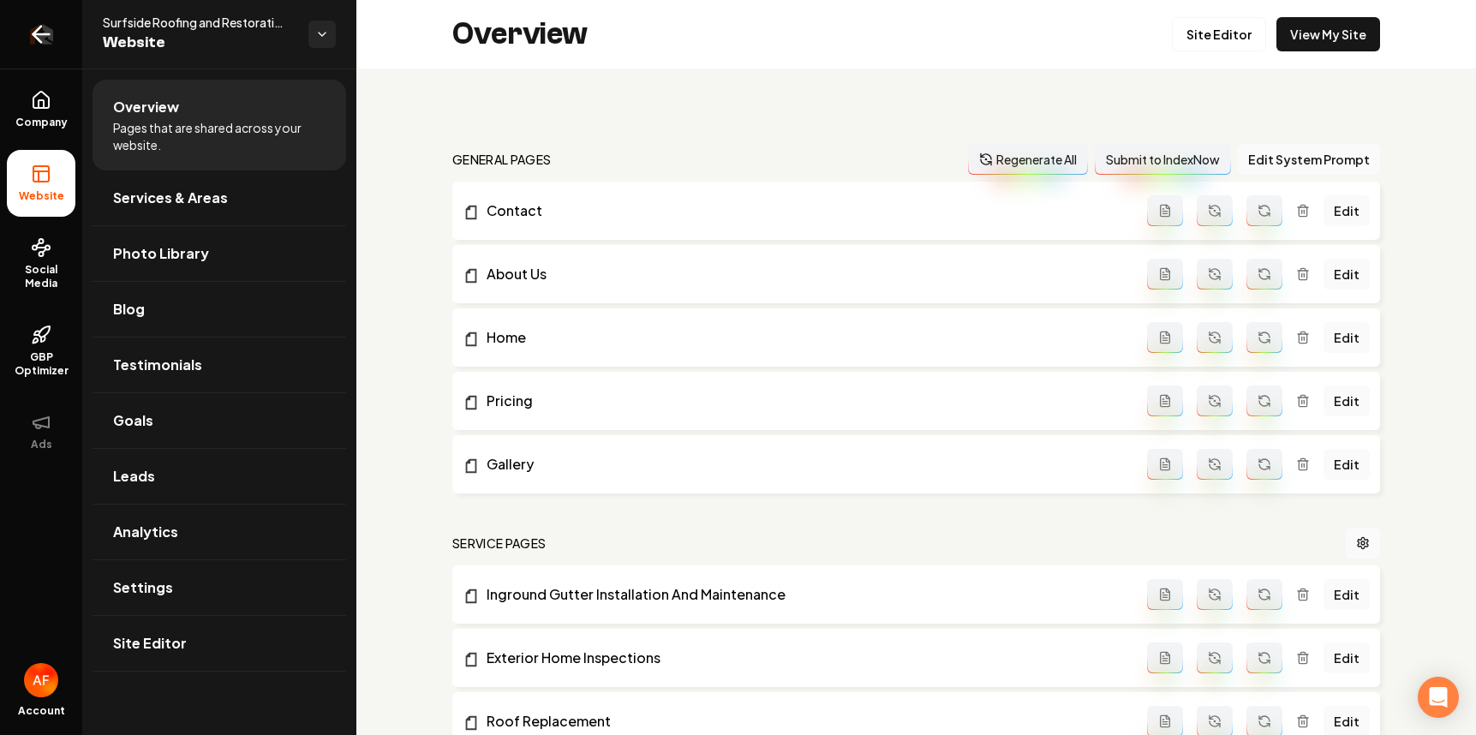
click at [37, 34] on icon "Return to dashboard" at bounding box center [41, 34] width 16 height 0
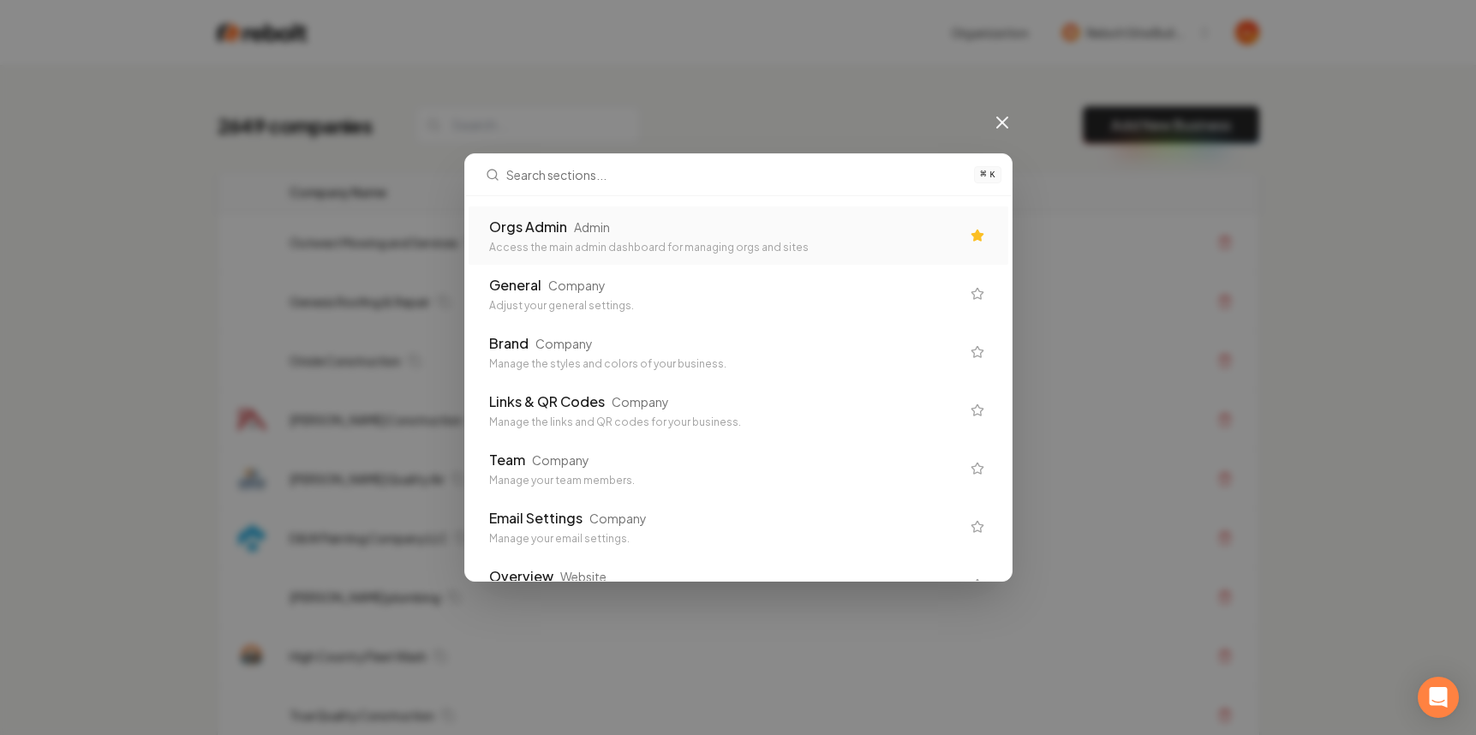
click at [586, 108] on div "⌘ K Orgs Admin Admin Access the main admin dashboard for managing orgs and site…" at bounding box center [738, 367] width 1476 height 735
click at [663, 93] on div "⌘ K Orgs Admin Admin Access the main admin dashboard for managing orgs and site…" at bounding box center [738, 367] width 1476 height 735
click at [985, 120] on div "⌘ K Orgs Admin Admin Access the main admin dashboard for managing orgs and site…" at bounding box center [738, 367] width 1476 height 735
click at [997, 119] on icon at bounding box center [1002, 122] width 10 height 10
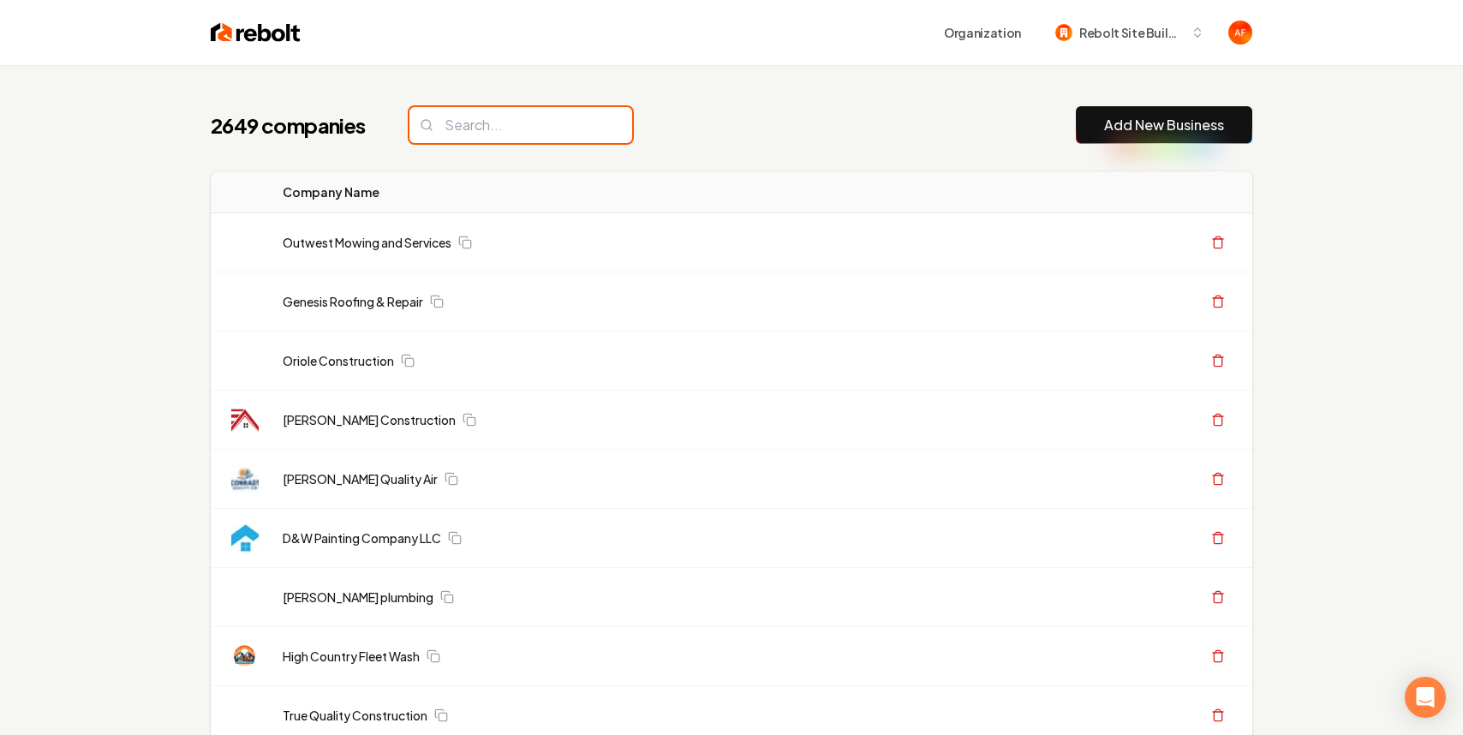
click at [523, 140] on input "search" at bounding box center [520, 125] width 223 height 36
click at [524, 134] on input "search" at bounding box center [520, 125] width 223 height 36
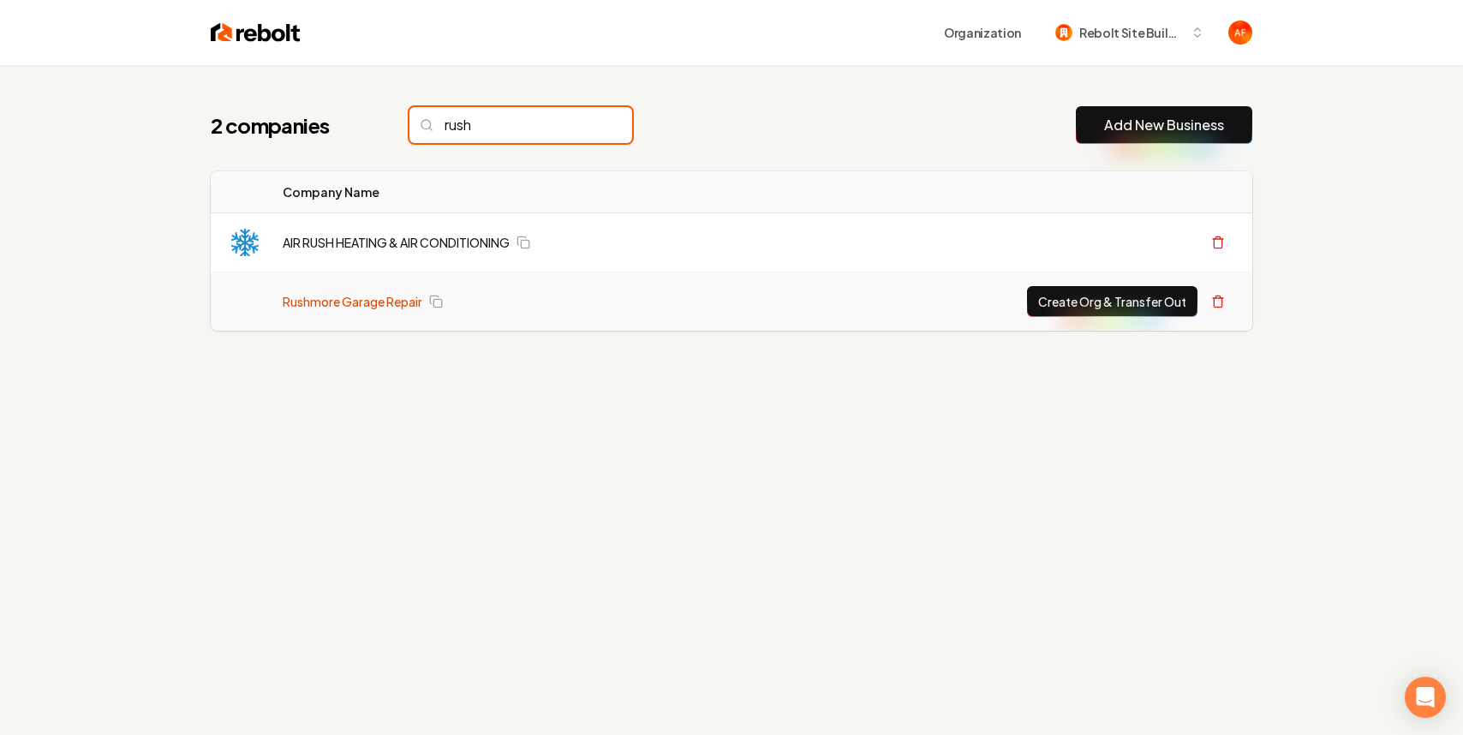
type input "rush"
click at [354, 302] on link "Rushmore Garage Repair" at bounding box center [353, 301] width 140 height 17
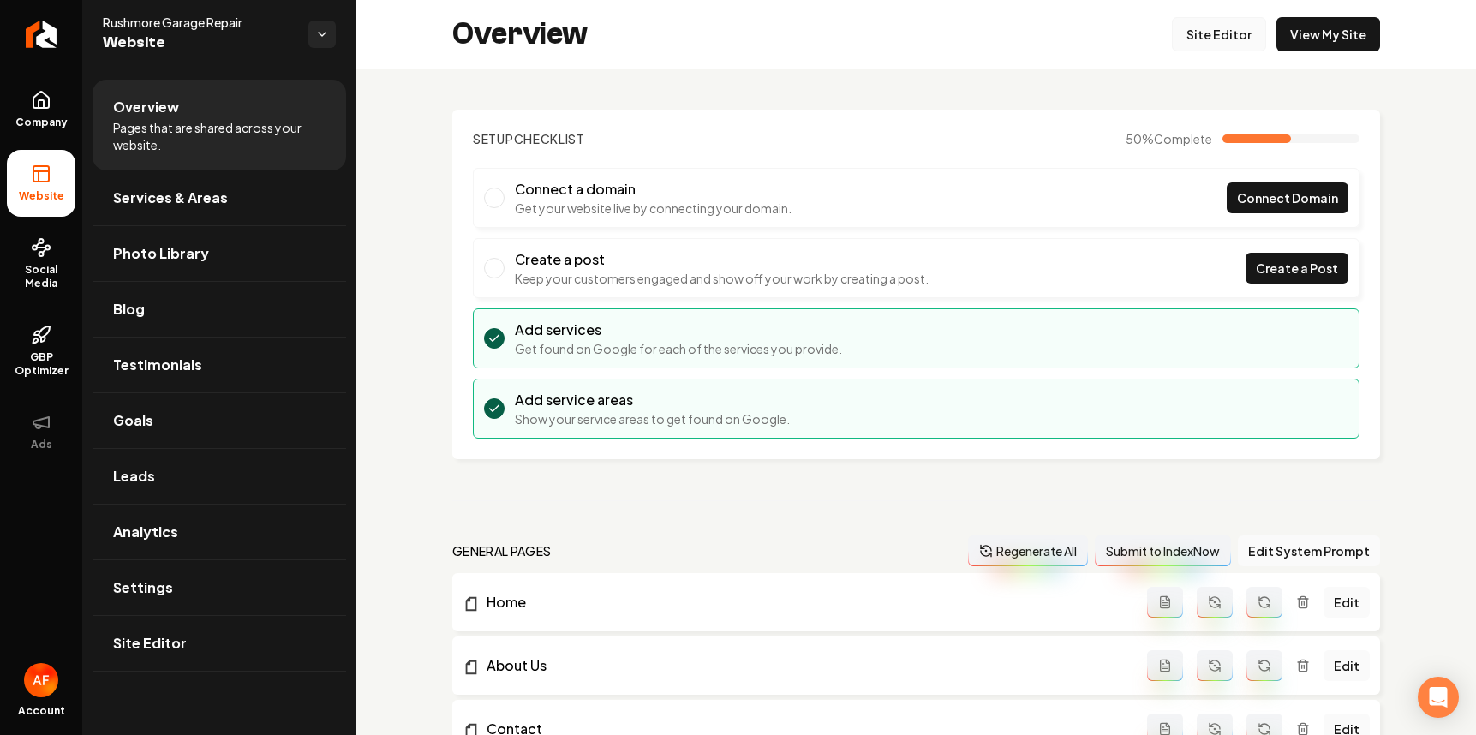
click at [1152, 38] on link "Site Editor" at bounding box center [1219, 34] width 94 height 34
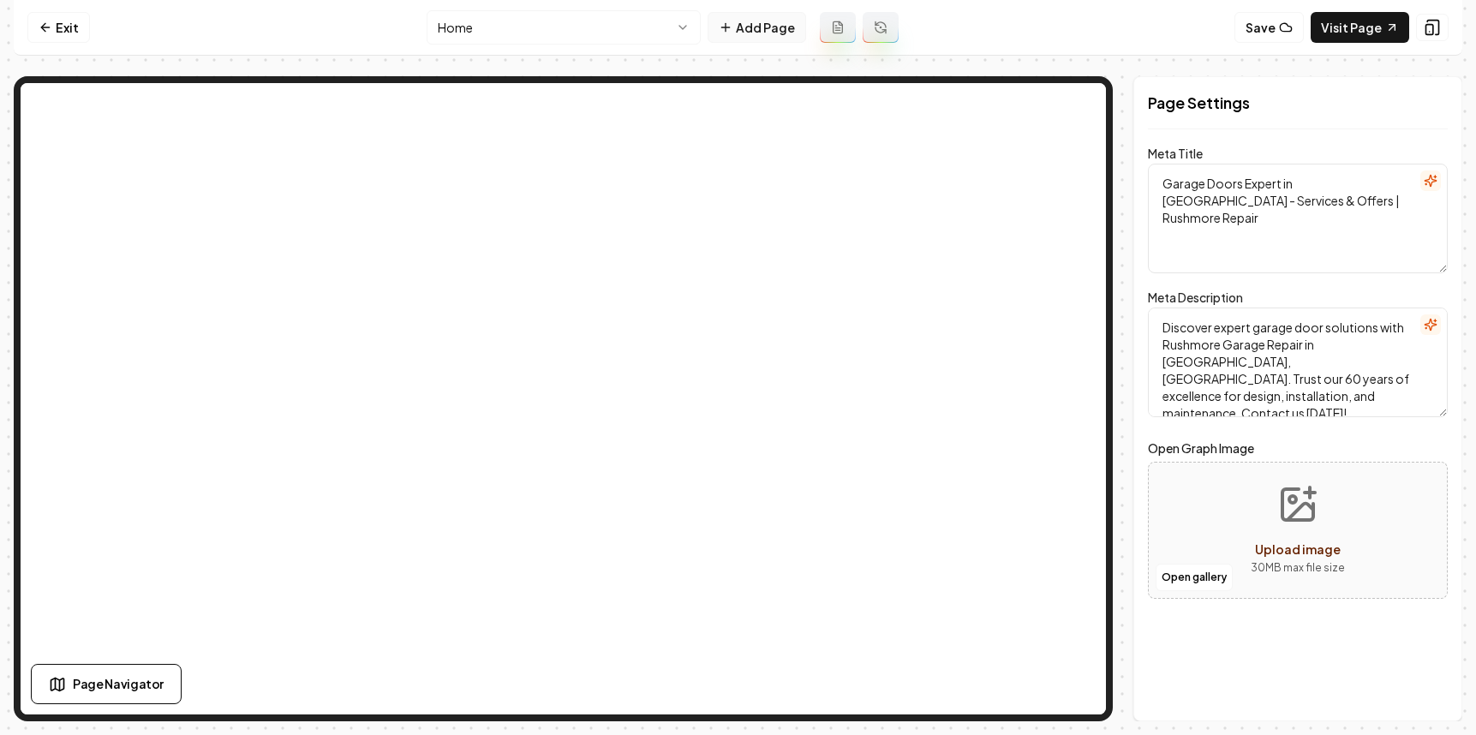
click at [726, 40] on button "Add Page" at bounding box center [757, 27] width 99 height 31
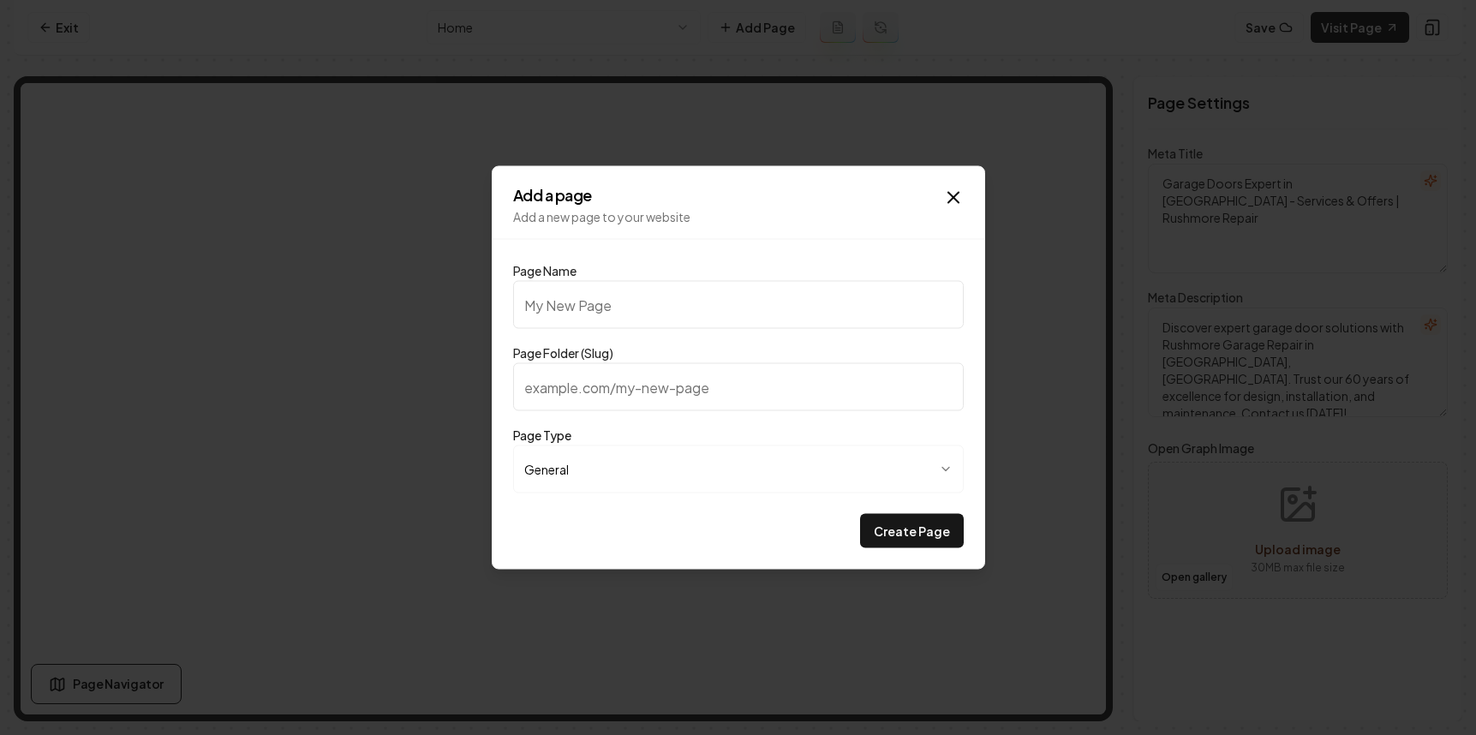
type input "P"
type input "p"
type input "PR"
type input "pr"
type input "PRi"
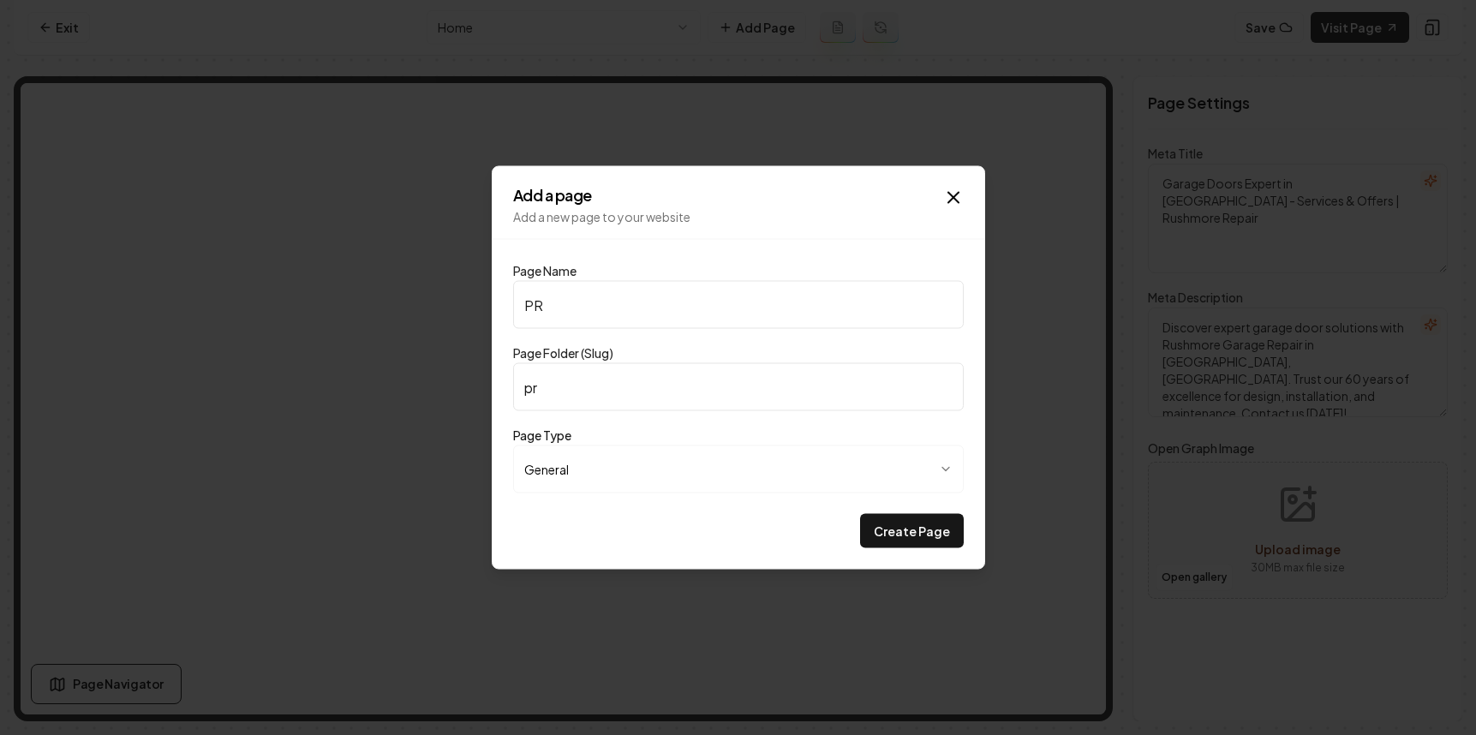
type input "pri"
type input "PRic"
type input "pric"
type input "PRici"
type input "prici"
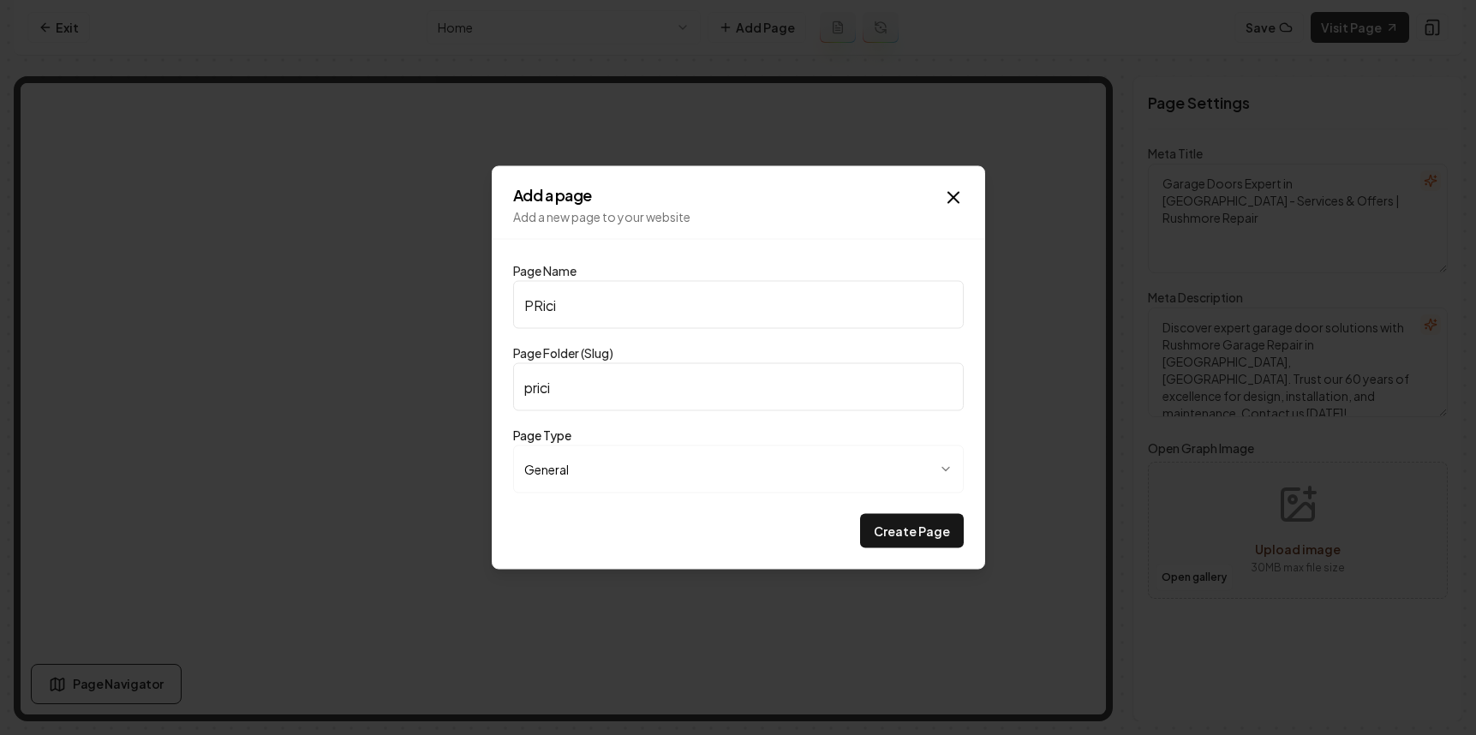
type input "PRicin"
type input "pricin"
type input "PRicing"
type input "pricing"
click at [537, 307] on input "PRicing" at bounding box center [738, 305] width 451 height 48
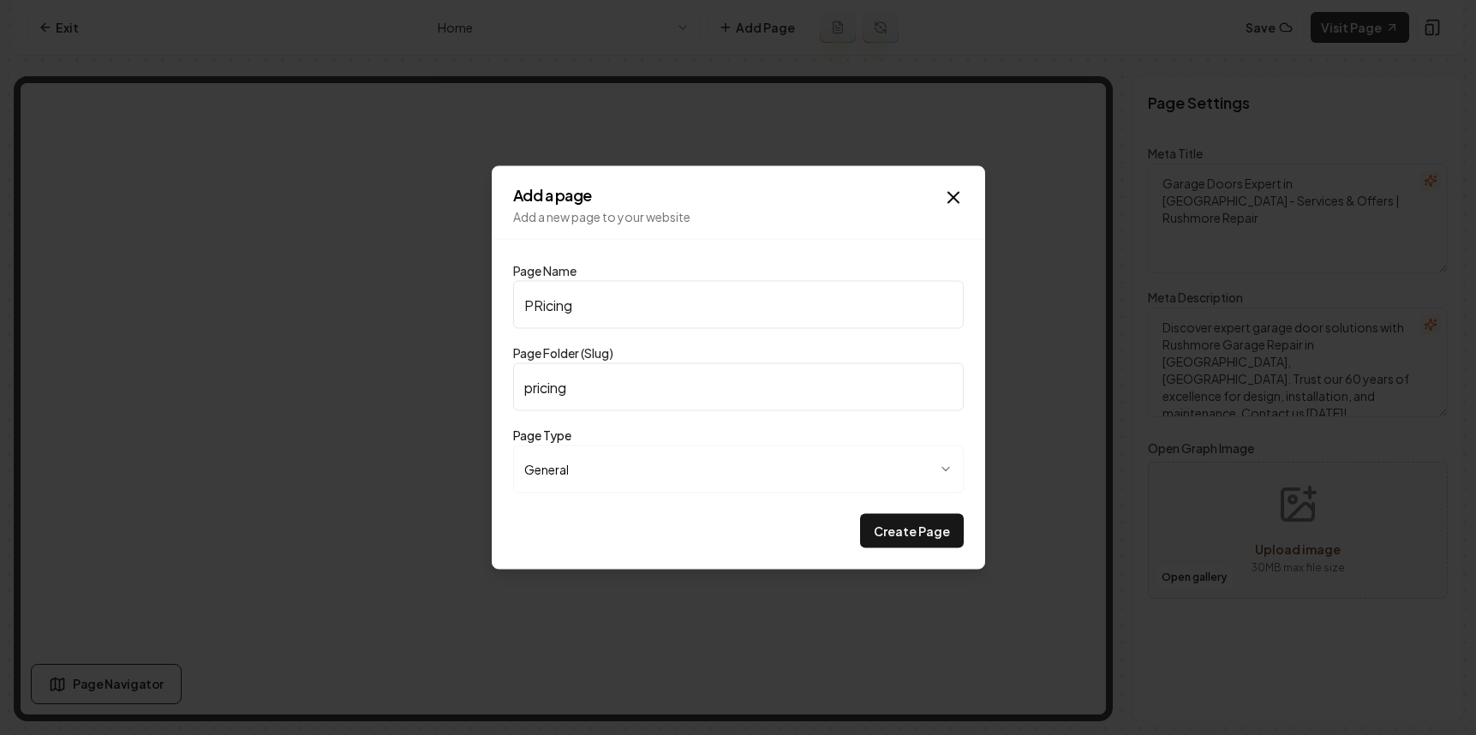
type input "Picing"
type input "picing"
type input "Pricing"
type input "pricing"
type input "Pricing"
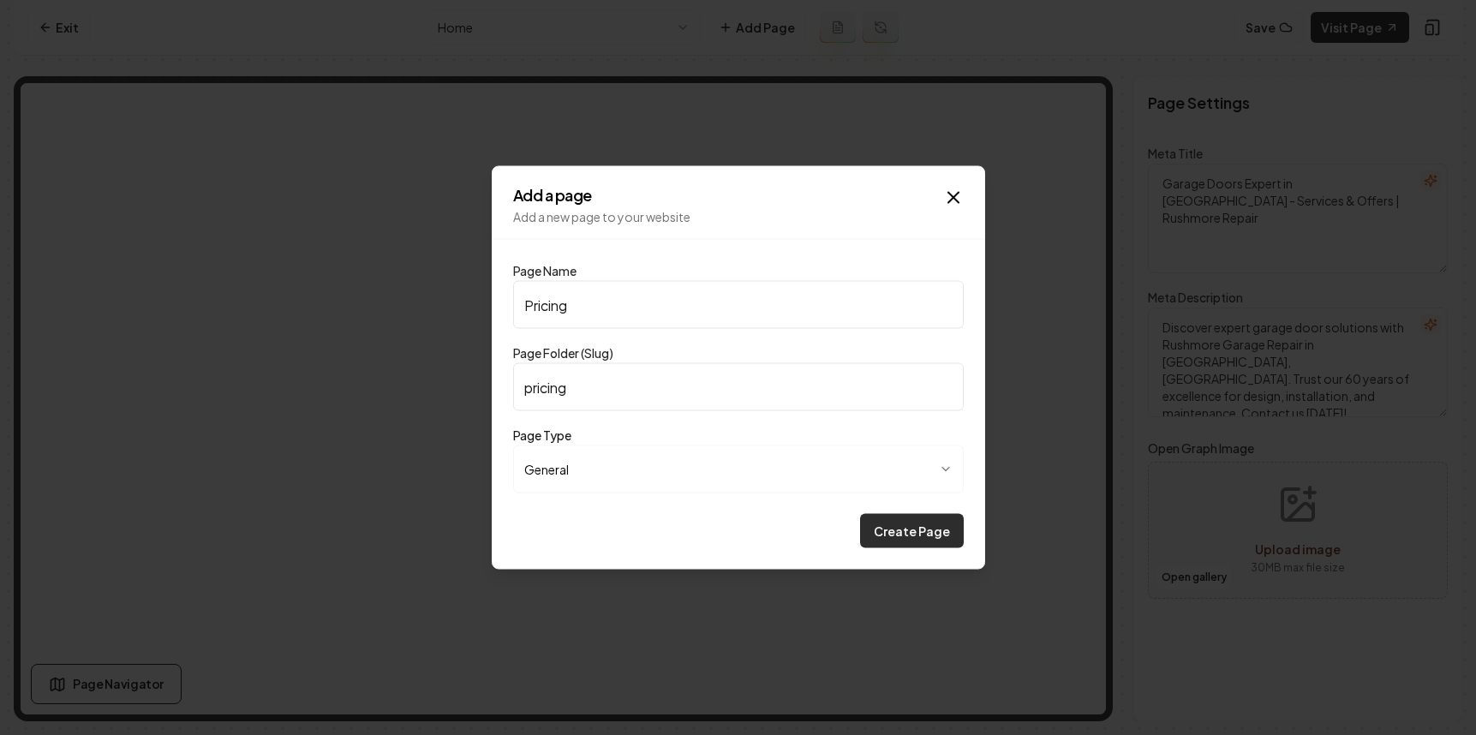
click at [926, 523] on button "Create Page" at bounding box center [912, 531] width 104 height 34
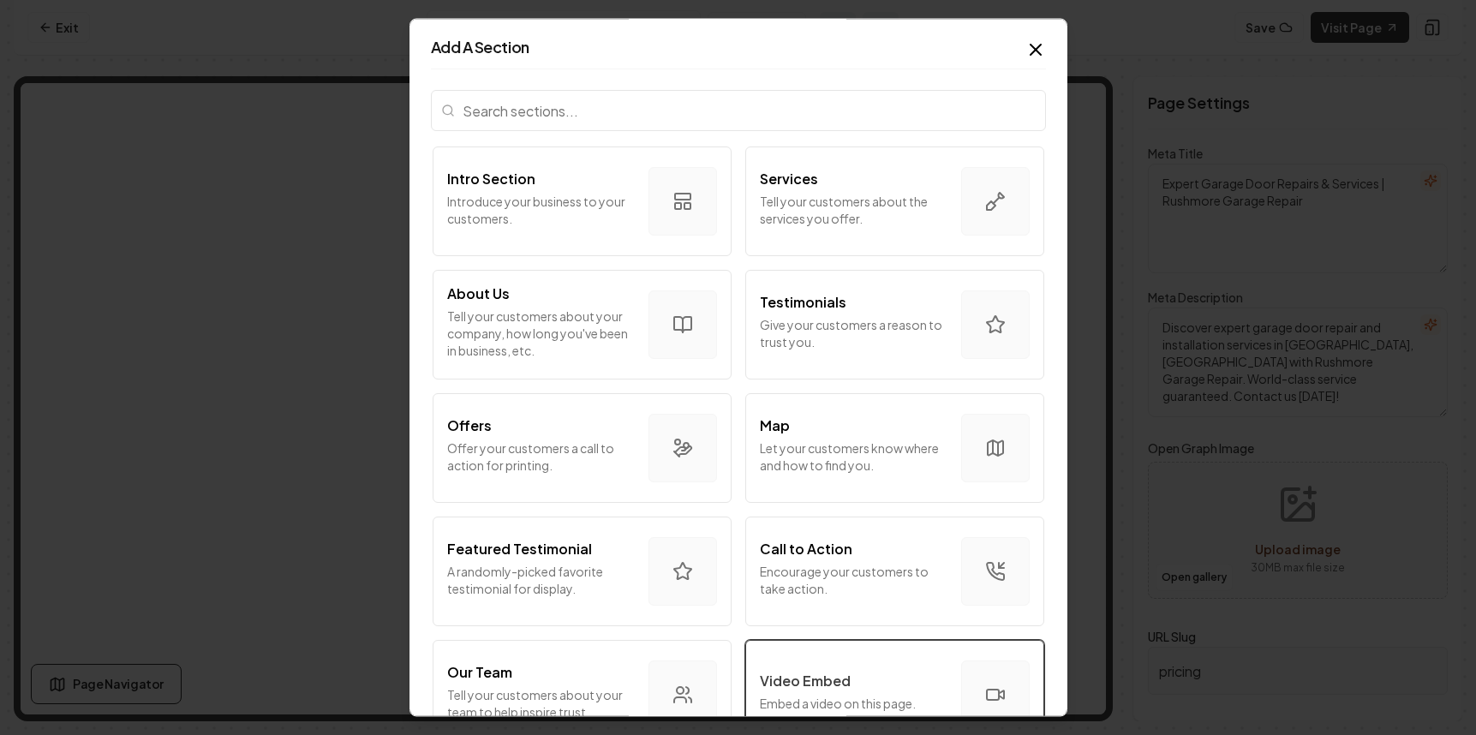
scroll to position [175, 0]
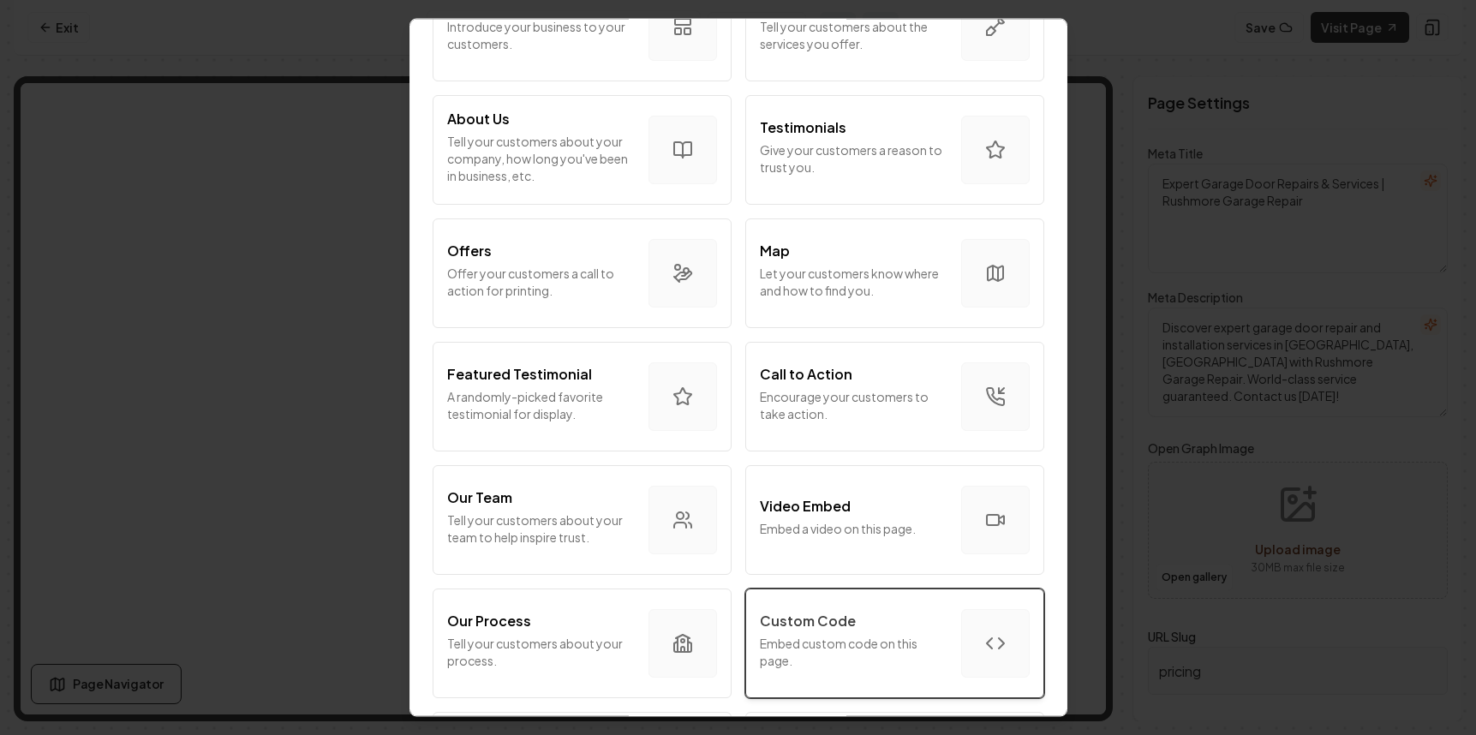
click at [937, 648] on button "Custom Code Embed custom code on this page." at bounding box center [894, 643] width 299 height 110
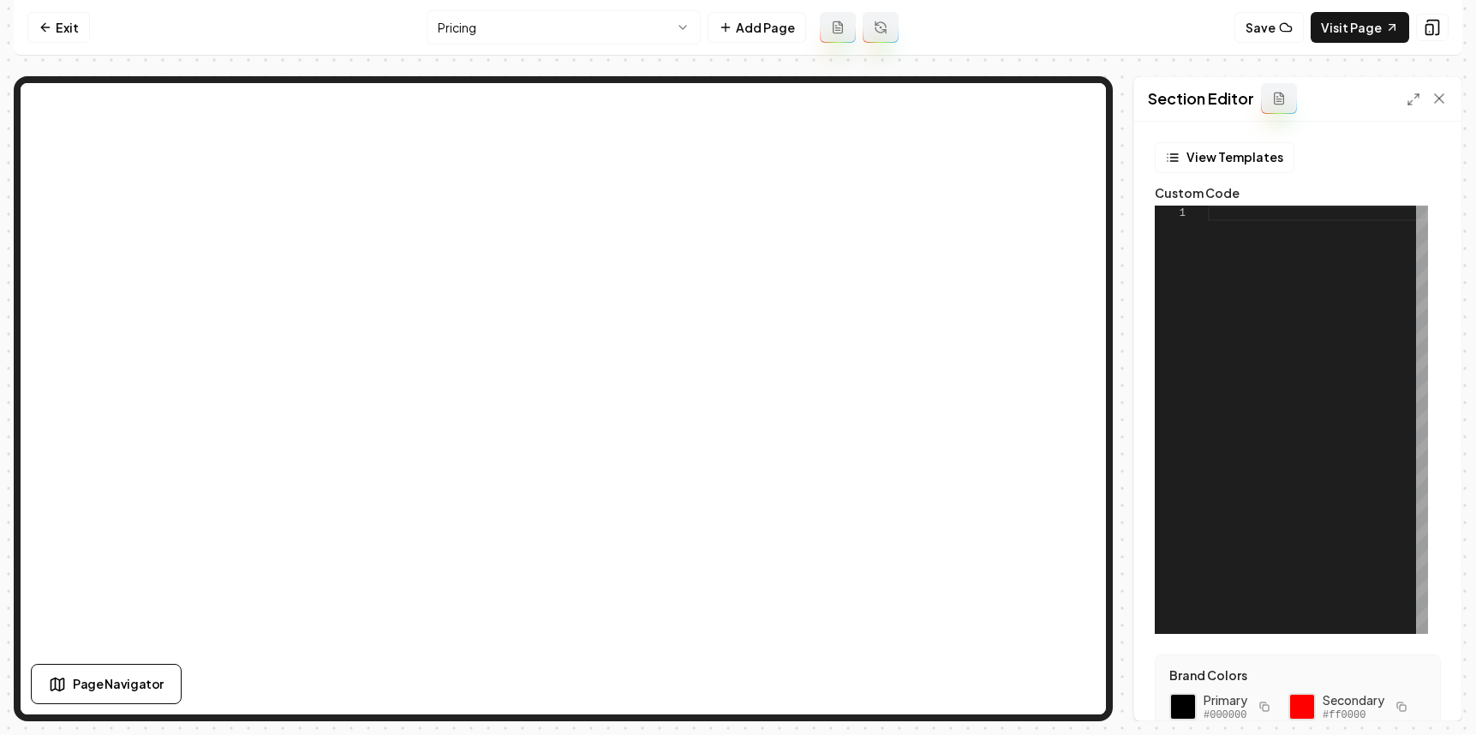
click at [1152, 422] on div at bounding box center [1318, 420] width 220 height 428
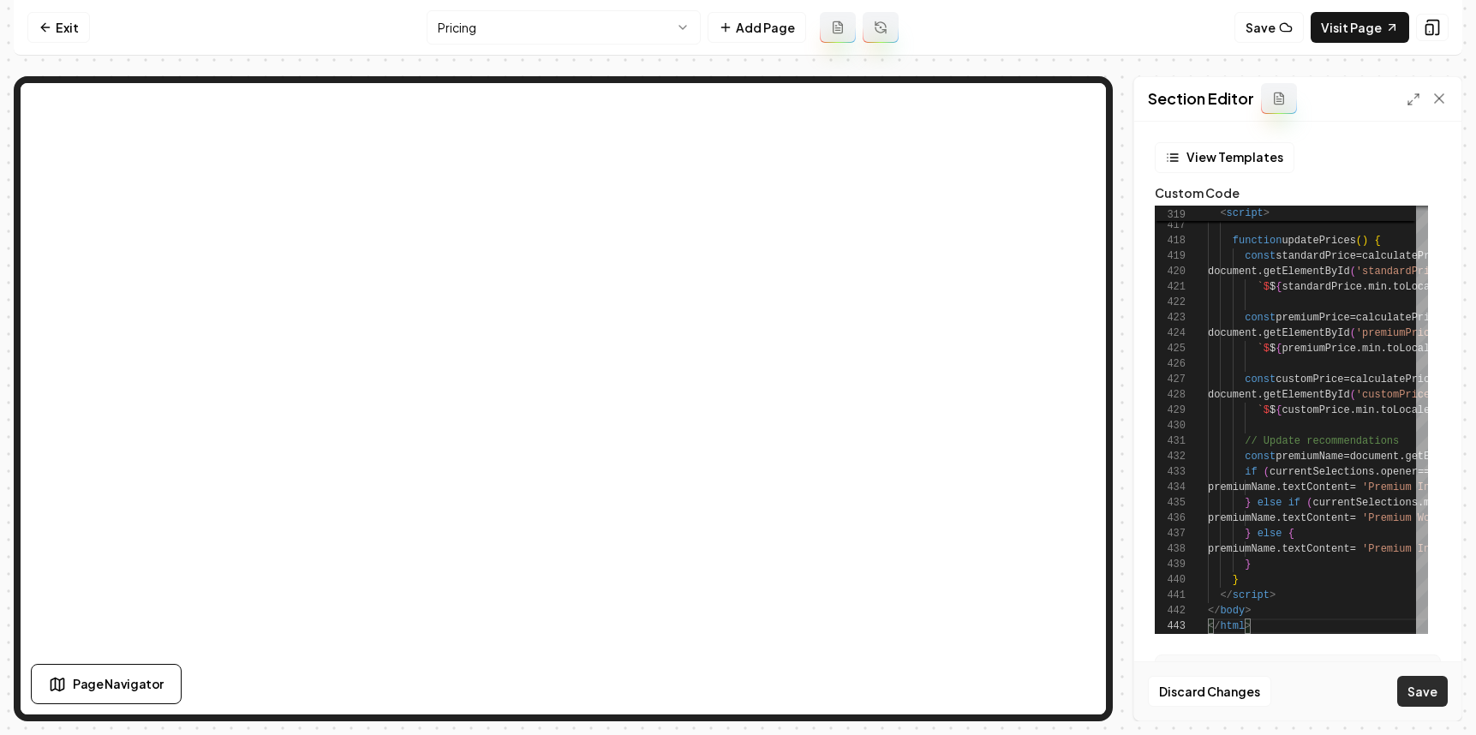
click at [1152, 688] on button "Save" at bounding box center [1422, 691] width 51 height 31
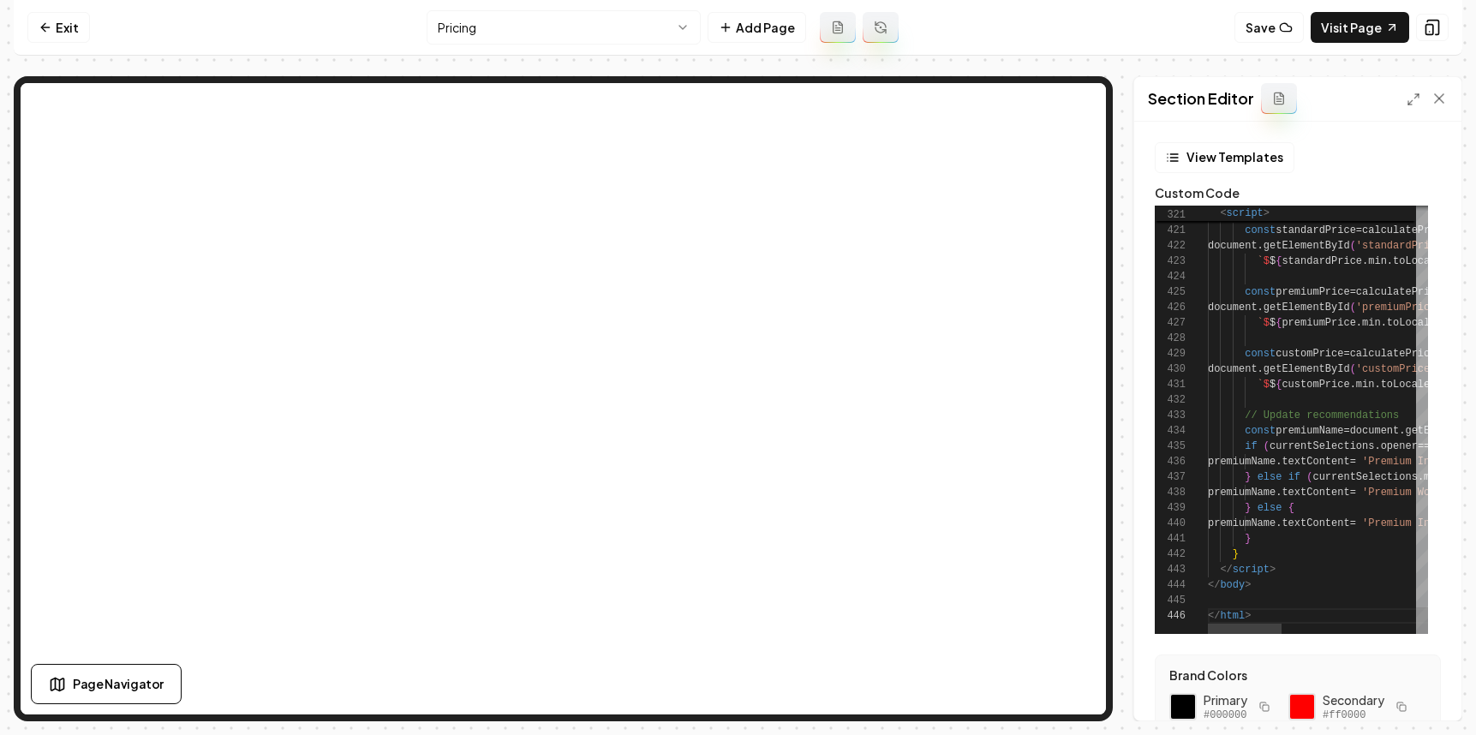
scroll to position [256, 0]
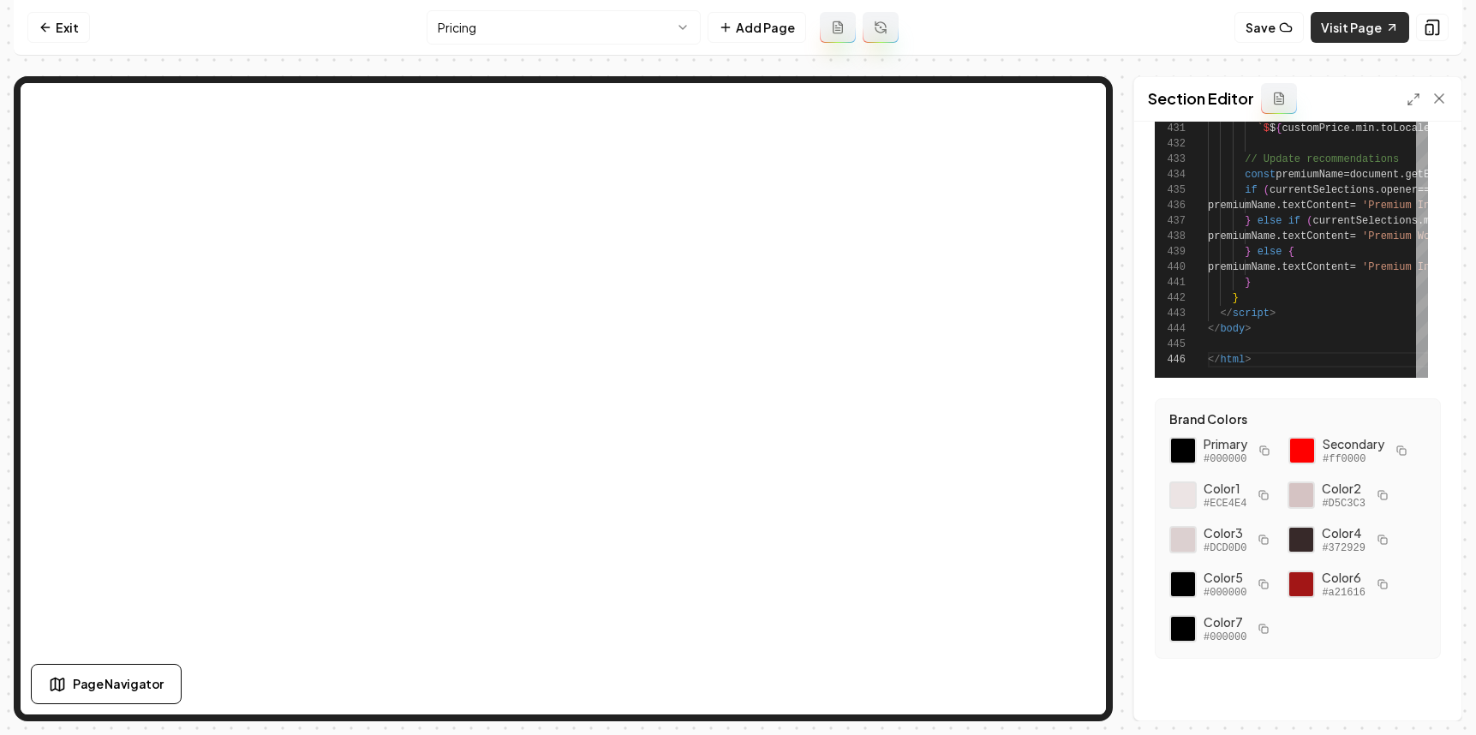
click at [1152, 31] on link "Visit Page" at bounding box center [1360, 27] width 99 height 31
type textarea "**********"
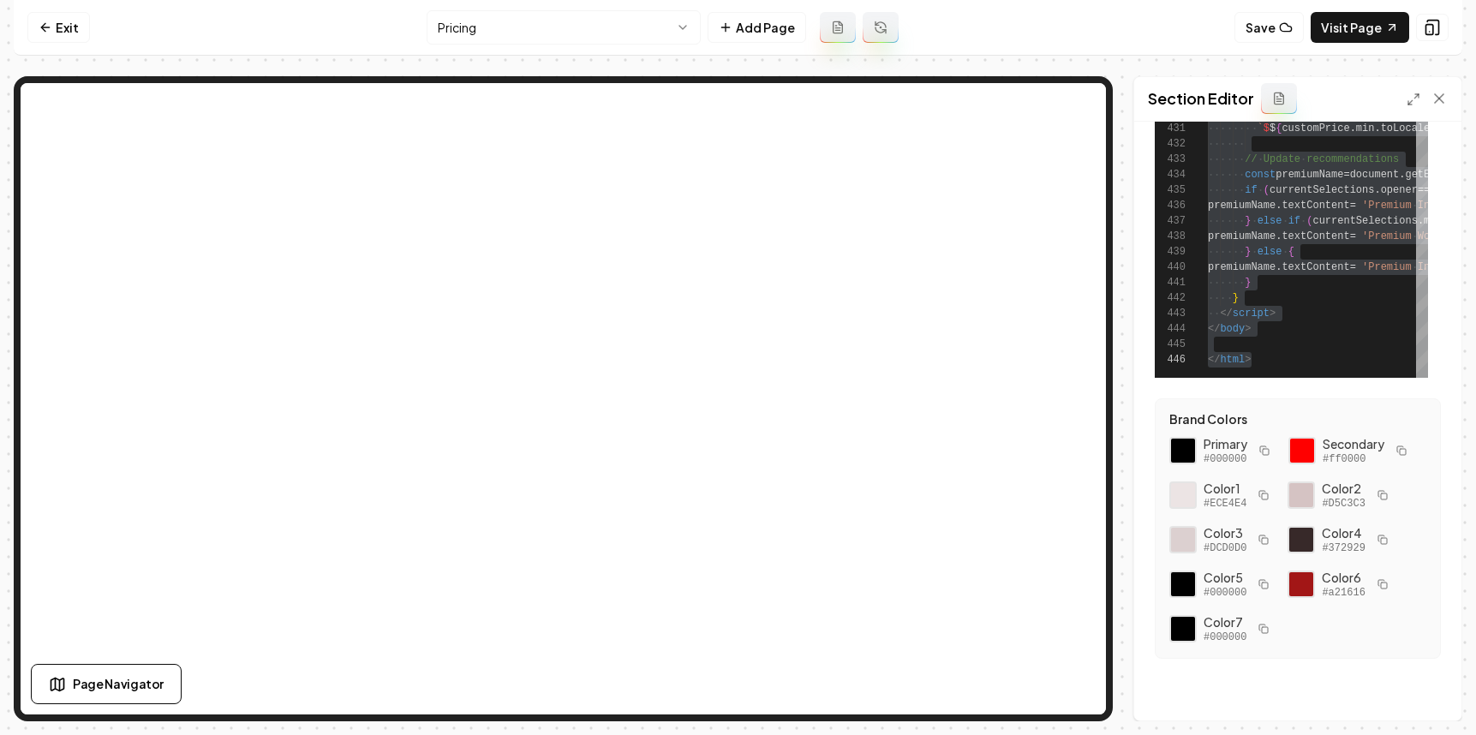
click at [1152, 101] on button at bounding box center [1279, 98] width 36 height 31
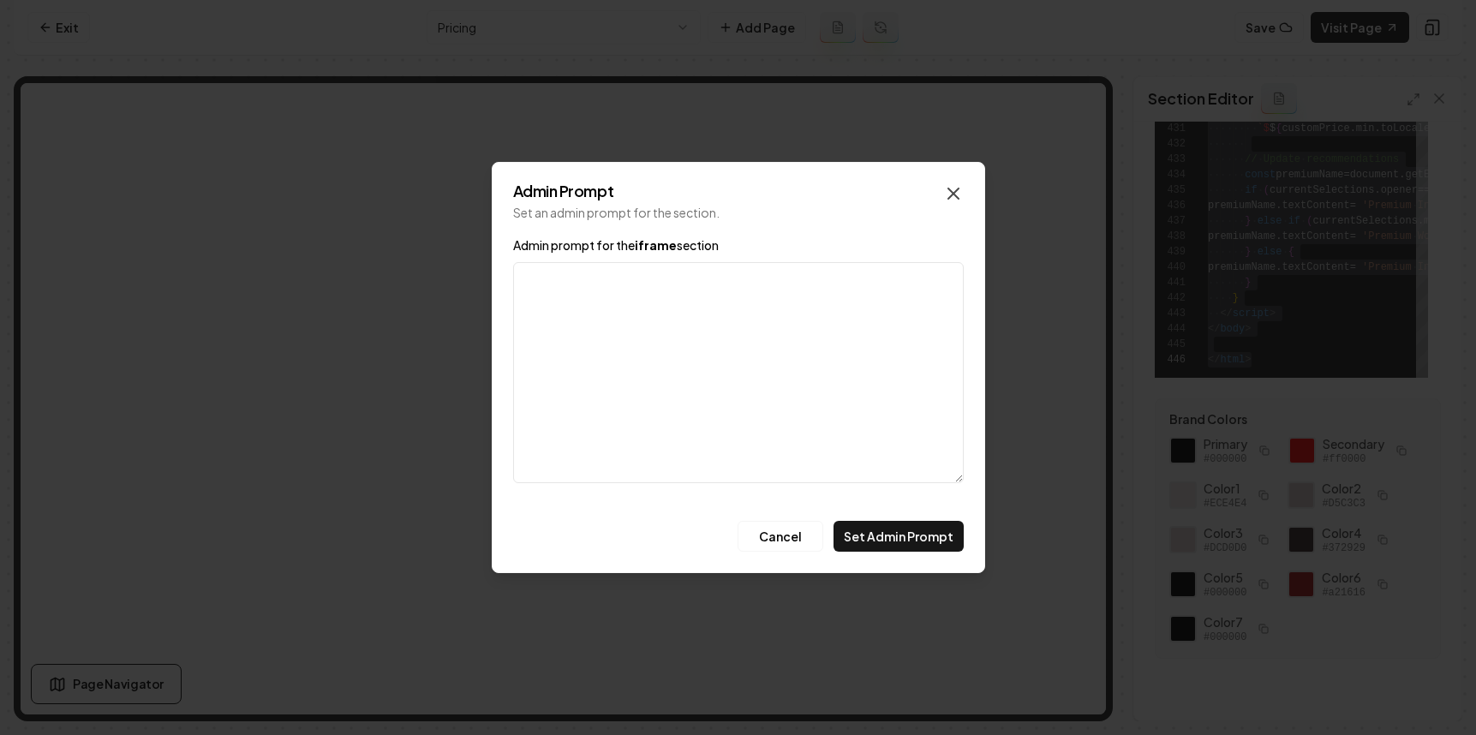
drag, startPoint x: 964, startPoint y: 182, endPoint x: 954, endPoint y: 191, distance: 13.3
click at [964, 182] on div "Admin Prompt Set an admin prompt for the section. Admin prompt for the iframe s…" at bounding box center [738, 367] width 493 height 411
drag, startPoint x: 954, startPoint y: 191, endPoint x: 1269, endPoint y: 82, distance: 333.5
click at [961, 187] on icon "button" at bounding box center [953, 193] width 21 height 21
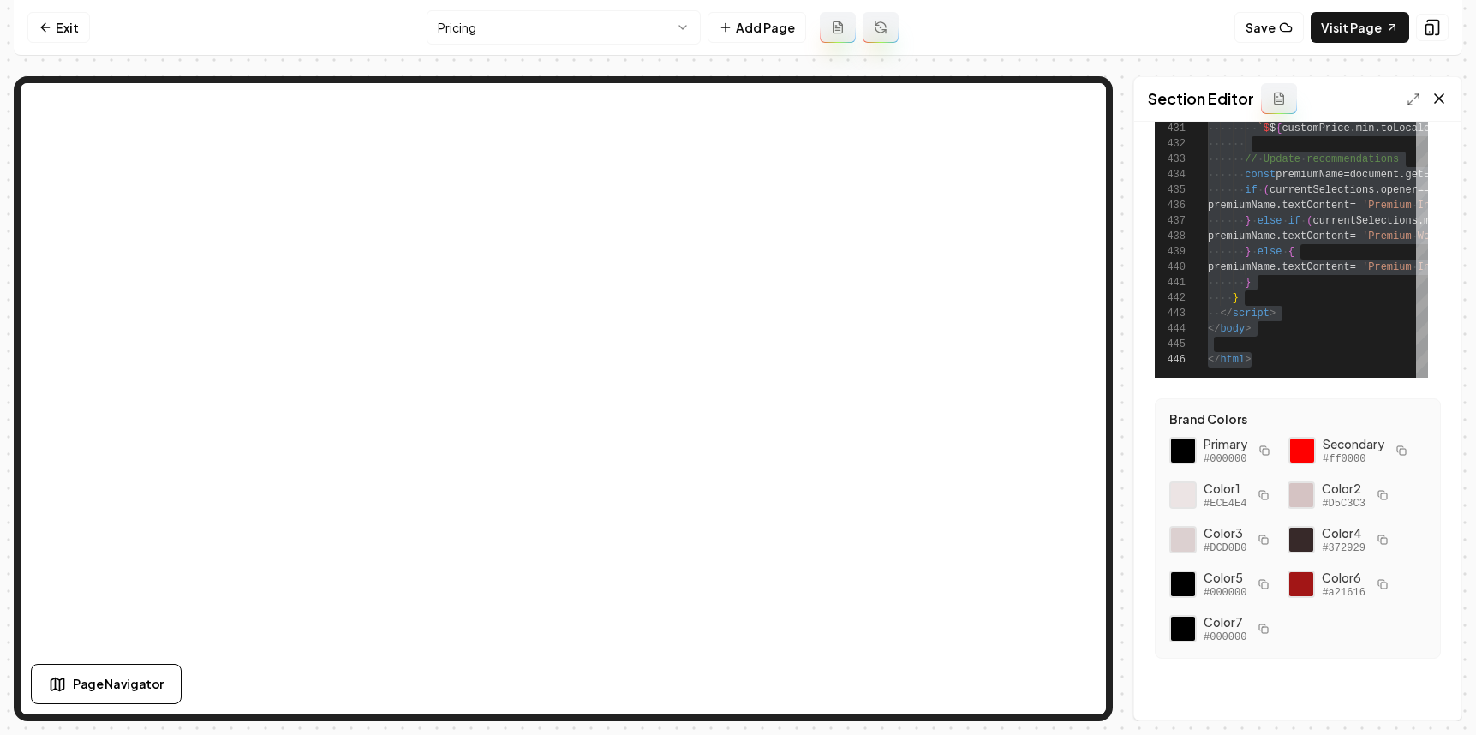
click at [1152, 105] on icon at bounding box center [1439, 98] width 17 height 17
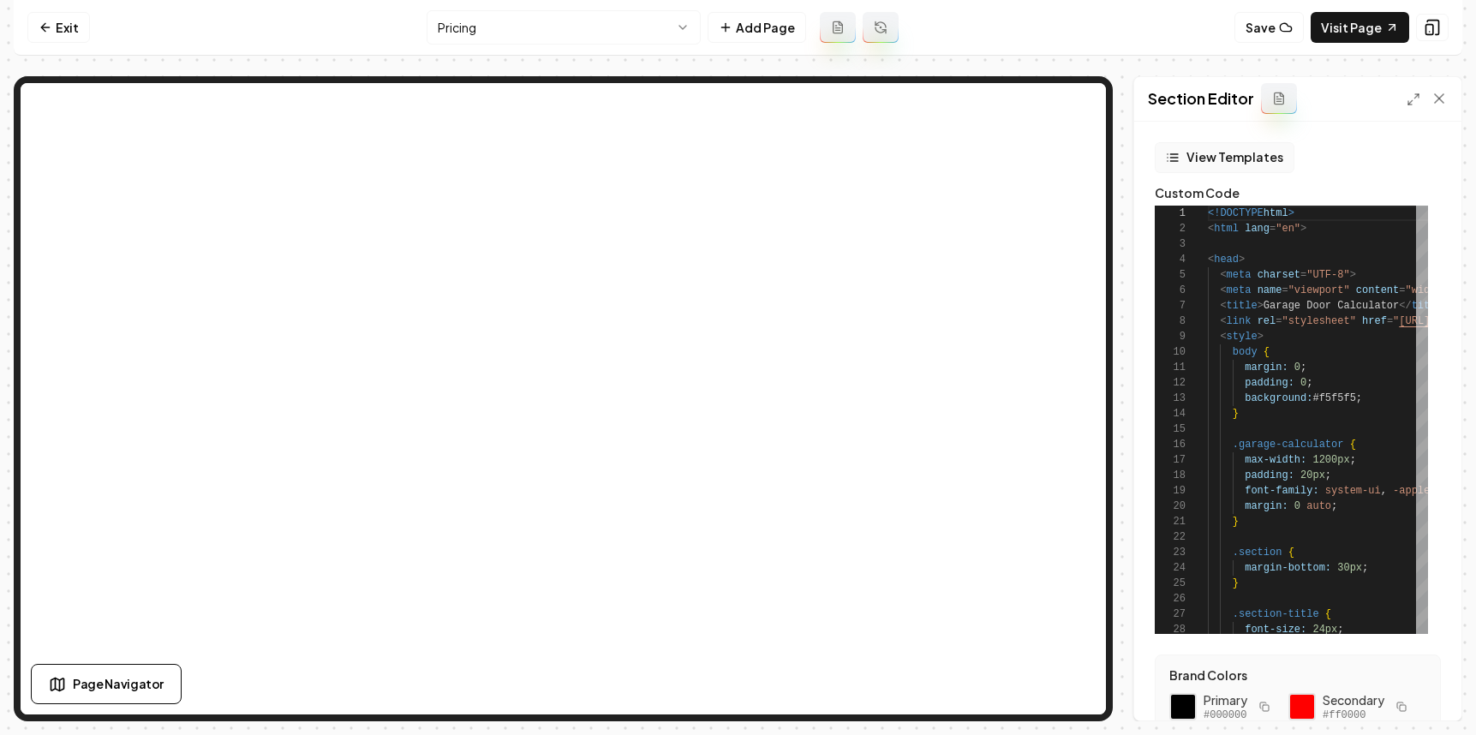
click at [1152, 152] on button "View Templates" at bounding box center [1225, 157] width 140 height 31
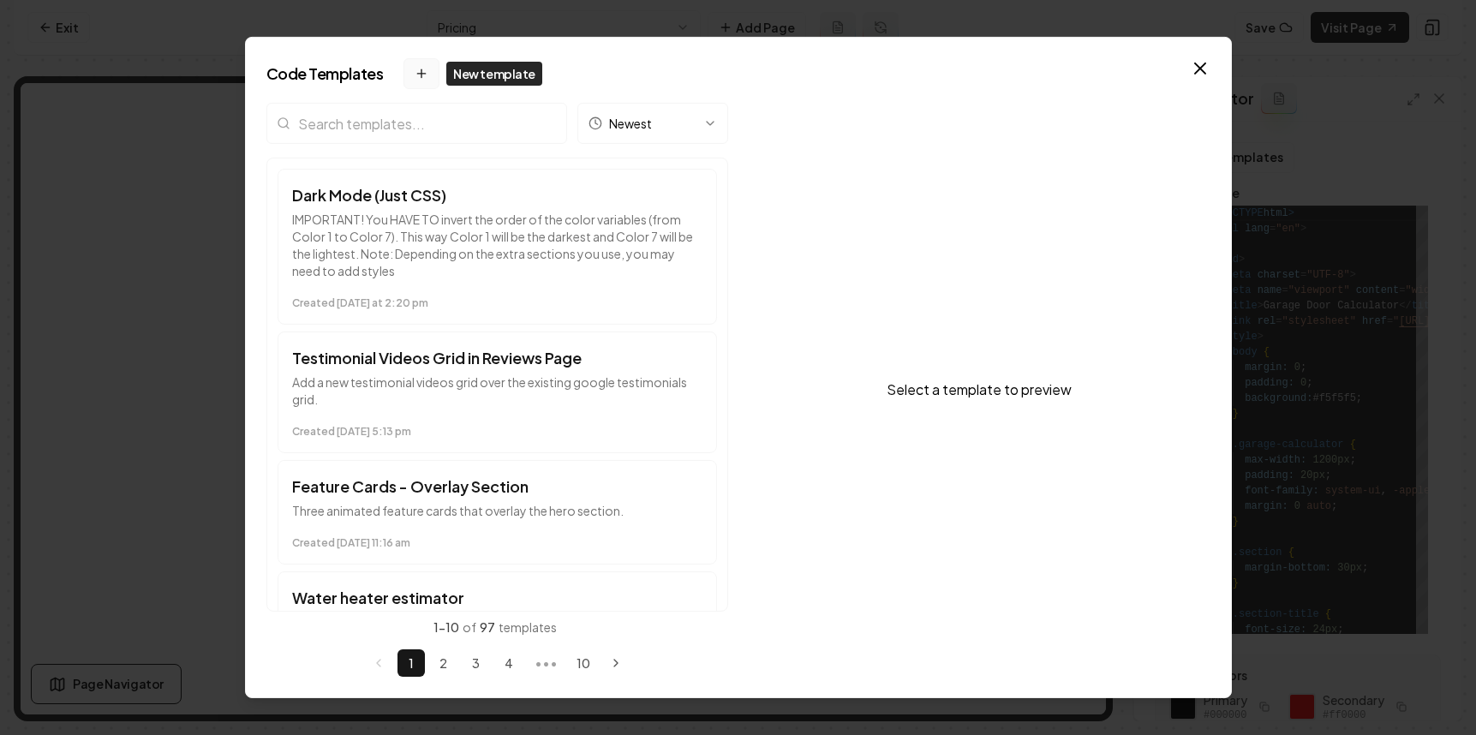
click at [428, 75] on button "New template" at bounding box center [421, 73] width 36 height 31
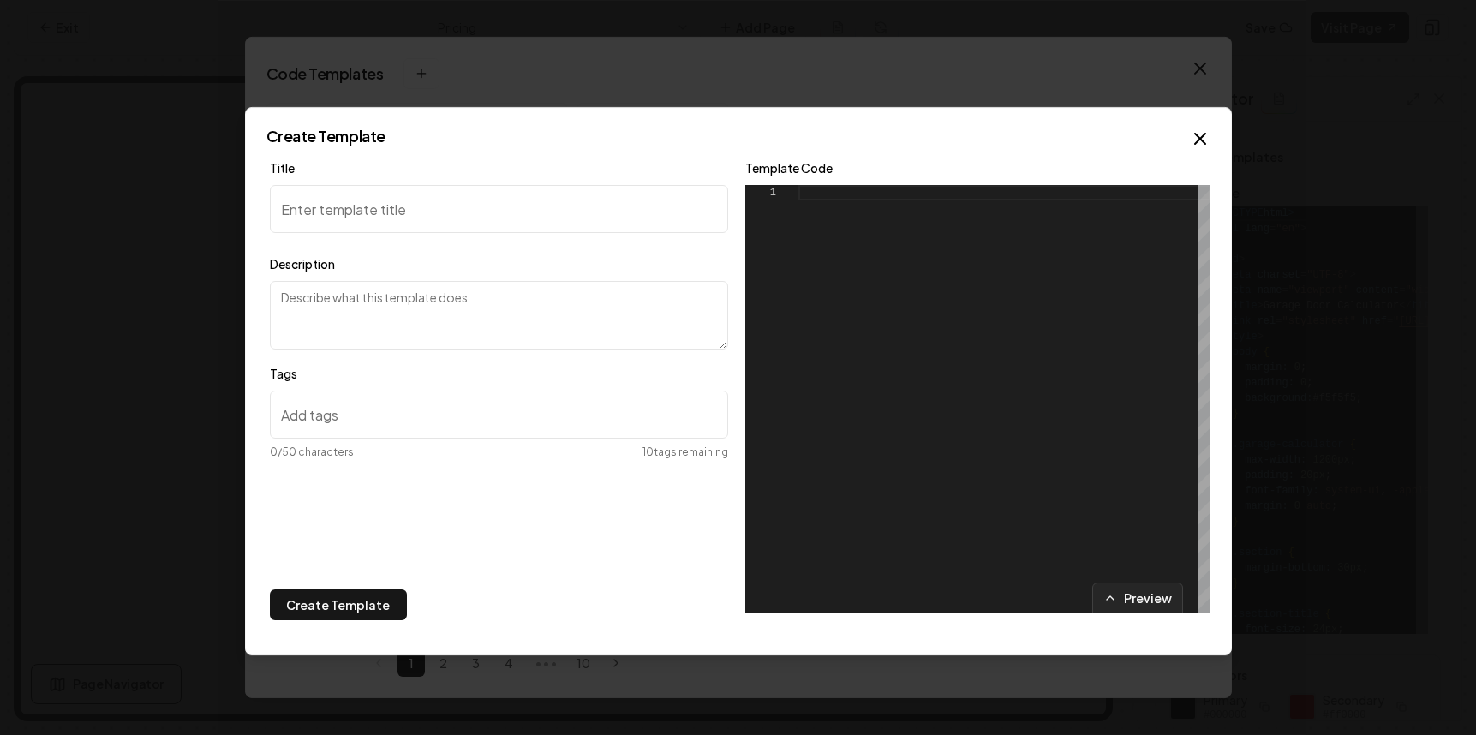
click at [880, 263] on div at bounding box center [1004, 399] width 412 height 428
type textarea "**********"
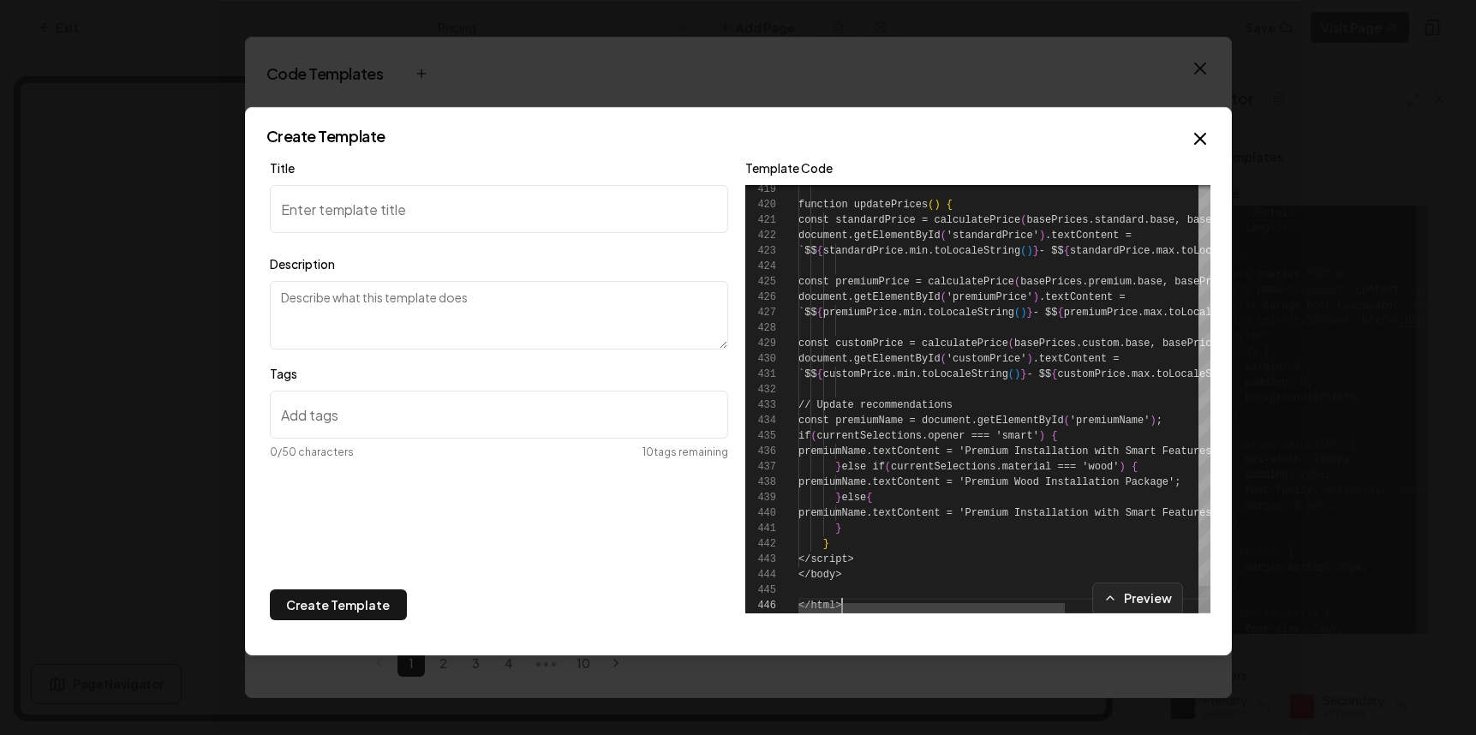
scroll to position [77, 44]
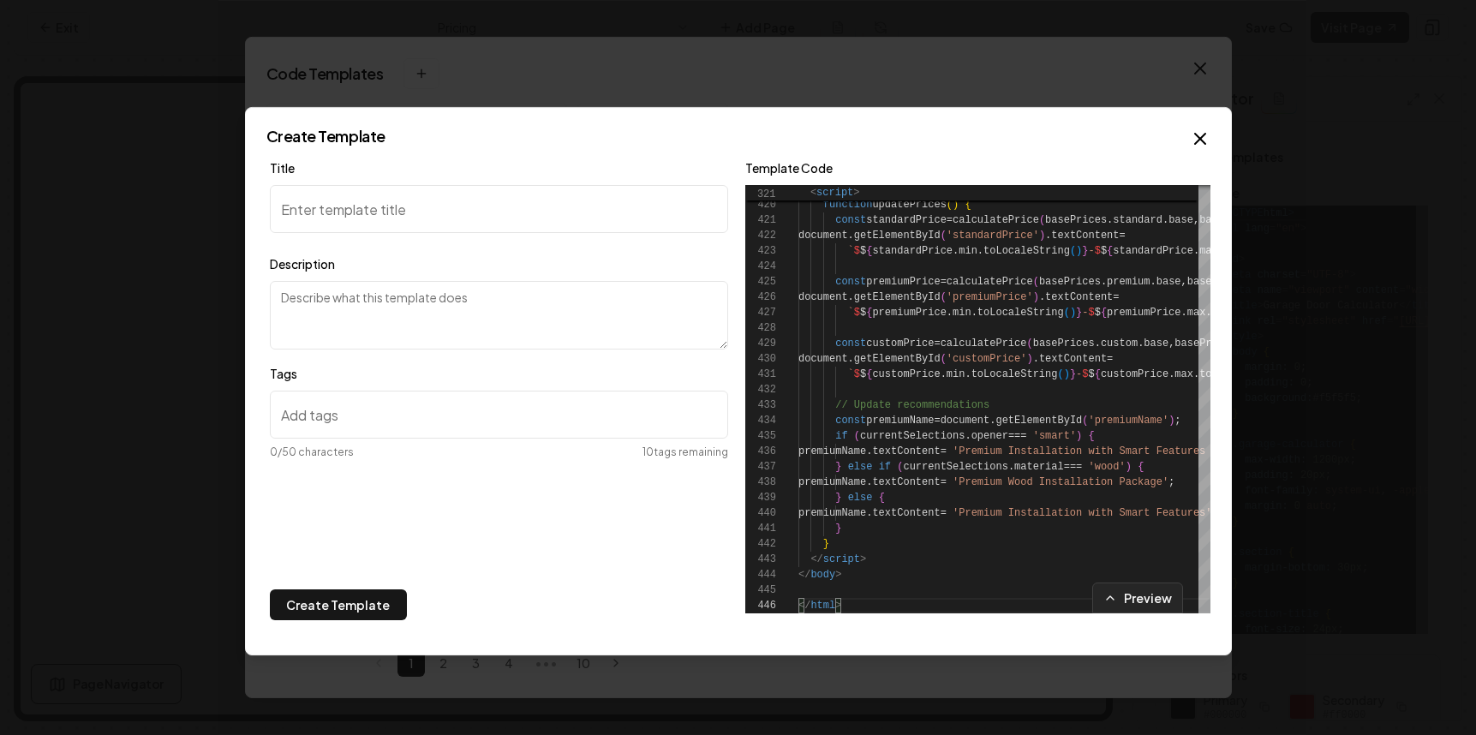
click at [467, 204] on input "Title" at bounding box center [499, 209] width 458 height 48
type input "Garage Door Estimator"
click at [459, 320] on textarea "Description" at bounding box center [499, 315] width 458 height 69
click at [333, 419] on input "Tags" at bounding box center [499, 415] width 458 height 48
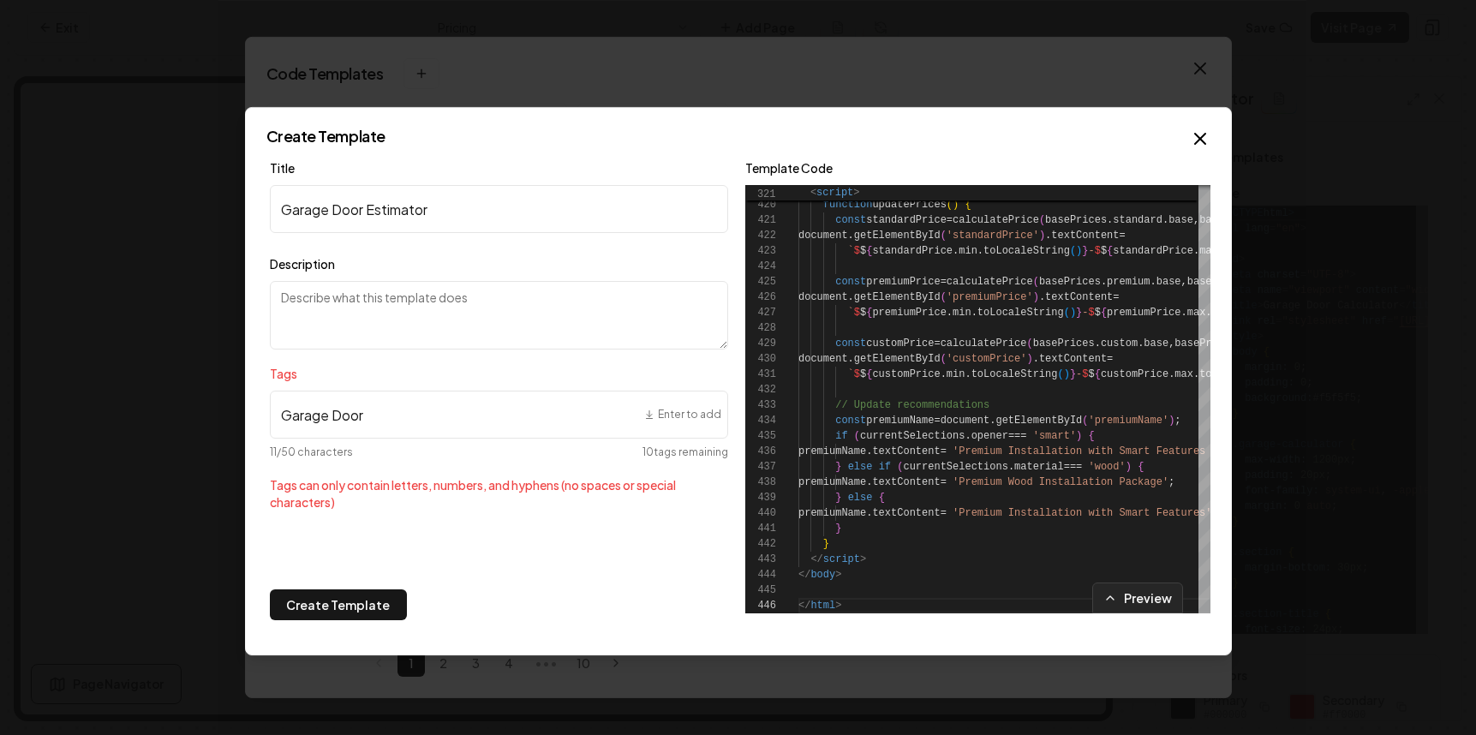
click at [336, 413] on input "Garage Door" at bounding box center [499, 415] width 458 height 48
type input "GarageDoor"
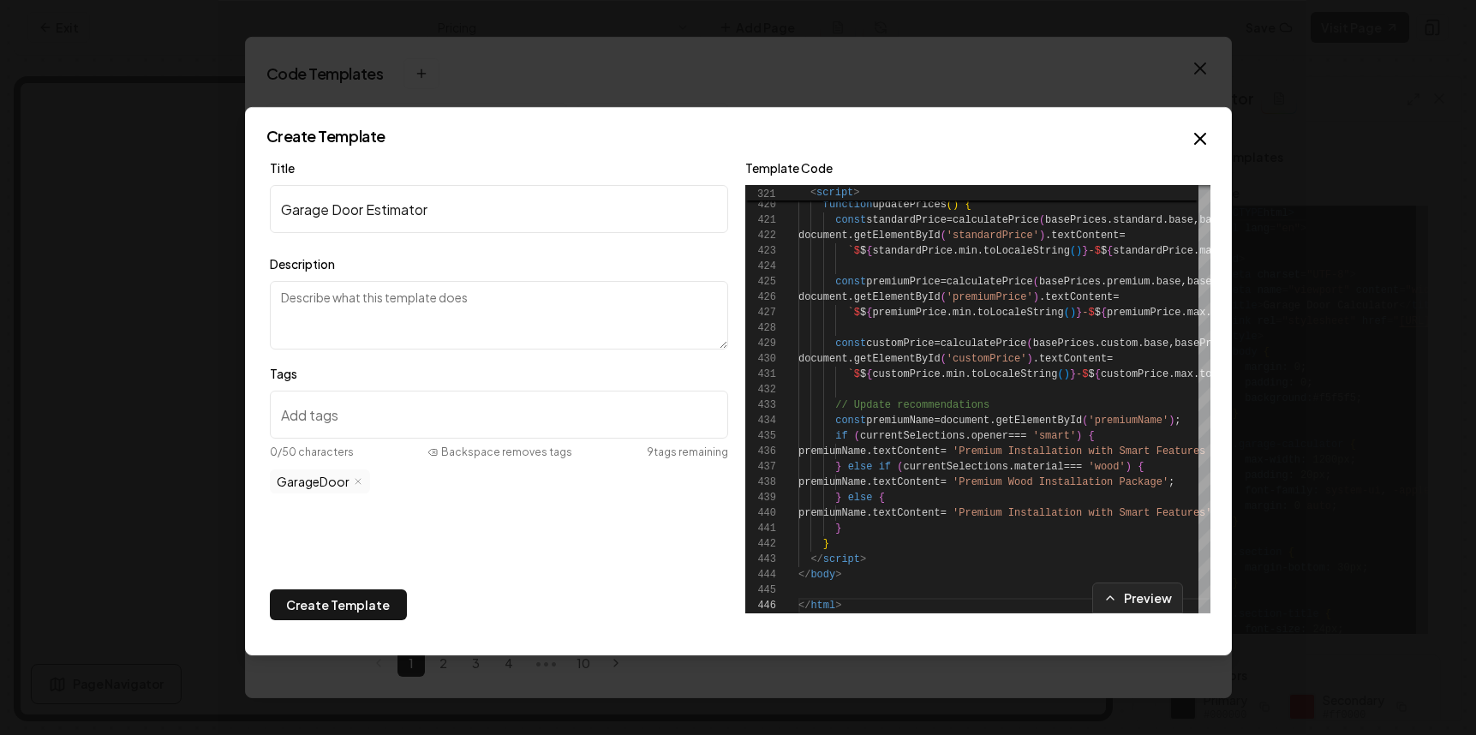
click at [369, 431] on input "Tags" at bounding box center [499, 415] width 458 height 48
type input "estimator"
click at [361, 609] on button "Create Template" at bounding box center [338, 604] width 137 height 31
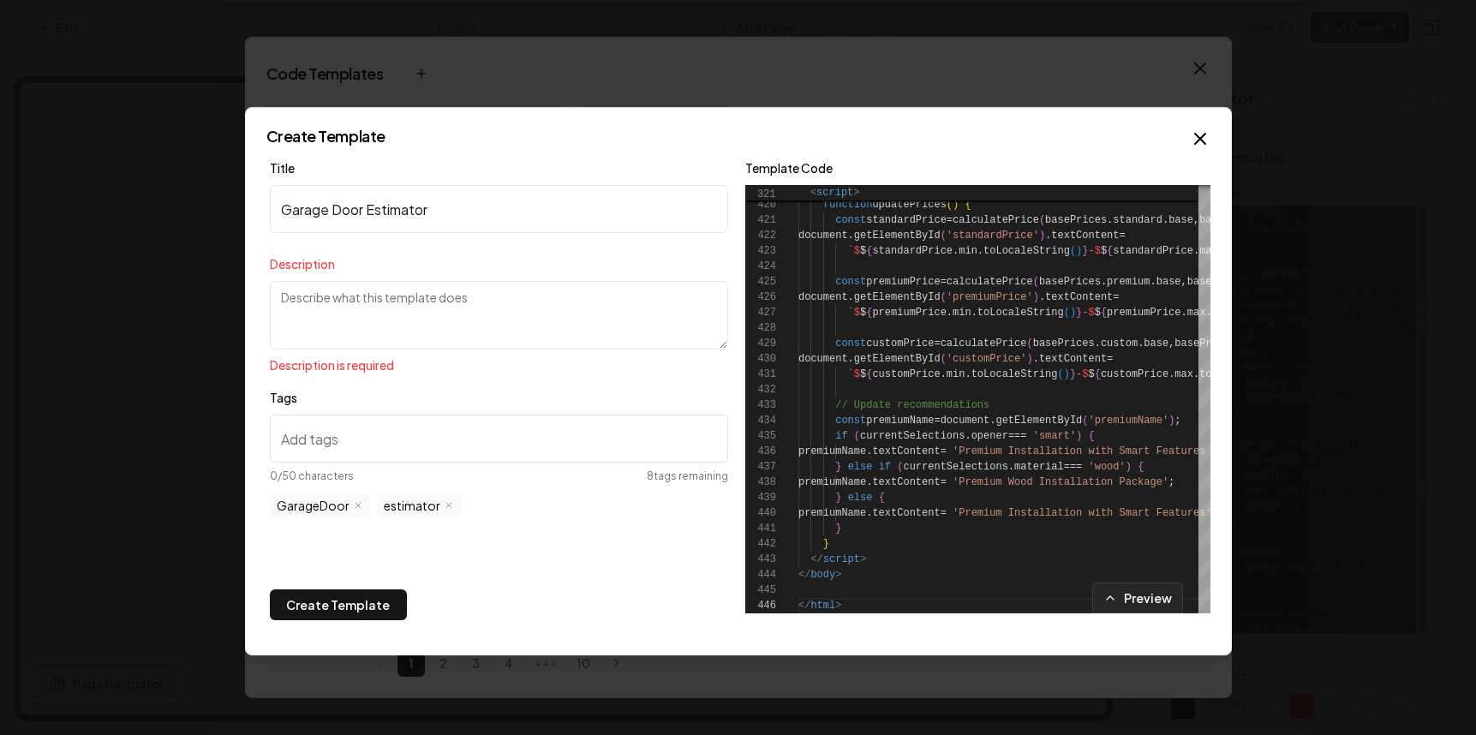
click at [424, 331] on textarea "Description" at bounding box center [499, 315] width 458 height 69
type textarea "Estimator for garage doors"
click at [328, 603] on button "Create Template" at bounding box center [338, 604] width 137 height 31
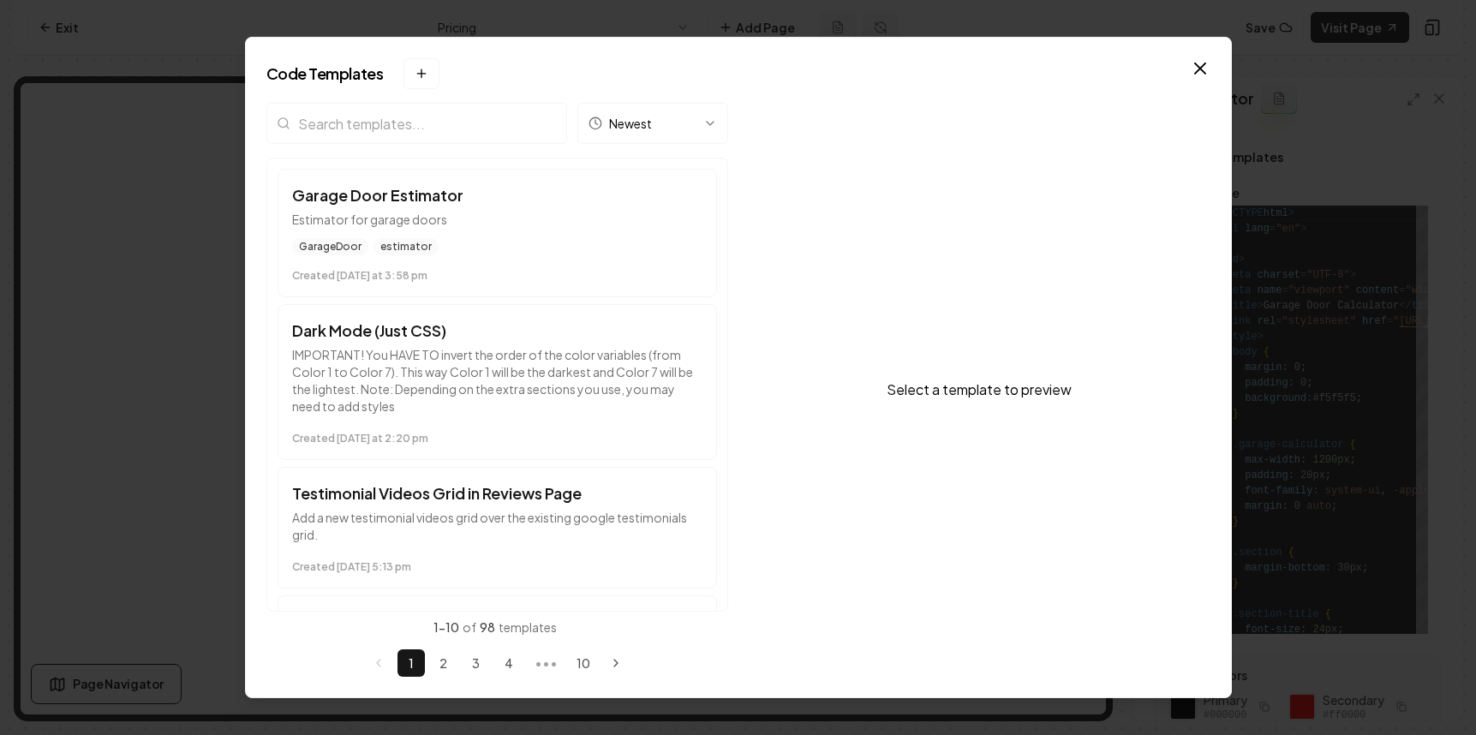
click at [1152, 63] on div "Code Templates New template → Desktop or Tablet Required The template manager n…" at bounding box center [738, 367] width 987 height 661
click at [1152, 63] on icon "button" at bounding box center [1200, 68] width 10 height 10
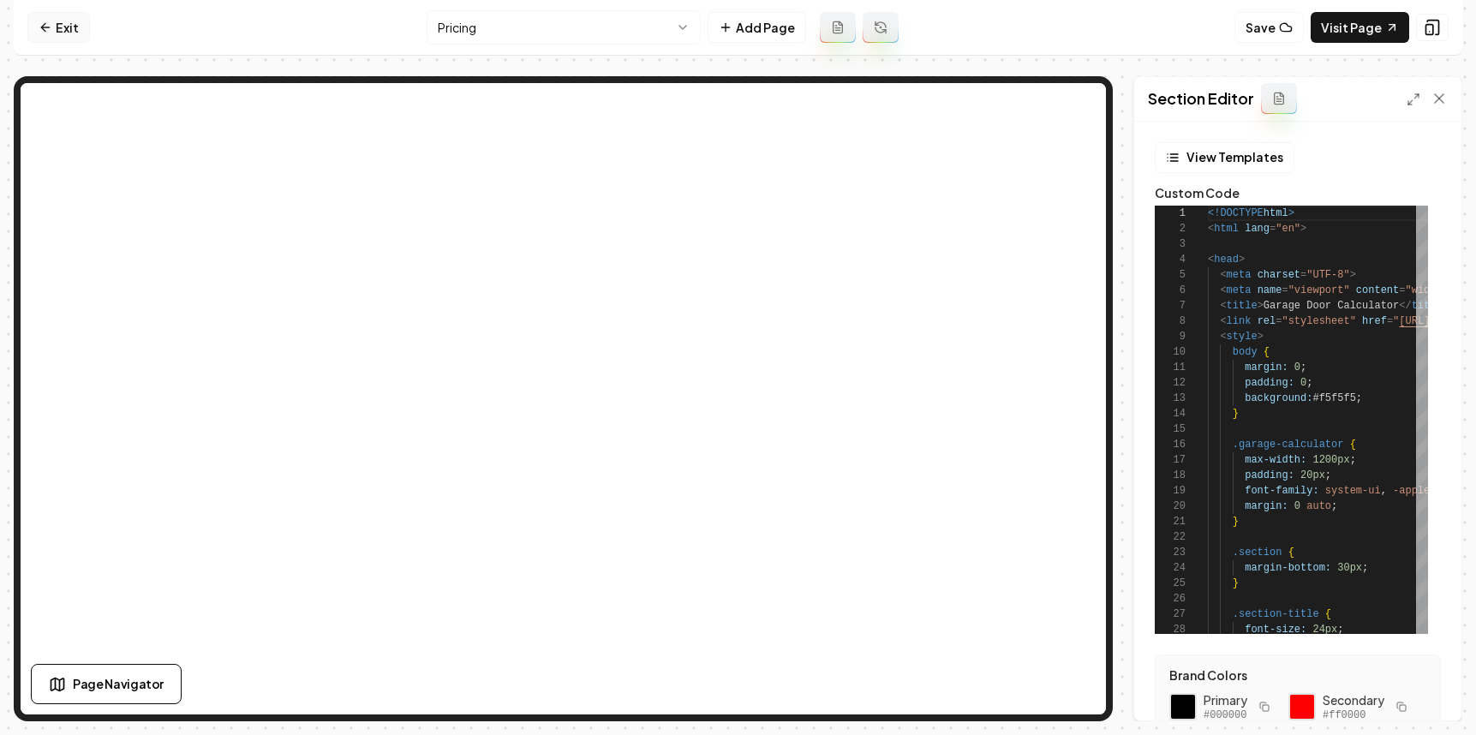
click at [49, 18] on link "Exit" at bounding box center [58, 27] width 63 height 31
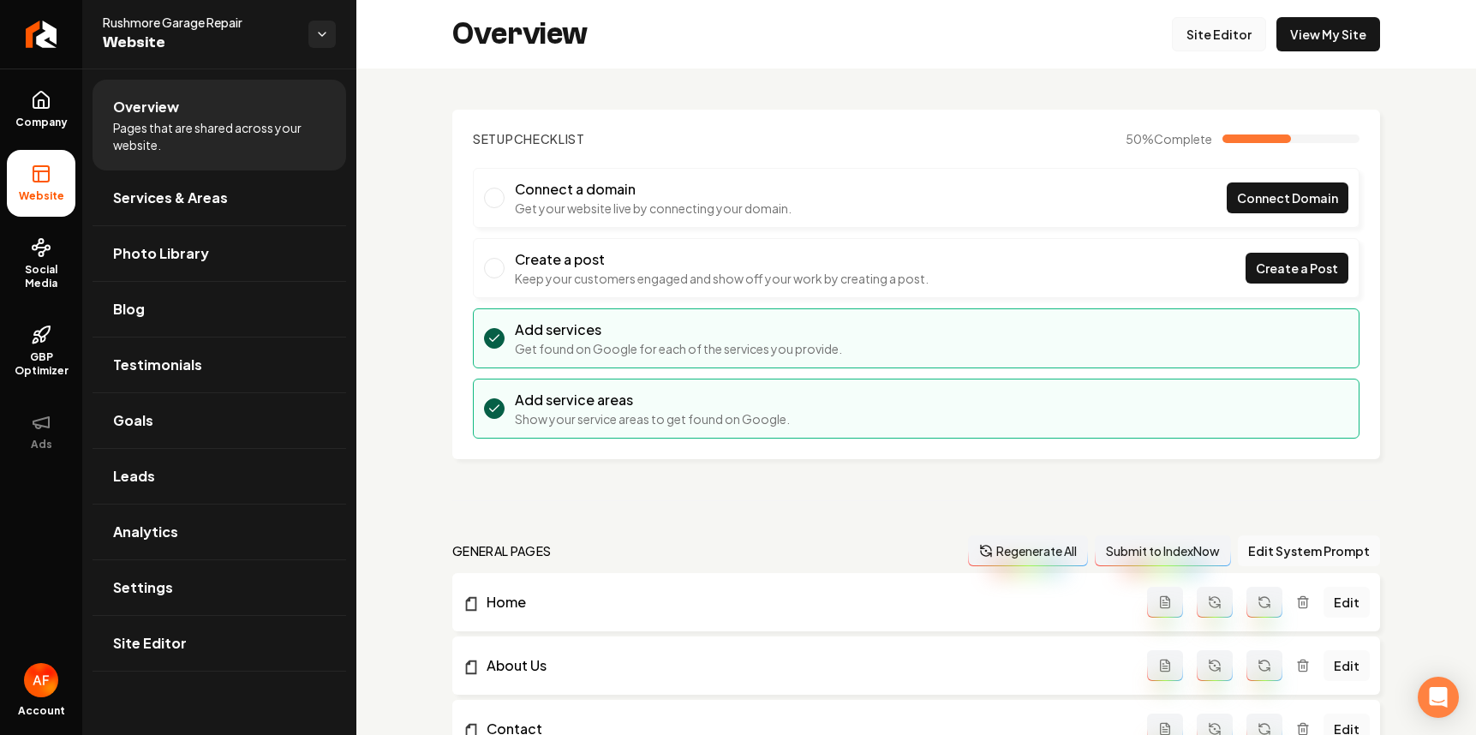
click at [1152, 28] on link "Site Editor" at bounding box center [1219, 34] width 94 height 34
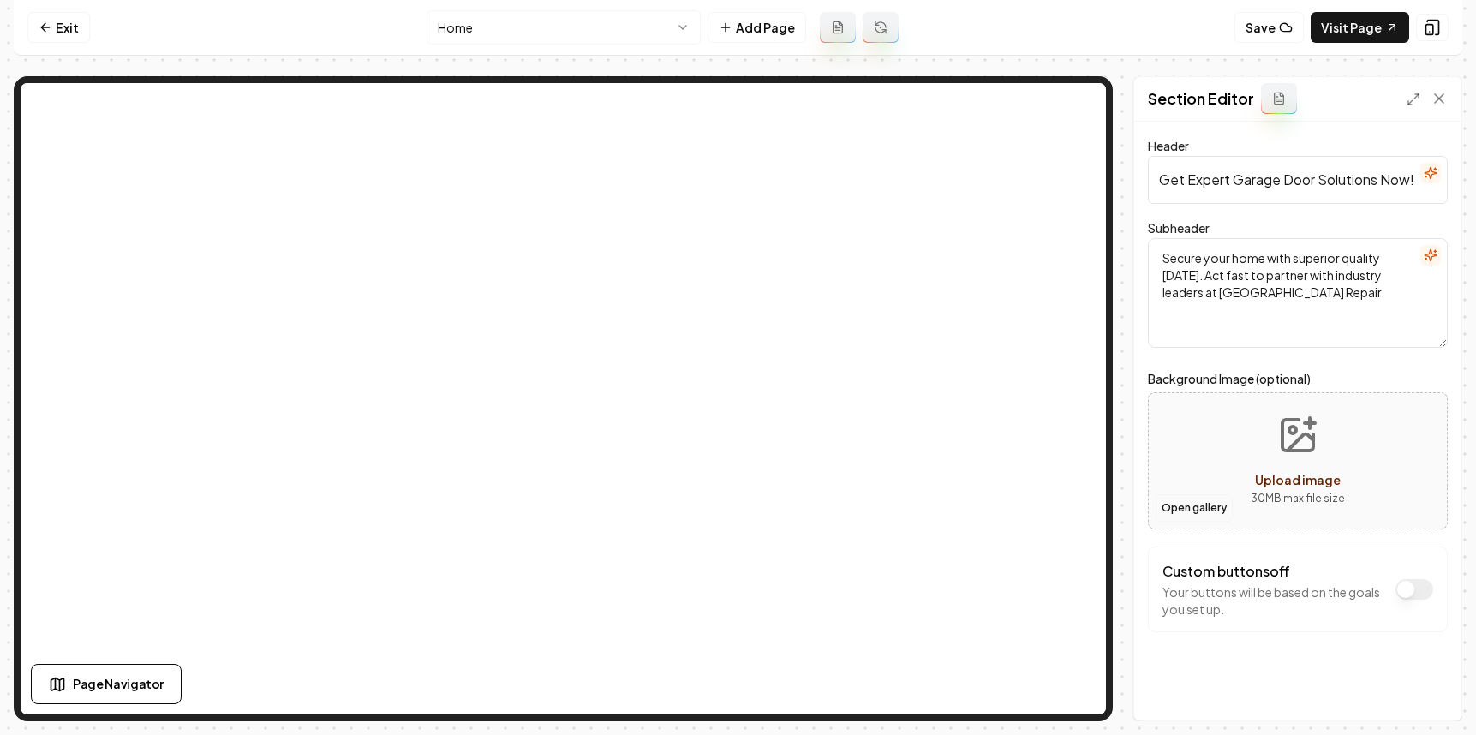
click at [1152, 498] on button "Open gallery" at bounding box center [1194, 507] width 77 height 27
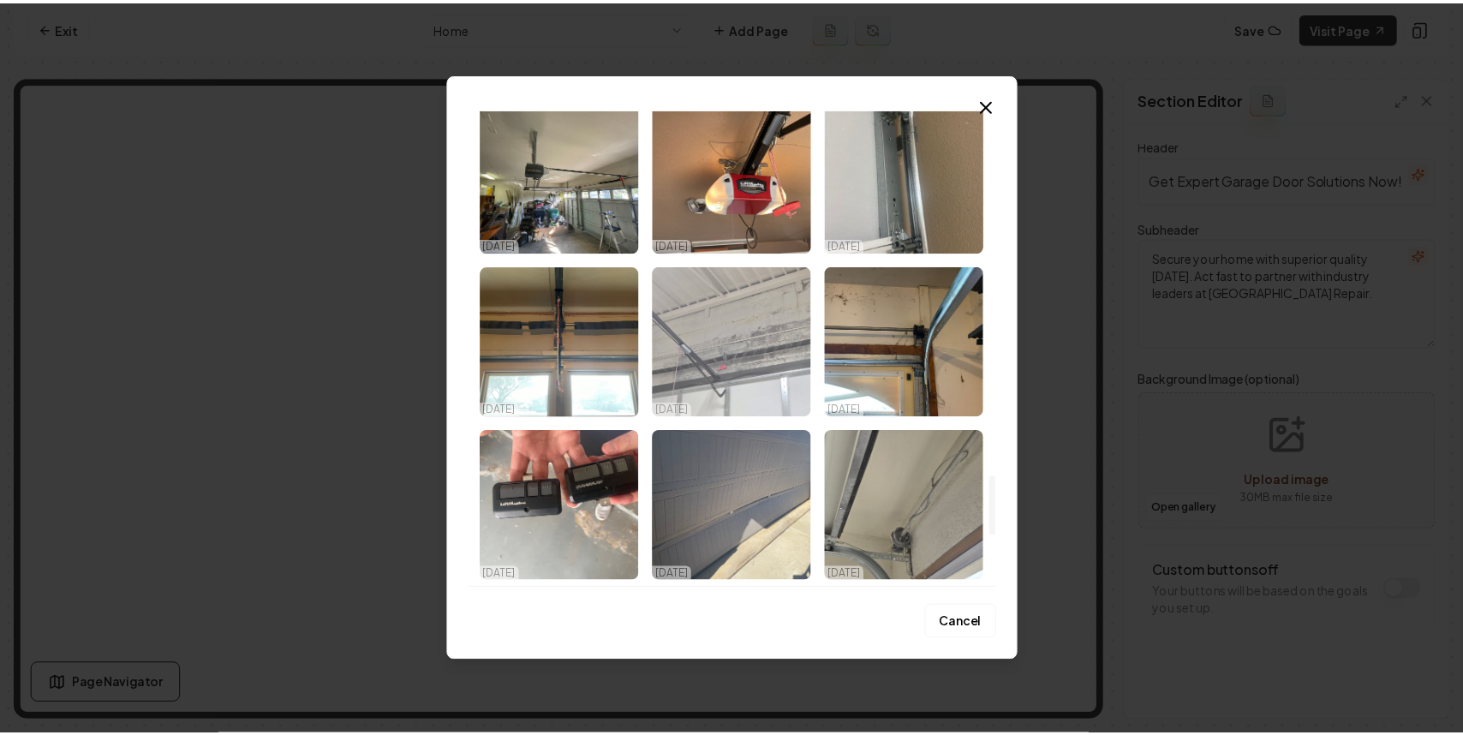
scroll to position [2928, 0]
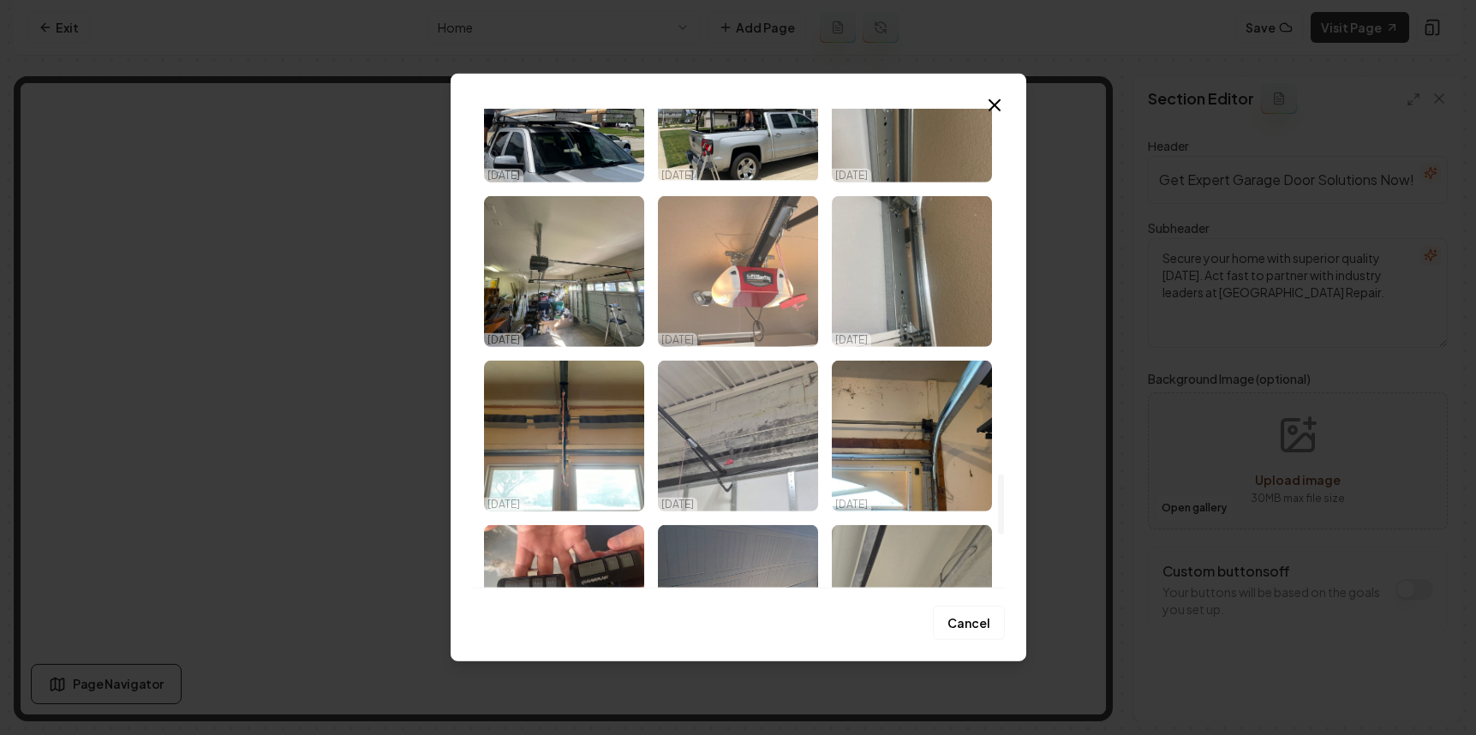
click at [768, 314] on img "Select image image_68a470c65c7cd75eb83bb3d4.jpeg" at bounding box center [738, 271] width 160 height 151
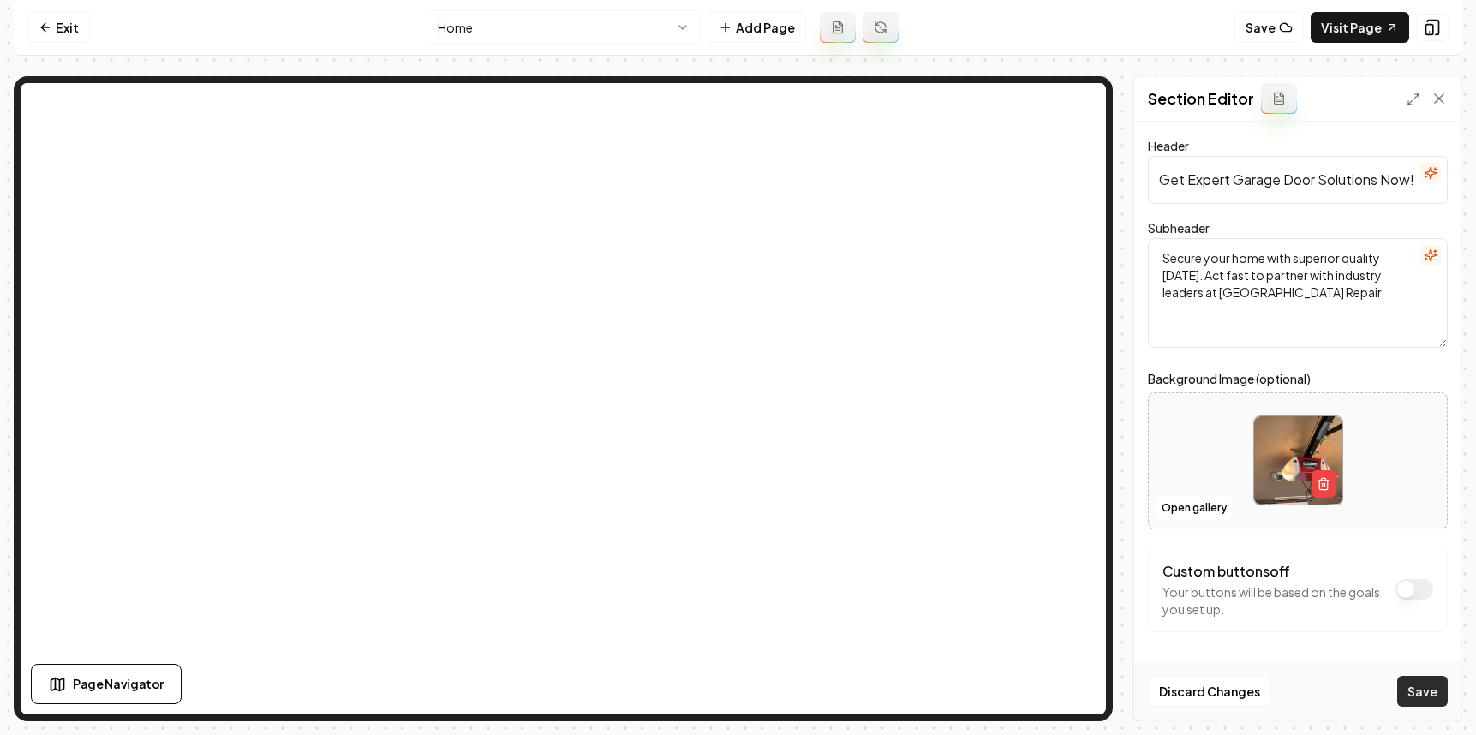
click at [1152, 684] on button "Save" at bounding box center [1422, 691] width 51 height 31
click at [51, 27] on icon at bounding box center [46, 28] width 14 height 14
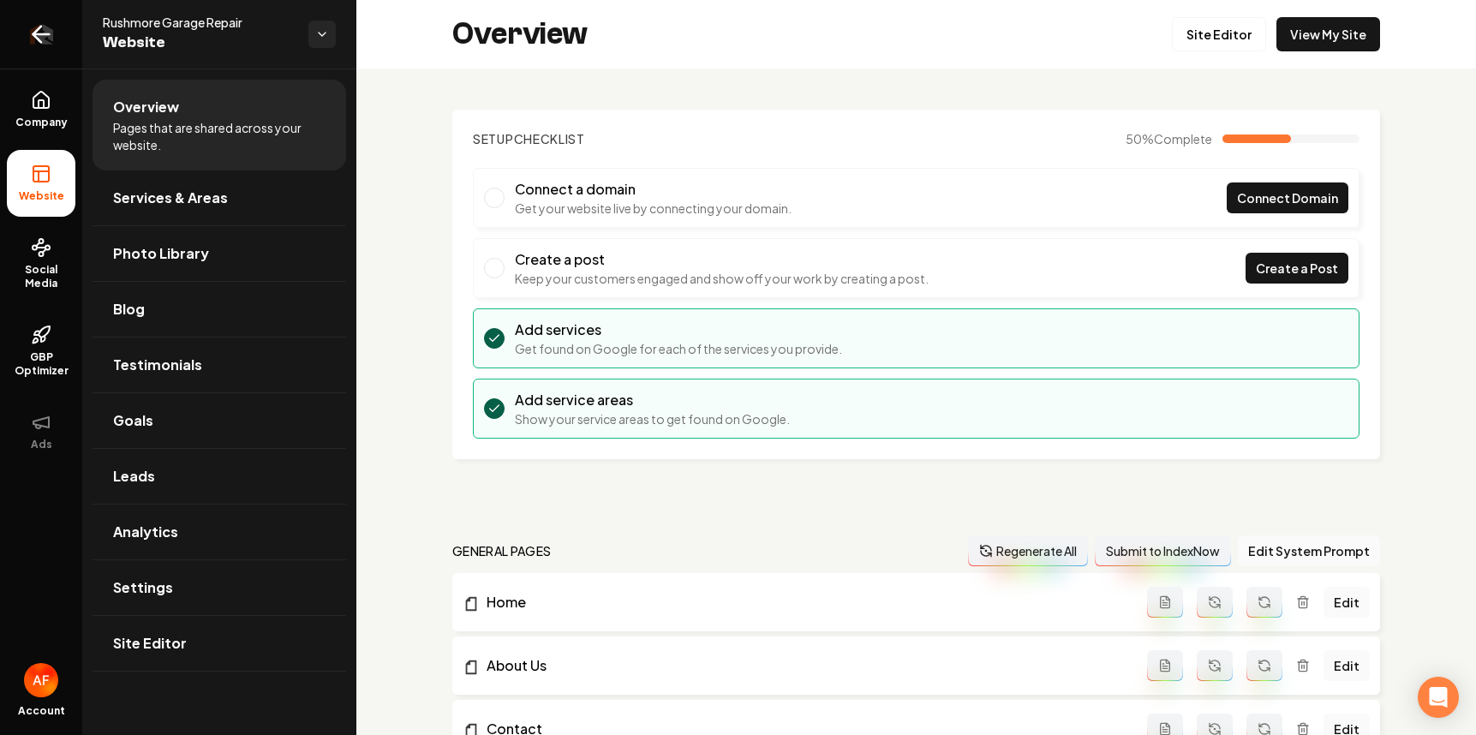
click at [36, 39] on icon "Return to dashboard" at bounding box center [37, 35] width 8 height 16
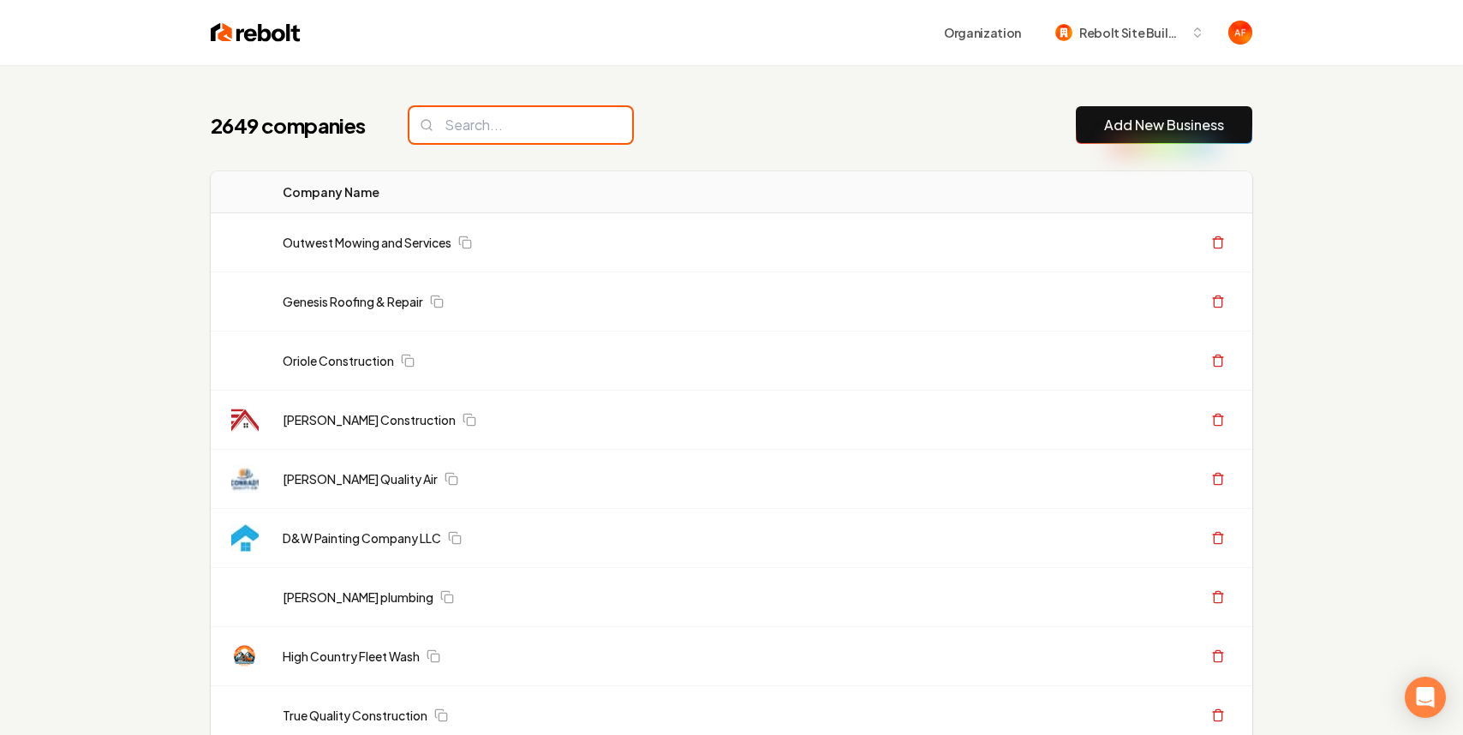
click at [485, 123] on input "search" at bounding box center [520, 125] width 223 height 36
click at [498, 123] on input "search" at bounding box center [520, 125] width 223 height 36
click at [495, 129] on input "r" at bounding box center [520, 125] width 223 height 36
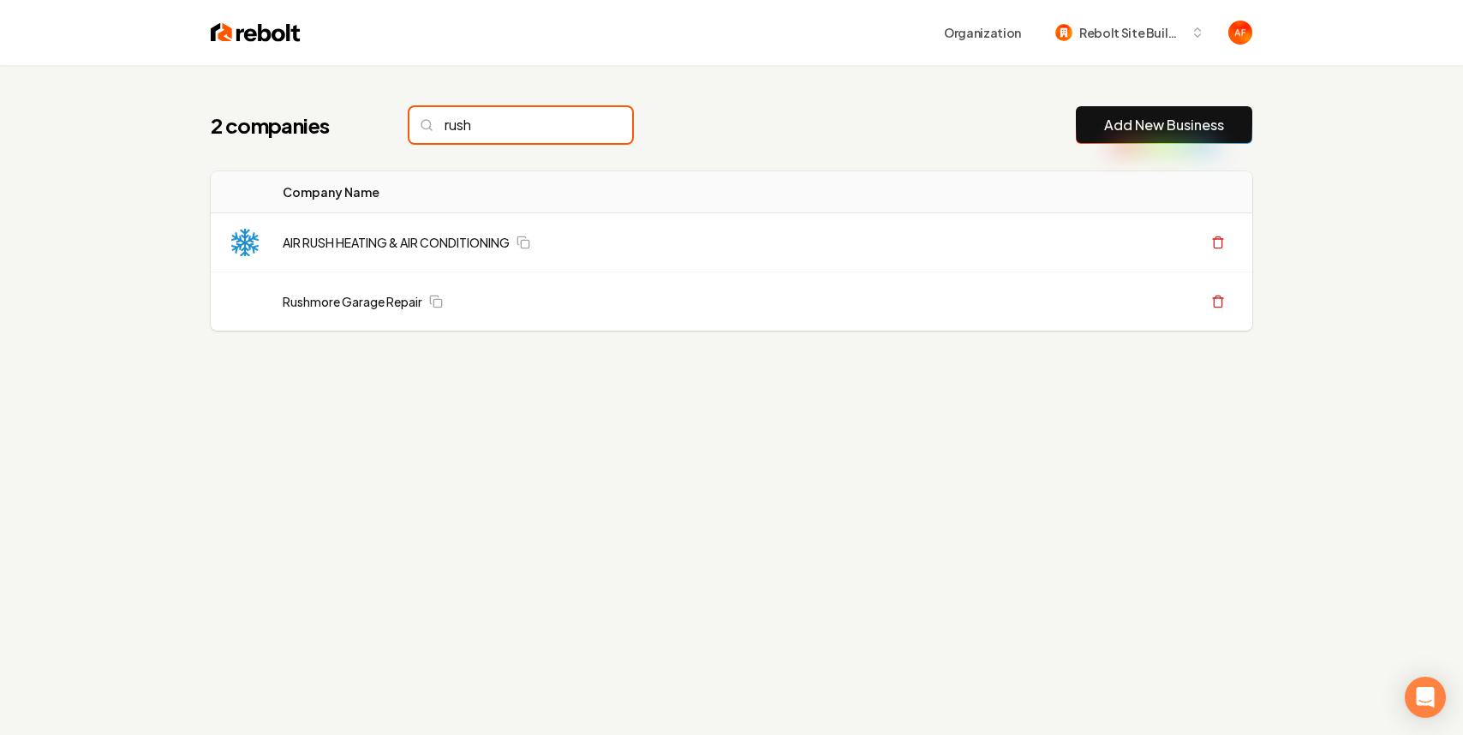
type input "rush"
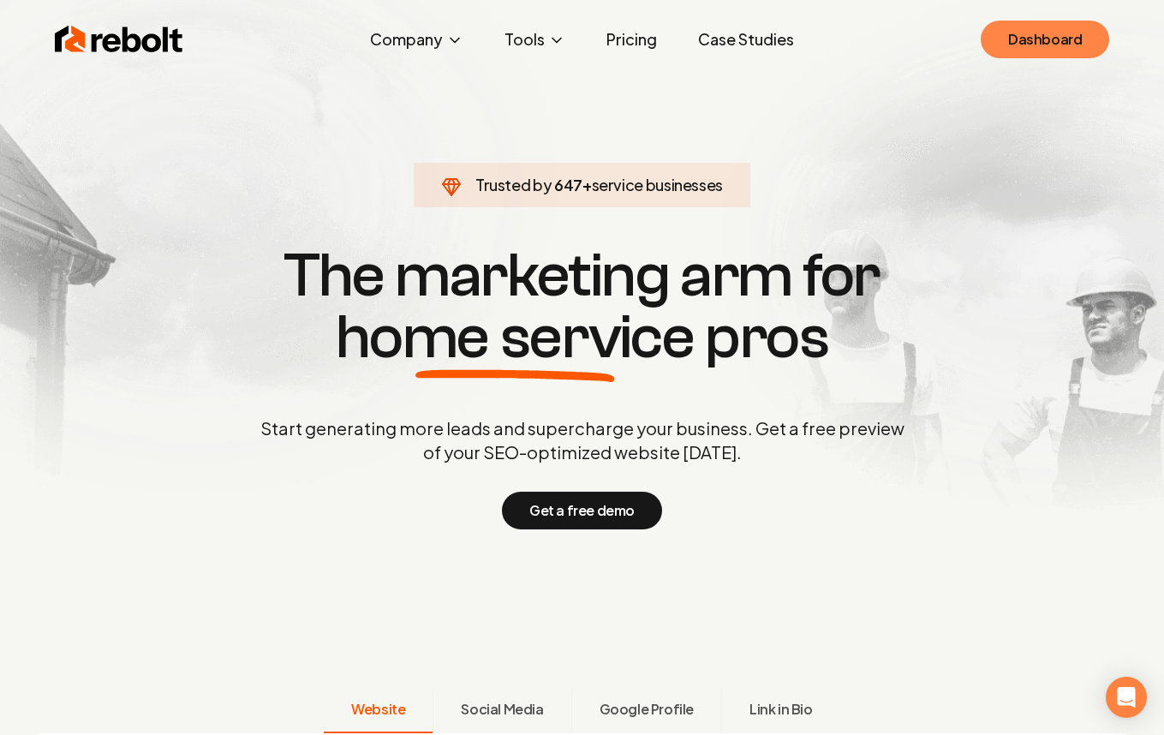
click at [1054, 45] on link "Dashboard" at bounding box center [1045, 40] width 128 height 38
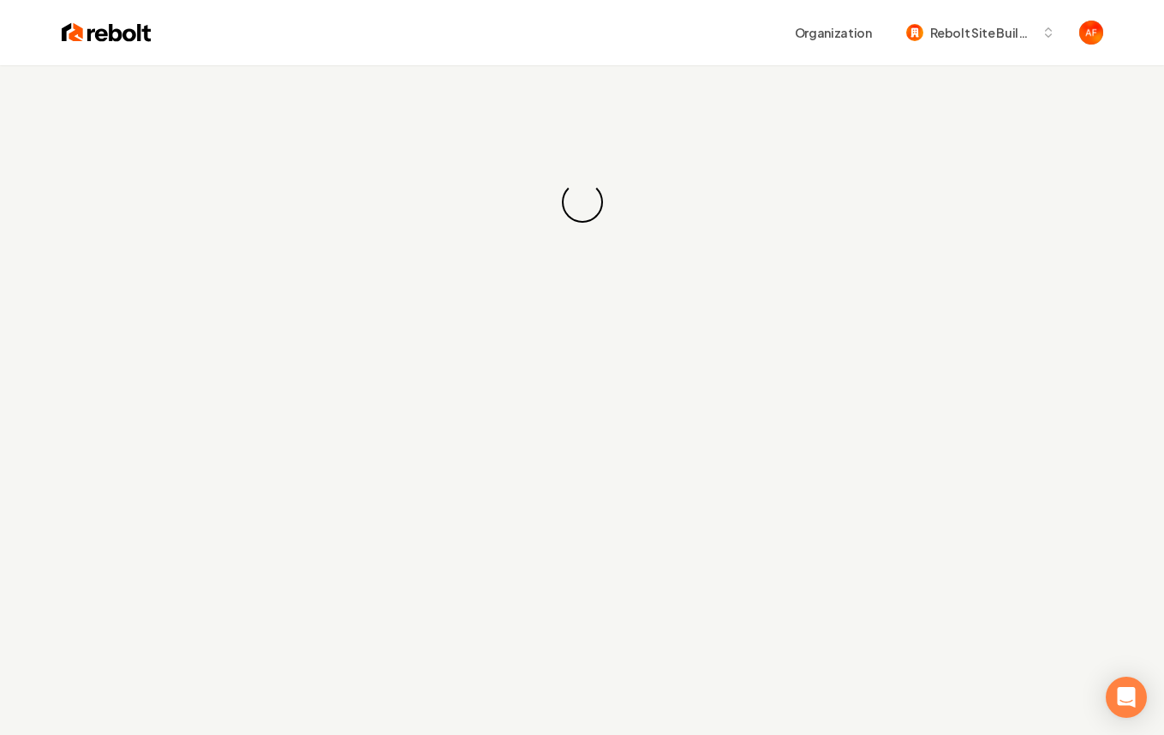
click at [108, 15] on div "Organization Rebolt Site Builder" at bounding box center [582, 32] width 1096 height 65
click at [93, 37] on img at bounding box center [107, 33] width 90 height 24
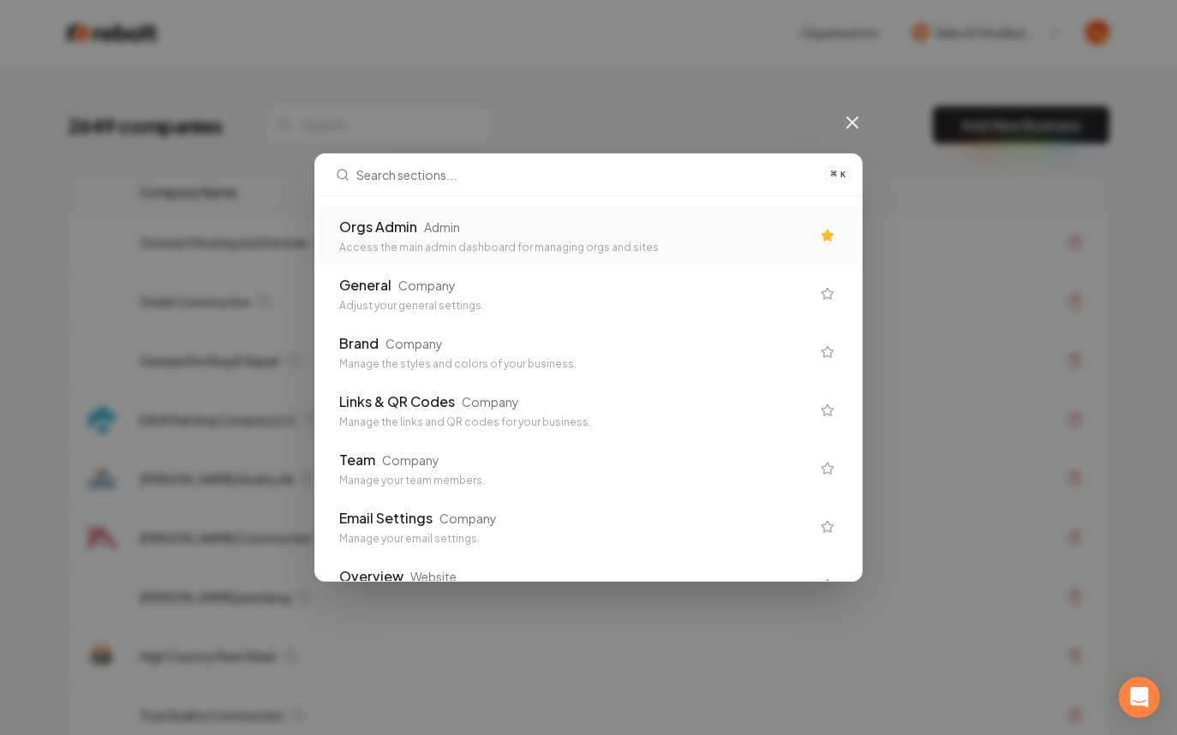
click at [544, 236] on div "Orgs Admin Admin" at bounding box center [574, 227] width 471 height 21
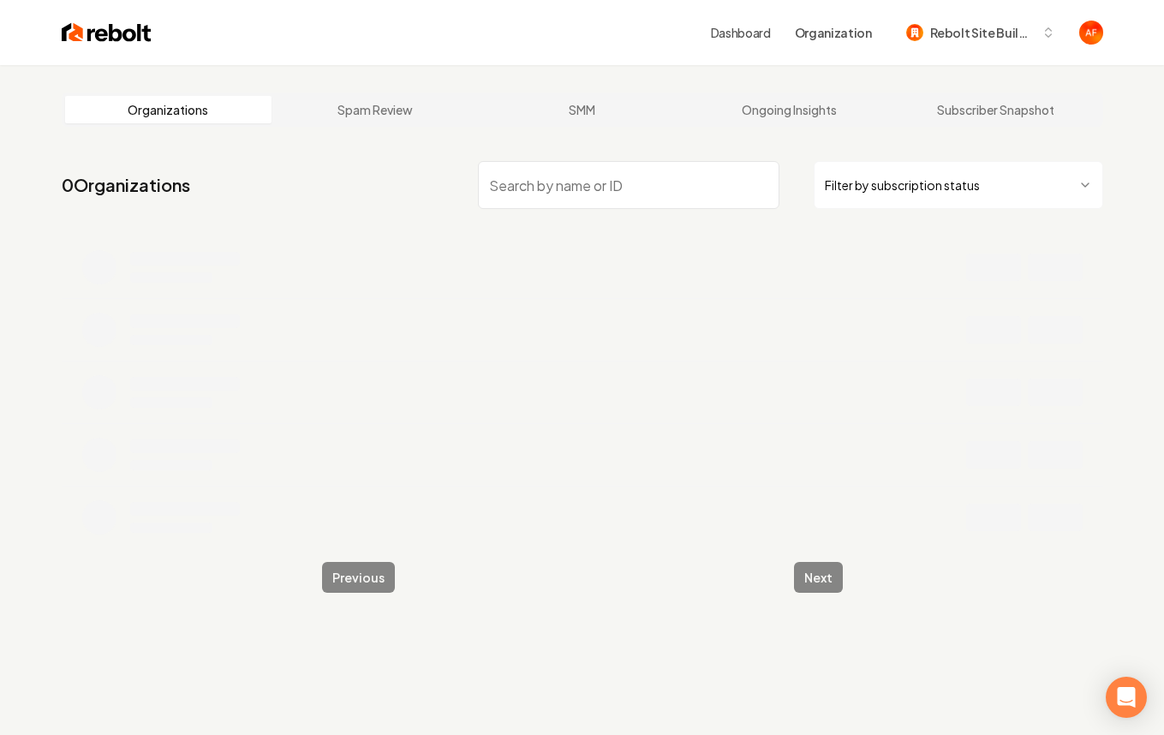
click at [570, 183] on input "search" at bounding box center [629, 185] width 302 height 48
click at [582, 188] on input "juneau" at bounding box center [629, 185] width 302 height 48
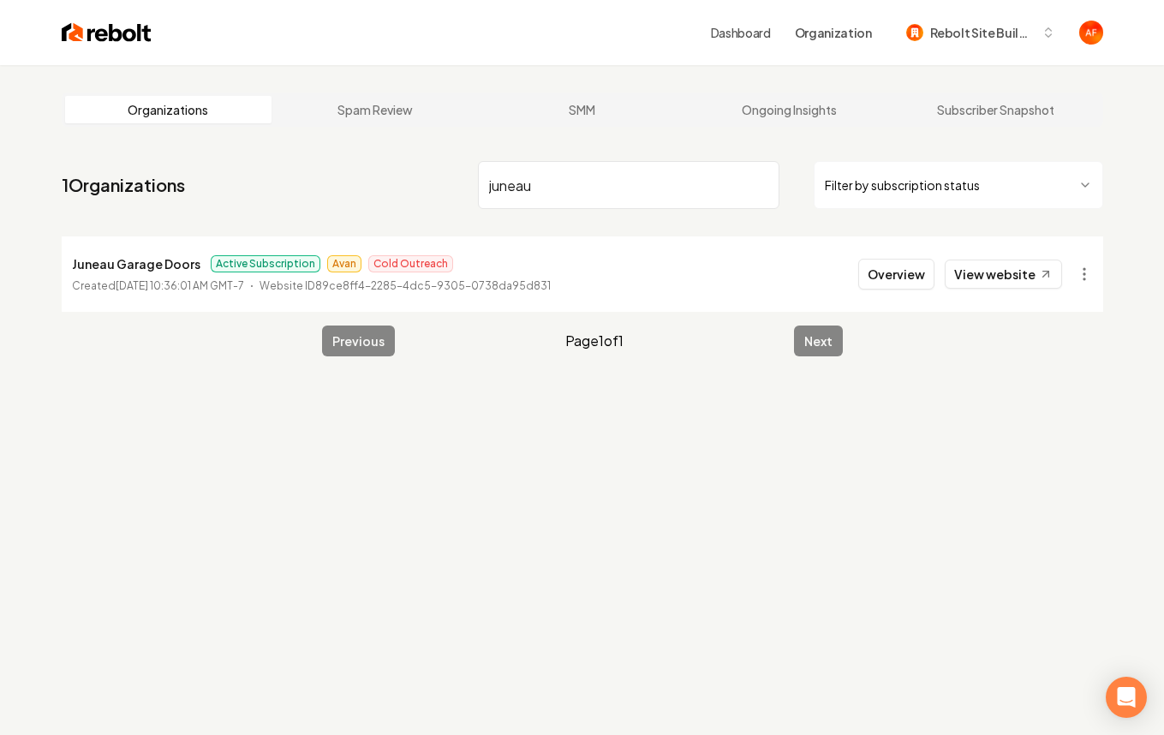
click at [582, 188] on input "juneau" at bounding box center [629, 185] width 302 height 48
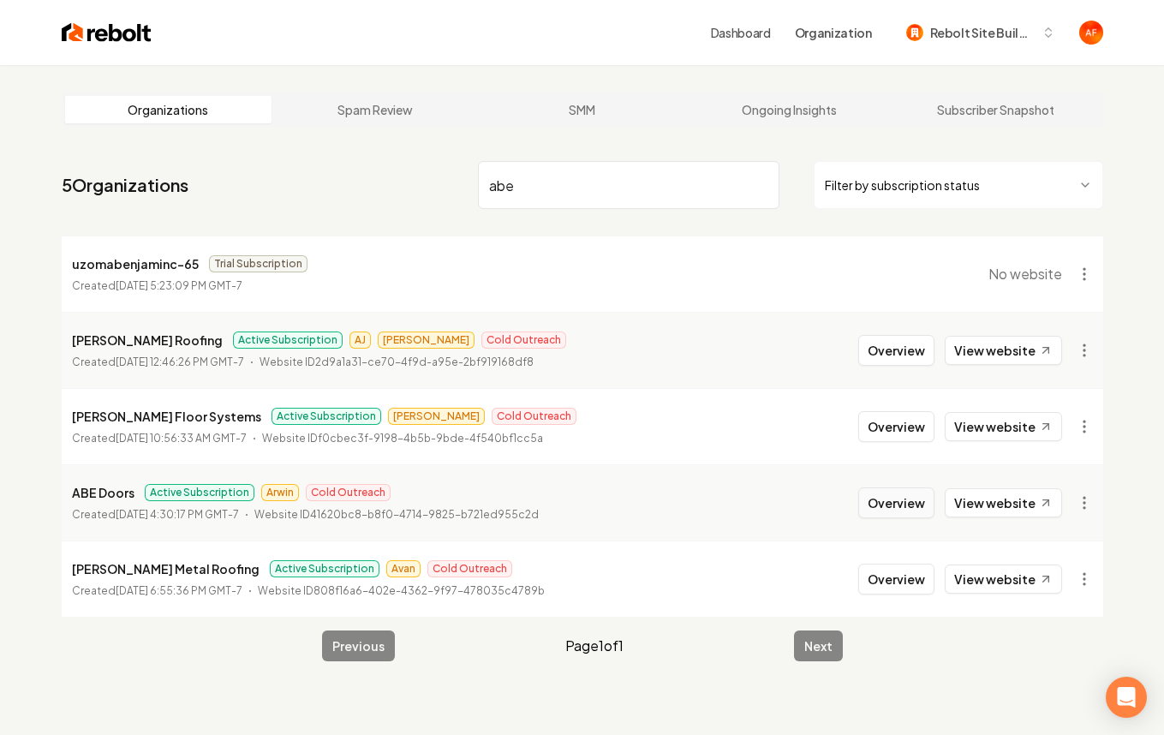
type input "abe"
click at [915, 506] on button "Overview" at bounding box center [896, 502] width 76 height 31
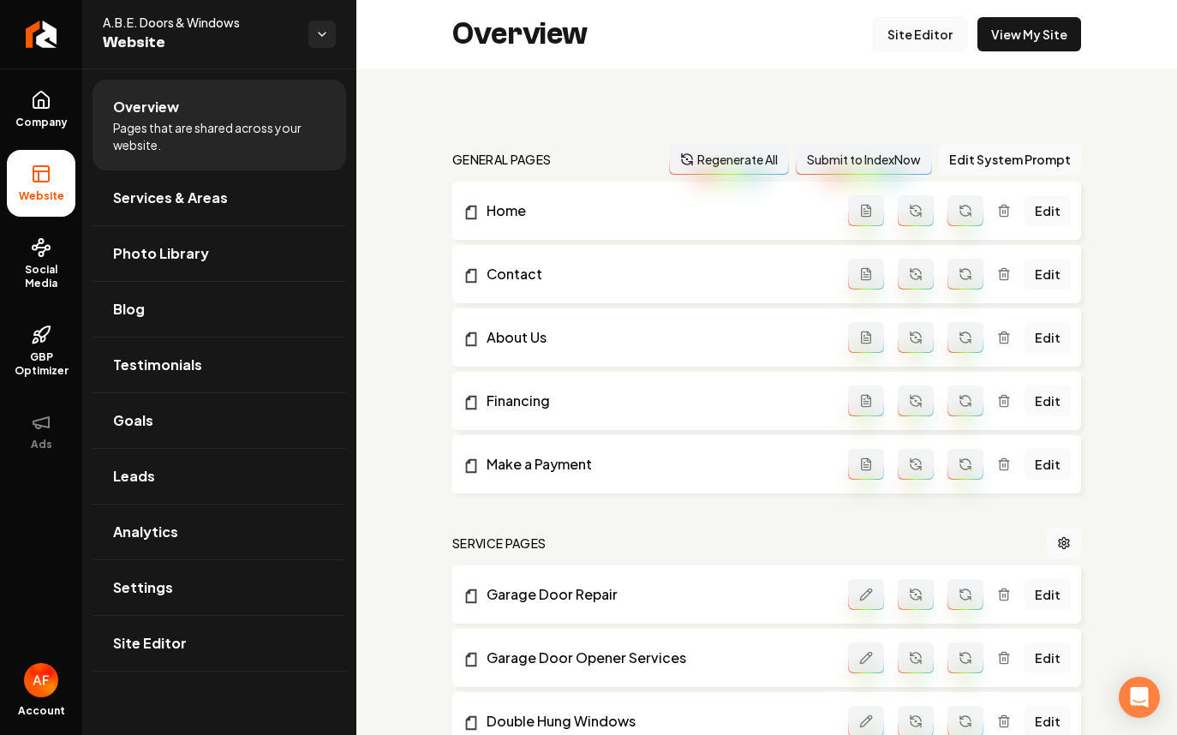
click at [929, 40] on link "Site Editor" at bounding box center [920, 34] width 94 height 34
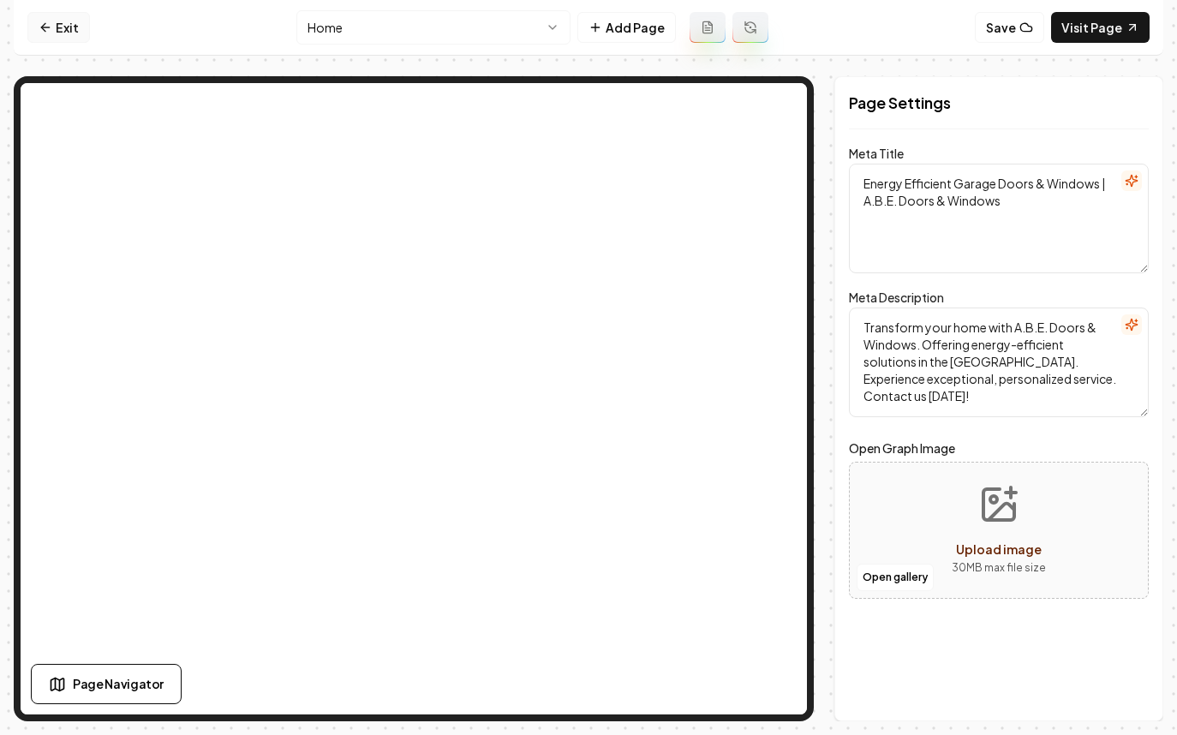
click at [75, 24] on link "Exit" at bounding box center [58, 27] width 63 height 31
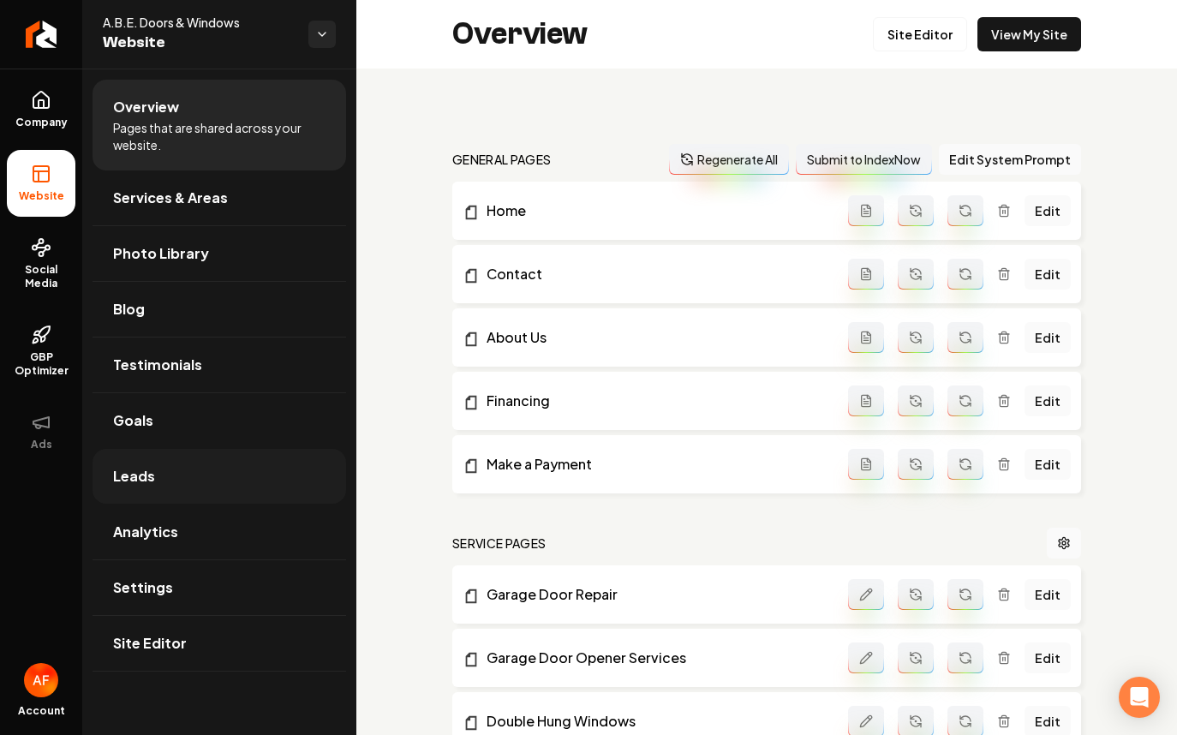
click at [169, 474] on link "Leads" at bounding box center [220, 476] width 254 height 55
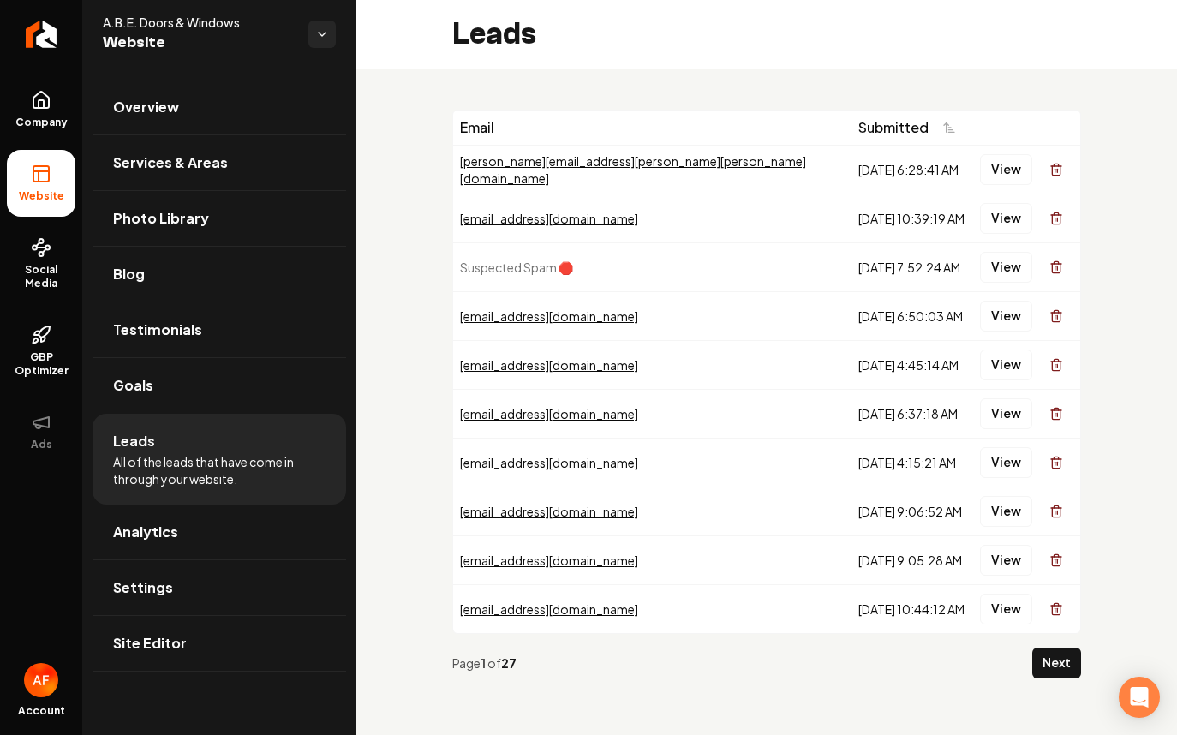
drag, startPoint x: 706, startPoint y: 140, endPoint x: 859, endPoint y: 601, distance: 486.5
click at [859, 601] on table "Email Submitted tom.karpinski@ferguson.com 10/10/2025, 6:28:41 AM View vickifer…" at bounding box center [766, 371] width 627 height 523
click at [858, 602] on div "10/5/2025, 10:44:12 AM" at bounding box center [912, 608] width 108 height 17
drag, startPoint x: 564, startPoint y: 672, endPoint x: 443, endPoint y: 663, distance: 122.0
click at [443, 663] on div "Email Submitted tom.karpinski@ferguson.com 10/10/2025, 6:28:41 AM View vickifer…" at bounding box center [766, 401] width 821 height 665
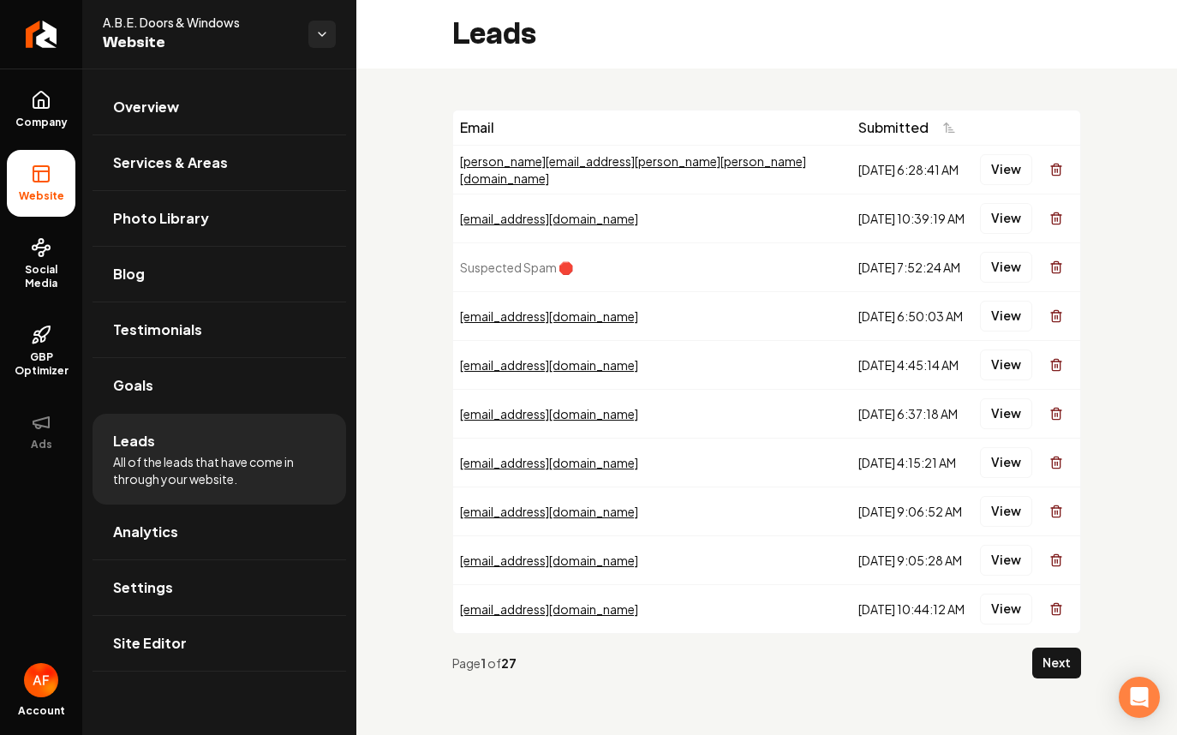
drag, startPoint x: 562, startPoint y: 674, endPoint x: 570, endPoint y: 671, distance: 9.2
click at [564, 672] on div "Page 1 of 27 Next" at bounding box center [766, 663] width 629 height 58
click at [1052, 666] on button "Next" at bounding box center [1056, 663] width 49 height 31
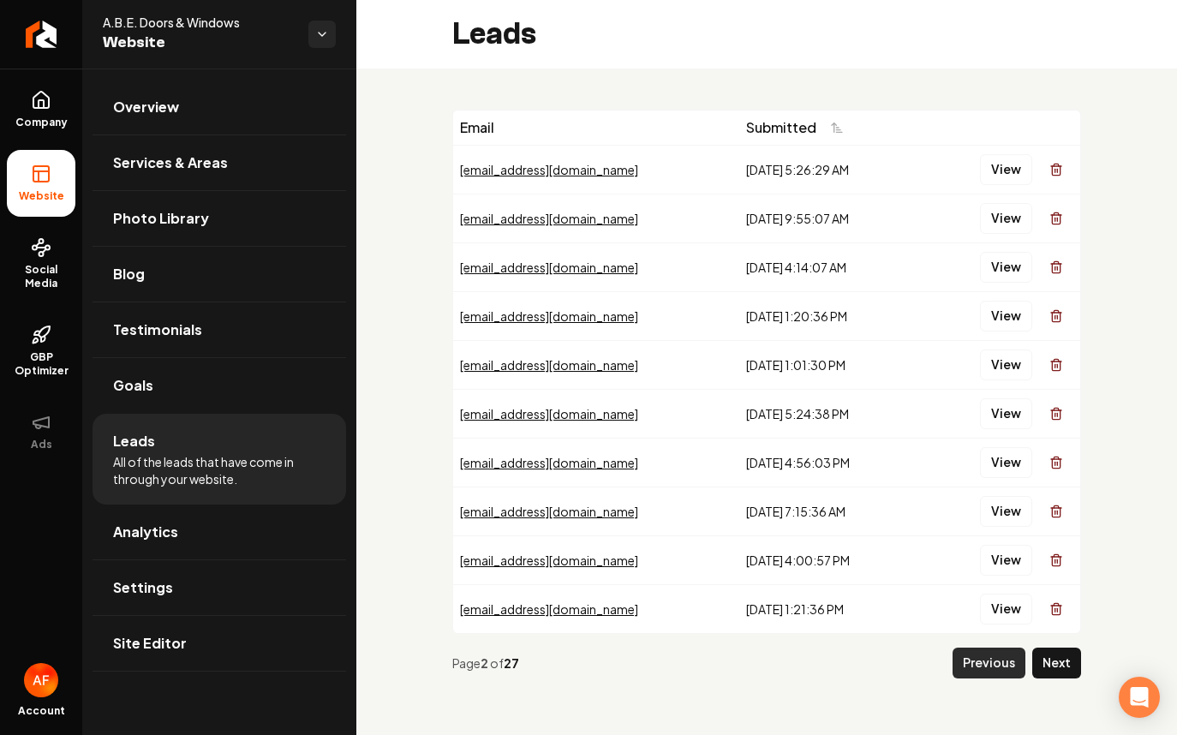
click at [1005, 666] on button "Previous" at bounding box center [989, 663] width 73 height 31
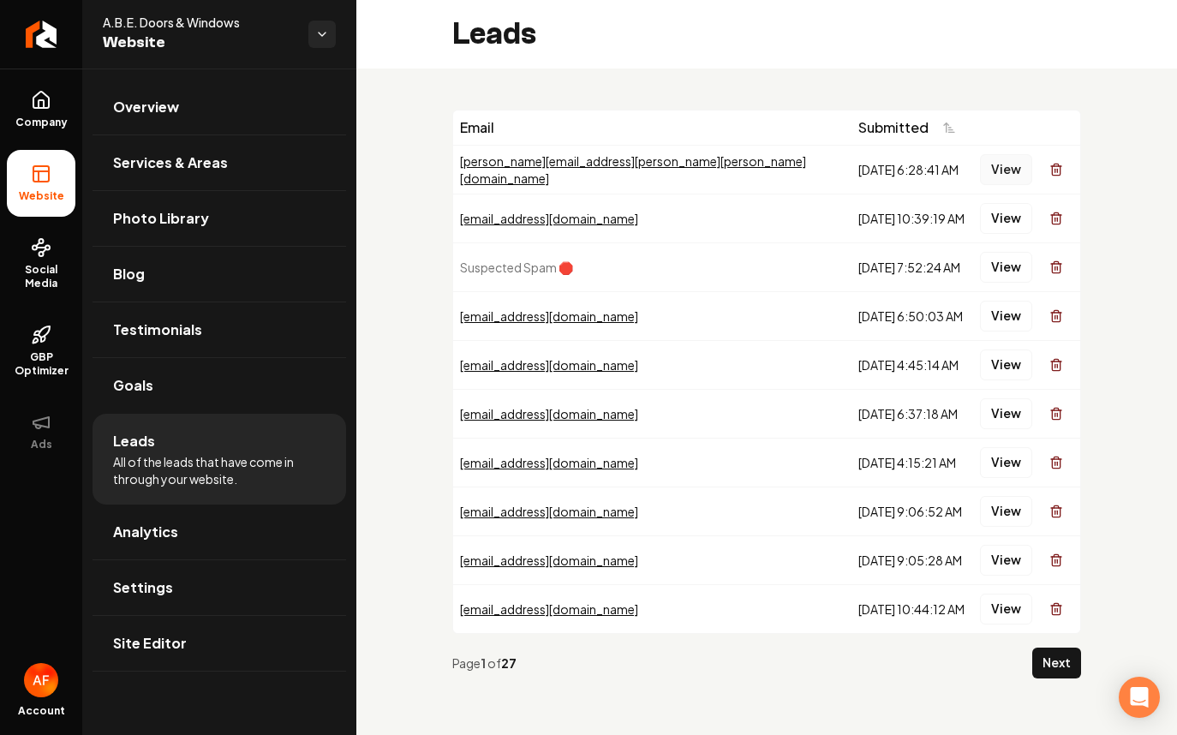
click at [1001, 158] on button "View" at bounding box center [1006, 169] width 52 height 31
click at [999, 273] on button "View" at bounding box center [1006, 267] width 52 height 31
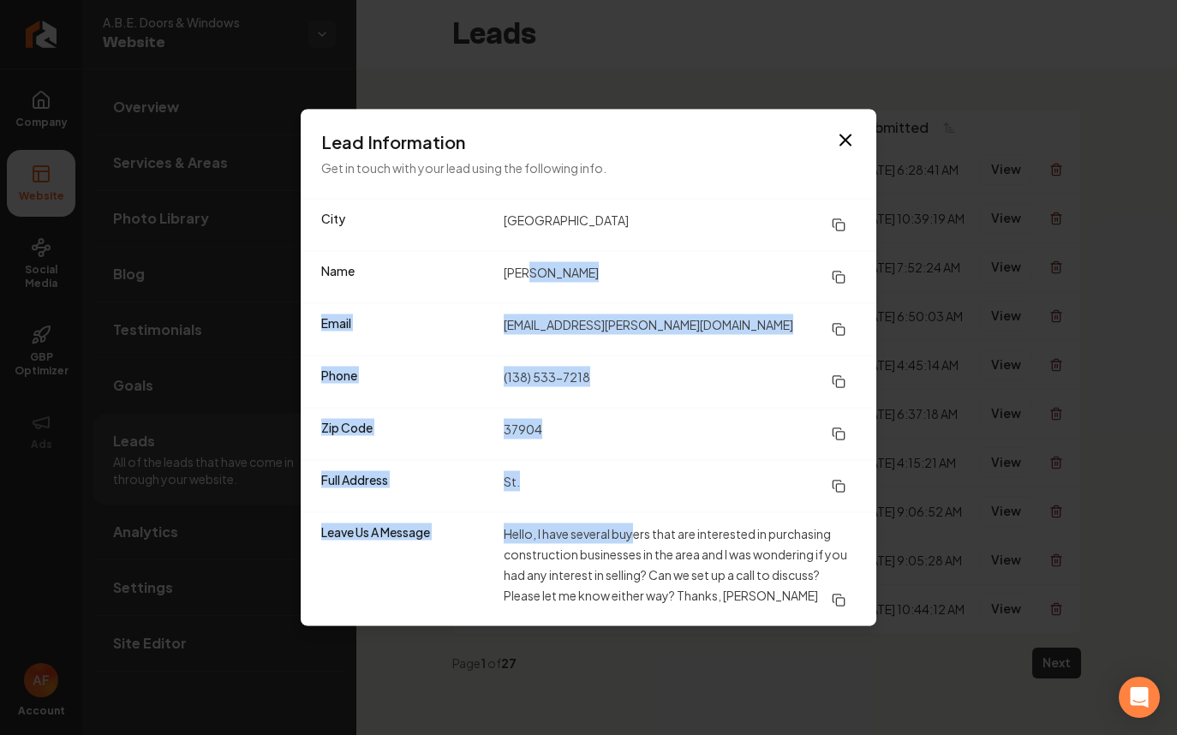
drag, startPoint x: 588, startPoint y: 407, endPoint x: 639, endPoint y: 533, distance: 136.0
click at [639, 533] on dl "City Knoxville Name Jordan Visser Email jordan.visser@integribridge.com Phone (…" at bounding box center [589, 413] width 576 height 427
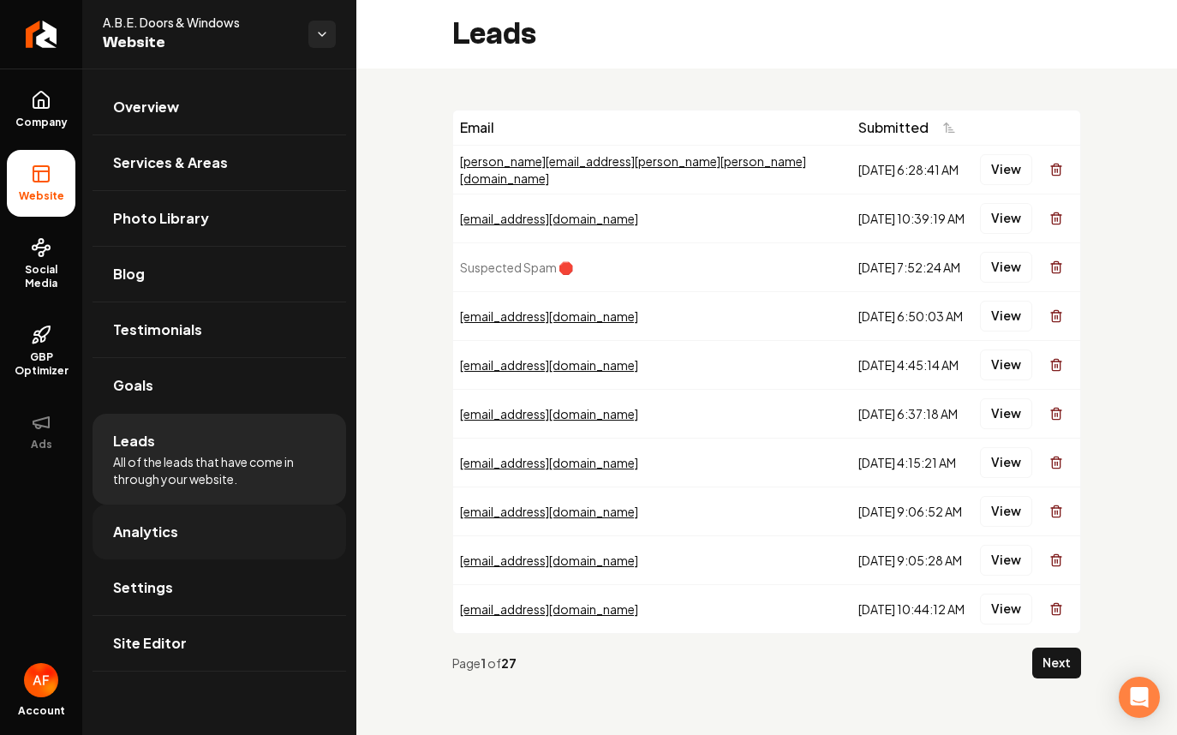
click at [162, 530] on span "Analytics" at bounding box center [145, 532] width 65 height 21
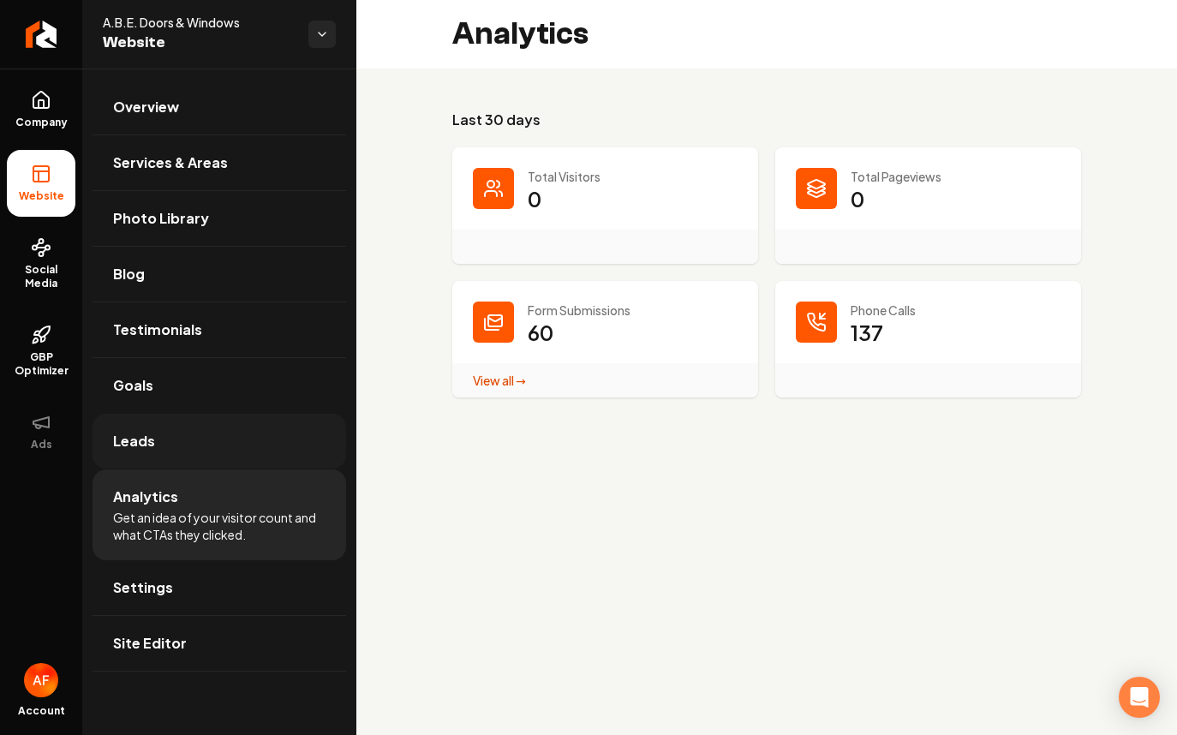
click at [167, 432] on link "Leads" at bounding box center [220, 441] width 254 height 55
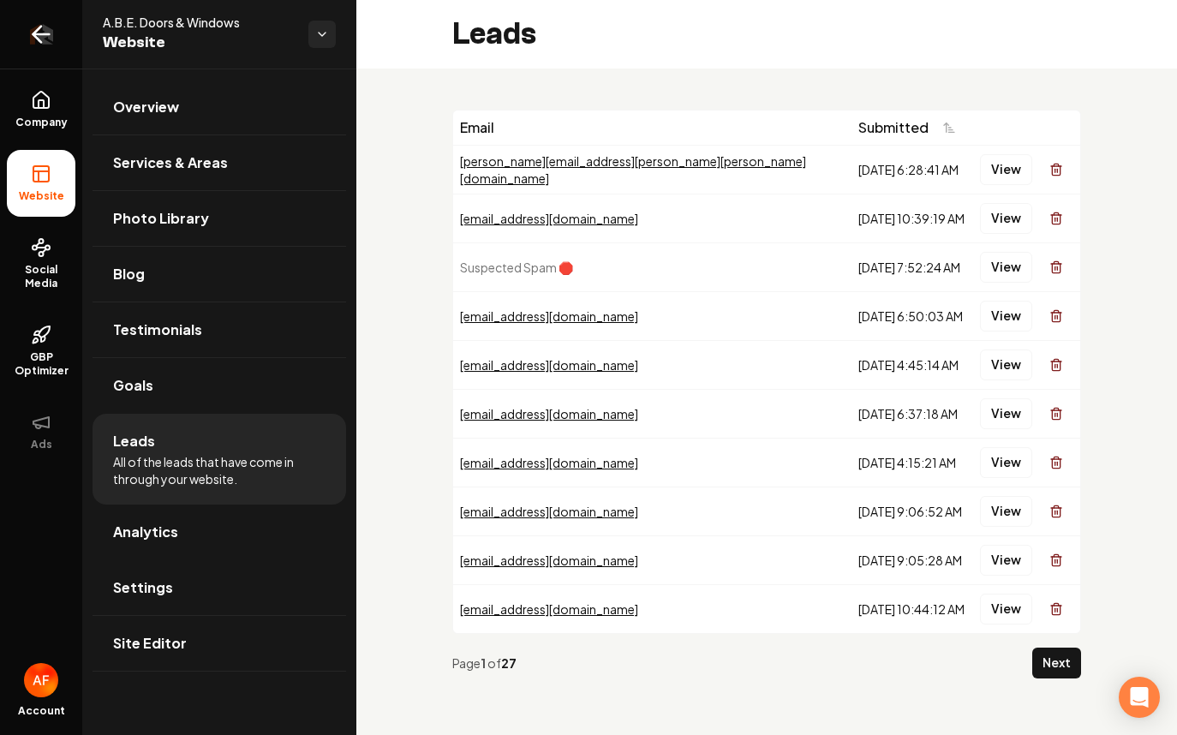
click at [50, 59] on link "Return to dashboard" at bounding box center [41, 34] width 82 height 69
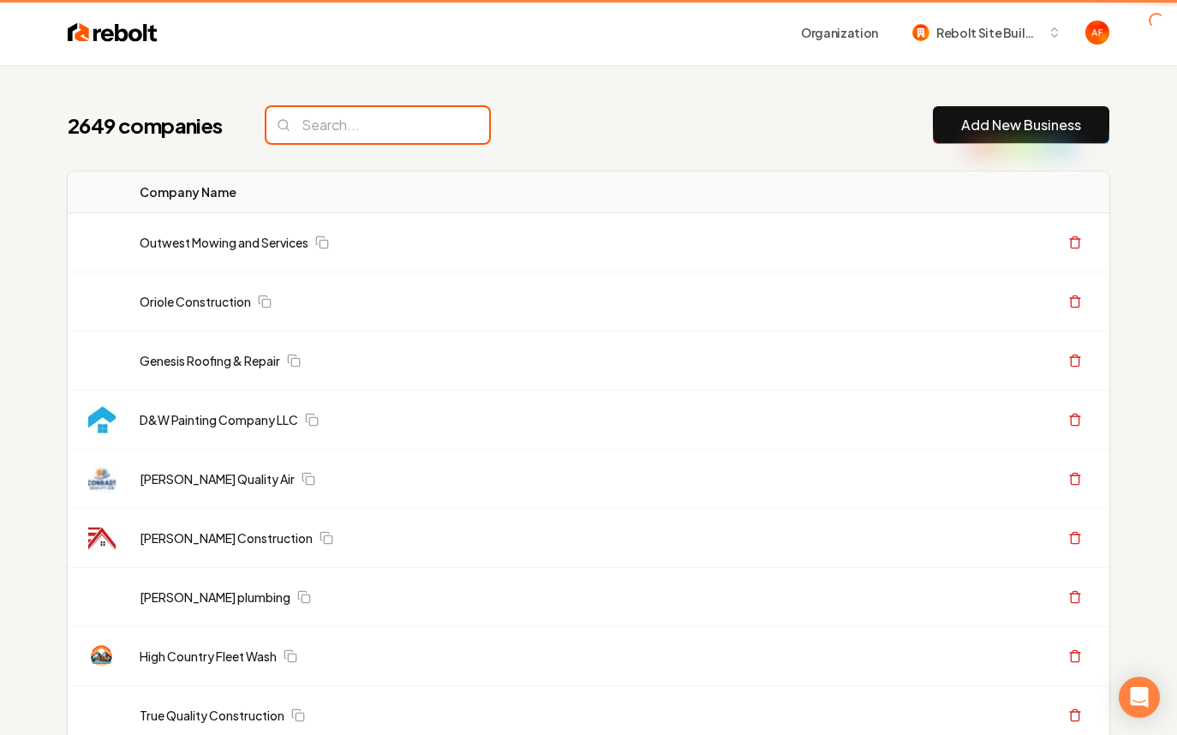
click at [379, 122] on input "search" at bounding box center [377, 125] width 223 height 36
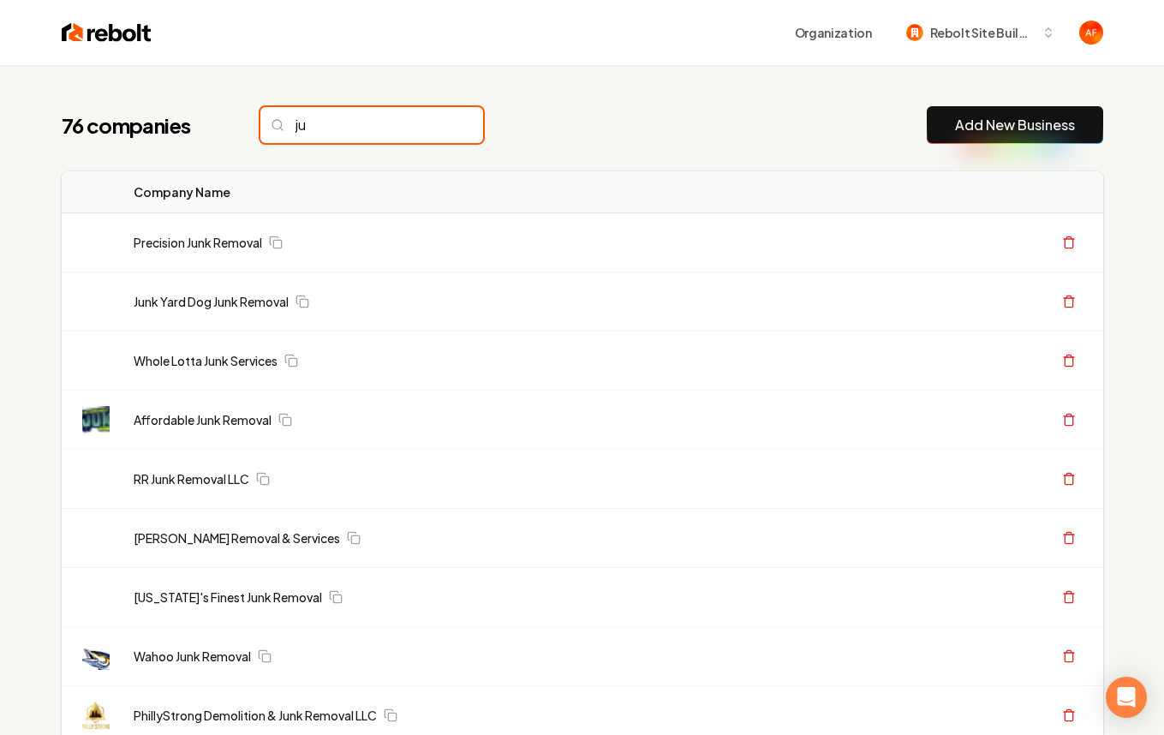
type input "ju"
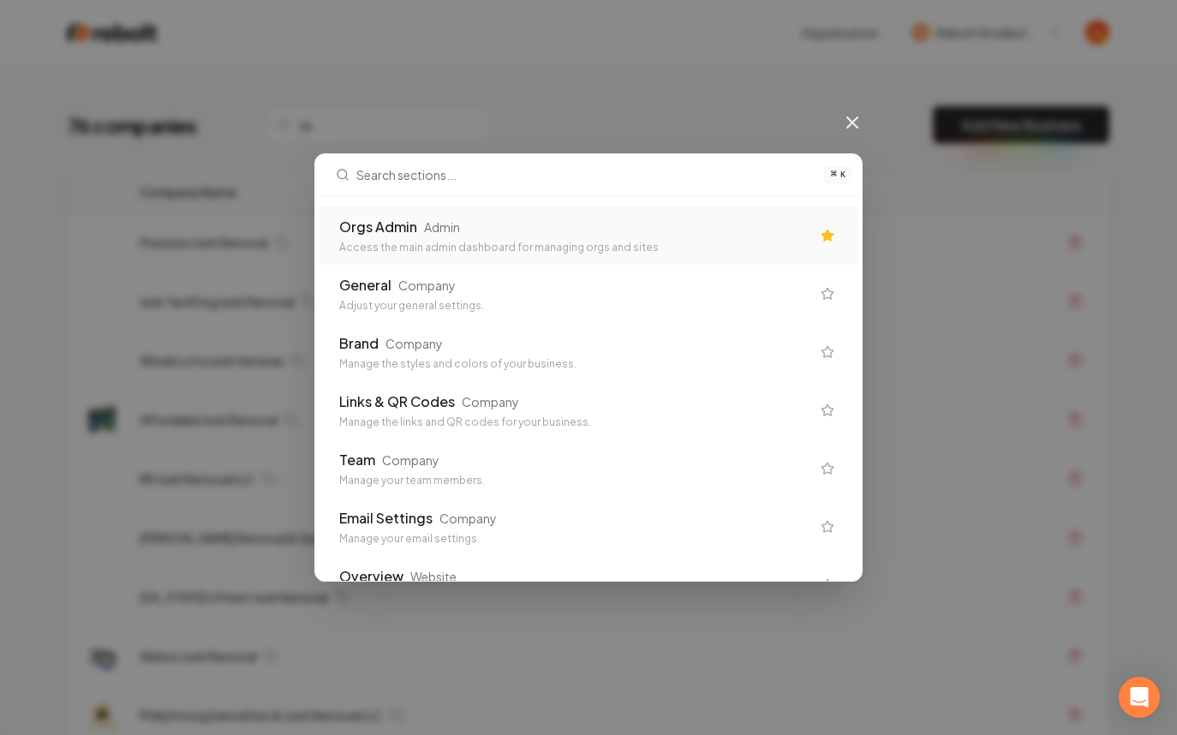
click at [417, 226] on div "Orgs Admin Admin" at bounding box center [574, 227] width 471 height 21
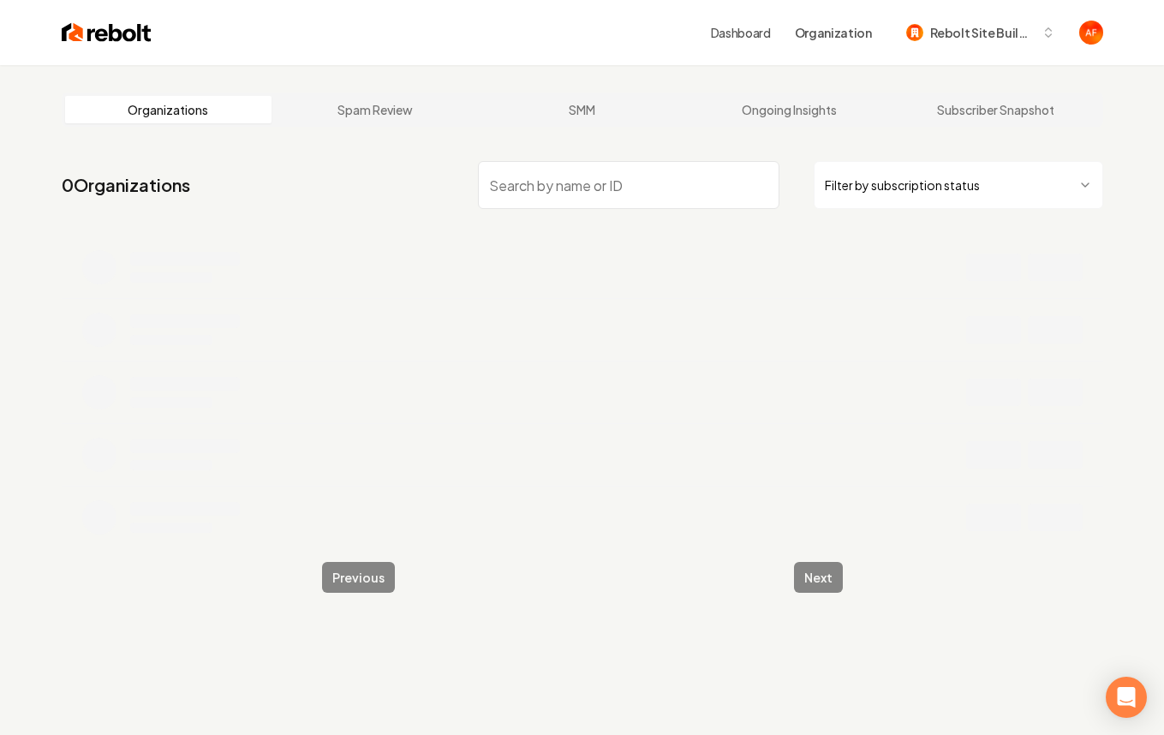
click at [566, 182] on input "search" at bounding box center [629, 185] width 302 height 48
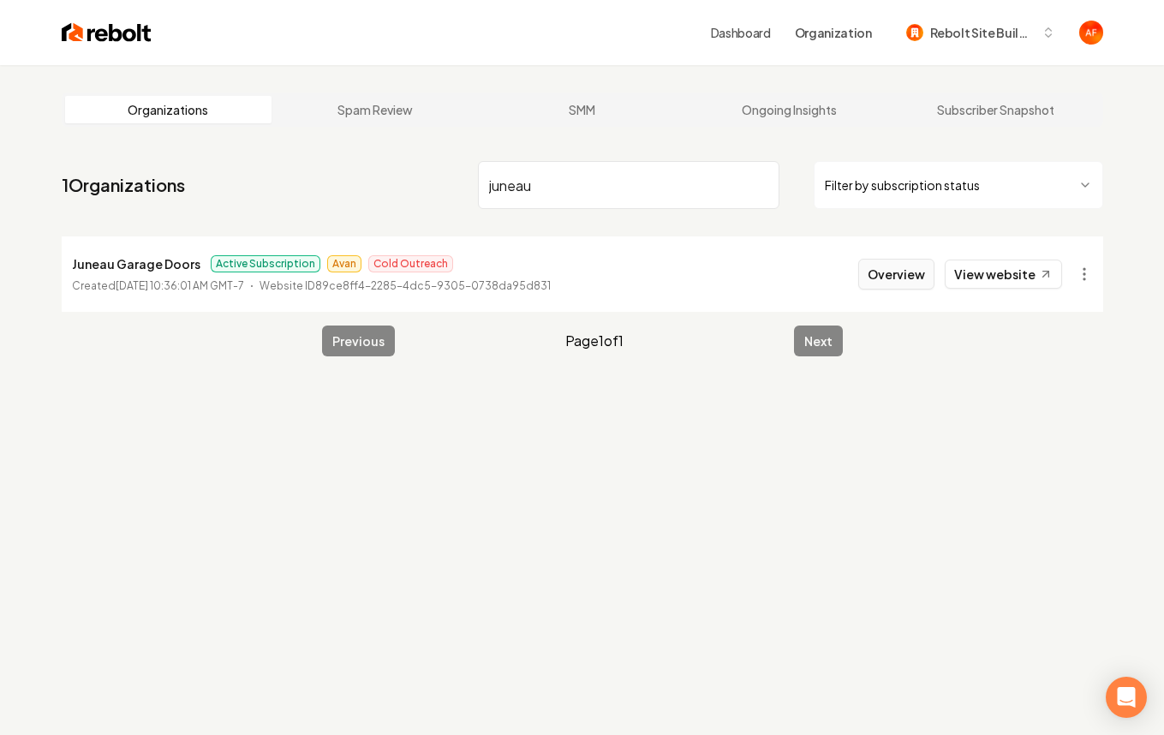
type input "juneau"
click at [887, 281] on button "Overview" at bounding box center [896, 274] width 76 height 31
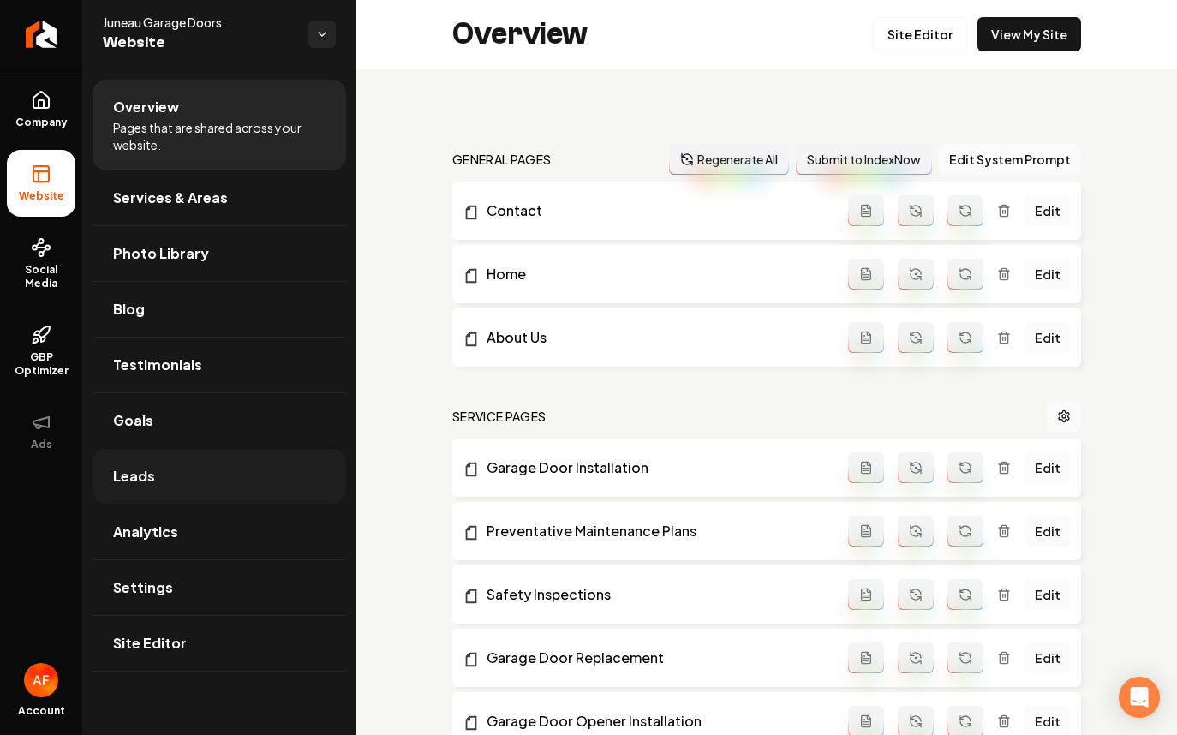
click at [170, 458] on link "Leads" at bounding box center [220, 476] width 254 height 55
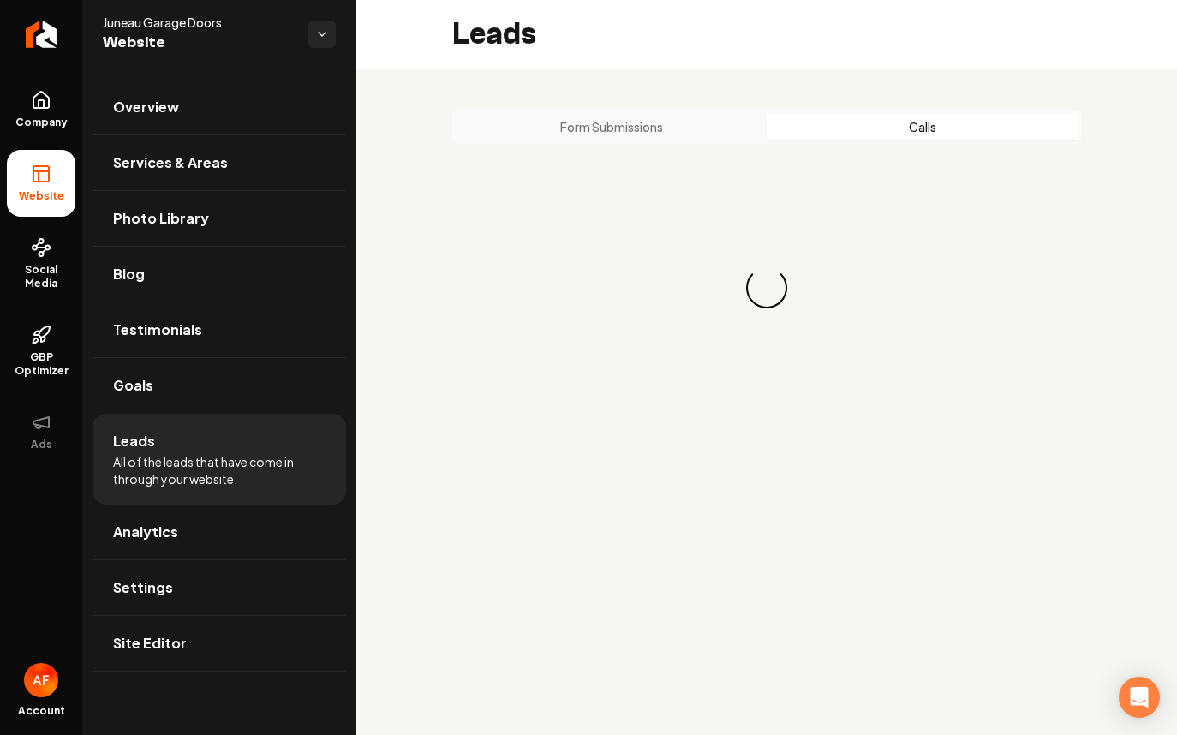
click at [910, 130] on button "Calls" at bounding box center [922, 126] width 311 height 27
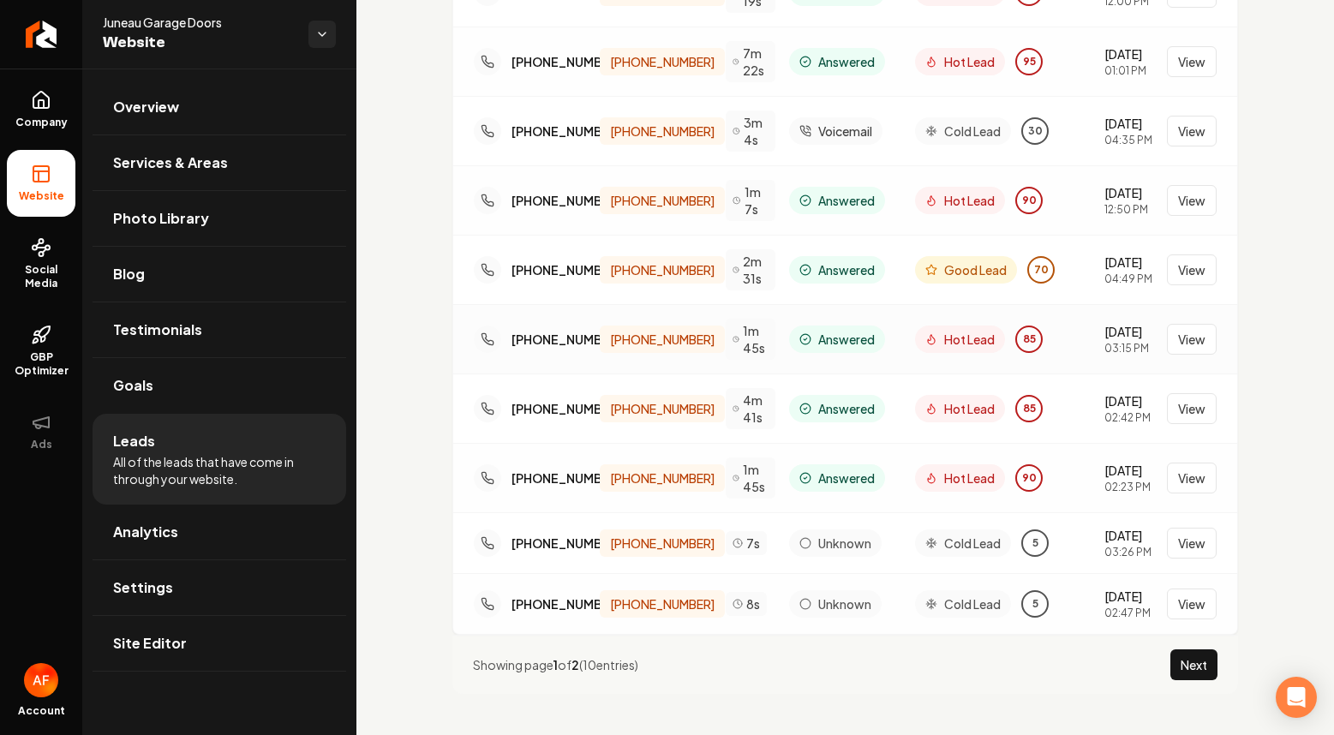
scroll to position [268, 0]
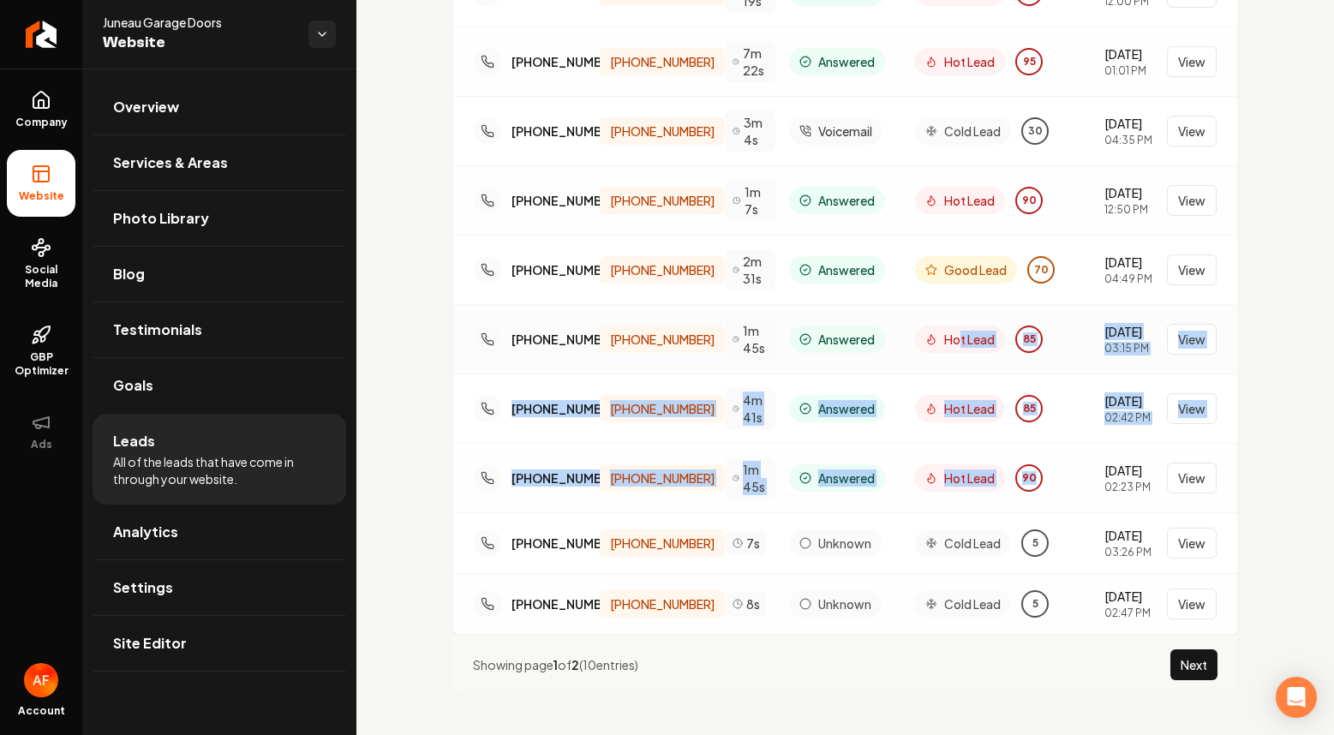
drag, startPoint x: 1052, startPoint y: 476, endPoint x: 953, endPoint y: 324, distance: 181.5
click at [953, 324] on div "(253) 278-9609 (907) 802-4906 6m 19s Answered Hot Lead 95 10/6/2025 12:00 PM Vi…" at bounding box center [845, 296] width 784 height 676
click at [953, 331] on span "Hot Lead" at bounding box center [969, 339] width 51 height 17
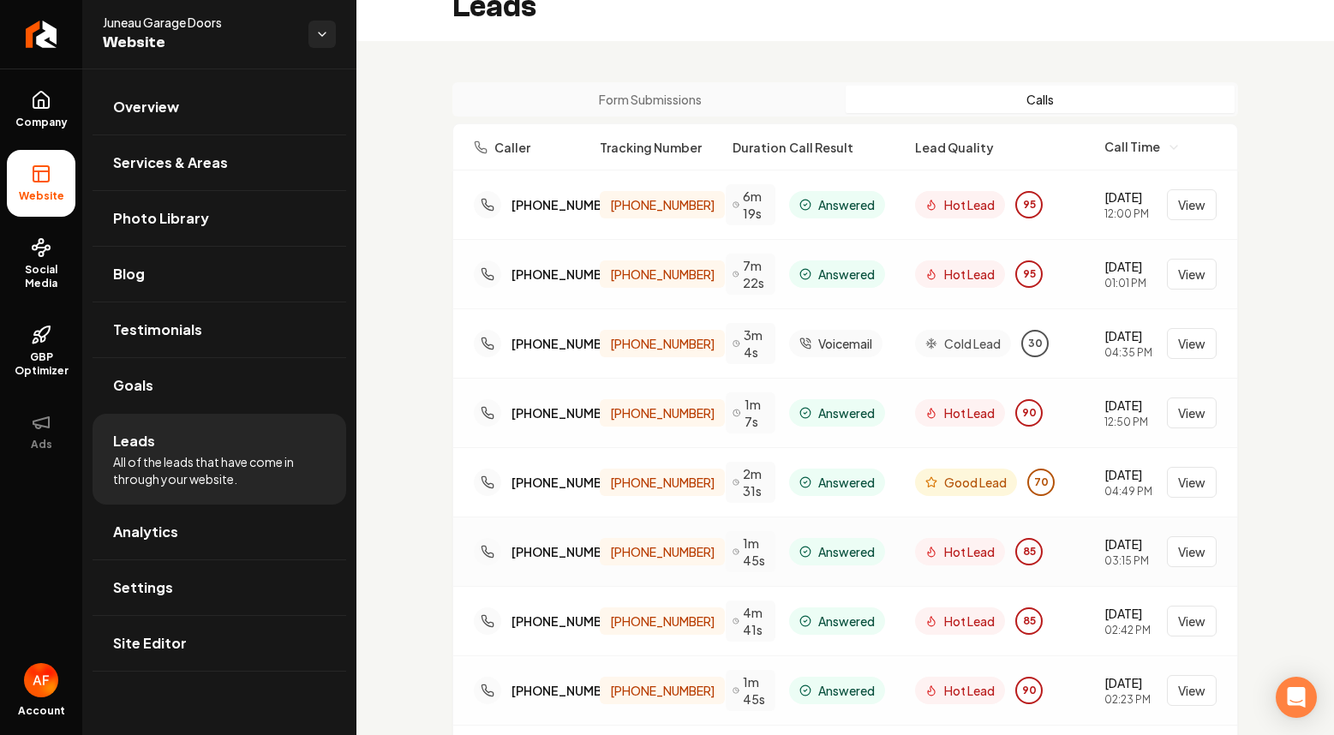
scroll to position [0, 0]
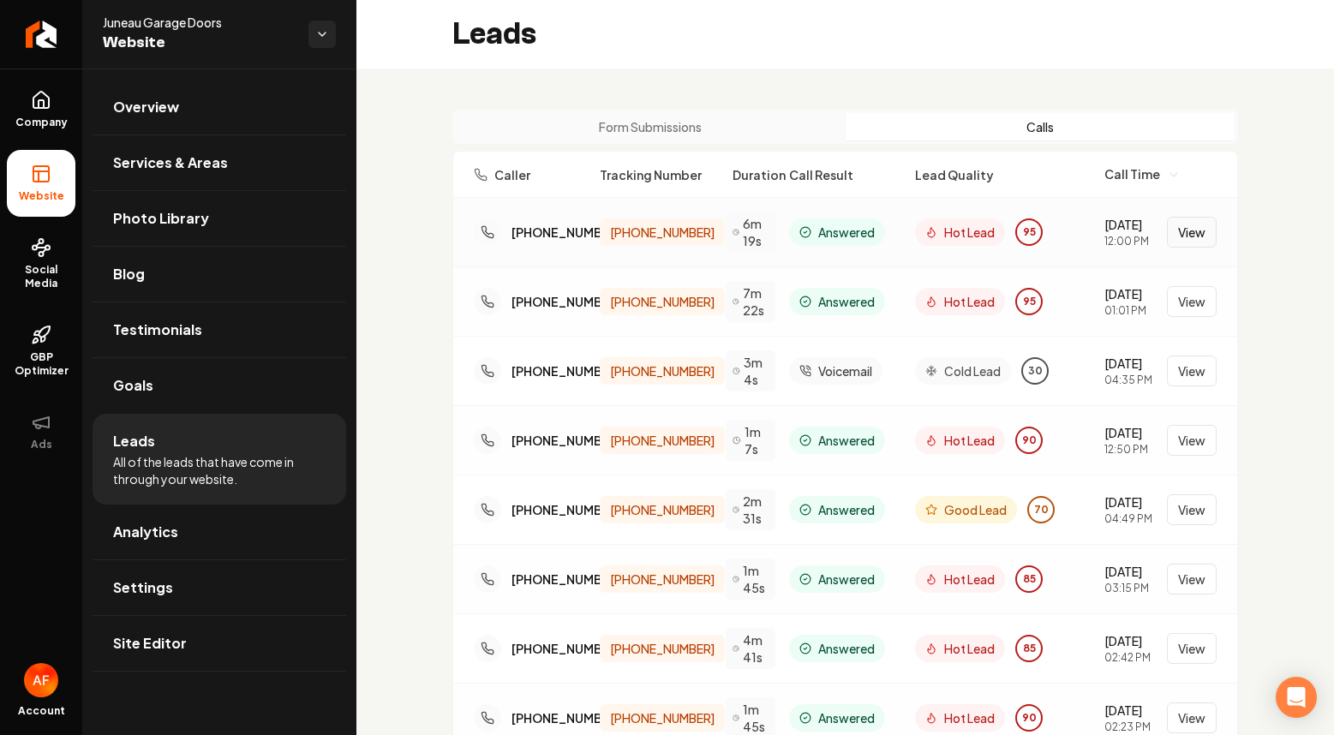
click at [1163, 225] on button "View" at bounding box center [1192, 232] width 50 height 31
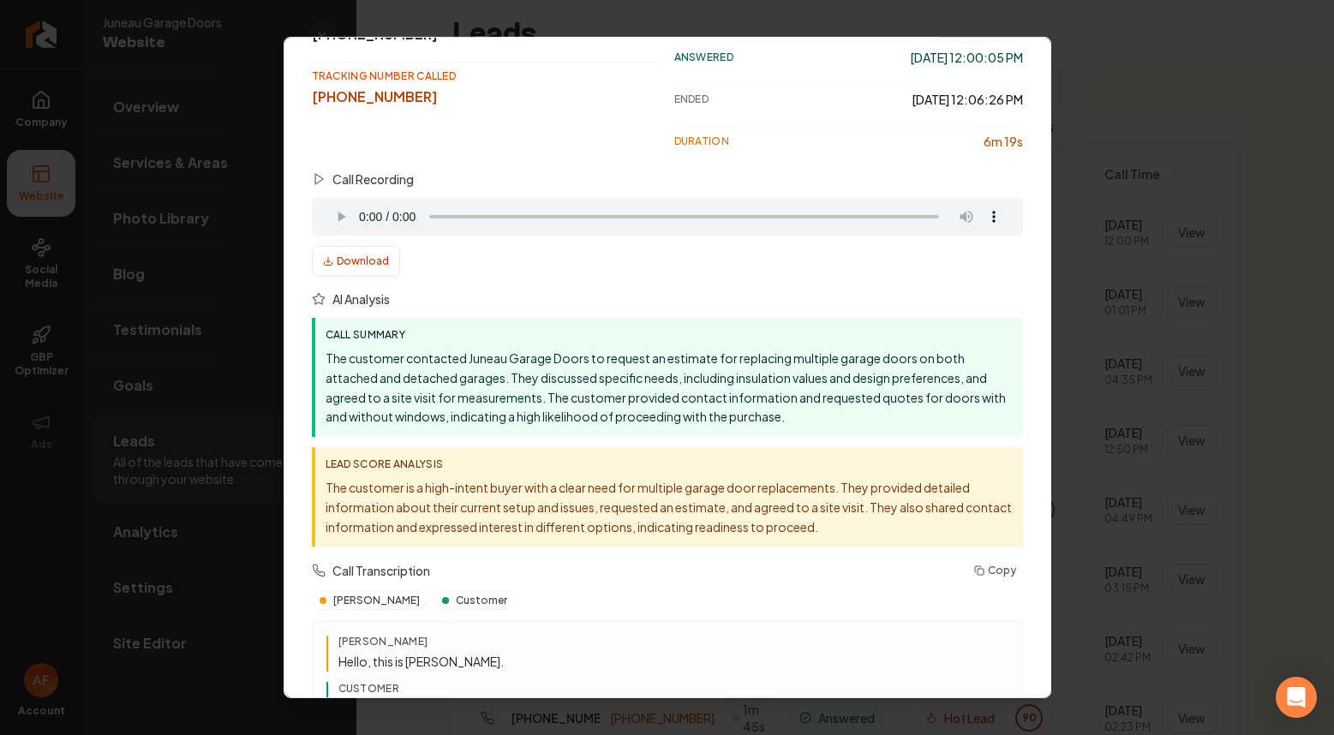
scroll to position [179, 0]
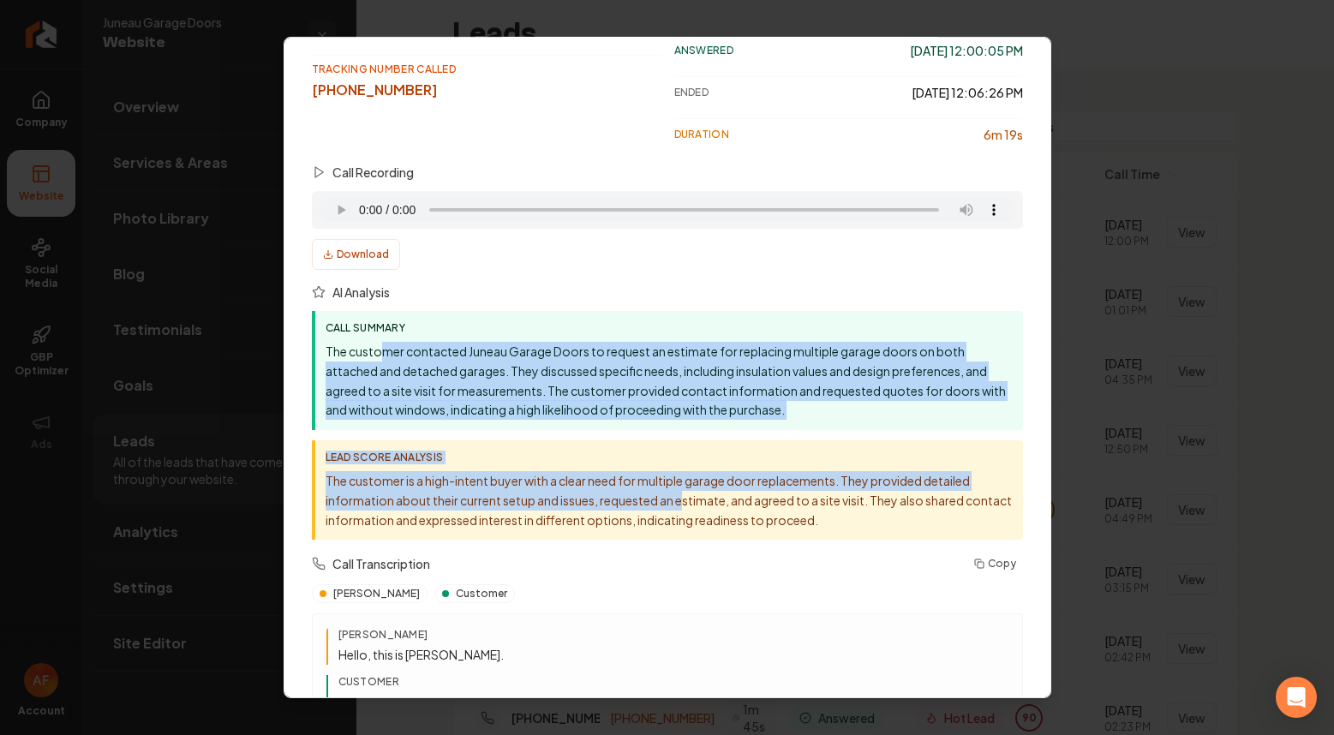
drag, startPoint x: 383, startPoint y: 346, endPoint x: 684, endPoint y: 498, distance: 337.5
click at [684, 498] on div "Call Summary The customer contacted Juneau Garage Doors to request an estimate …" at bounding box center [667, 425] width 711 height 229
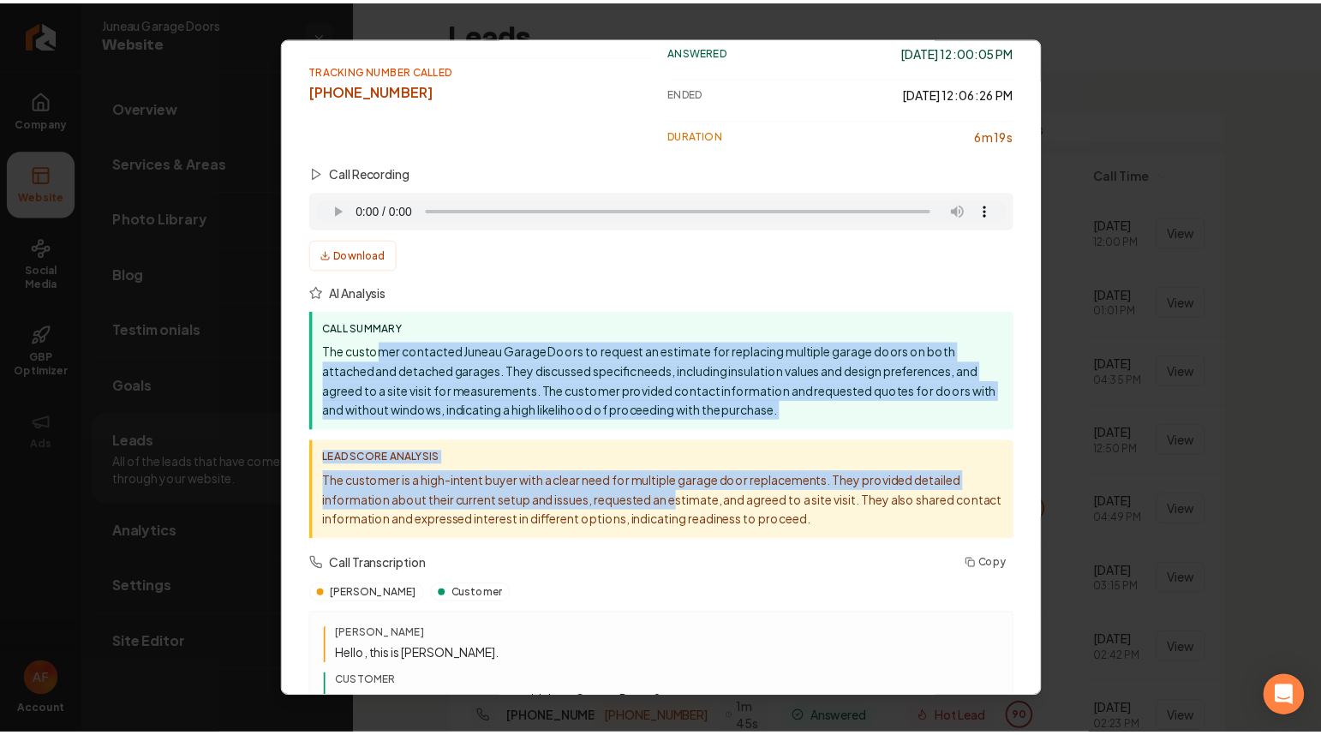
scroll to position [0, 0]
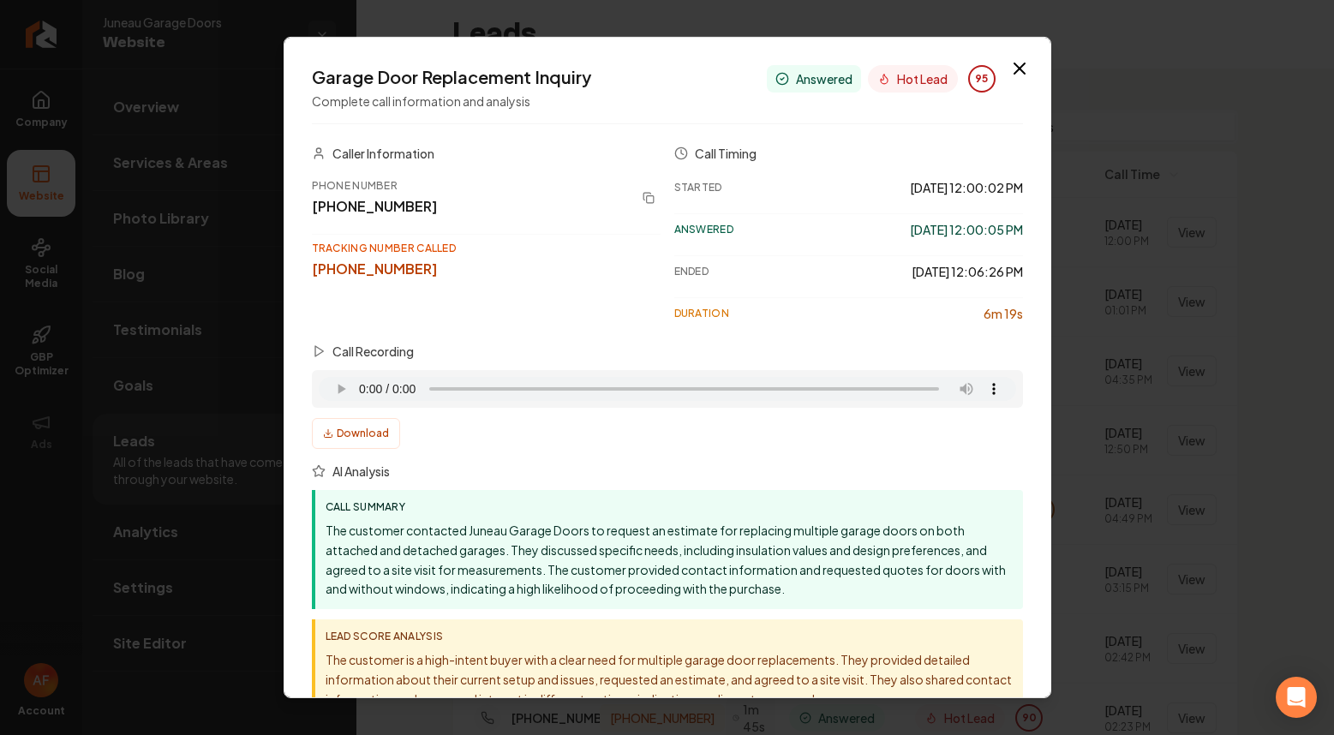
click at [869, 224] on div "Answered 10/6/2025, 12:00:05 PM" at bounding box center [848, 229] width 349 height 32
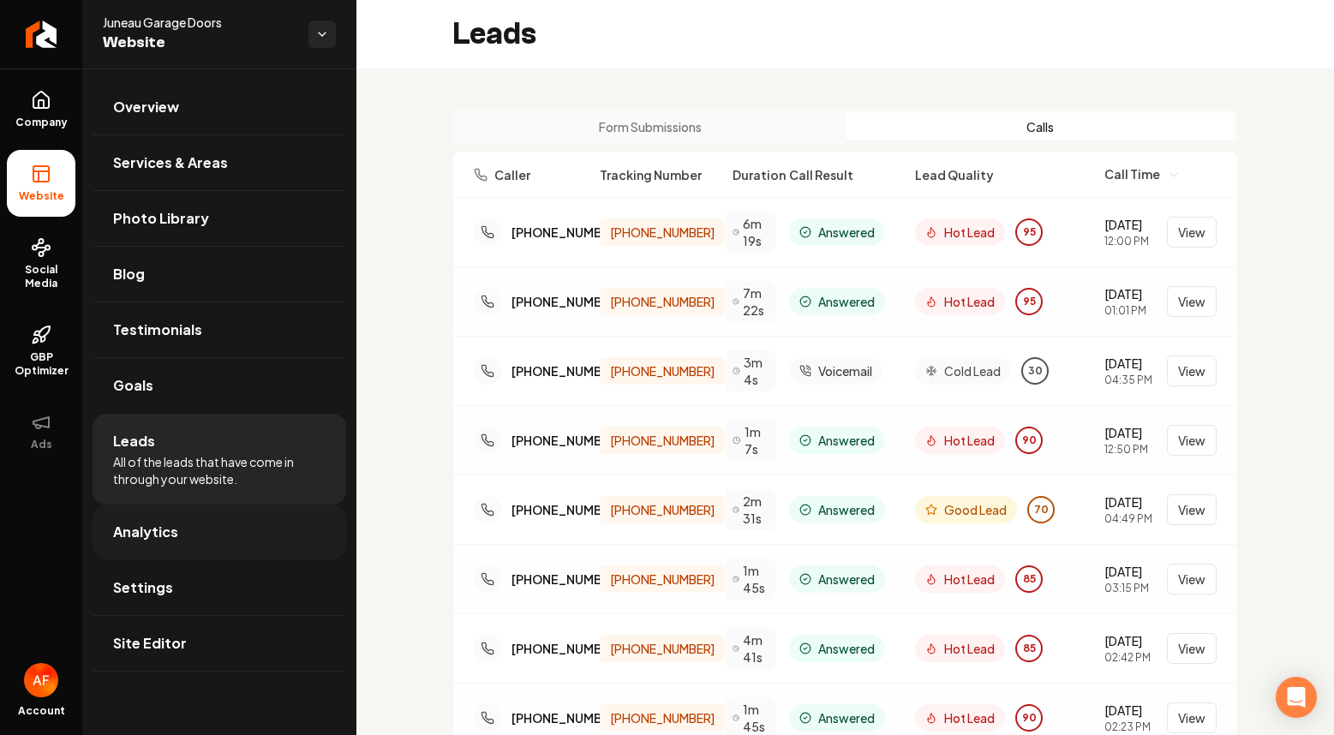
click at [194, 541] on link "Analytics" at bounding box center [220, 532] width 254 height 55
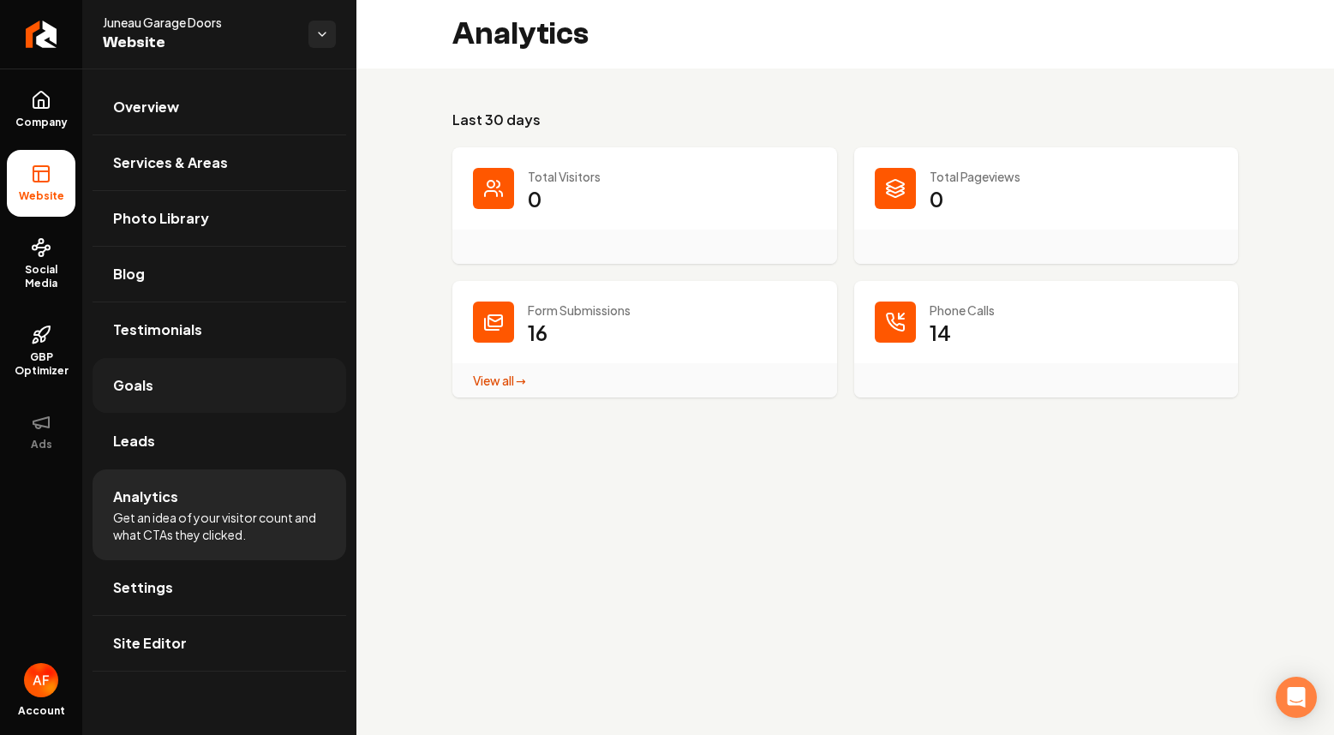
click at [197, 372] on link "Goals" at bounding box center [220, 385] width 254 height 55
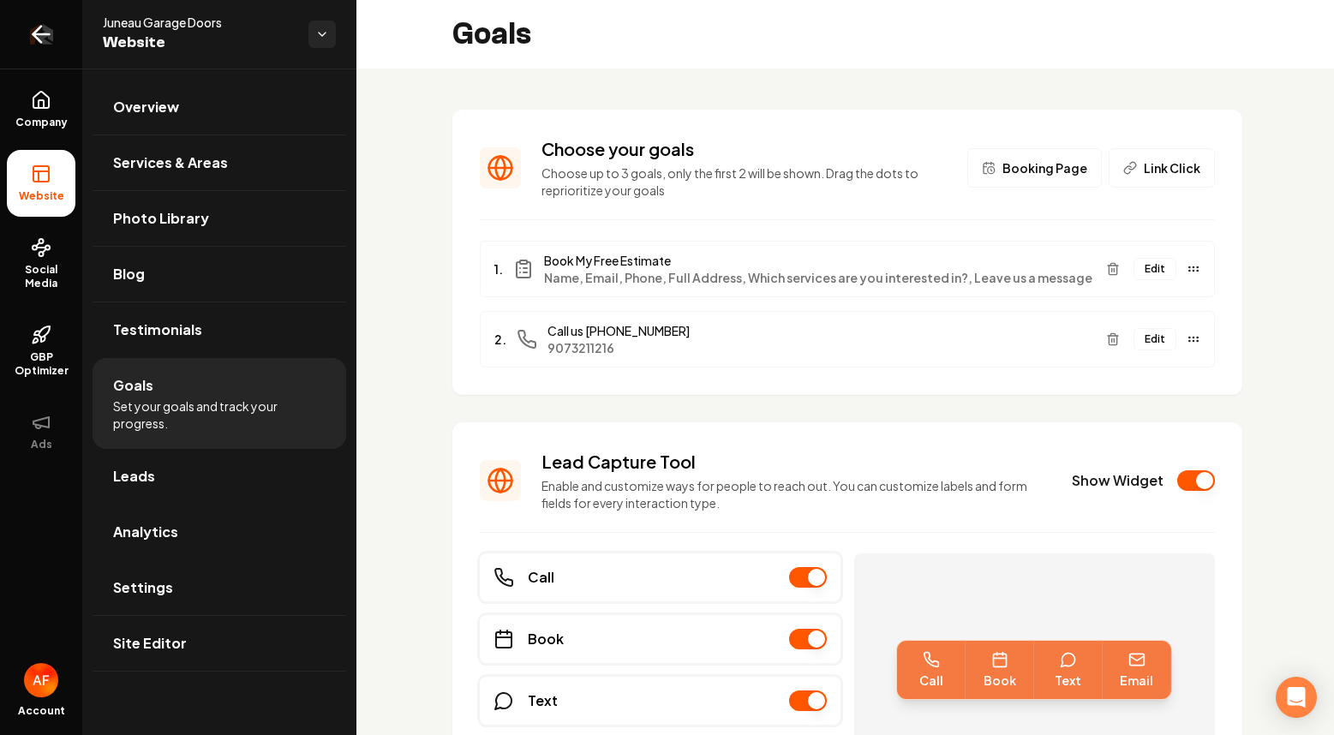
click at [46, 42] on icon "Return to dashboard" at bounding box center [40, 34] width 27 height 27
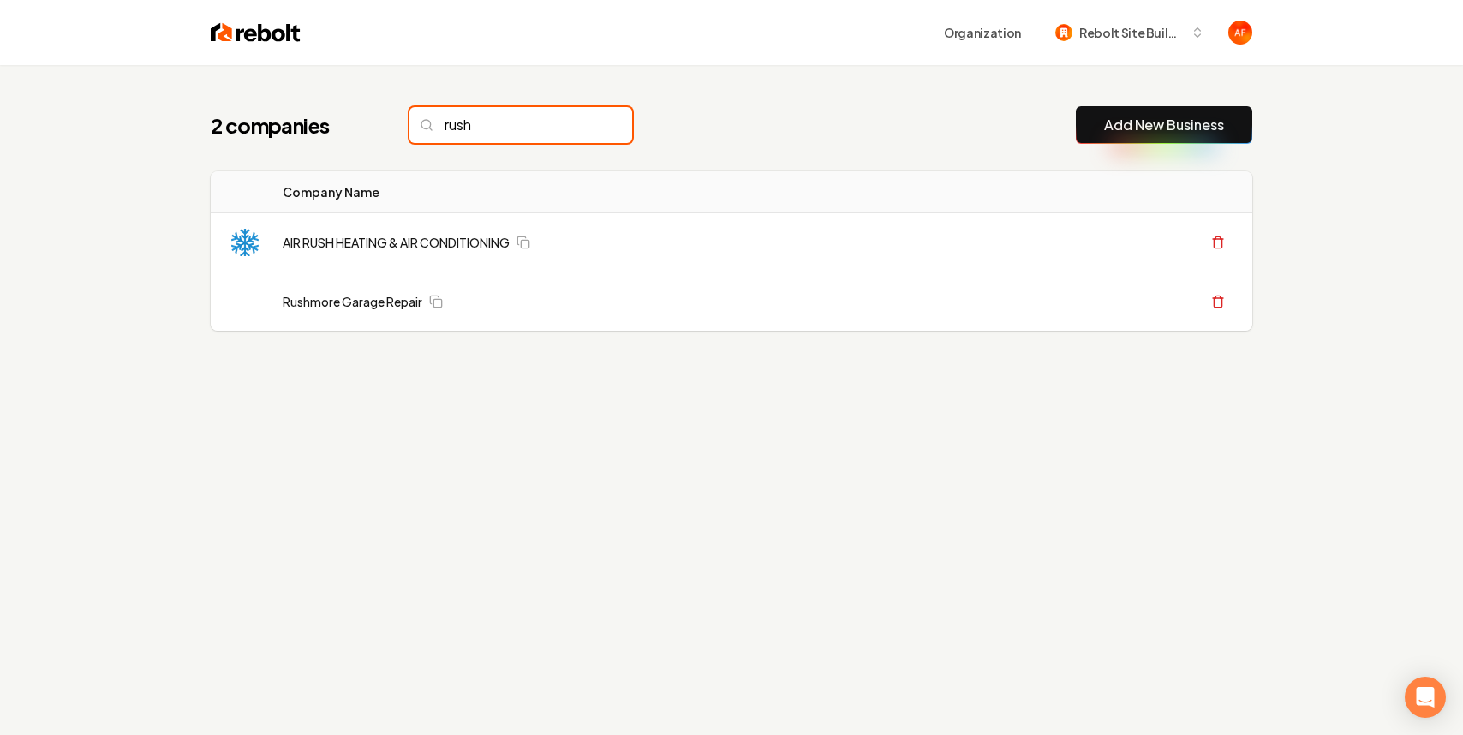
click at [583, 129] on input "rush" at bounding box center [520, 125] width 223 height 36
click at [582, 128] on input "rush" at bounding box center [520, 125] width 223 height 36
click at [583, 124] on input "rush" at bounding box center [520, 125] width 223 height 36
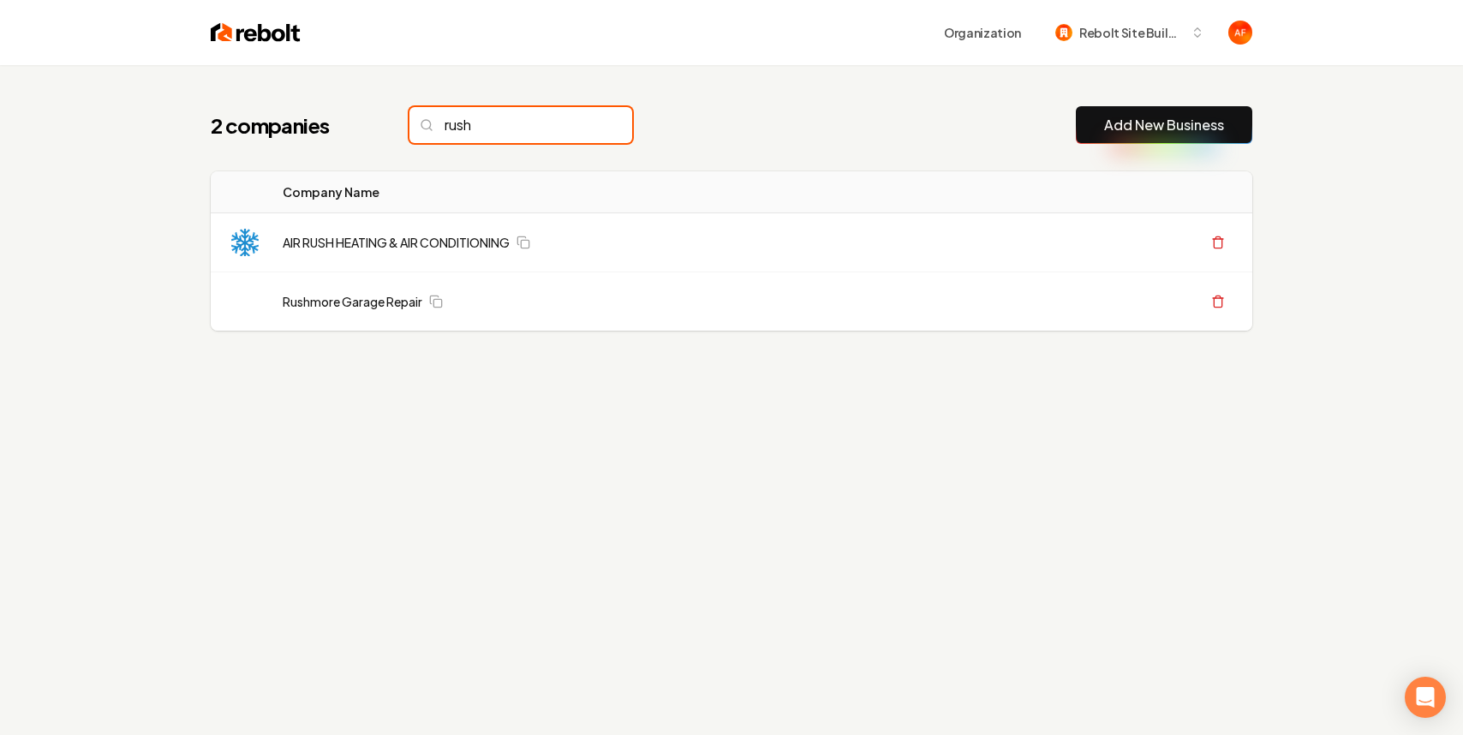
click at [583, 124] on input "rush" at bounding box center [520, 125] width 223 height 36
click at [583, 123] on input "rush" at bounding box center [520, 125] width 223 height 36
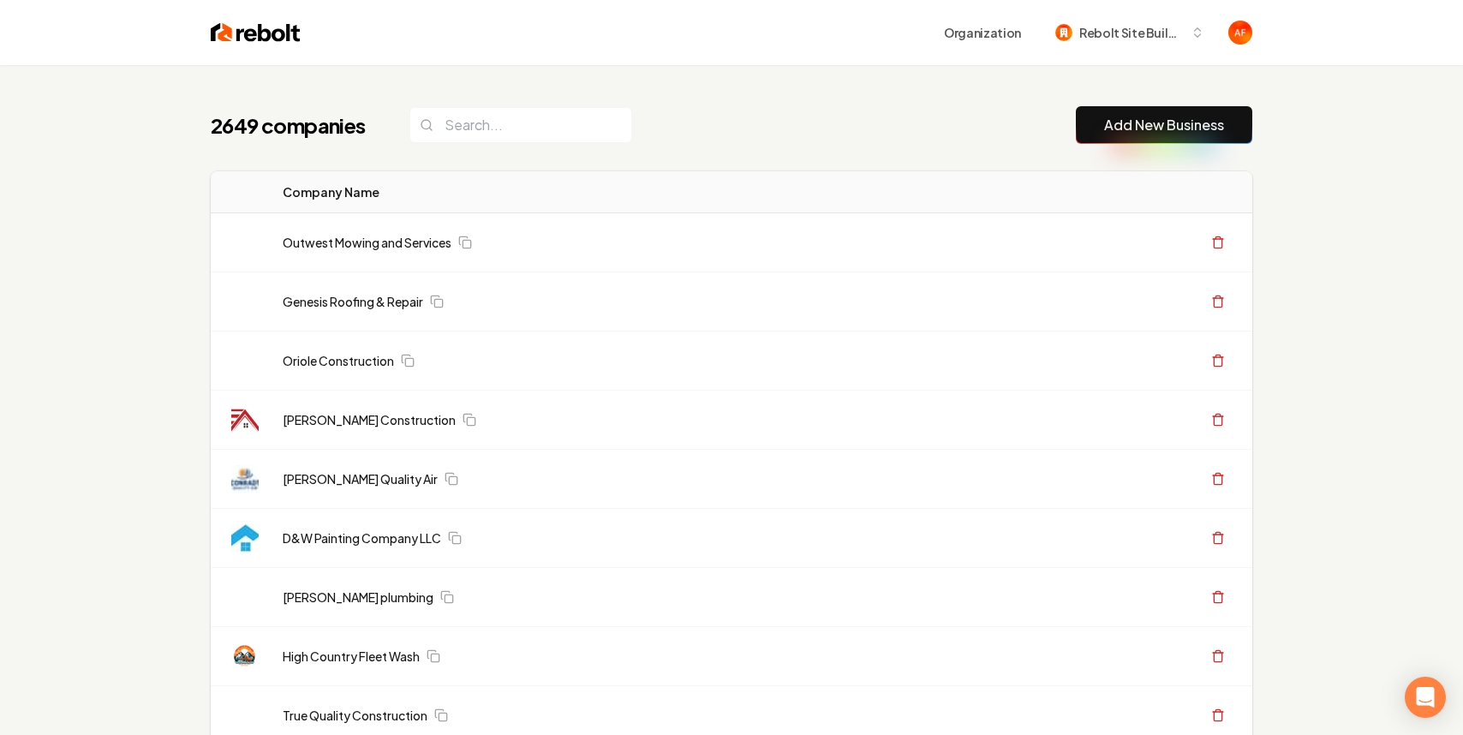
click at [744, 106] on div "2649 companies Add New Business" at bounding box center [732, 125] width 1042 height 38
